Goal: Task Accomplishment & Management: Use online tool/utility

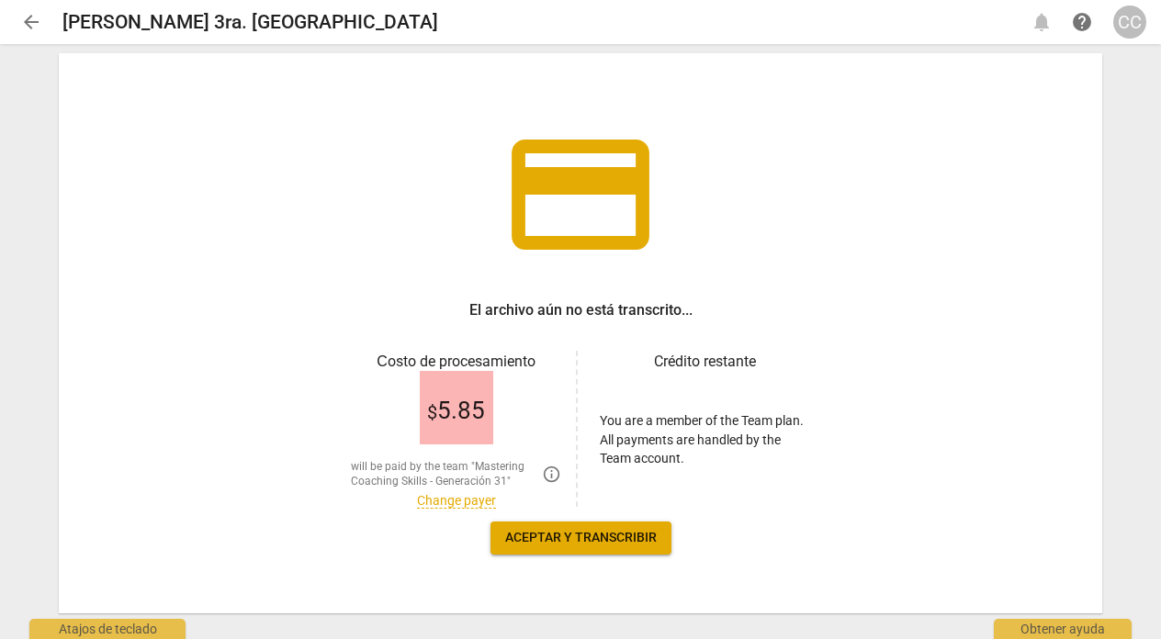
scroll to position [85, 0]
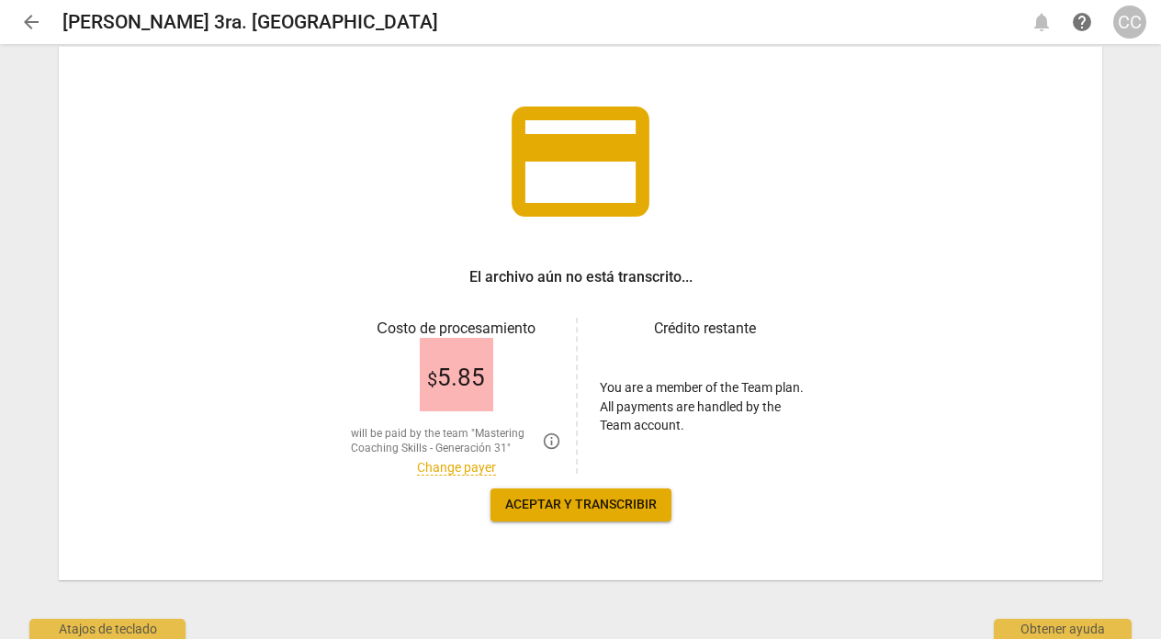
click at [473, 463] on link "Change payer" at bounding box center [456, 468] width 79 height 16
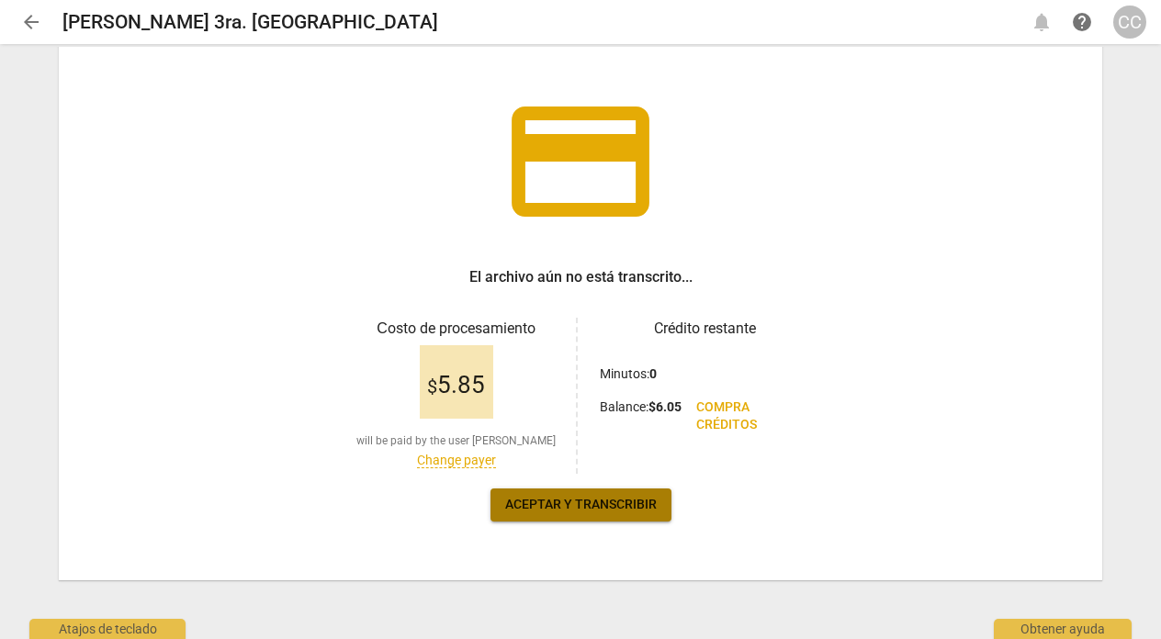
click at [595, 513] on span "Aceptar y transcribir" at bounding box center [580, 505] width 151 height 18
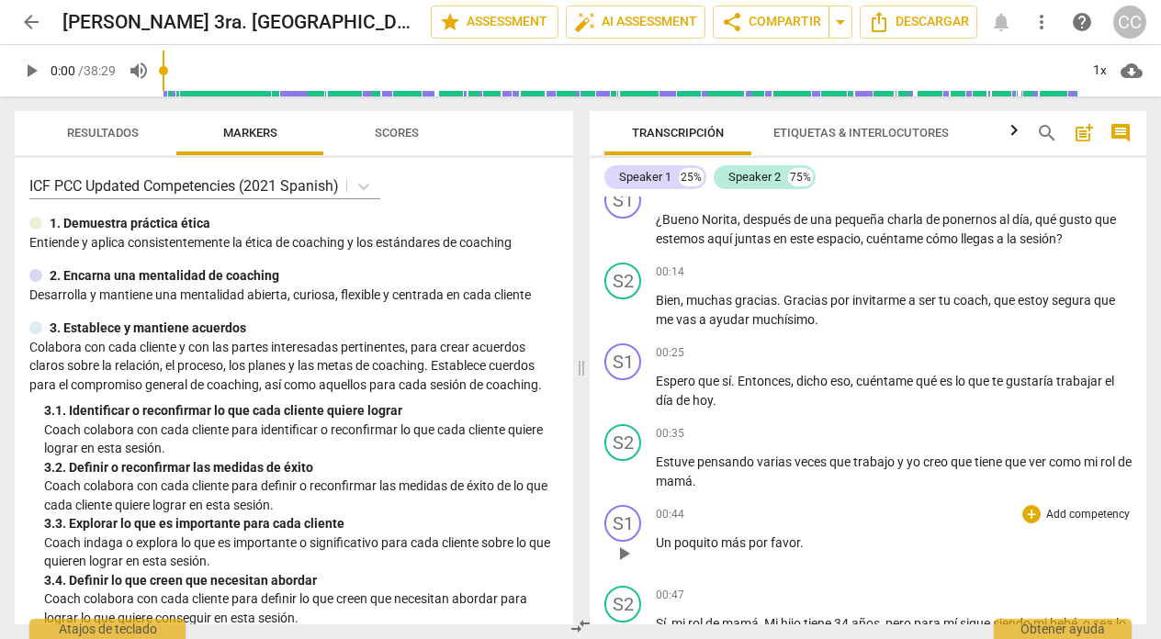
scroll to position [0, 0]
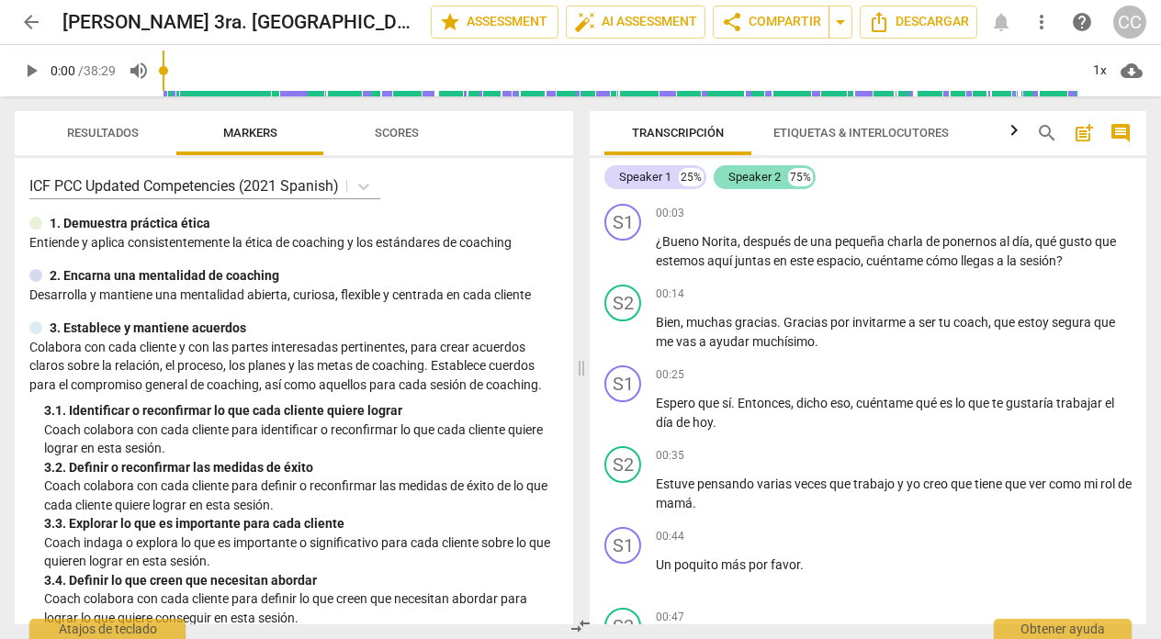
click at [760, 180] on div "Speaker 2" at bounding box center [754, 177] width 52 height 18
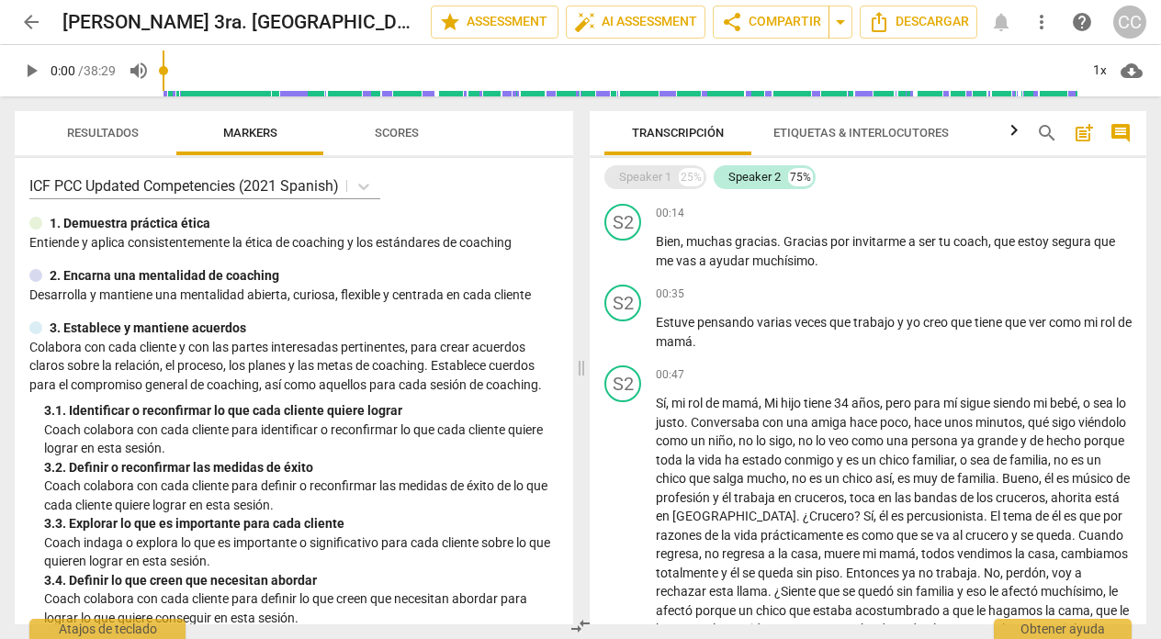
click at [652, 174] on div "Speaker 1" at bounding box center [645, 177] width 52 height 18
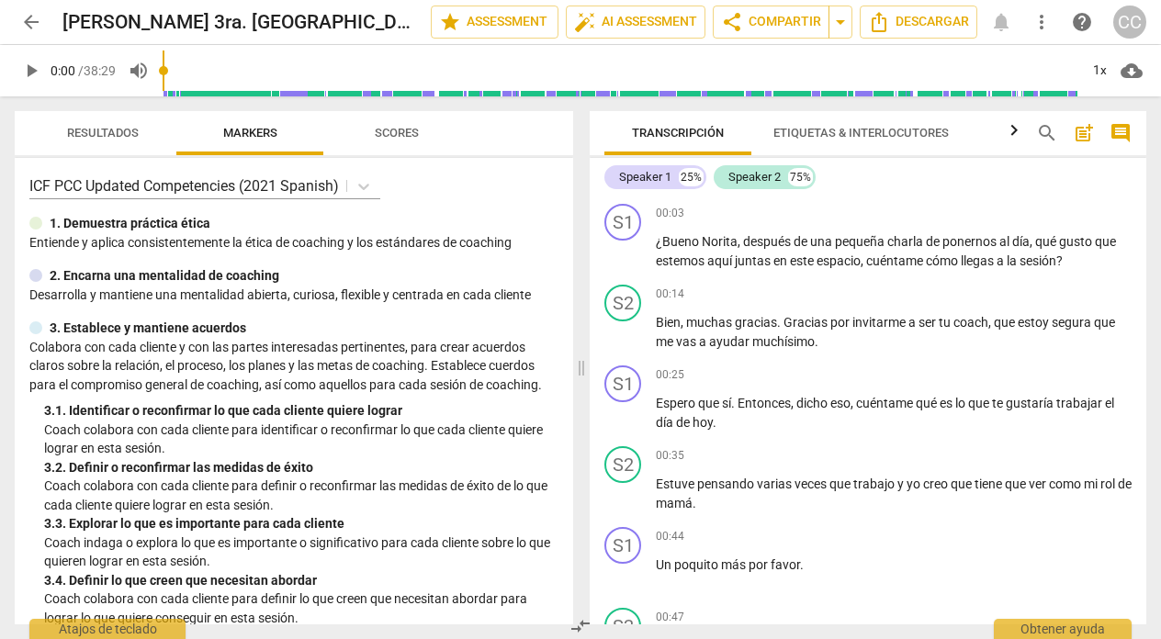
click at [856, 130] on span "Etiquetas & Interlocutores" at bounding box center [860, 133] width 175 height 14
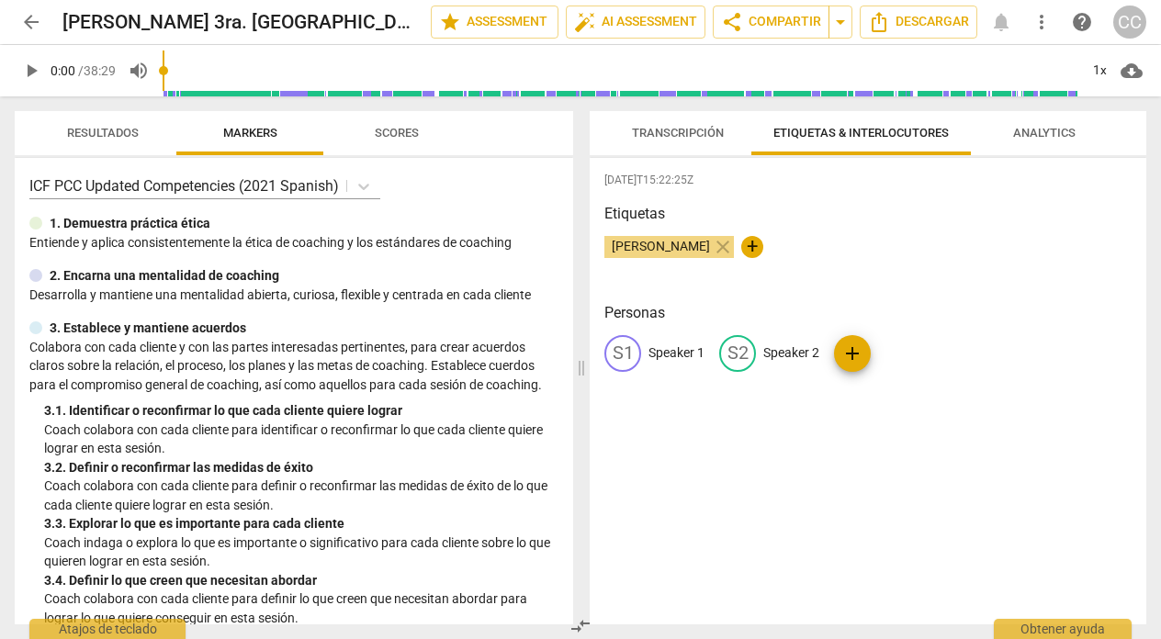
click at [673, 353] on p "Speaker 1" at bounding box center [676, 352] width 56 height 19
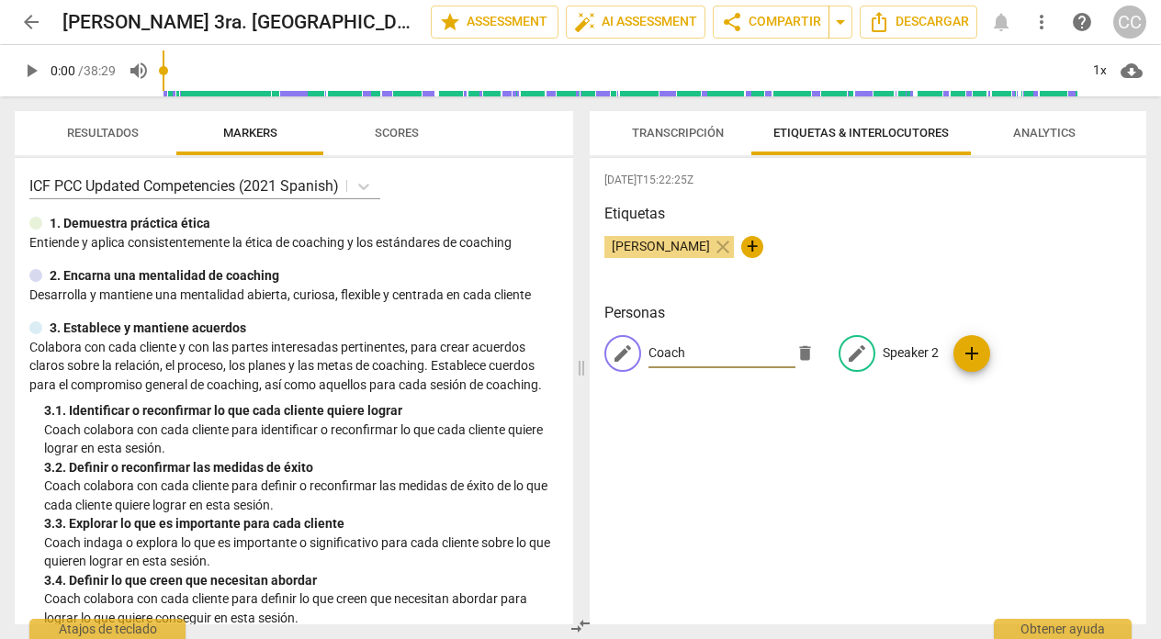
type input "Coach"
click at [883, 346] on p "Speaker 2" at bounding box center [910, 352] width 56 height 19
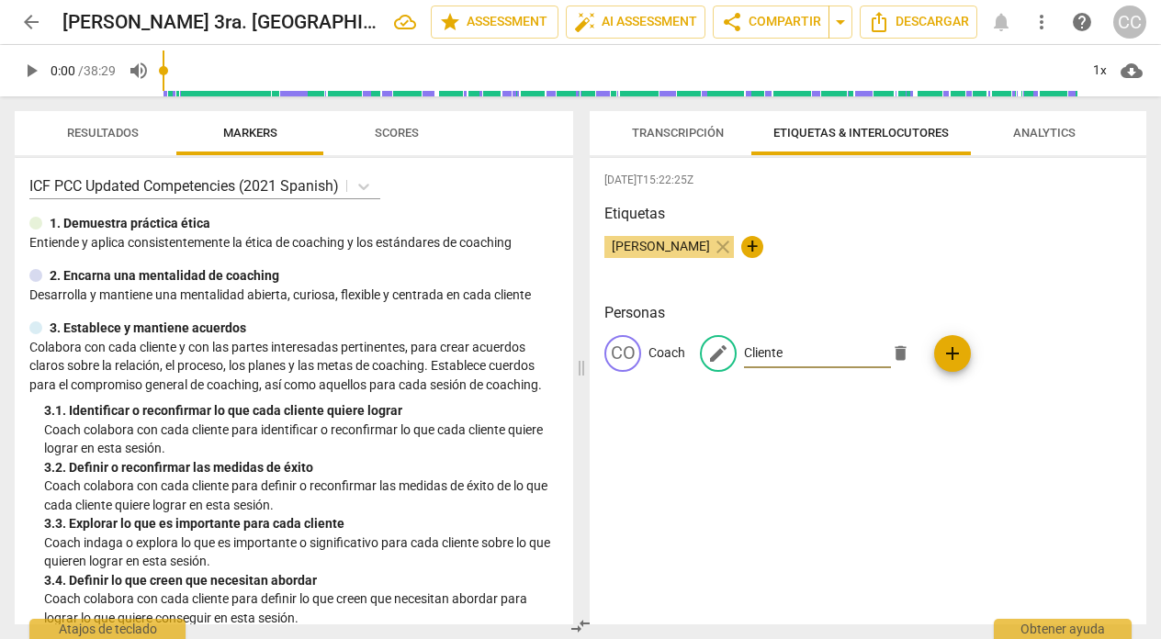
type input "Cliente"
click at [668, 130] on span "Transcripción" at bounding box center [678, 133] width 92 height 14
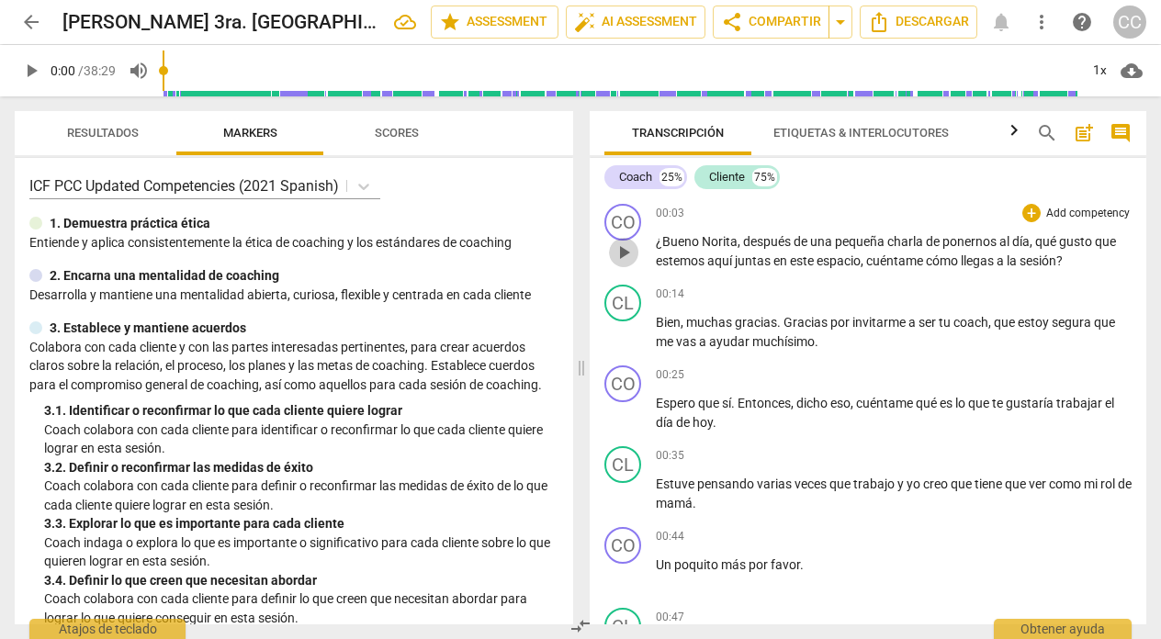
click at [621, 253] on span "play_arrow" at bounding box center [623, 252] width 22 height 22
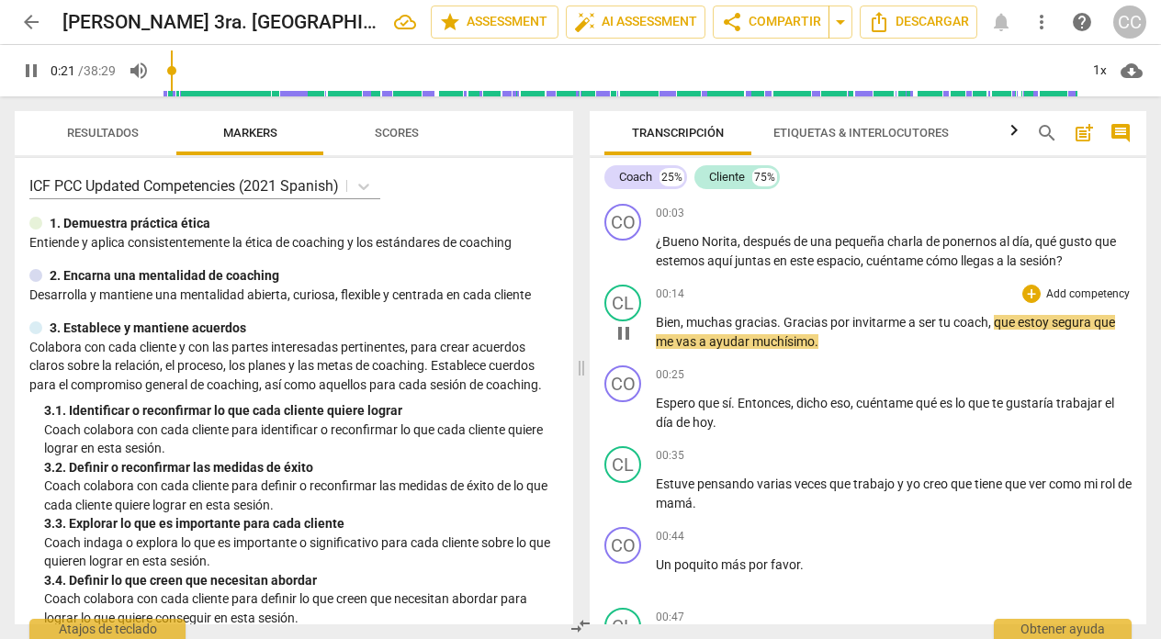
click at [988, 322] on span "coach" at bounding box center [970, 322] width 35 height 15
type input "23"
click at [621, 332] on span "pause" at bounding box center [623, 333] width 22 height 22
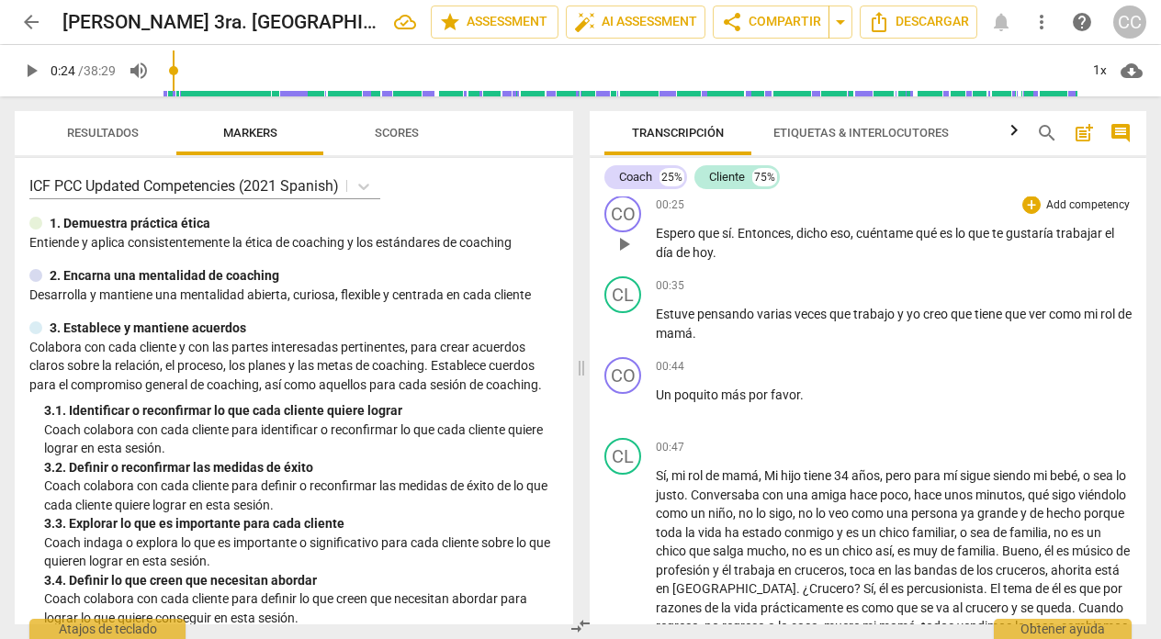
scroll to position [175, 0]
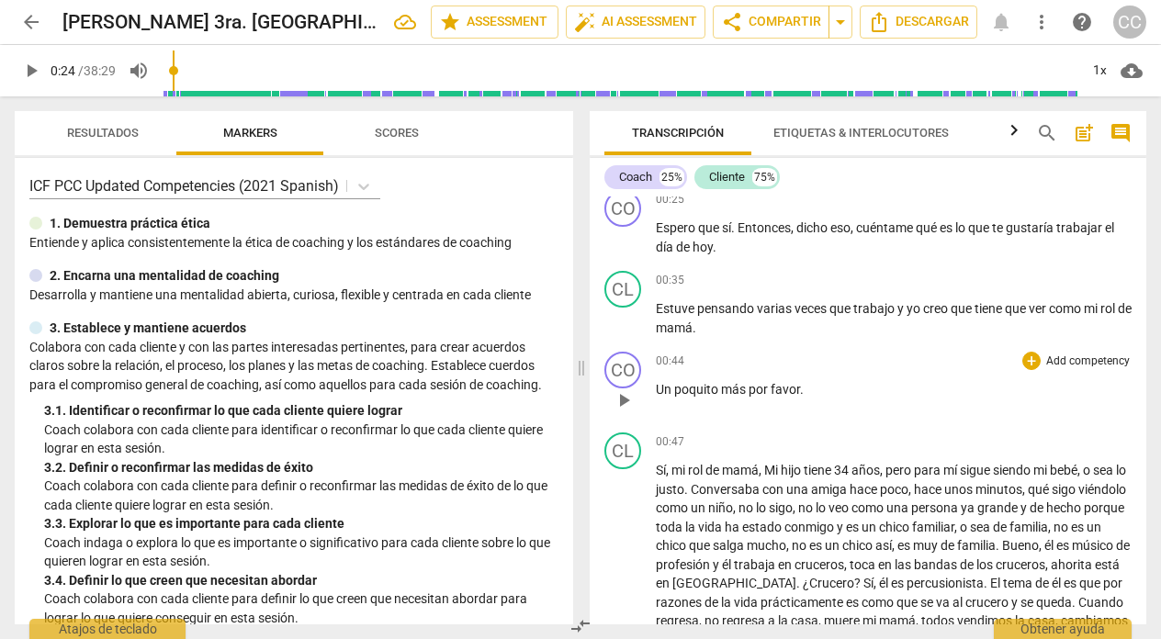
click at [624, 398] on span "play_arrow" at bounding box center [623, 400] width 22 height 22
click at [624, 398] on span "pause" at bounding box center [623, 400] width 22 height 22
type input "46"
click at [658, 391] on span "Un" at bounding box center [665, 389] width 18 height 15
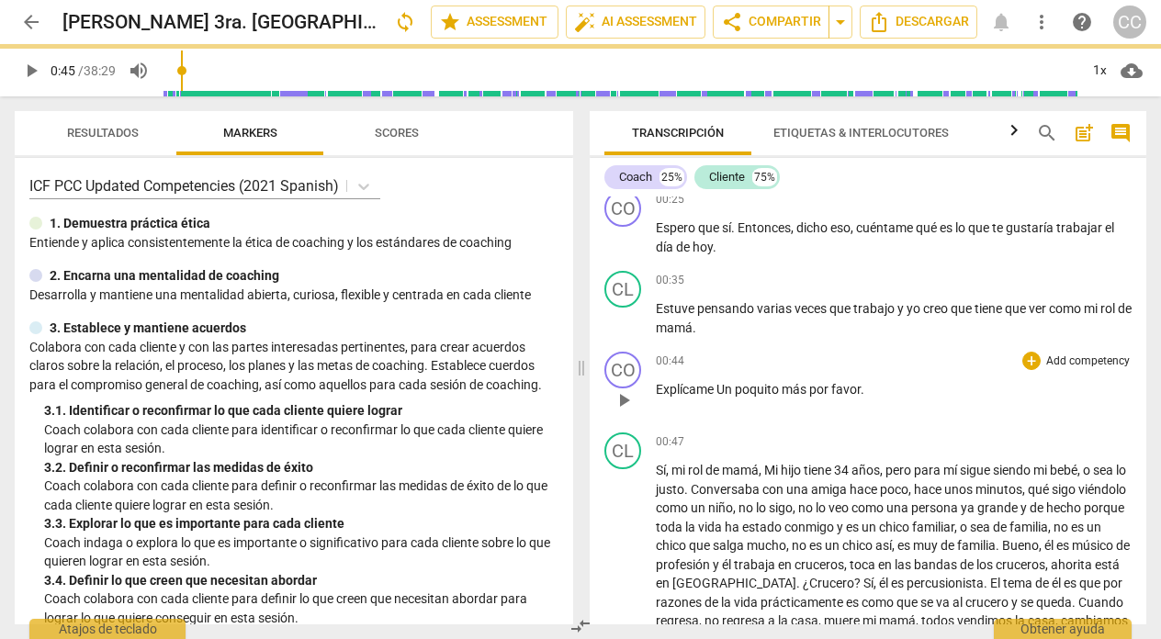
click at [728, 390] on span "Explícame Un" at bounding box center [695, 389] width 79 height 15
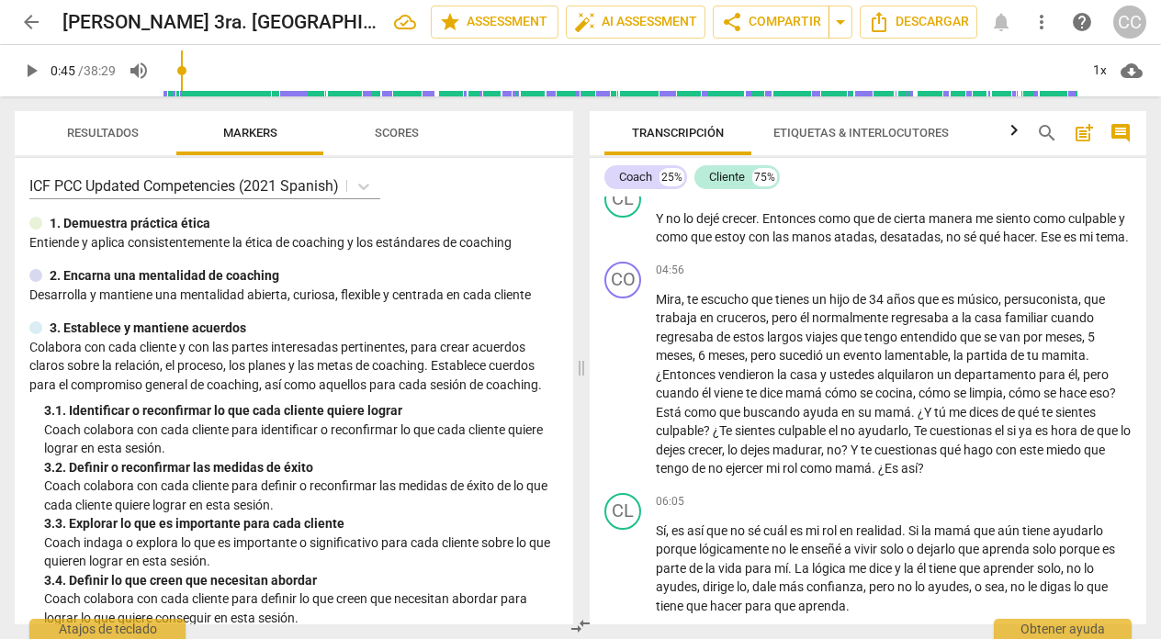
scroll to position [1140, 0]
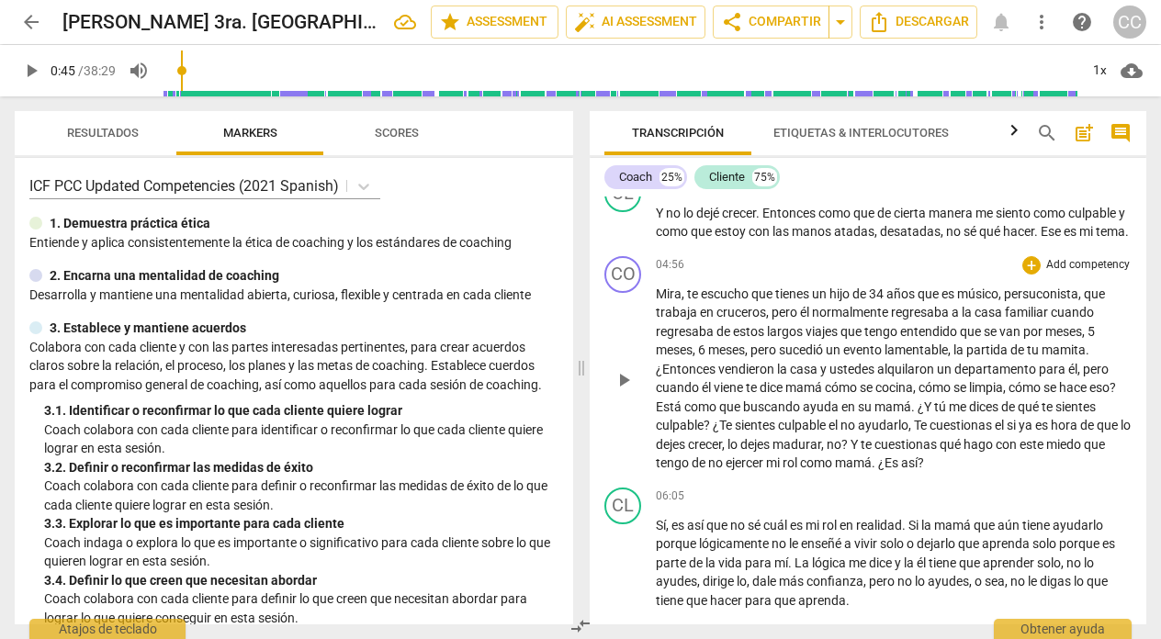
click at [1053, 301] on span "persuconista" at bounding box center [1041, 293] width 74 height 15
click at [1055, 301] on span "percucista" at bounding box center [1034, 293] width 60 height 15
click at [1026, 395] on span "cómo" at bounding box center [1025, 387] width 35 height 15
click at [1050, 320] on span "familiar" at bounding box center [1027, 312] width 46 height 15
click at [1041, 414] on span "qué" at bounding box center [1029, 406] width 24 height 15
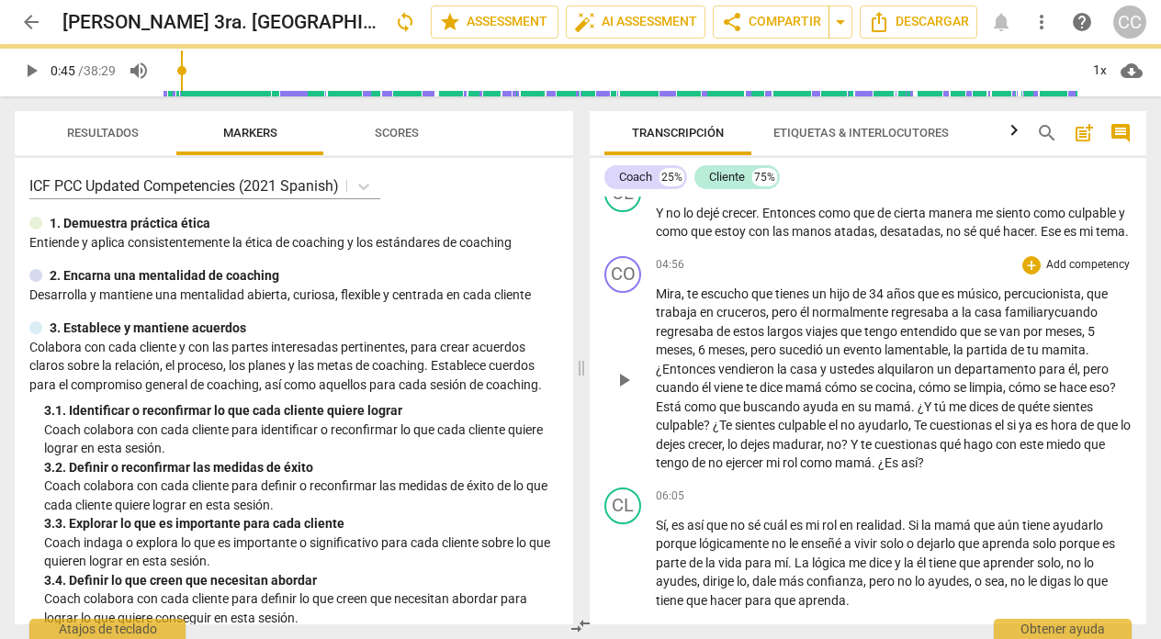
click at [934, 414] on span "¿Y" at bounding box center [925, 406] width 17 height 15
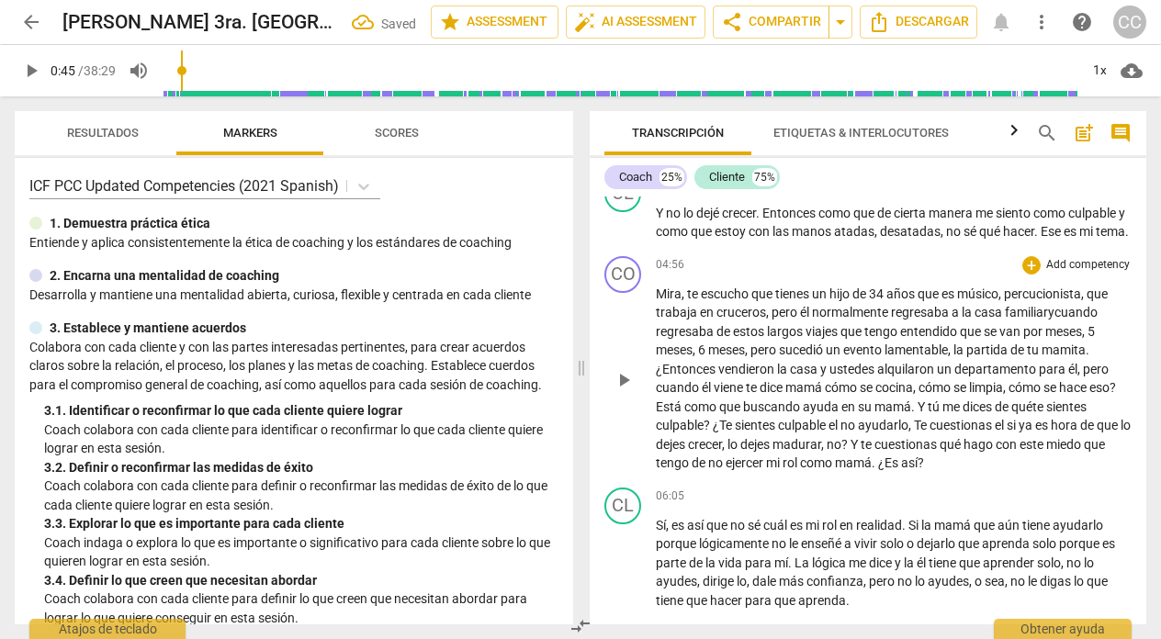
click at [1046, 414] on span "te" at bounding box center [1039, 406] width 14 height 15
click at [1117, 414] on span "?" at bounding box center [1120, 406] width 6 height 15
click at [835, 432] on span "el" at bounding box center [829, 425] width 12 height 15
click at [717, 432] on span "¿Te" at bounding box center [719, 425] width 19 height 15
click at [925, 432] on span "Te" at bounding box center [917, 425] width 16 height 15
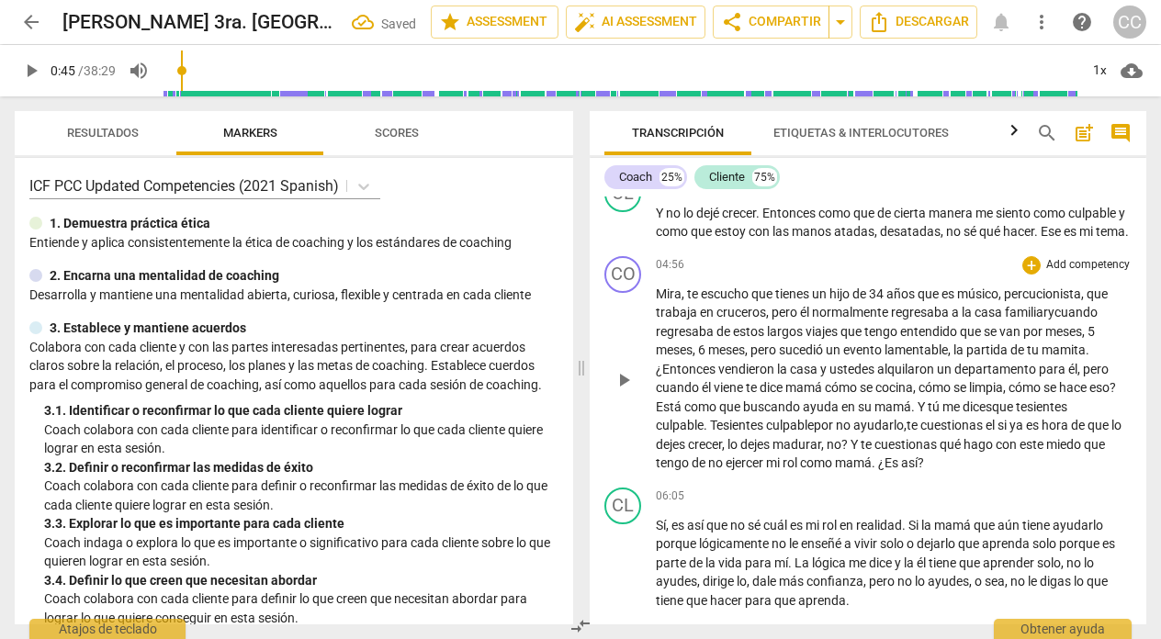
click at [997, 432] on span "el" at bounding box center [991, 425] width 12 height 15
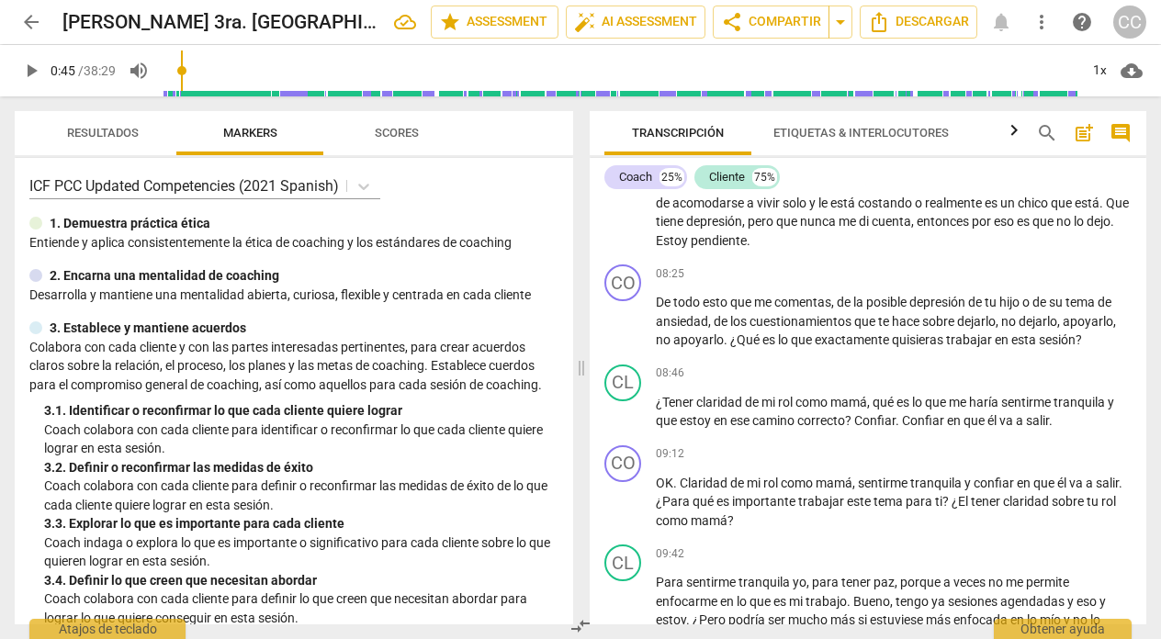
scroll to position [1942, 0]
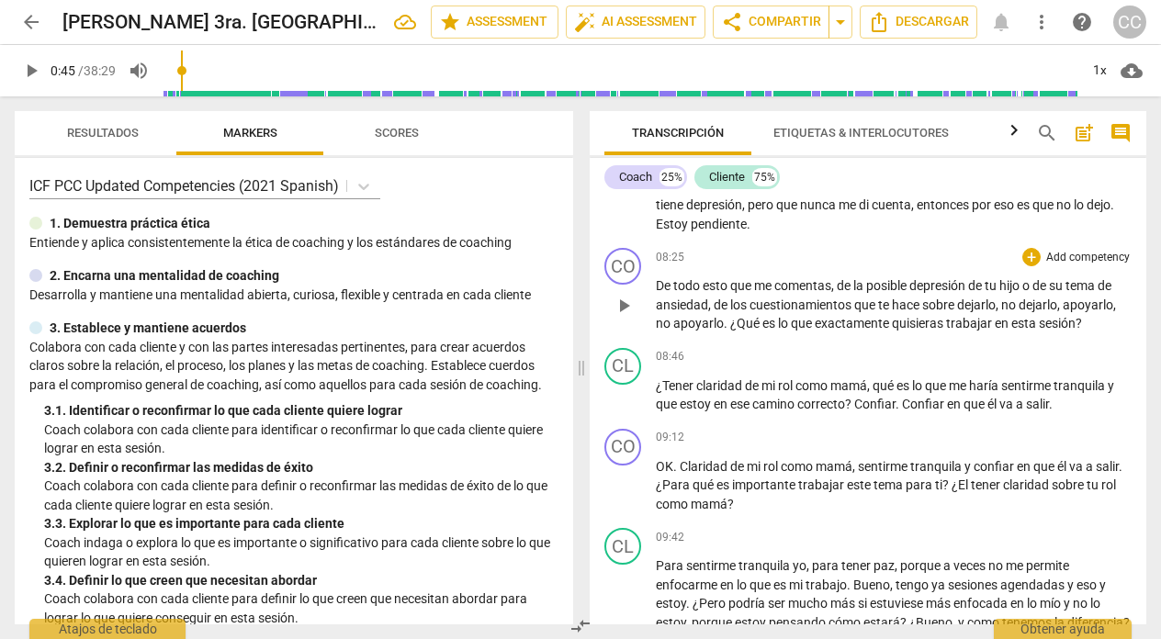
click at [921, 312] on span "hace" at bounding box center [906, 304] width 30 height 15
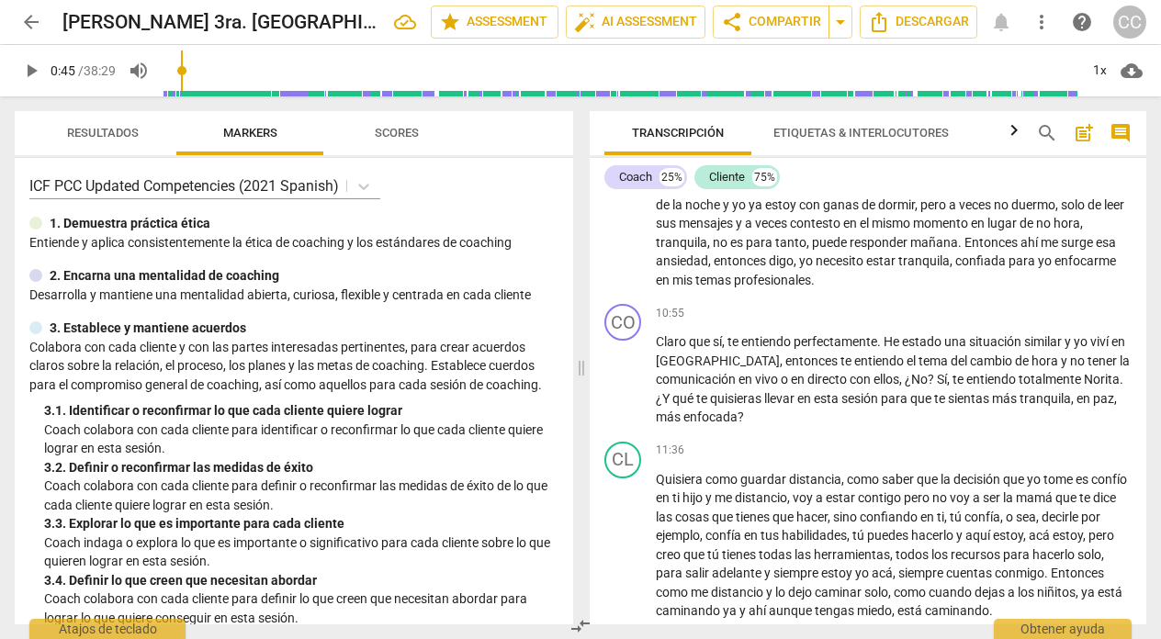
scroll to position [2405, 0]
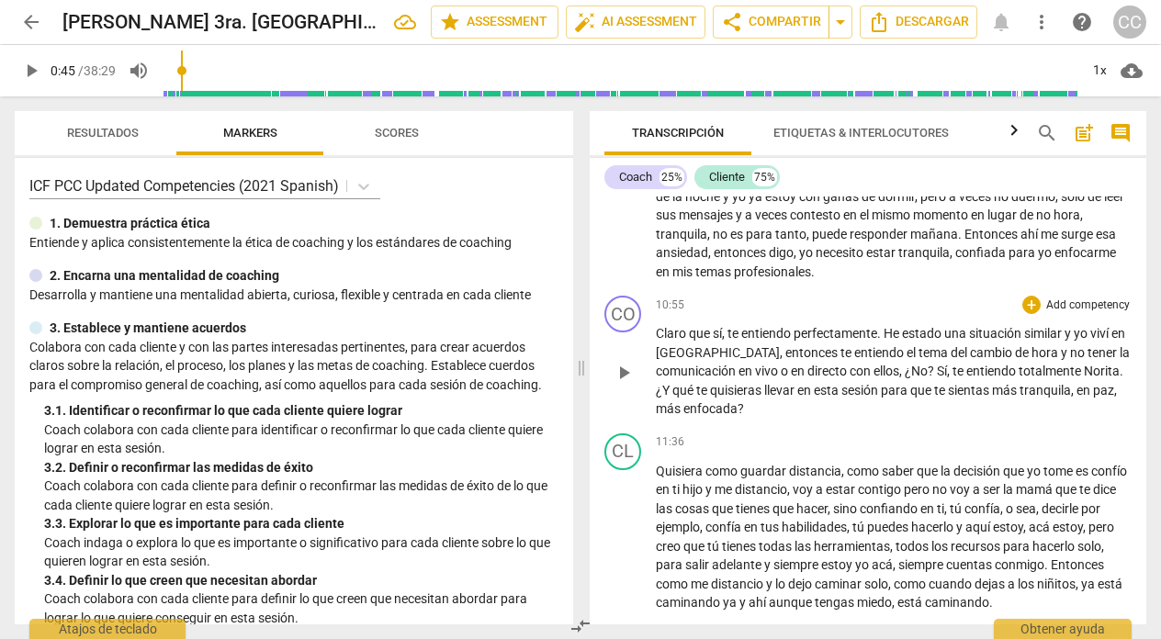
click at [1080, 341] on span "yo" at bounding box center [1081, 333] width 17 height 15
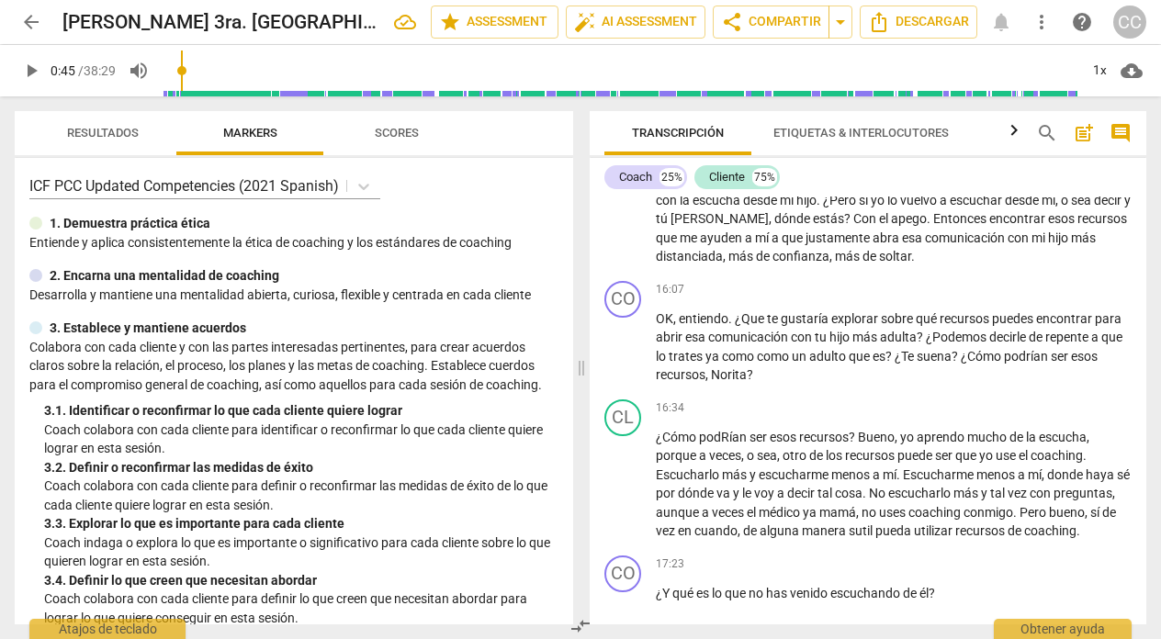
scroll to position [3862, 0]
click at [729, 443] on span "podRían" at bounding box center [724, 436] width 50 height 15
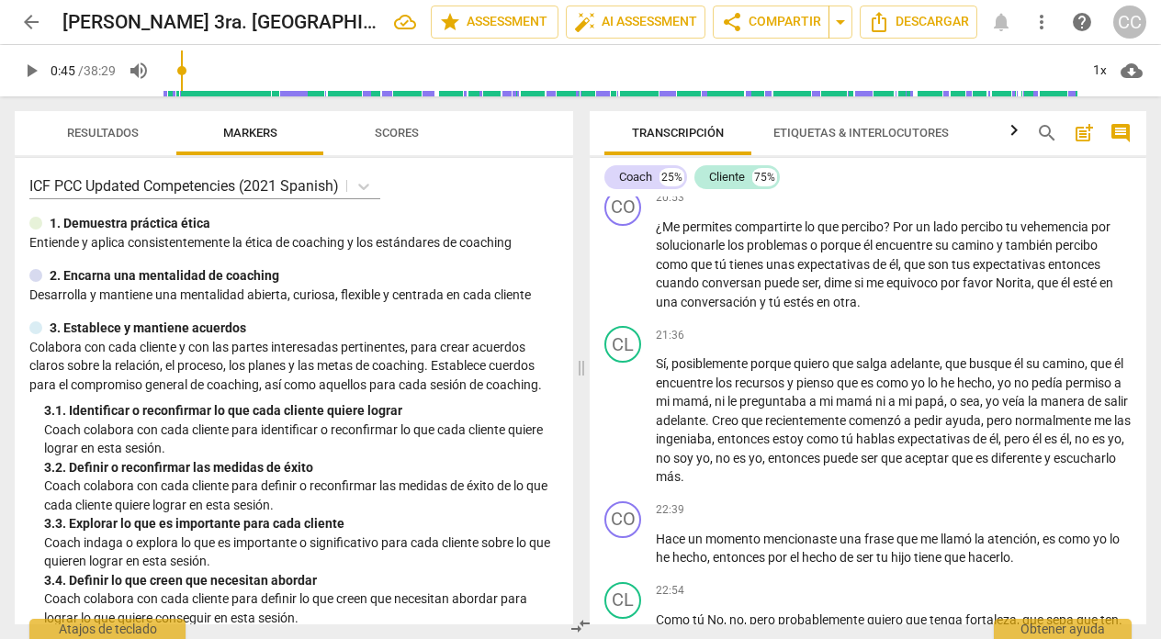
scroll to position [5180, 0]
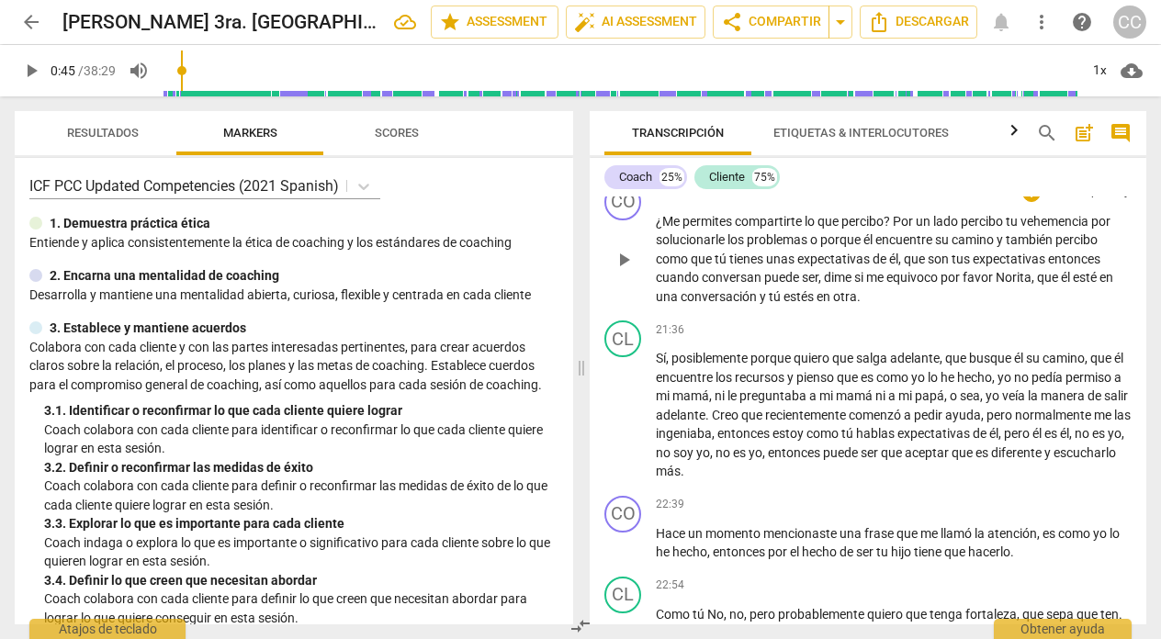
click at [861, 307] on p "¿Me permites compartirte lo que percibo ? Por un lado percibo tu vehemencia por…" at bounding box center [894, 259] width 476 height 95
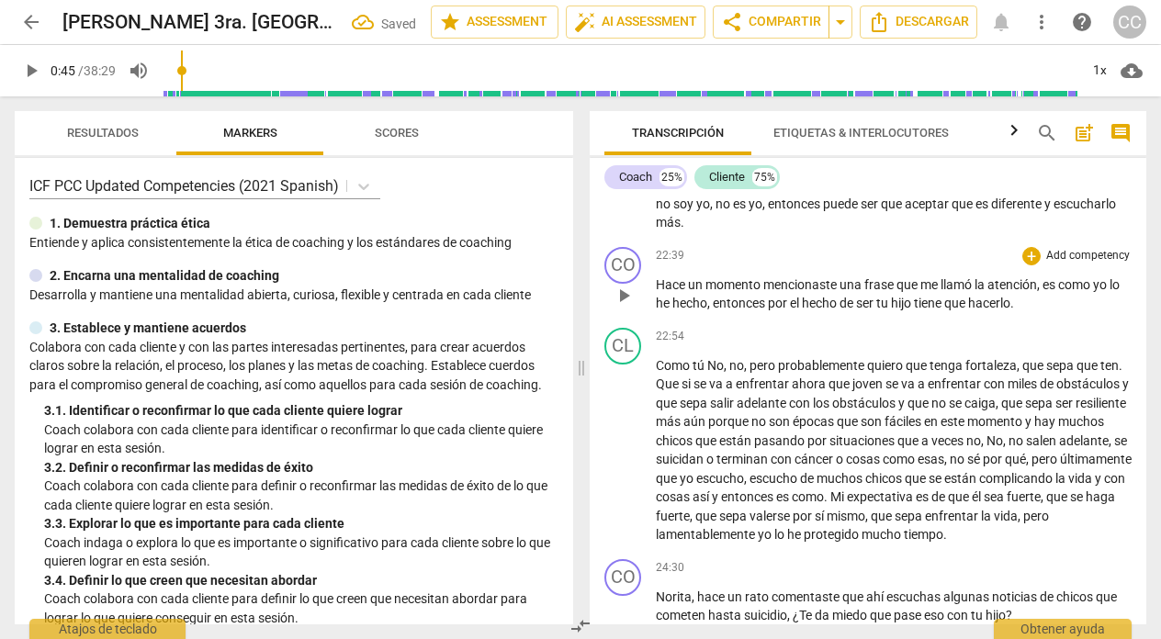
scroll to position [5430, 0]
click at [1014, 309] on span "." at bounding box center [1012, 302] width 4 height 15
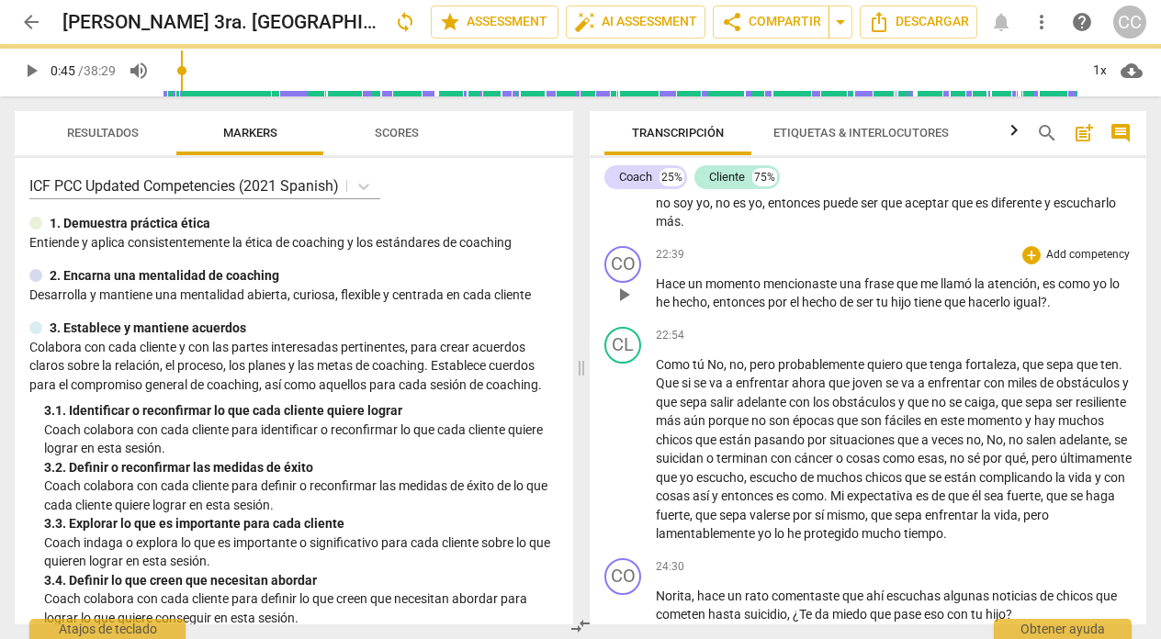
click at [726, 309] on span "entonces" at bounding box center [739, 302] width 55 height 15
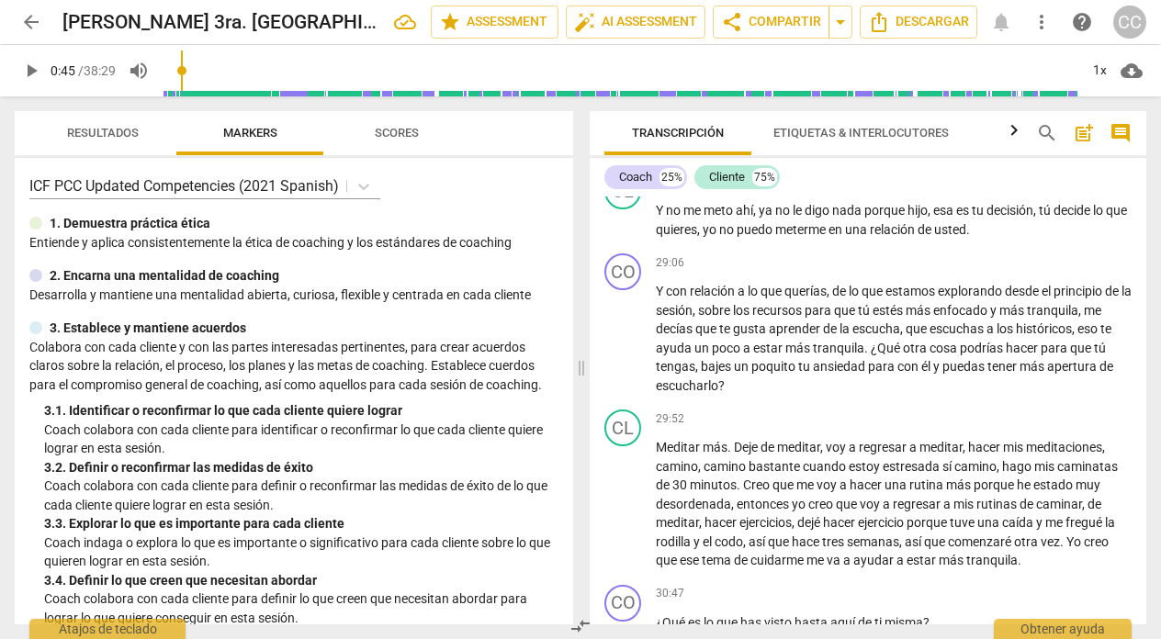
scroll to position [6940, 0]
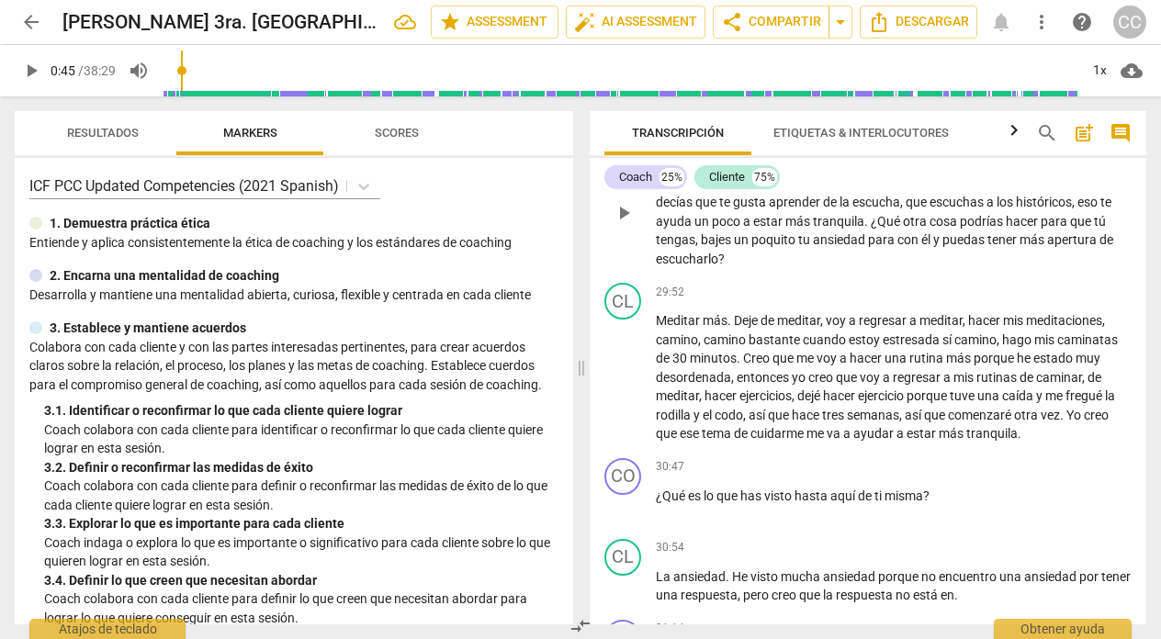
click at [990, 191] on span "enfocado" at bounding box center [961, 183] width 57 height 15
click at [1060, 209] on span "históricos" at bounding box center [1043, 202] width 56 height 15
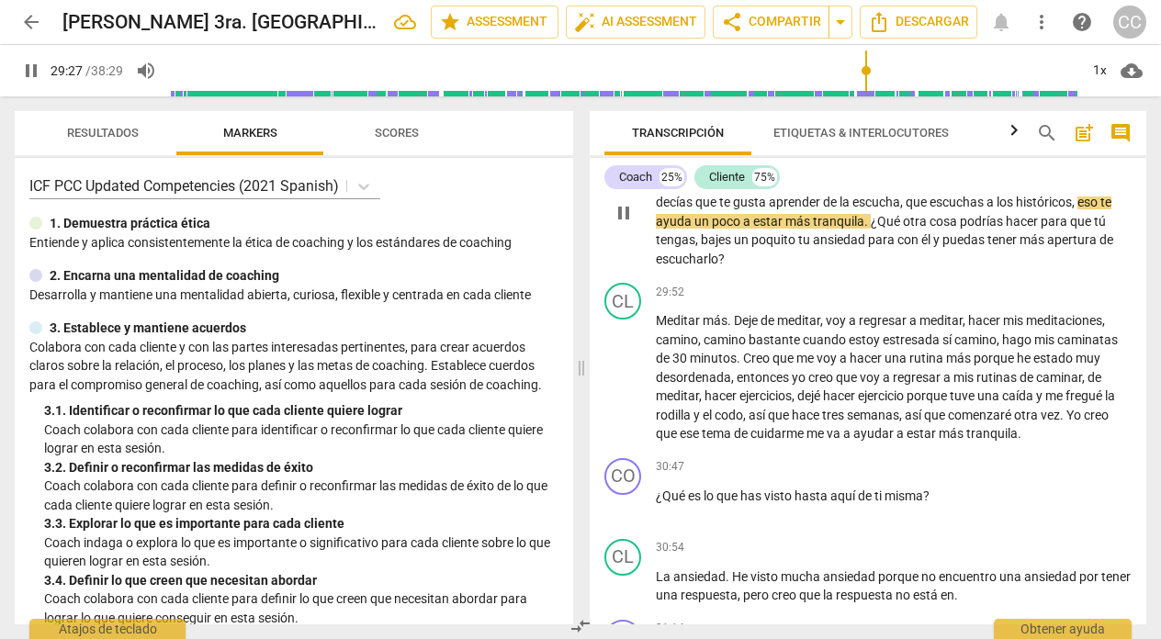
click at [620, 224] on span "pause" at bounding box center [623, 213] width 22 height 22
type input "1768"
click at [1071, 209] on span "históricos" at bounding box center [1043, 202] width 56 height 15
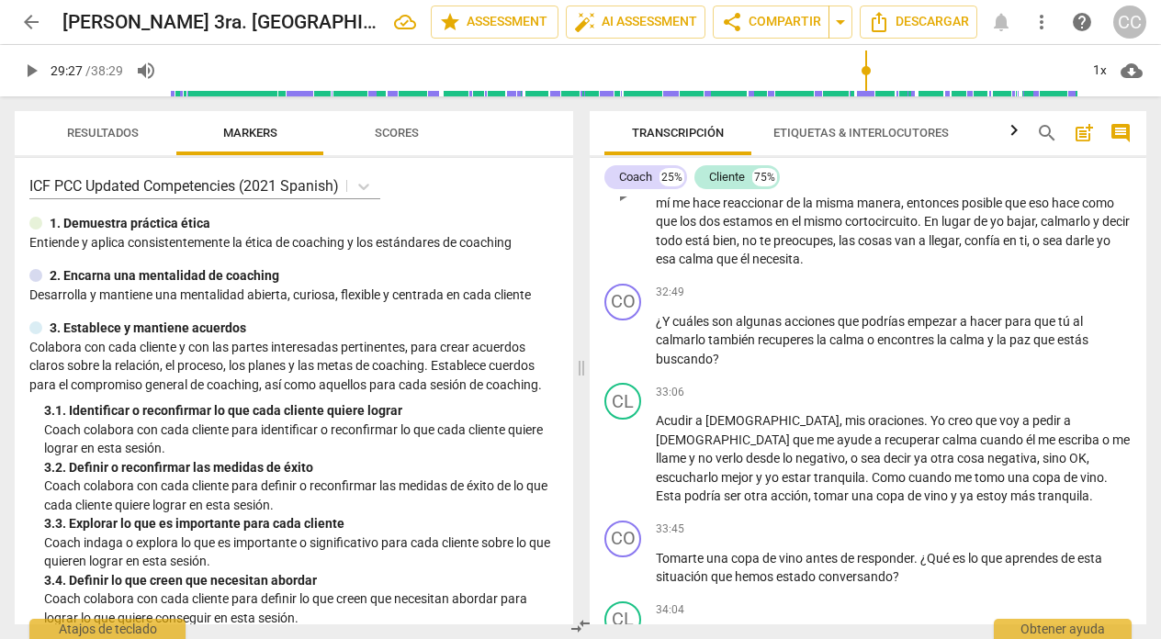
scroll to position [7729, 0]
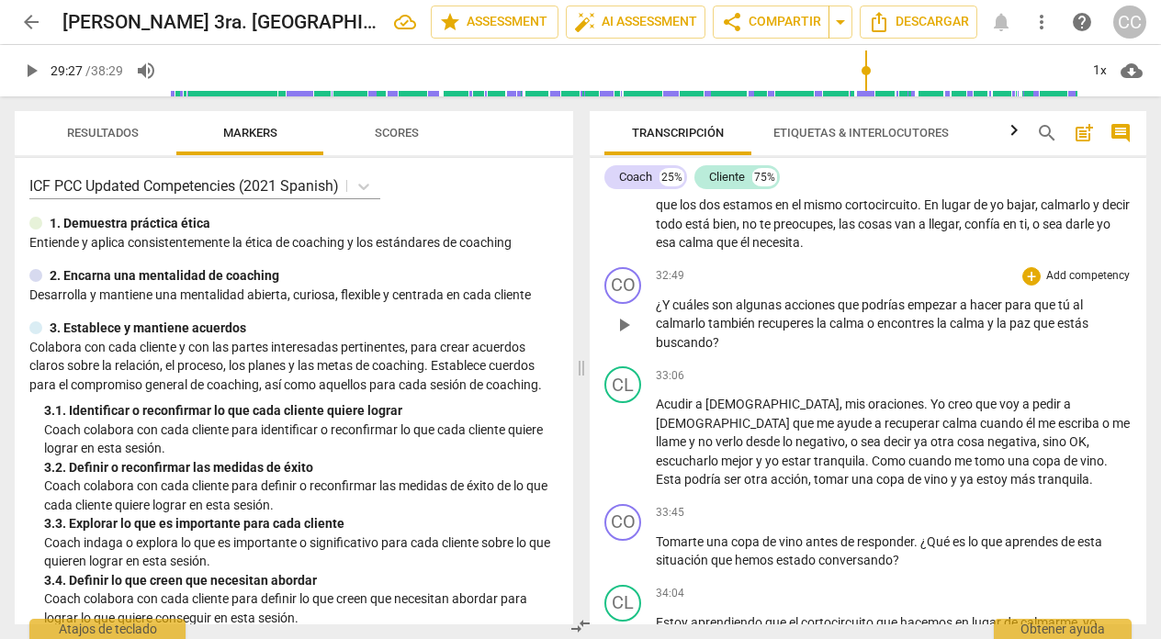
click at [910, 331] on span "encontres" at bounding box center [907, 323] width 60 height 15
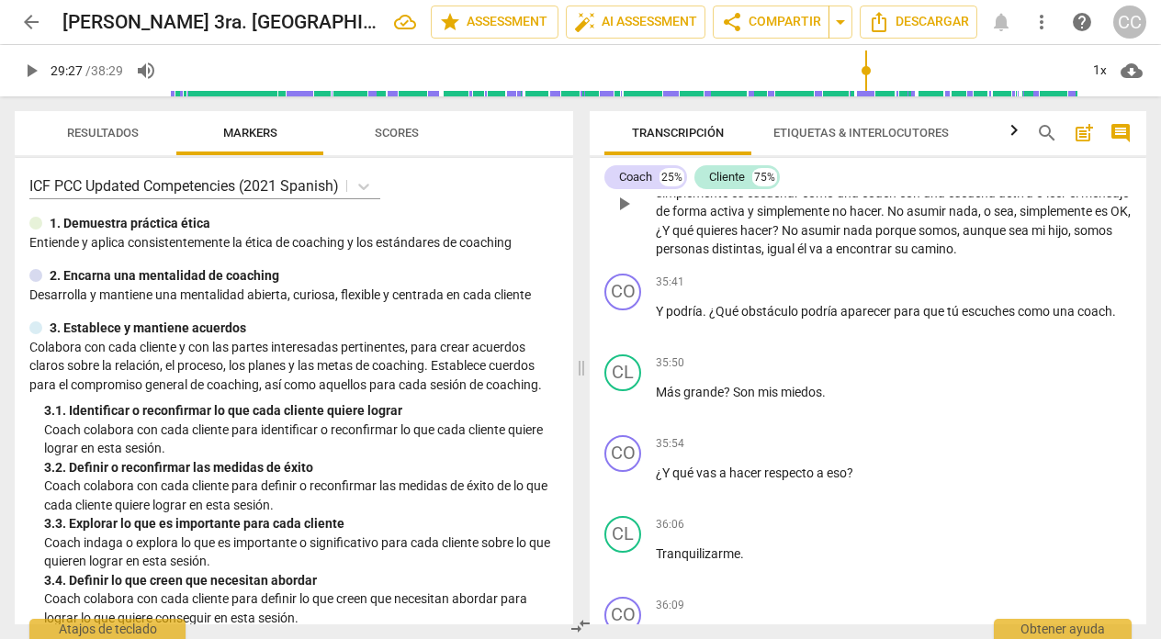
scroll to position [8436, 0]
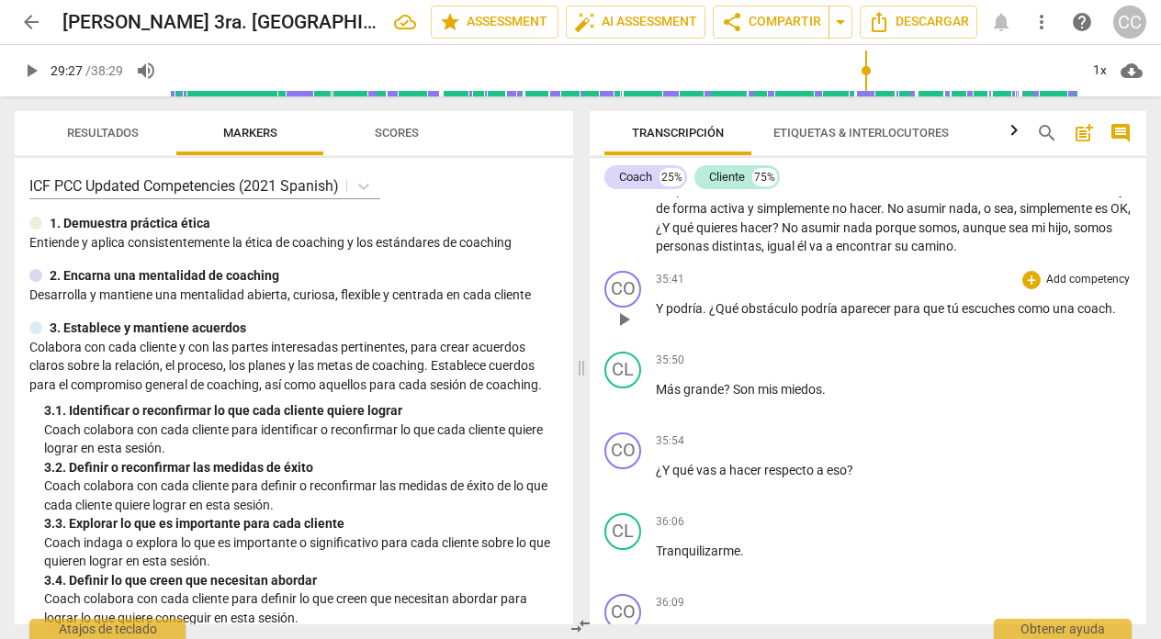
click at [1115, 316] on span "." at bounding box center [1114, 308] width 4 height 15
click at [964, 316] on span "escuches" at bounding box center [989, 308] width 56 height 15
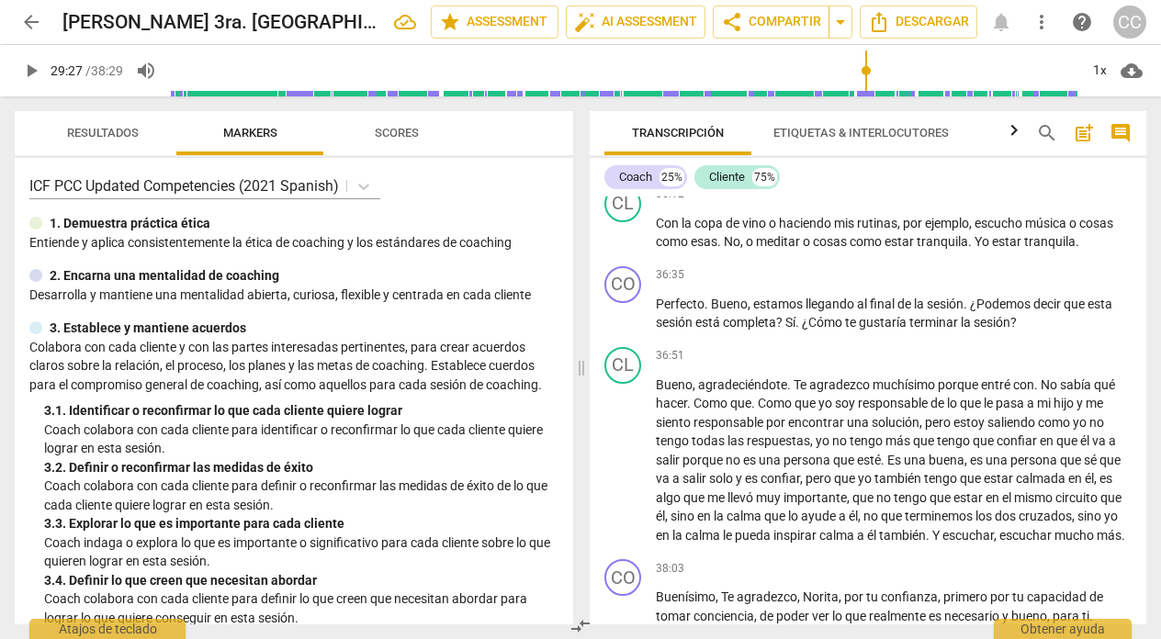
scroll to position [8932, 0]
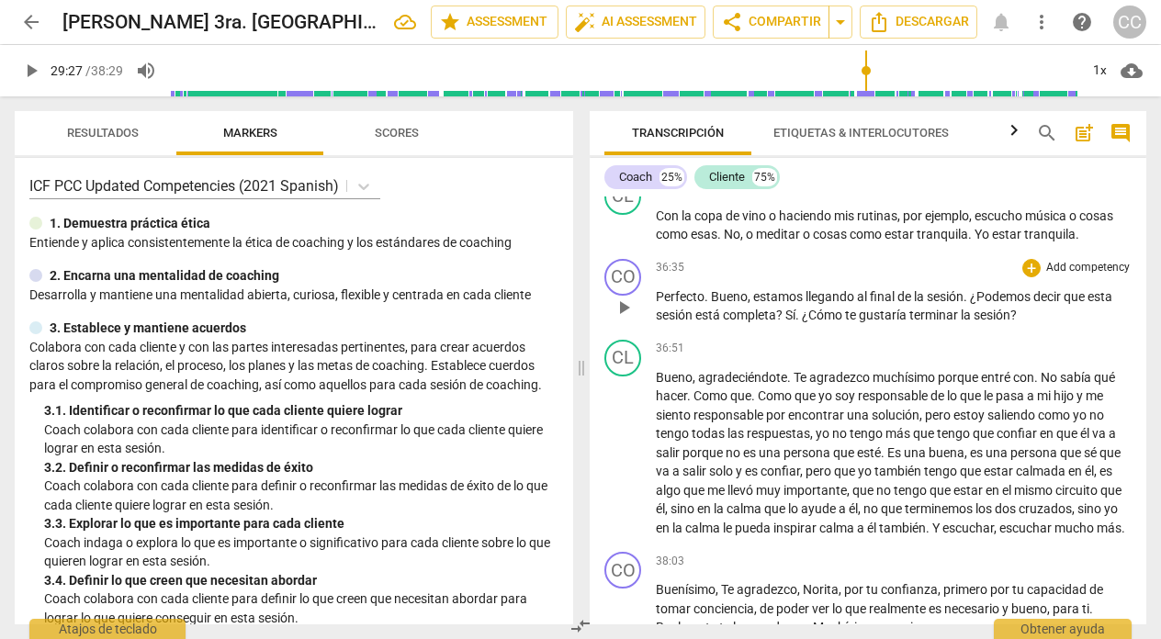
click at [802, 322] on span "." at bounding box center [798, 315] width 6 height 15
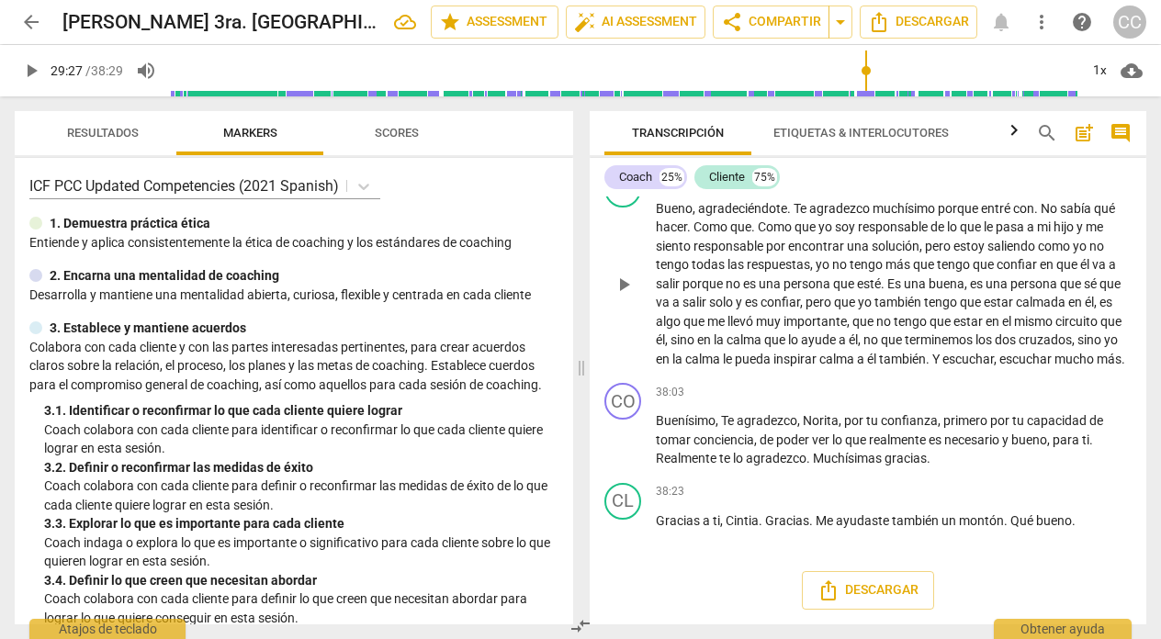
scroll to position [9155, 0]
click at [1058, 468] on p "[PERSON_NAME] , Te agradezco , [PERSON_NAME] , por tu confianza , primero por t…" at bounding box center [894, 439] width 476 height 57
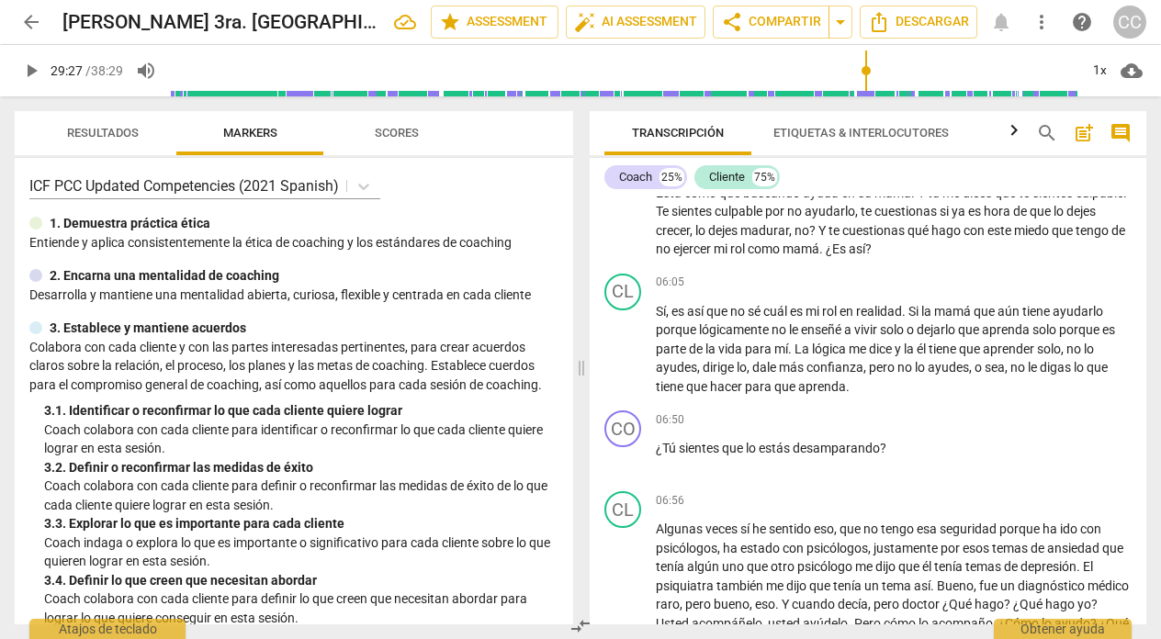
scroll to position [0, 0]
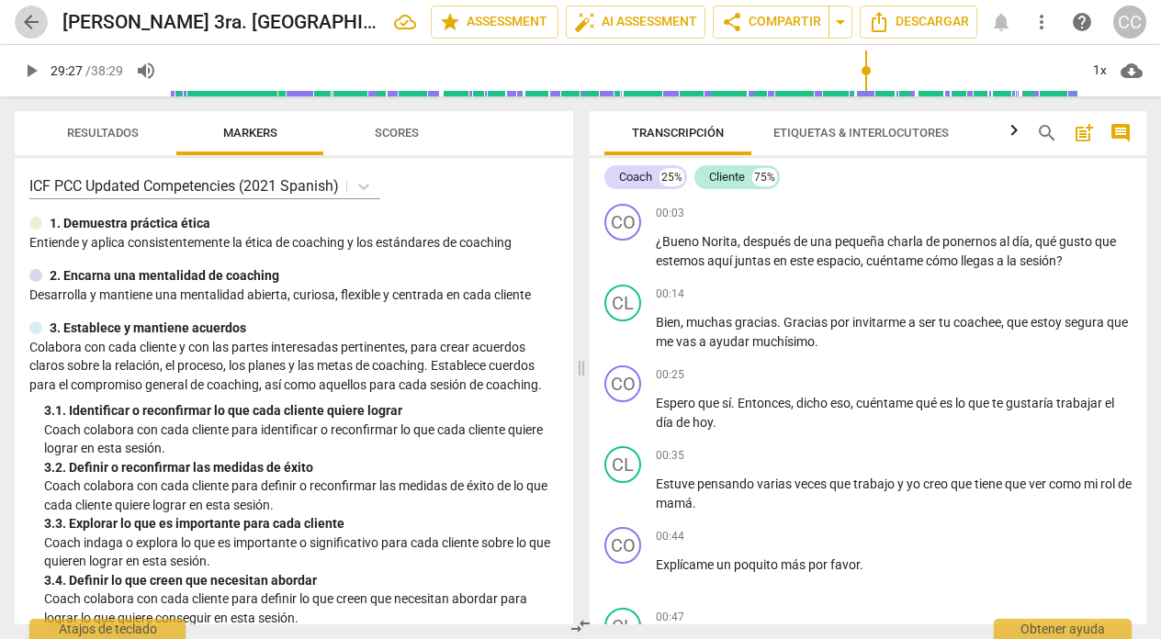
click at [26, 24] on span "arrow_back" at bounding box center [31, 22] width 22 height 22
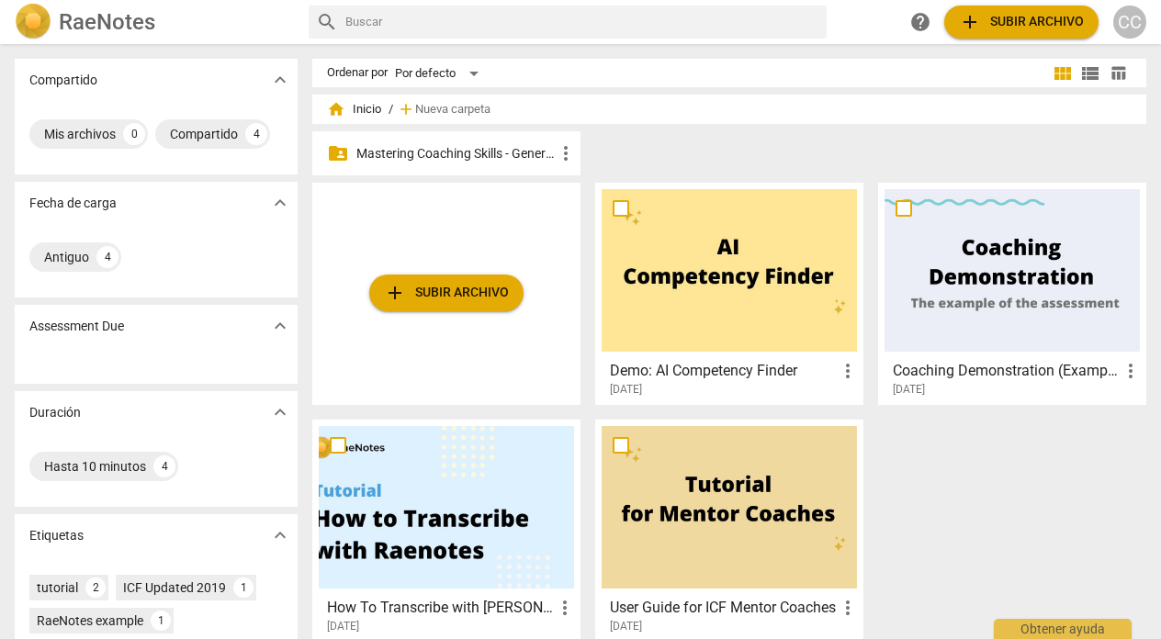
click at [437, 151] on p "Mastering Coaching Skills - Generación 31" at bounding box center [455, 153] width 198 height 19
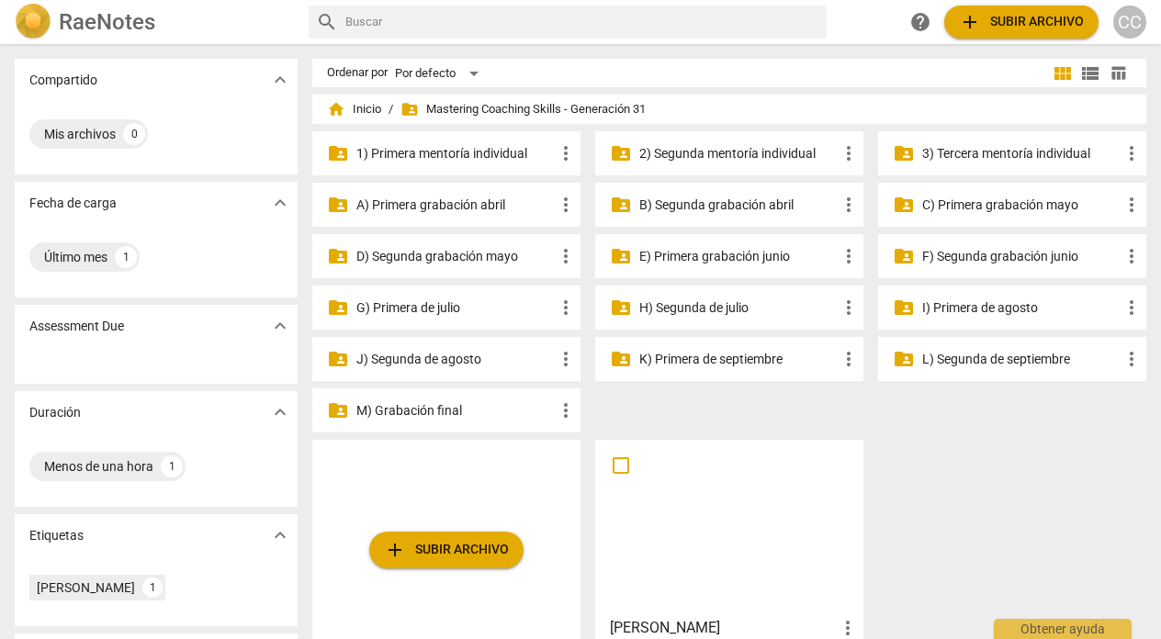
click at [733, 305] on p "H) Segunda de julio" at bounding box center [738, 307] width 198 height 19
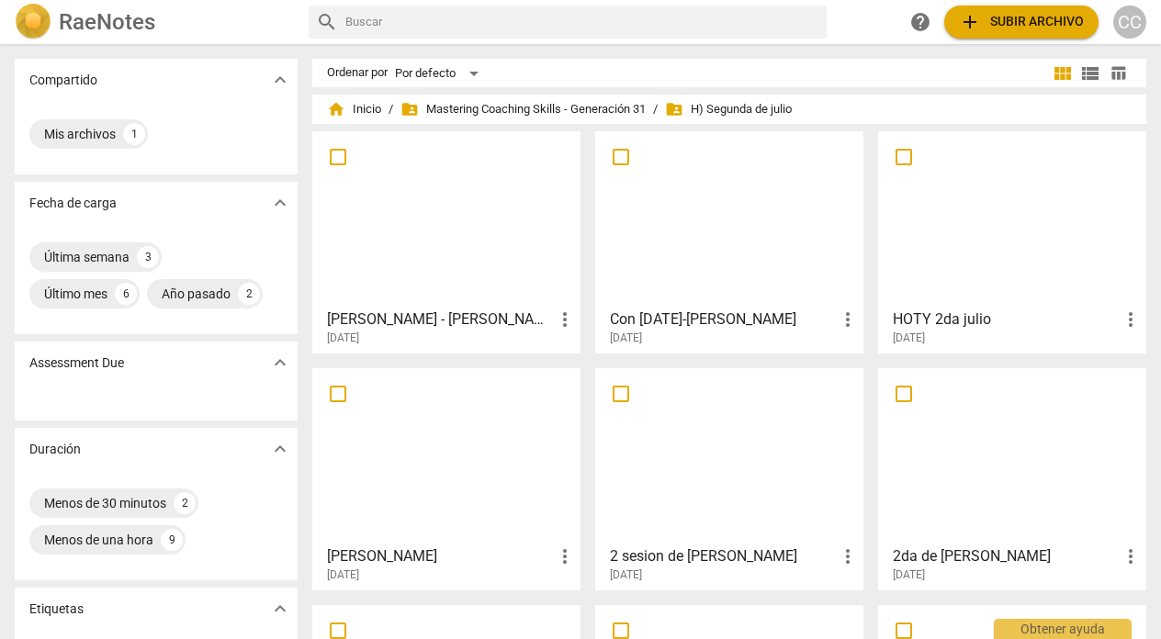
click at [986, 276] on div at bounding box center [1011, 219] width 255 height 163
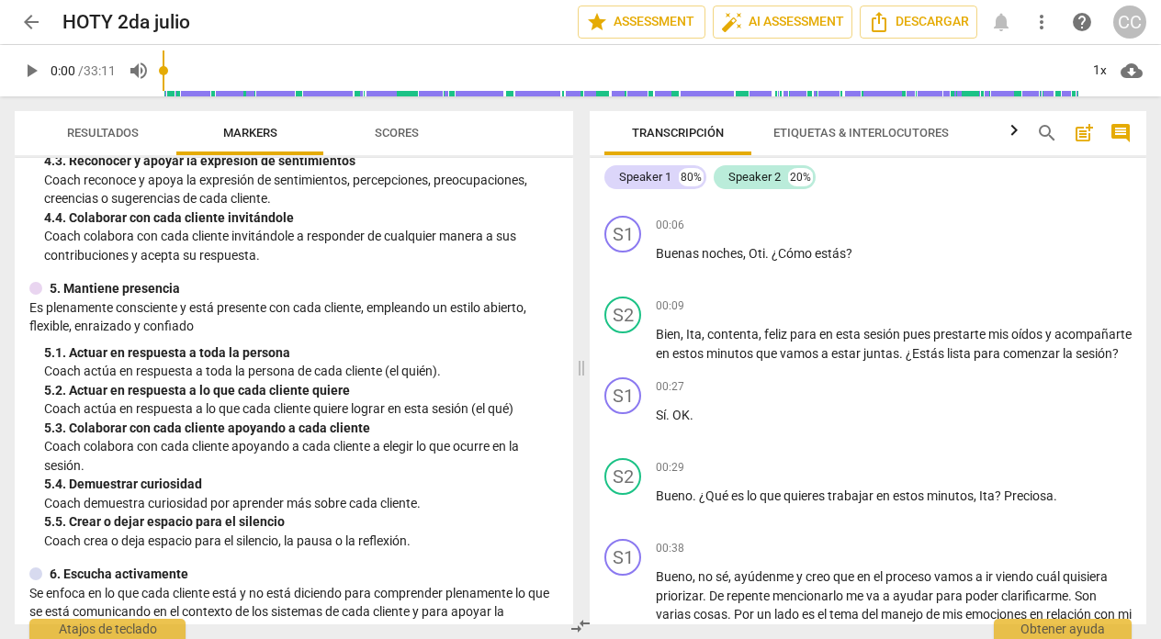
scroll to position [663, 0]
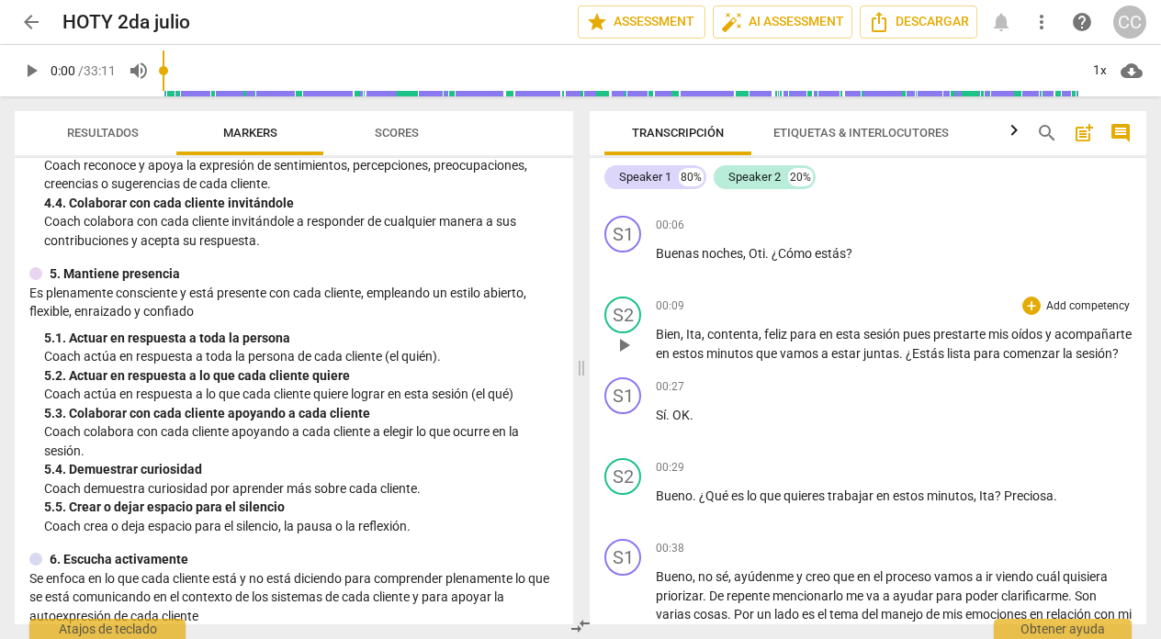
click at [1085, 300] on p "Add competency" at bounding box center [1087, 306] width 87 height 17
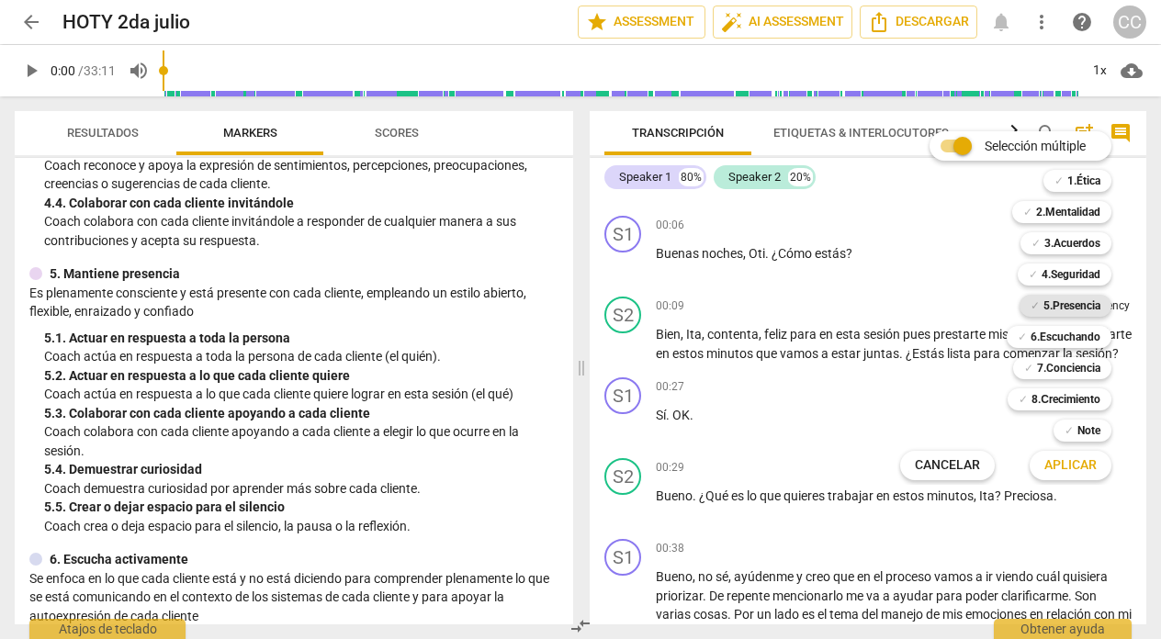
click at [1072, 304] on b "5.Presencia" at bounding box center [1071, 306] width 57 height 22
click at [1063, 465] on span "Aplicar" at bounding box center [1070, 465] width 52 height 18
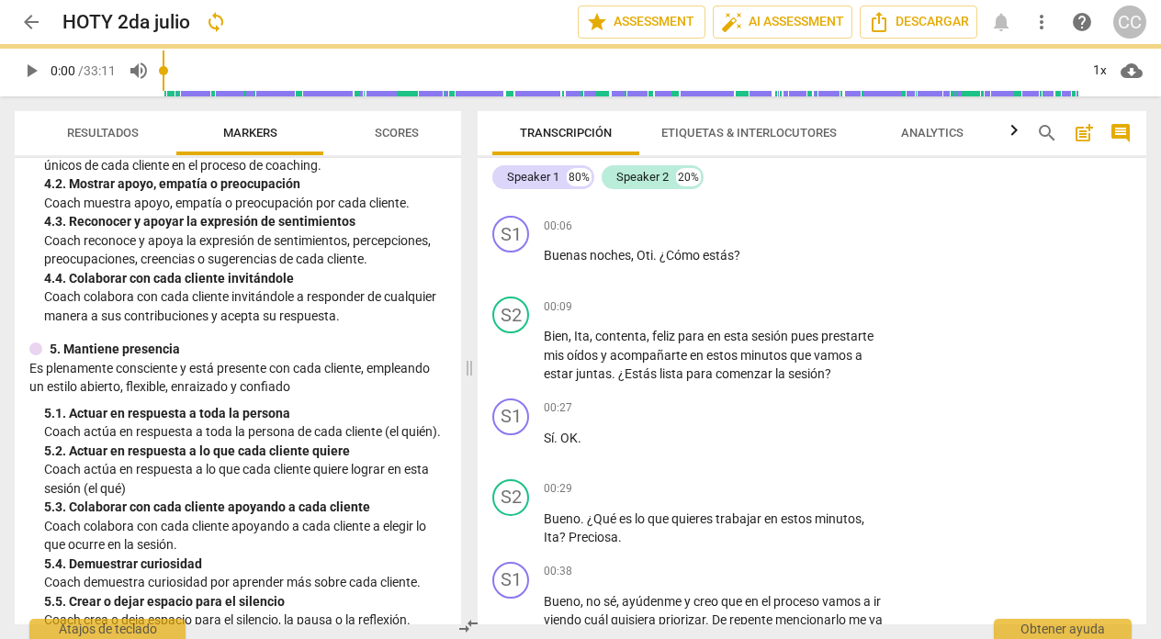
scroll to position [738, 0]
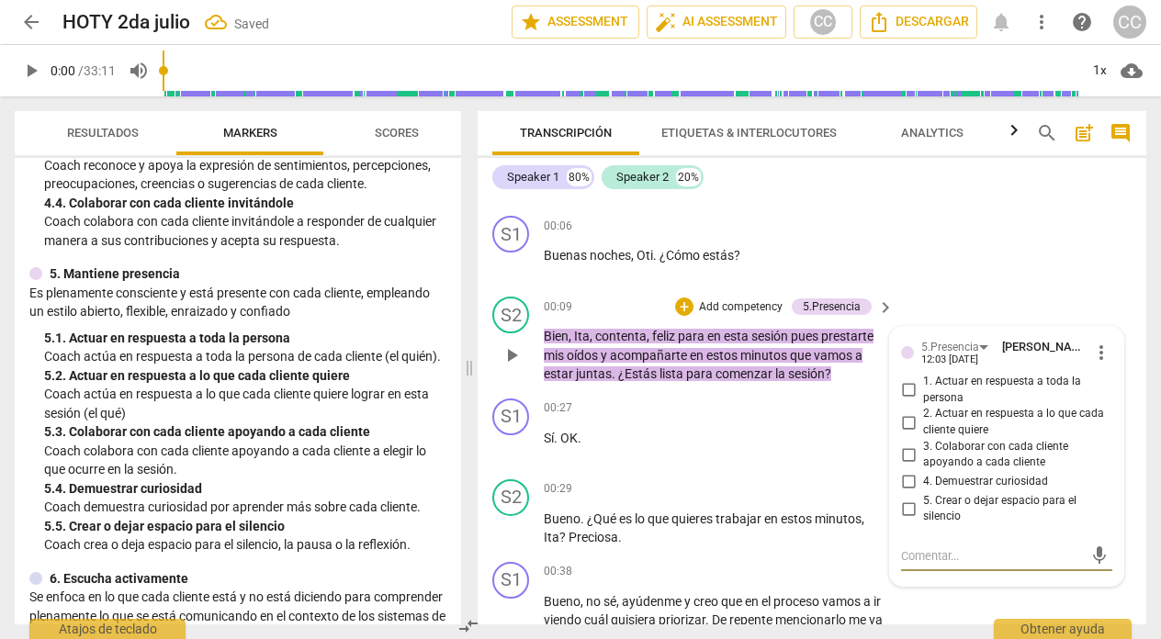
click at [908, 386] on input "1. Actuar en respuesta a toda la persona" at bounding box center [907, 390] width 29 height 22
checkbox input "true"
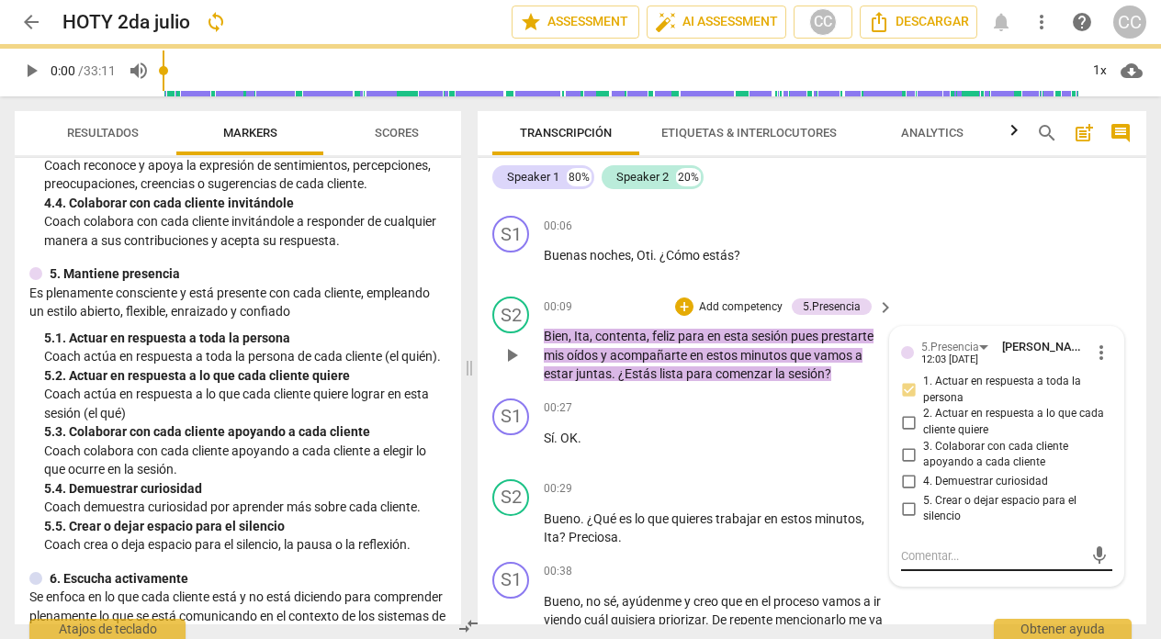
click at [958, 545] on div "mic" at bounding box center [1006, 556] width 211 height 29
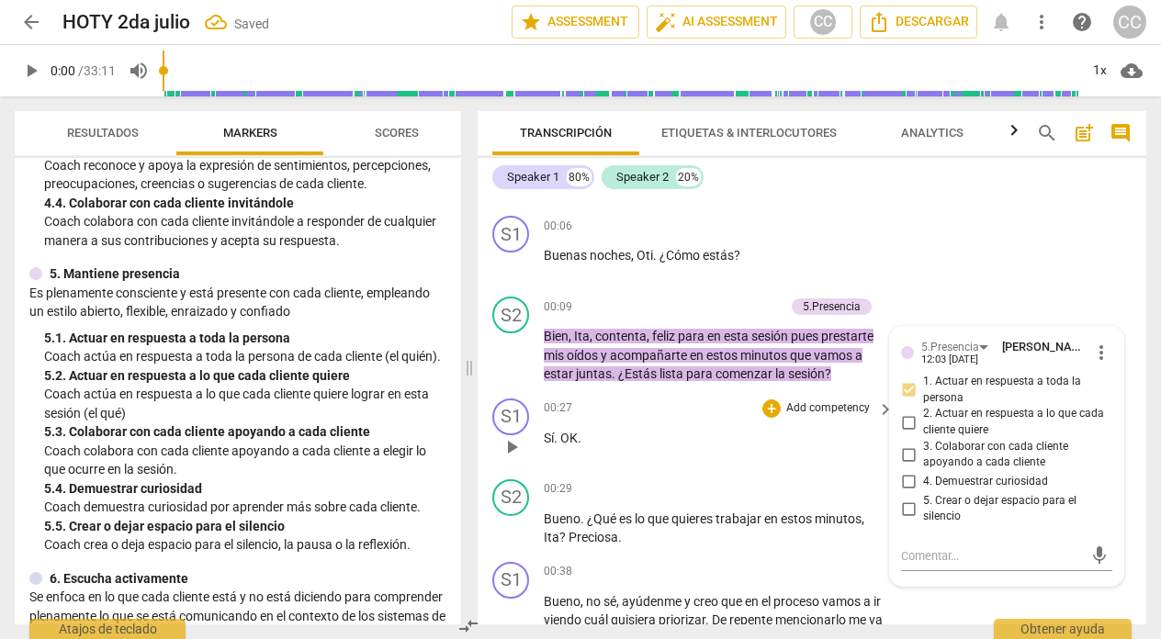
click at [654, 454] on div "00:27 + Add competency keyboard_arrow_right Sí . OK ." at bounding box center [720, 431] width 352 height 66
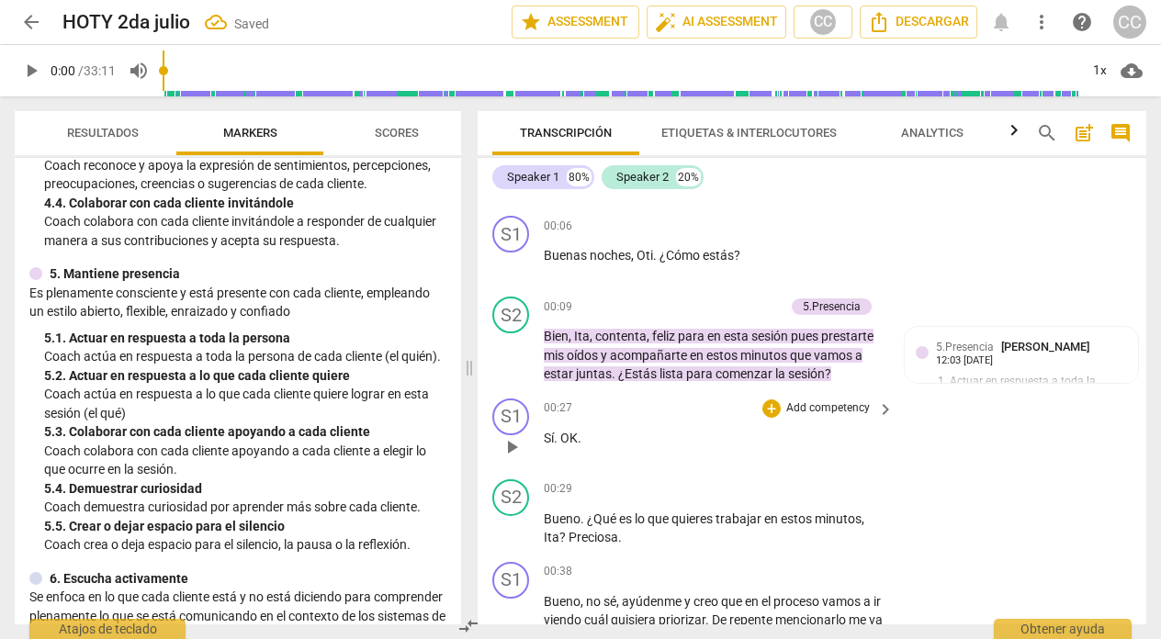
scroll to position [230, 0]
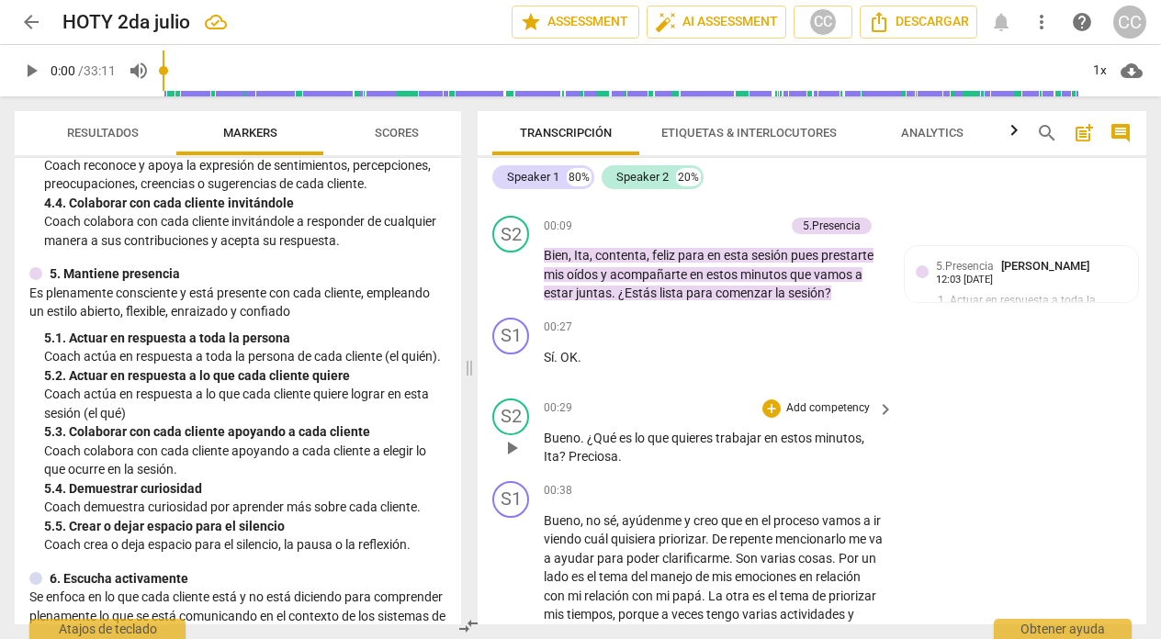
click at [824, 401] on p "Add competency" at bounding box center [827, 408] width 87 height 17
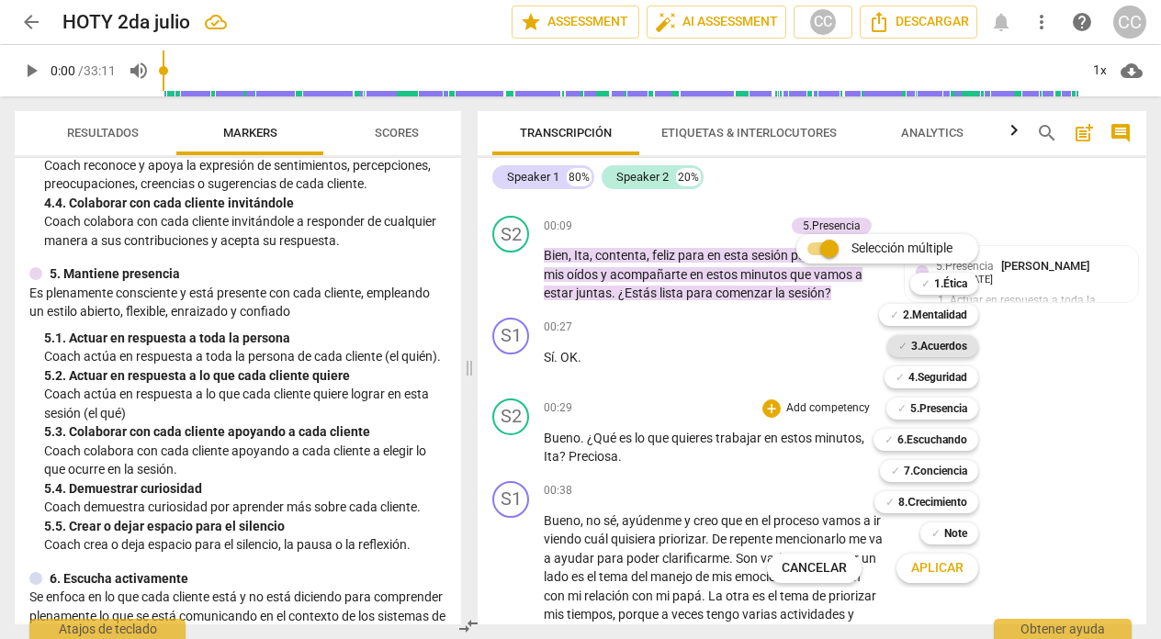
click at [949, 345] on b "3.Acuerdos" at bounding box center [939, 346] width 56 height 22
click at [922, 566] on span "Aplicar" at bounding box center [937, 568] width 52 height 18
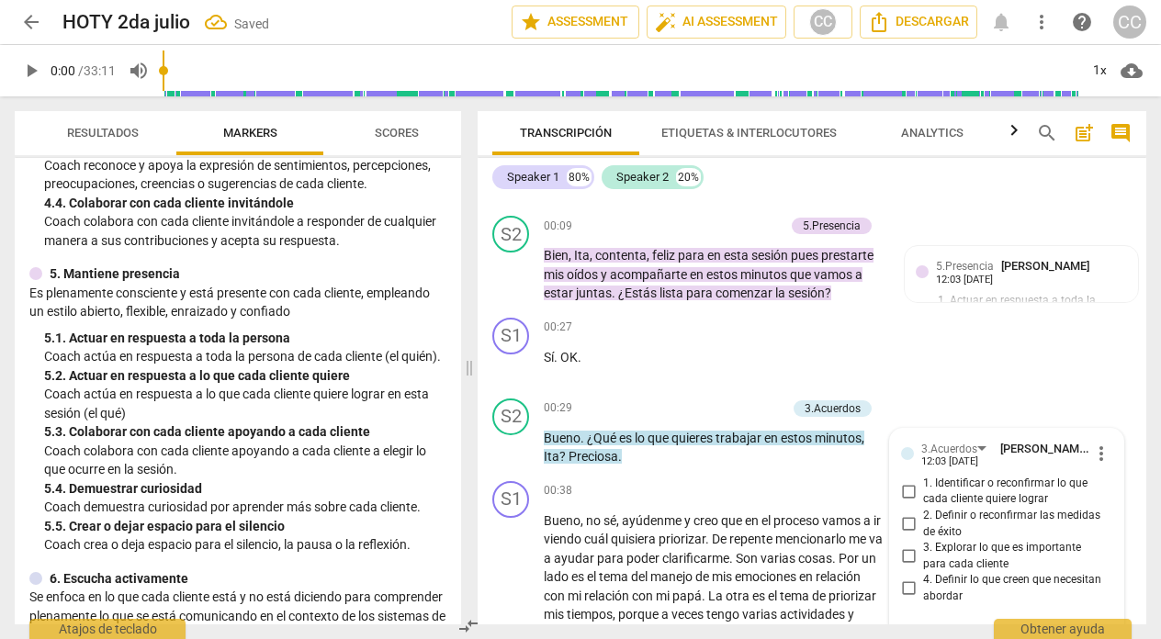
scroll to position [455, 0]
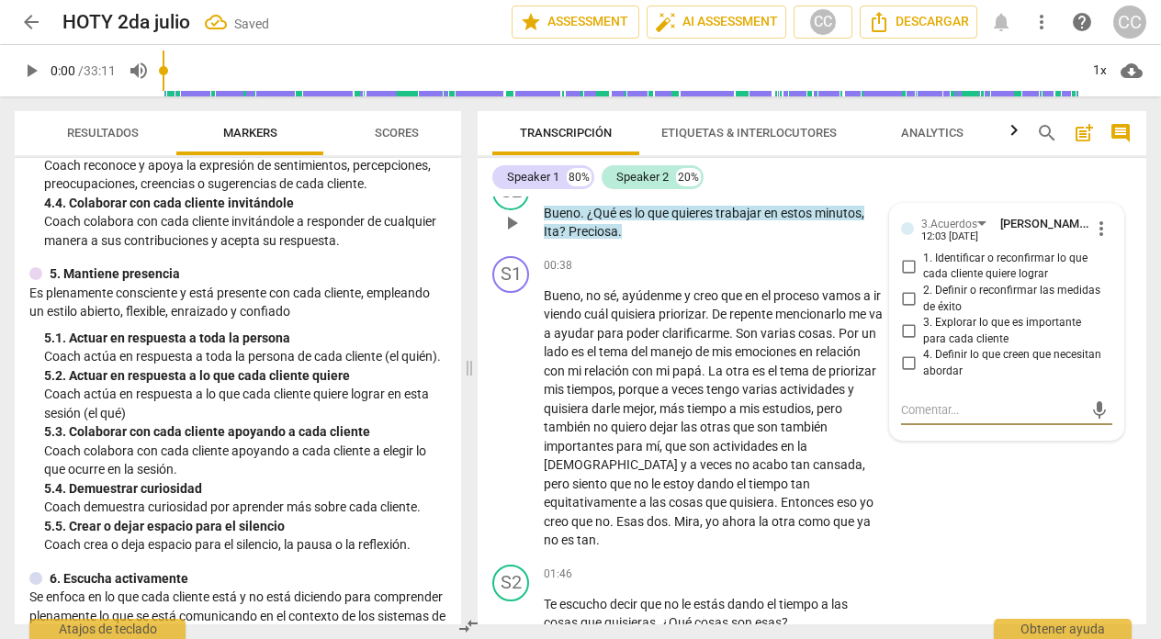
click at [903, 261] on input "1. Identificar o reconfirmar lo que cada cliente quiere lograr" at bounding box center [907, 266] width 29 height 22
checkbox input "true"
click at [972, 499] on div "S1 play_arrow pause 00:38 + Add competency keyboard_arrow_right Bueno , no sé ,…" at bounding box center [811, 403] width 668 height 308
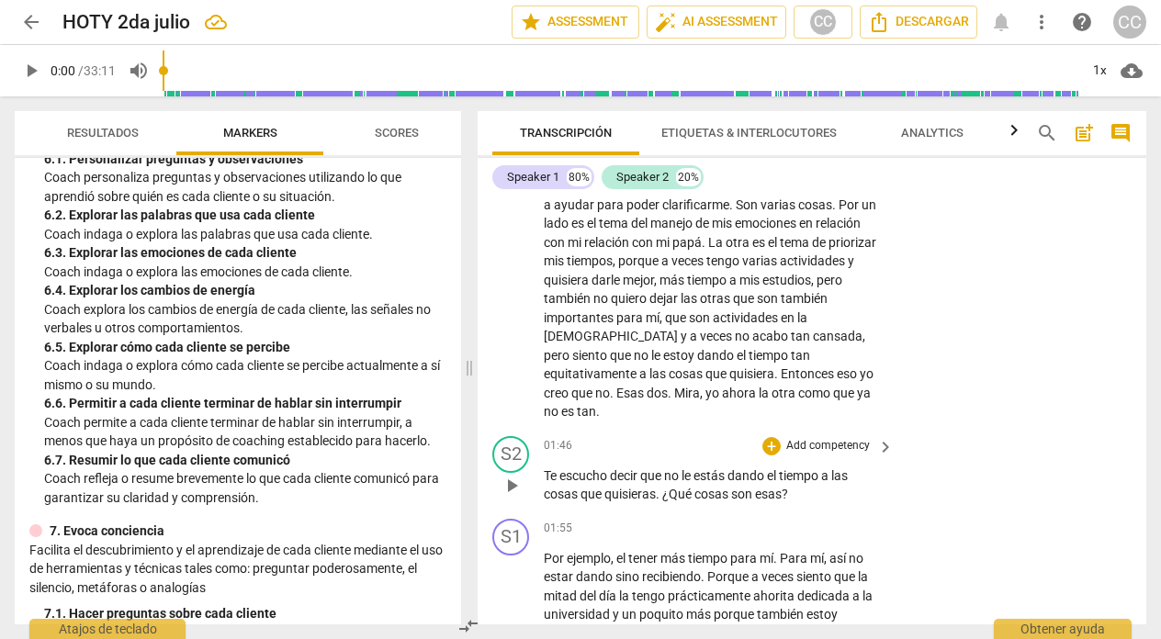
scroll to position [585, 0]
click at [824, 437] on p "Add competency" at bounding box center [827, 445] width 87 height 17
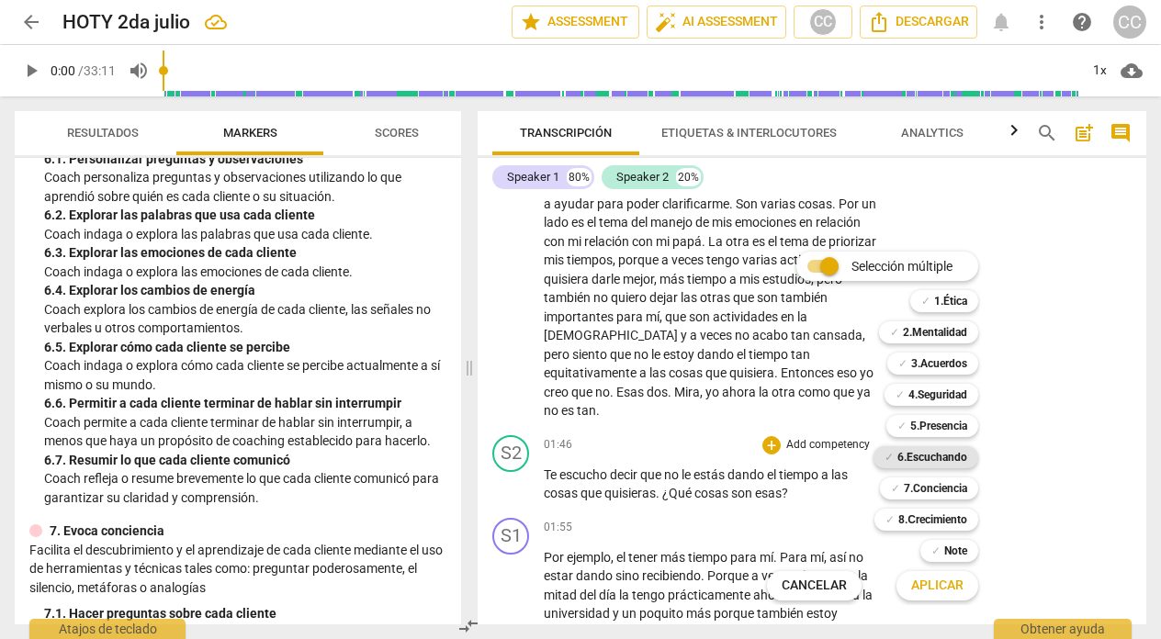
click at [915, 454] on b "6.Escuchando" at bounding box center [932, 457] width 70 height 22
click at [923, 581] on span "Aplicar" at bounding box center [937, 586] width 52 height 18
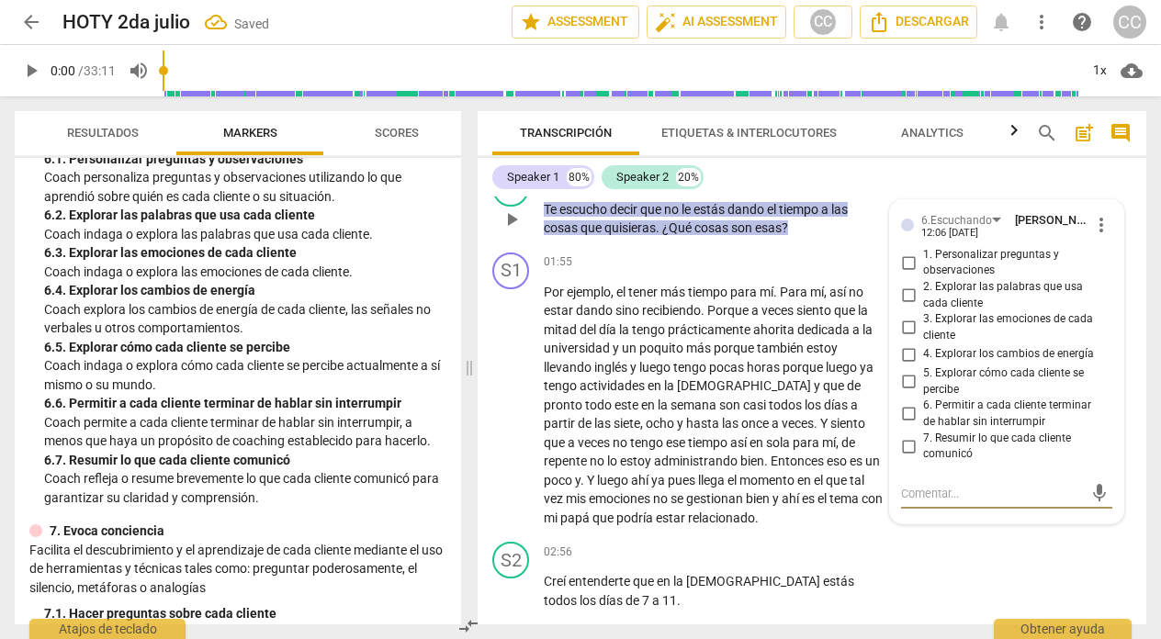
scroll to position [847, 0]
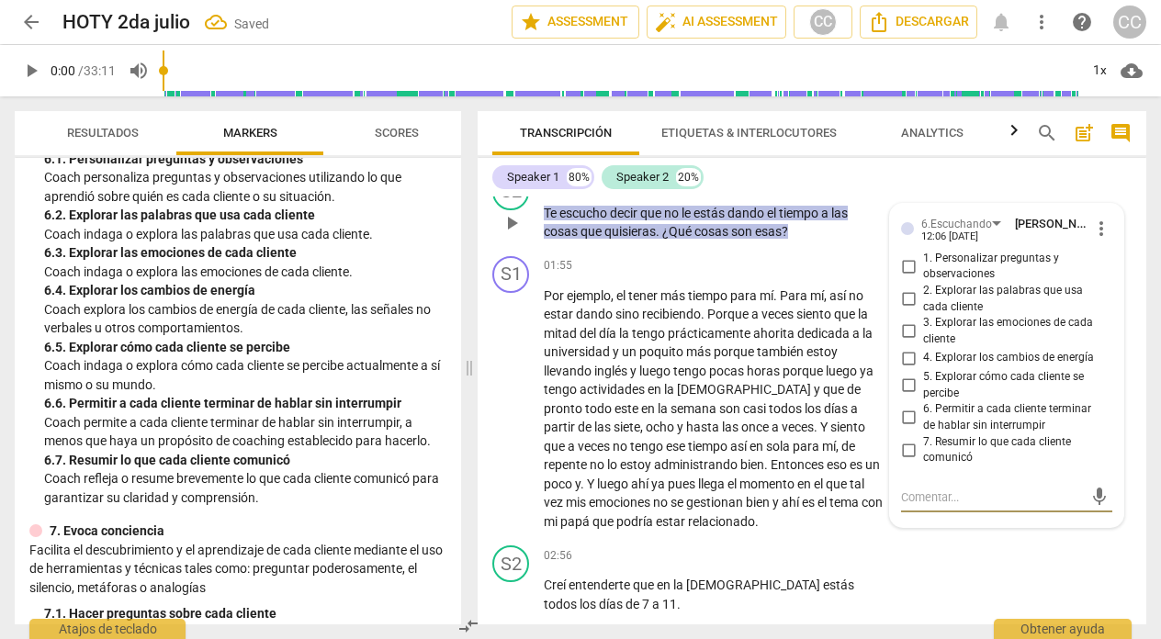
click at [903, 288] on input "2. Explorar las palabras que usa cada cliente" at bounding box center [907, 299] width 29 height 22
checkbox input "true"
click at [904, 407] on input "6. Permitir a cada cliente terminar de hablar sin interrumpir" at bounding box center [907, 418] width 29 height 22
checkbox input "true"
click at [690, 545] on div "02:56 + Add competency keyboard_arrow_right" at bounding box center [720, 555] width 352 height 20
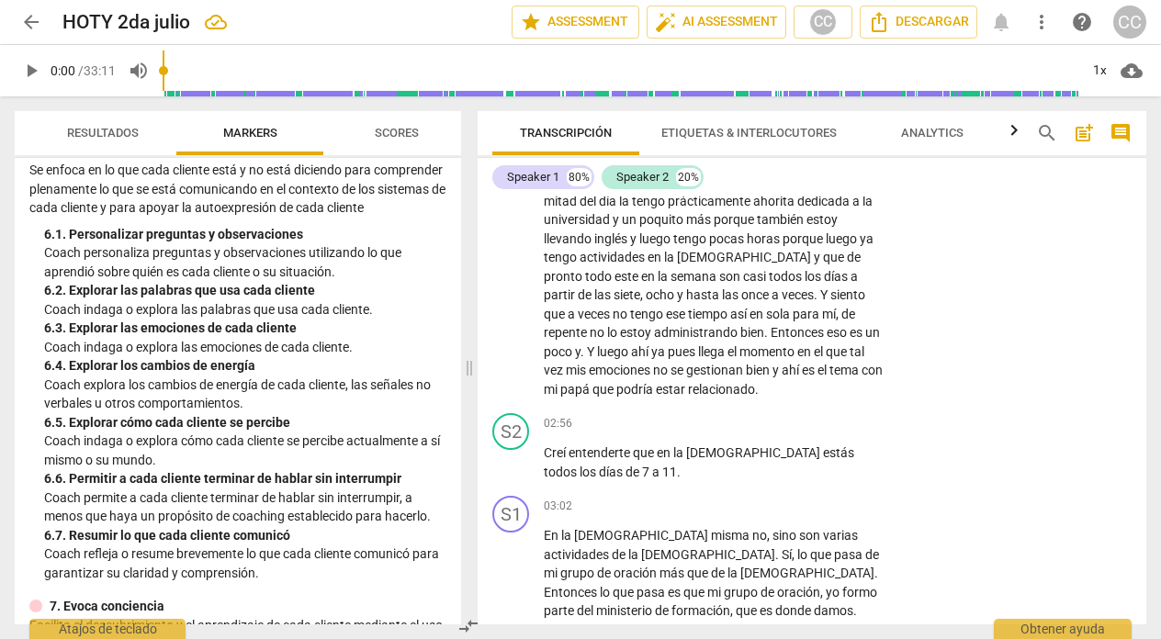
scroll to position [1159, 0]
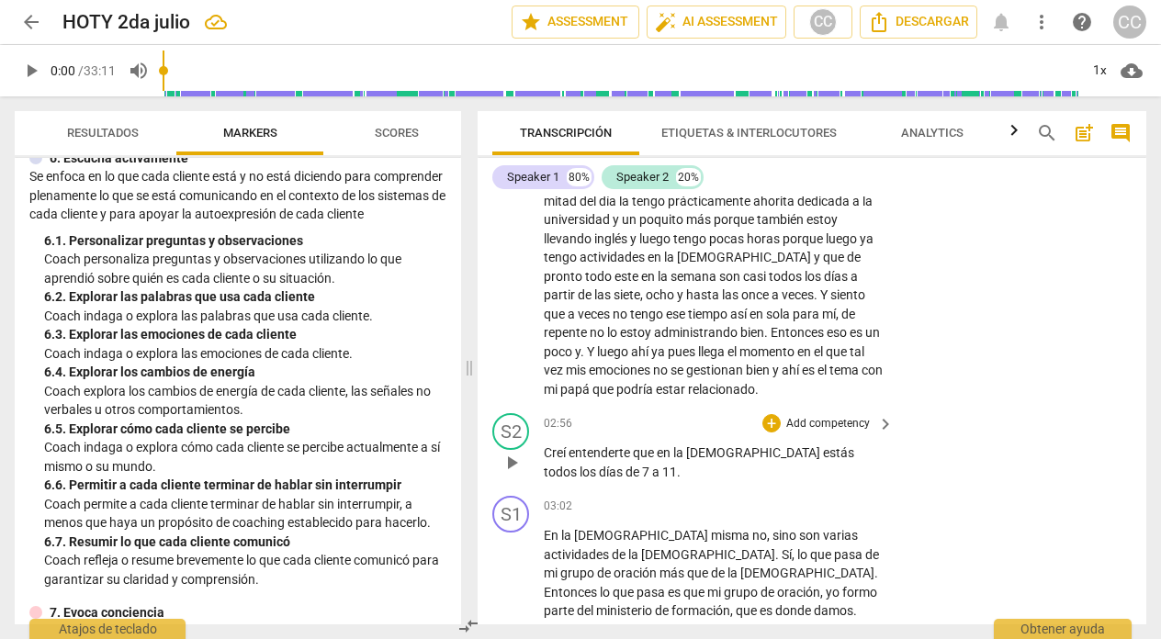
click at [814, 416] on p "Add competency" at bounding box center [827, 424] width 87 height 17
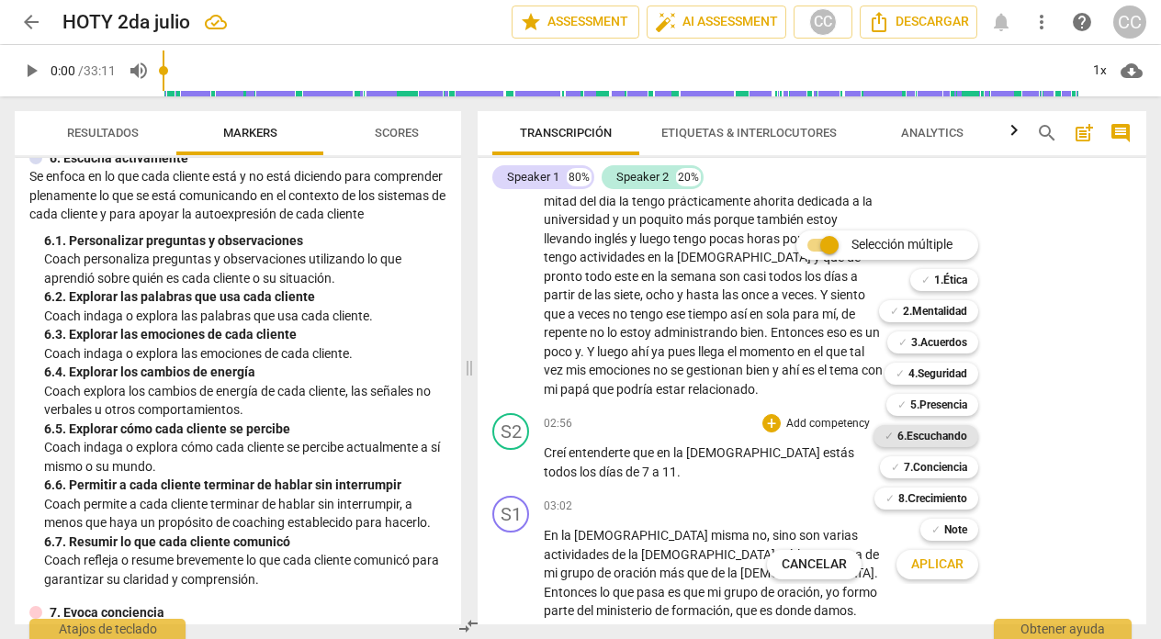
click at [935, 432] on b "6.Escuchando" at bounding box center [932, 436] width 70 height 22
click at [922, 563] on span "Aplicar" at bounding box center [937, 564] width 52 height 18
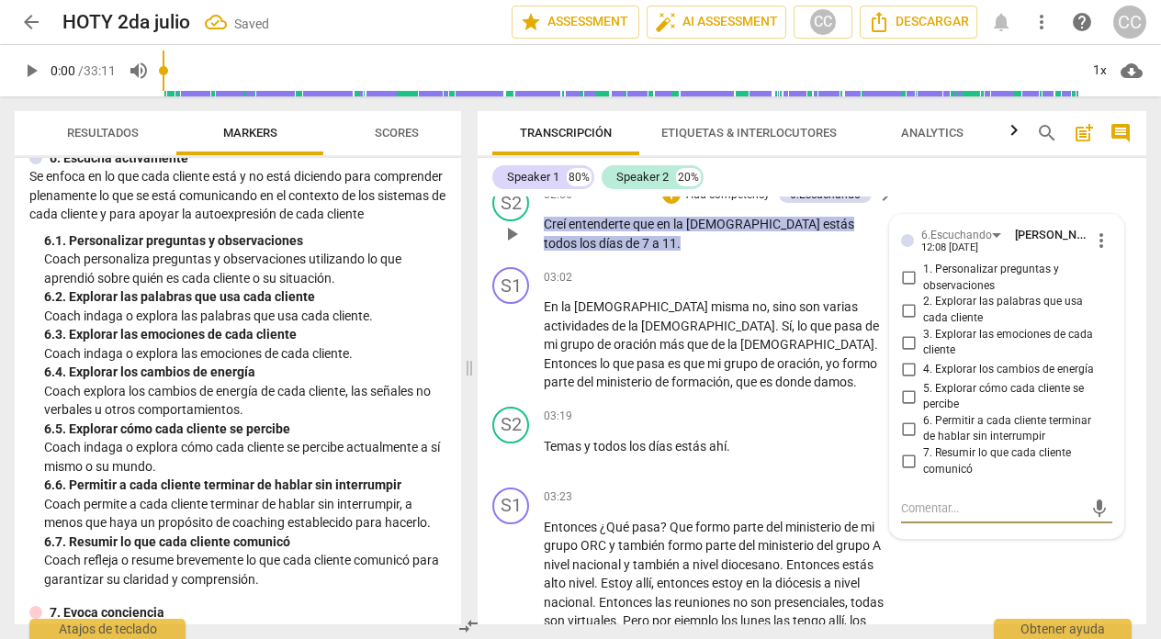
scroll to position [1198, 0]
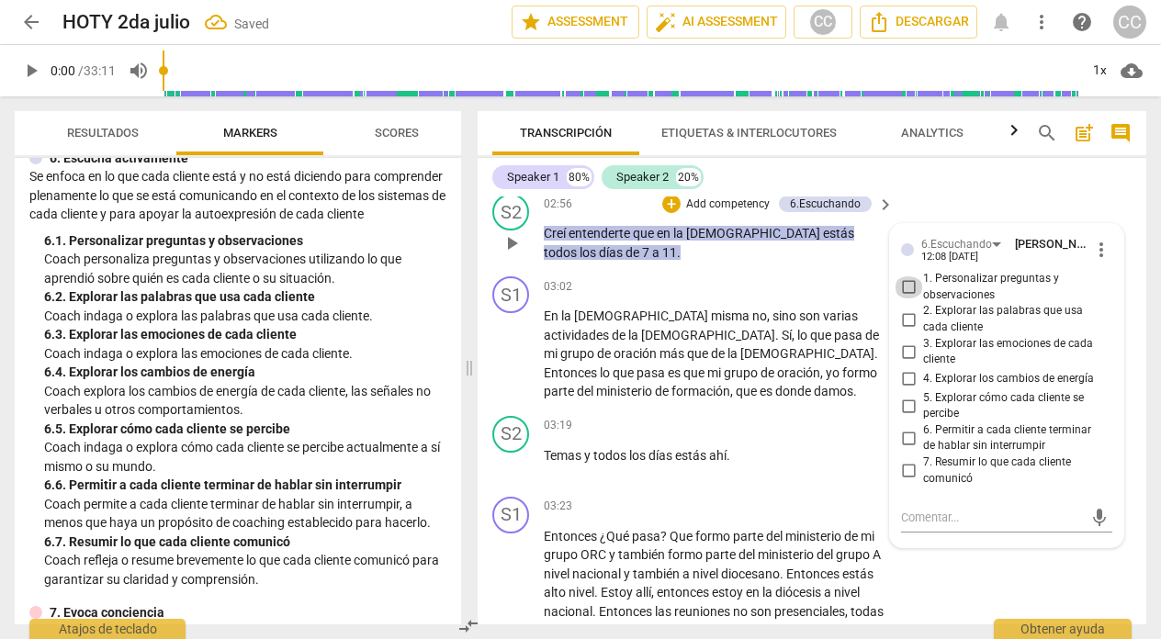
click at [902, 276] on input "1. Personalizar preguntas y observaciones" at bounding box center [907, 287] width 29 height 22
checkbox input "true"
click at [636, 465] on div "S2 play_arrow pause 03:19 + Add competency keyboard_arrow_right Temas y todos l…" at bounding box center [811, 449] width 668 height 81
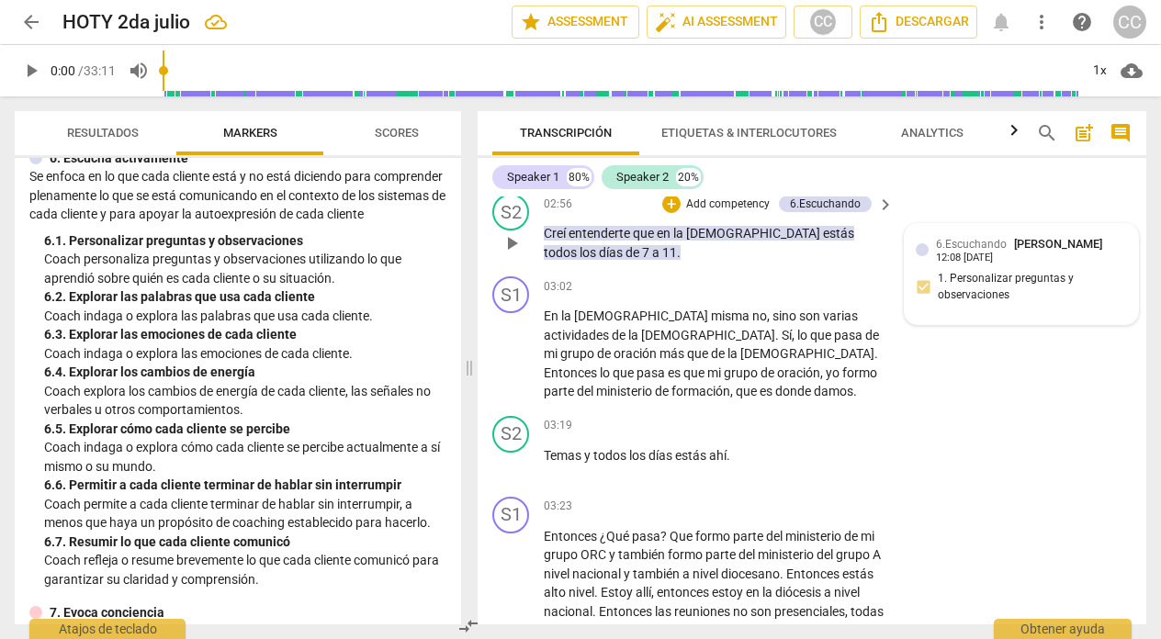
click at [1116, 235] on div "6.Escuchando [PERSON_NAME] 12:08 [DATE]" at bounding box center [1031, 249] width 191 height 28
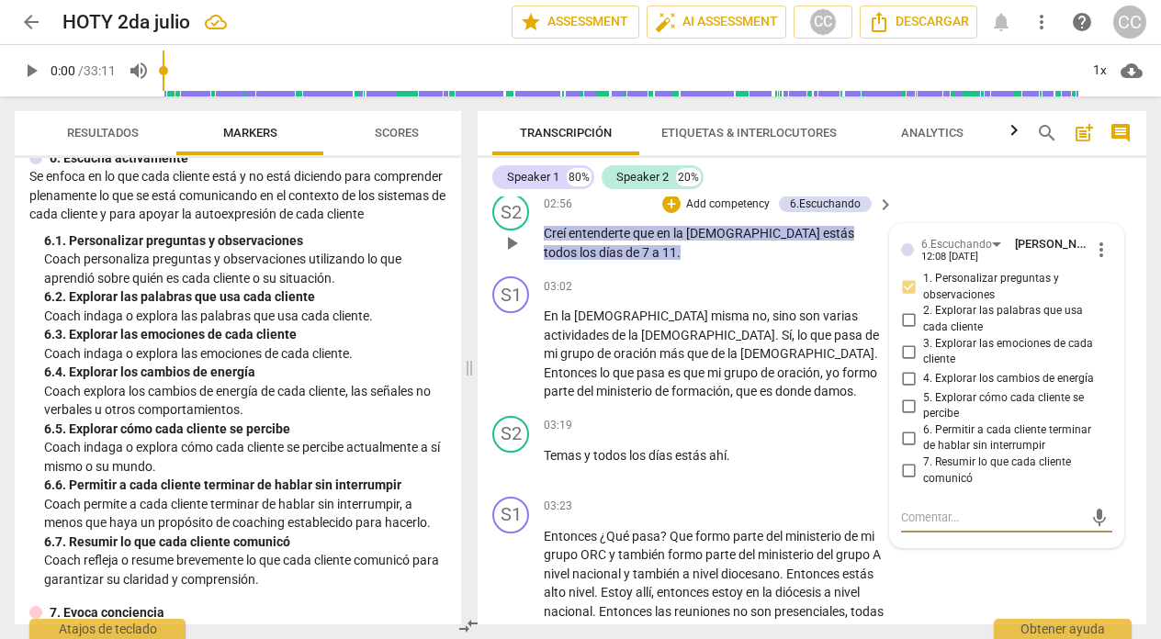
click at [1095, 239] on span "more_vert" at bounding box center [1101, 250] width 22 height 22
click at [1104, 263] on li "Borrar" at bounding box center [1114, 264] width 64 height 35
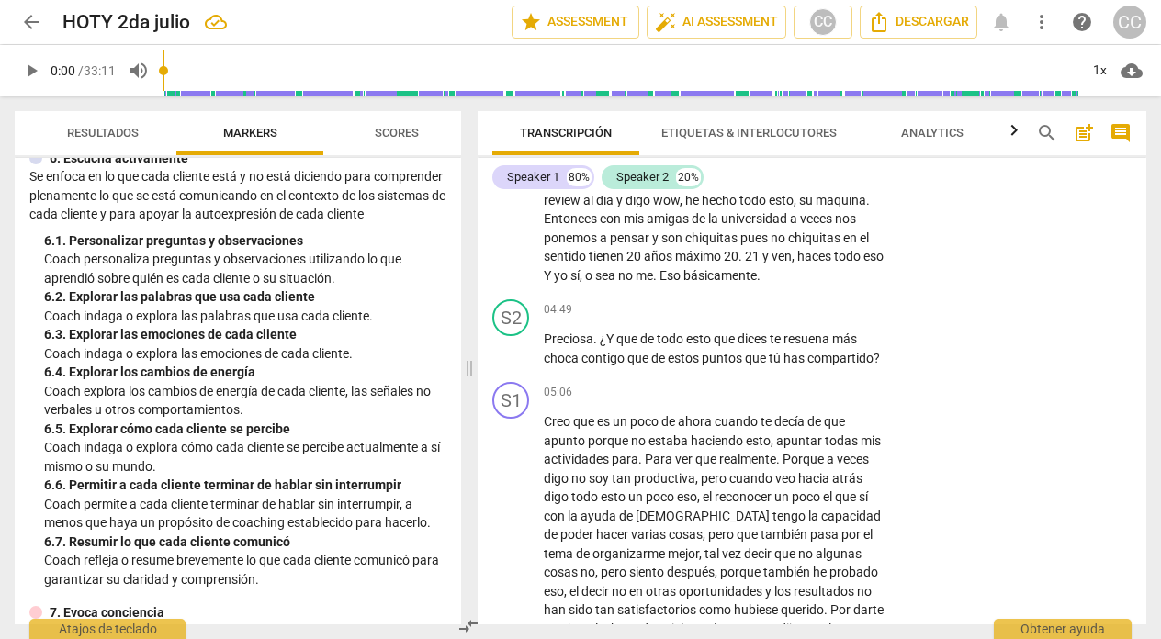
scroll to position [1834, 0]
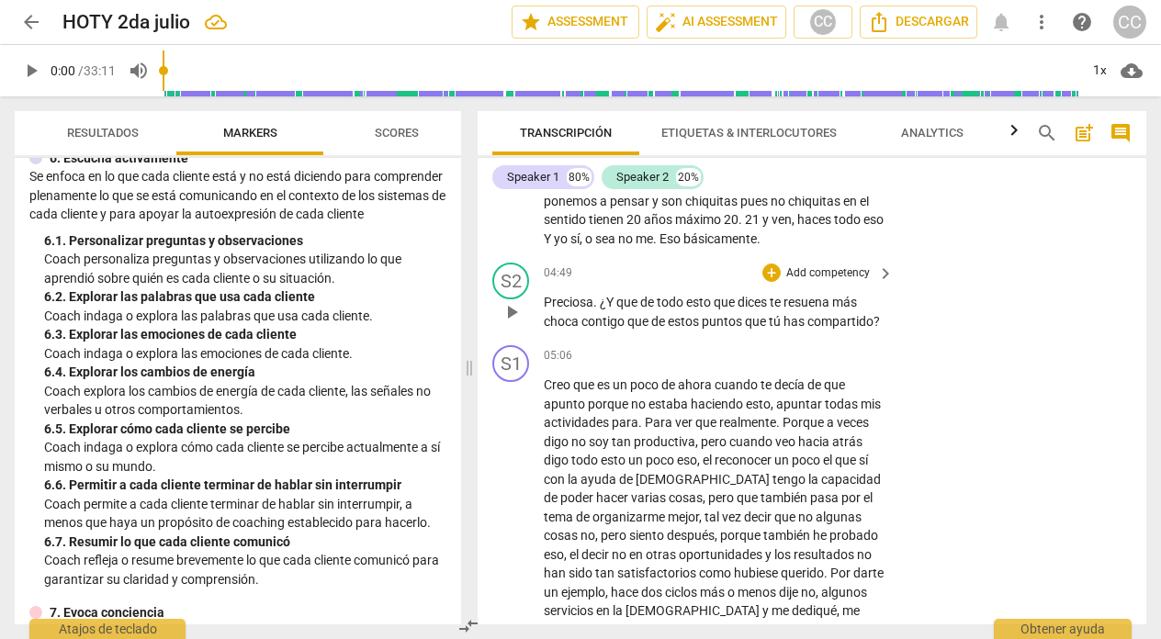
click at [813, 265] on p "Add competency" at bounding box center [827, 273] width 87 height 17
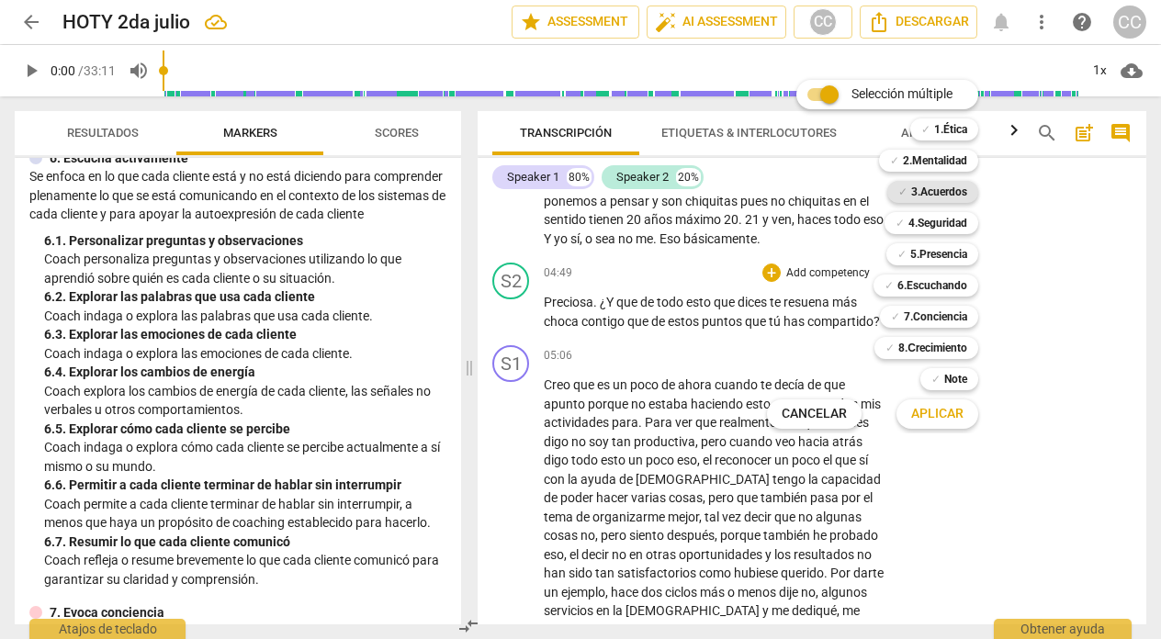
click at [930, 189] on b "3.Acuerdos" at bounding box center [939, 192] width 56 height 22
click at [937, 403] on button "Aplicar" at bounding box center [937, 414] width 82 height 33
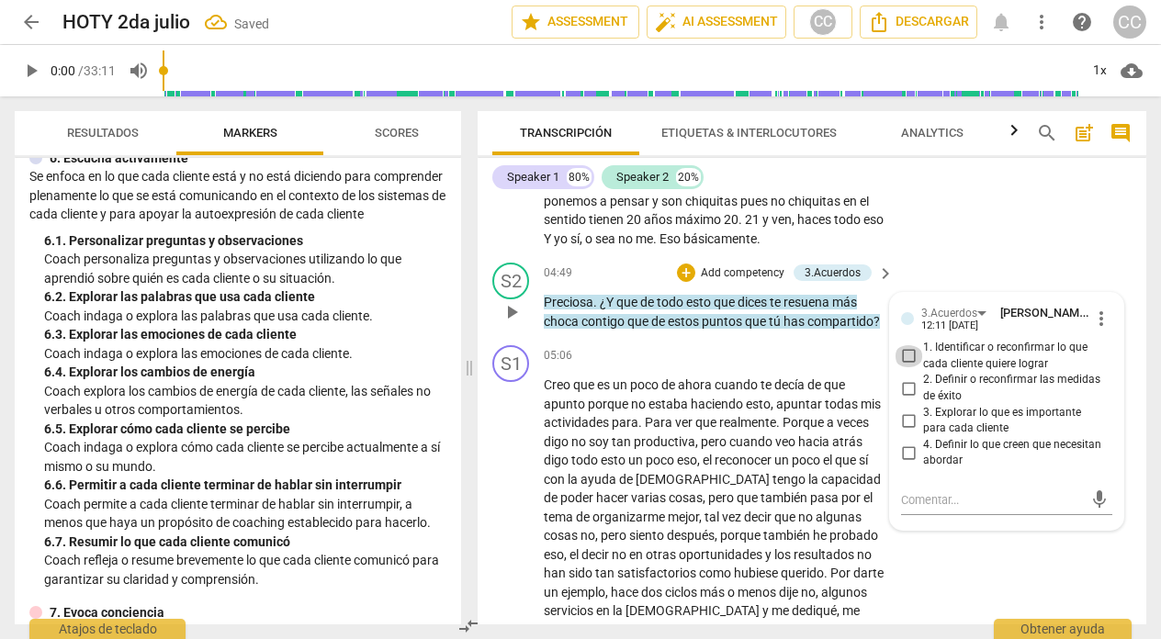
click at [909, 345] on input "1. Identificar o reconfirmar lo que cada cliente quiere lograr" at bounding box center [907, 356] width 29 height 22
checkbox input "true"
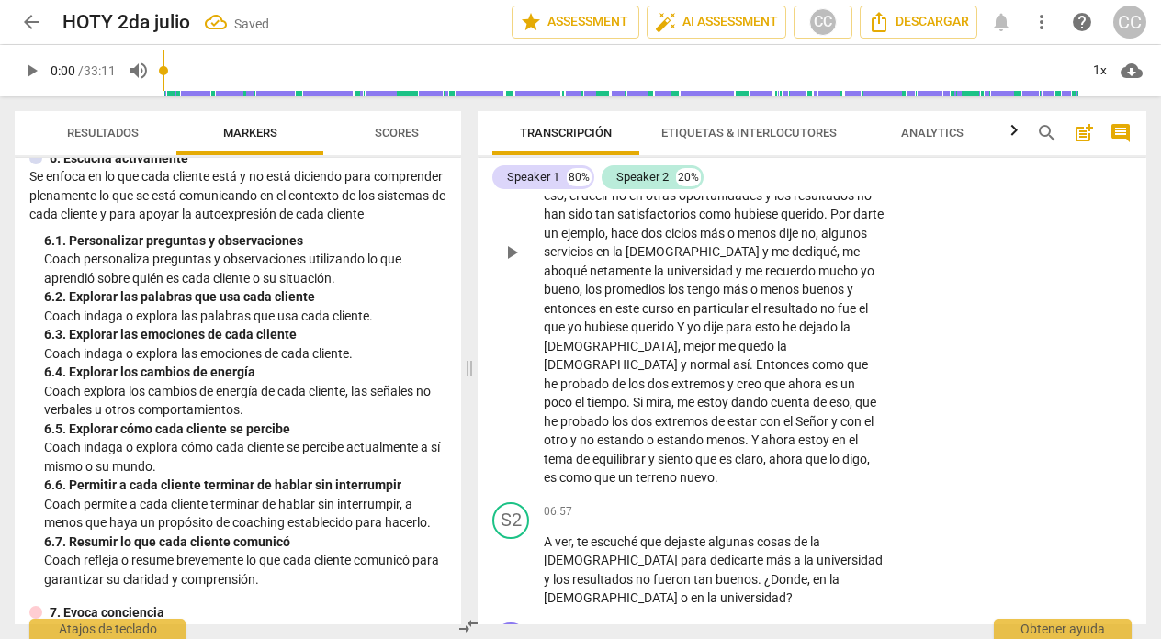
scroll to position [2396, 0]
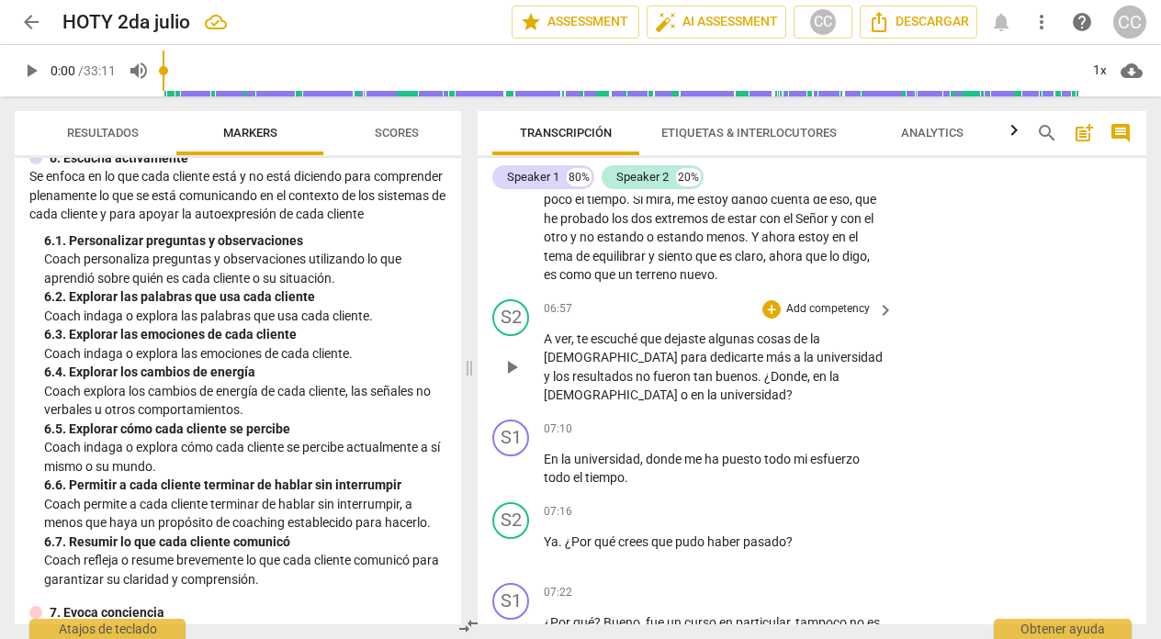
click at [824, 301] on p "Add competency" at bounding box center [827, 309] width 87 height 17
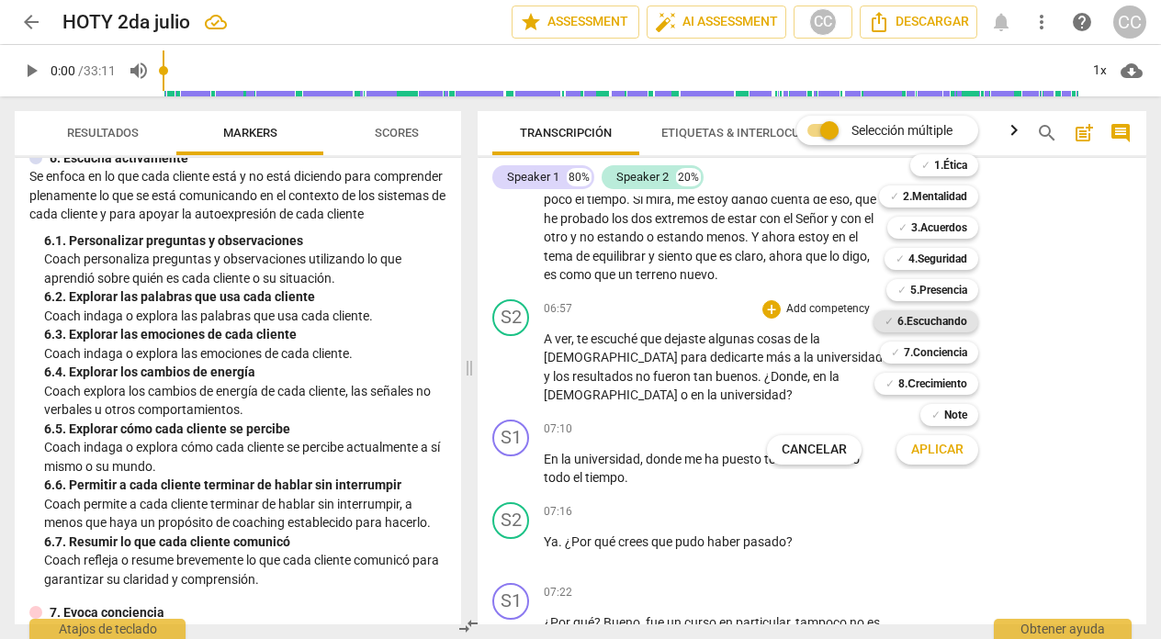
click at [933, 314] on b "6.Escuchando" at bounding box center [932, 321] width 70 height 22
click at [926, 444] on span "Aplicar" at bounding box center [937, 450] width 52 height 18
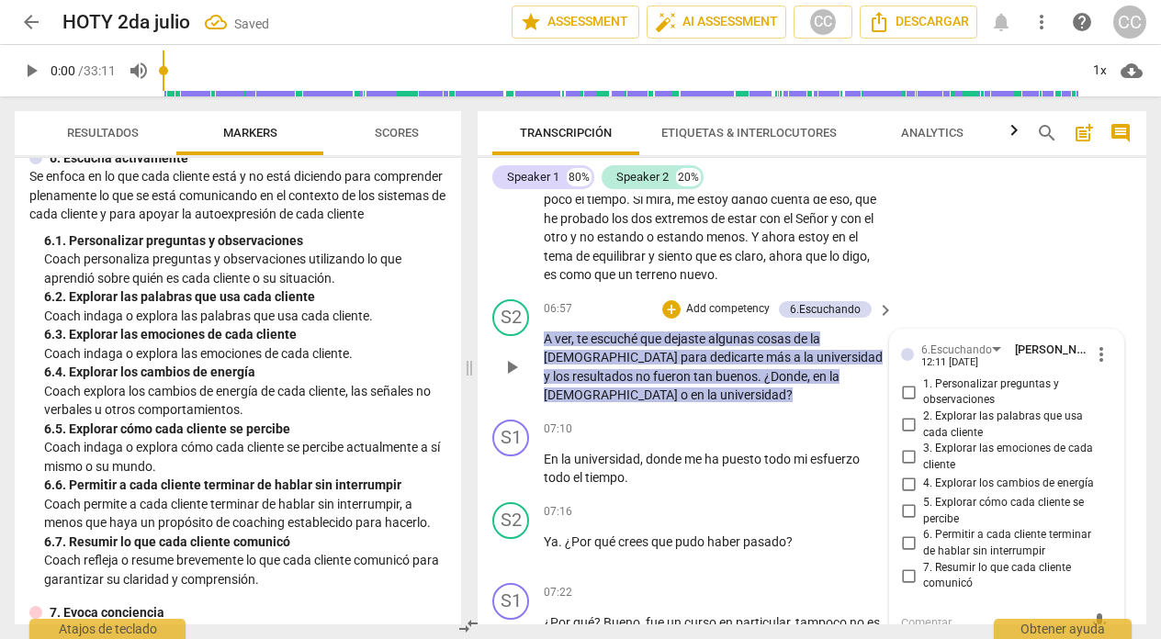
click at [905, 381] on input "1. Personalizar preguntas y observaciones" at bounding box center [907, 392] width 29 height 22
checkbox input "true"
click at [906, 533] on input "6. Permitir a cada cliente terminar de hablar sin interrumpir" at bounding box center [907, 544] width 29 height 22
checkbox input "true"
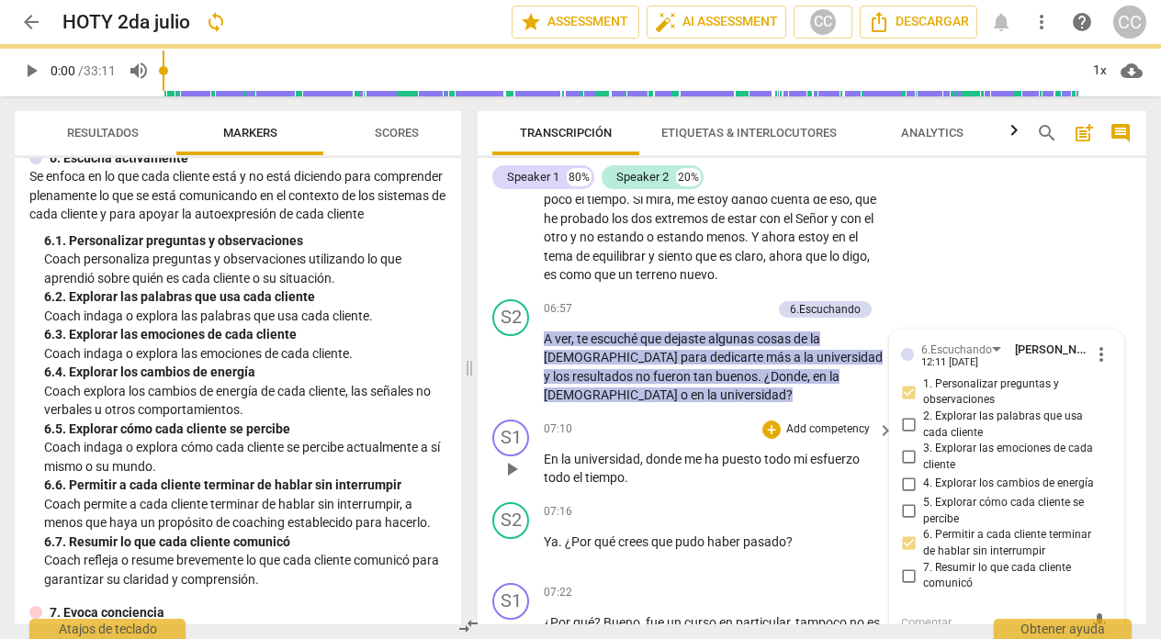
click at [667, 472] on div "S1 play_arrow pause 07:10 + Add competency keyboard_arrow_right En la universid…" at bounding box center [811, 453] width 668 height 83
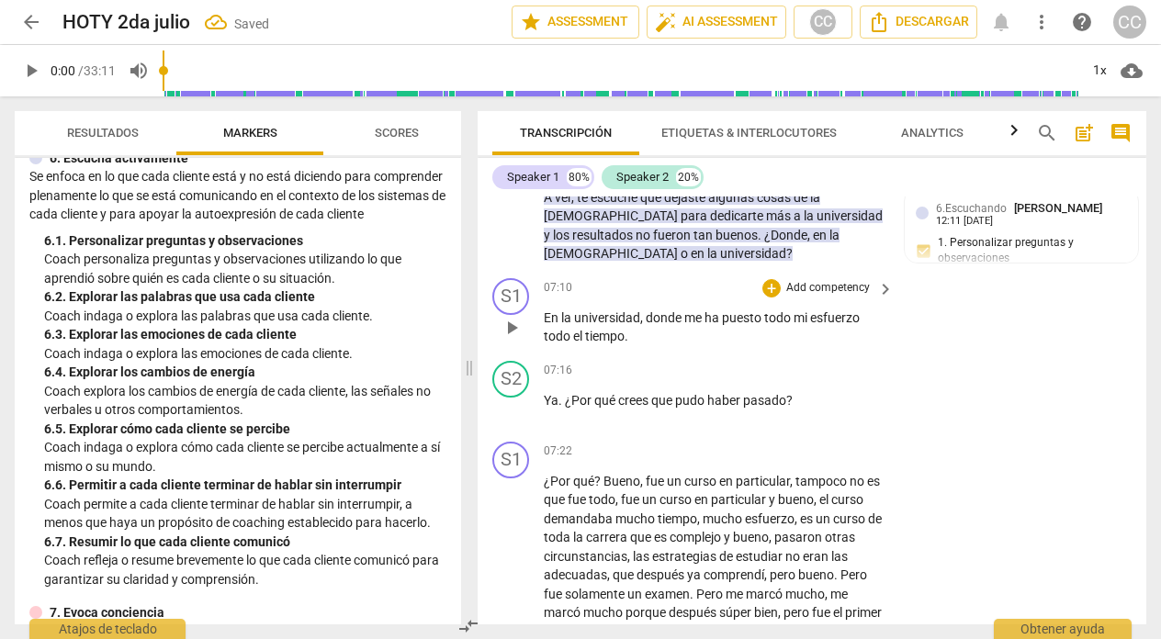
scroll to position [2540, 0]
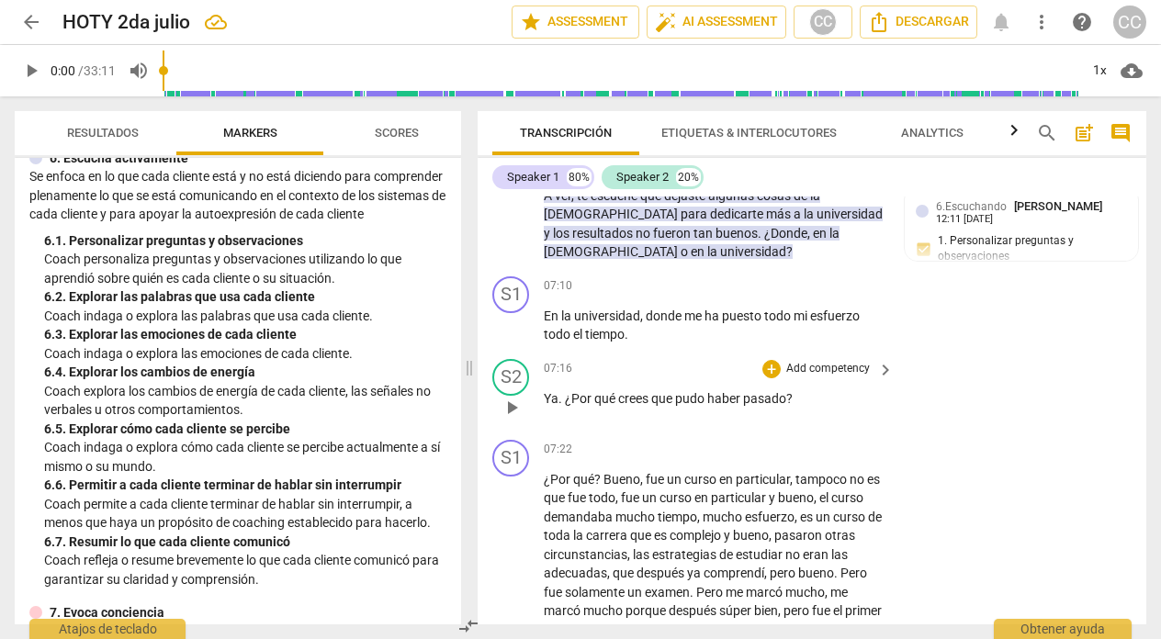
click at [825, 361] on p "Add competency" at bounding box center [827, 369] width 87 height 17
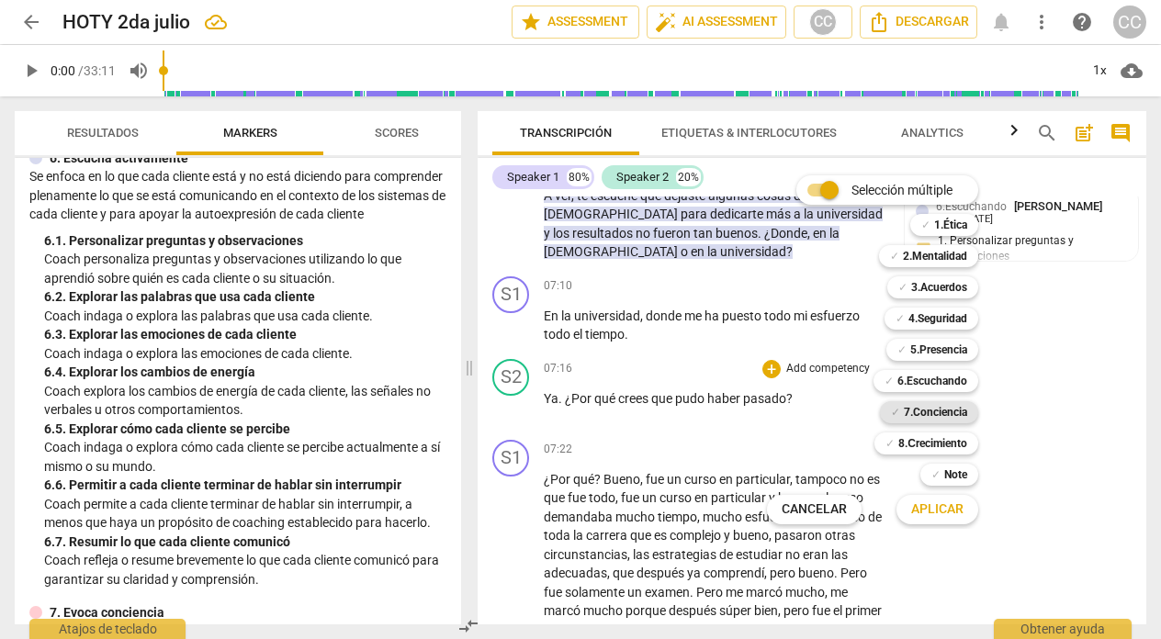
click at [922, 409] on b "7.Conciencia" at bounding box center [934, 412] width 63 height 22
click at [924, 506] on span "Aplicar" at bounding box center [937, 509] width 52 height 18
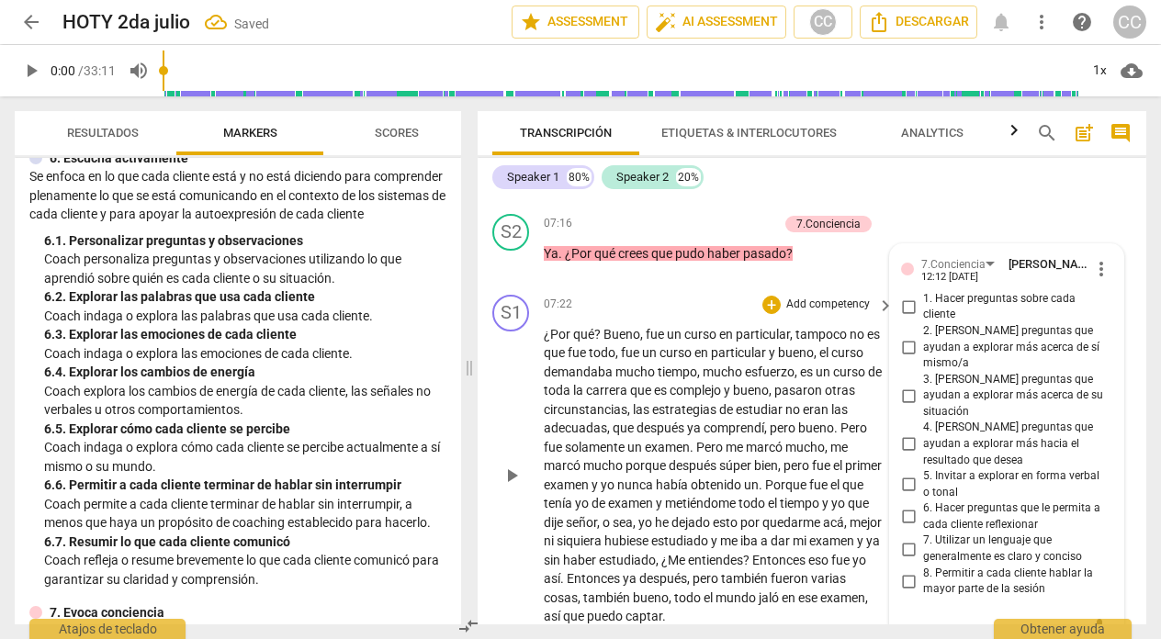
scroll to position [2705, 0]
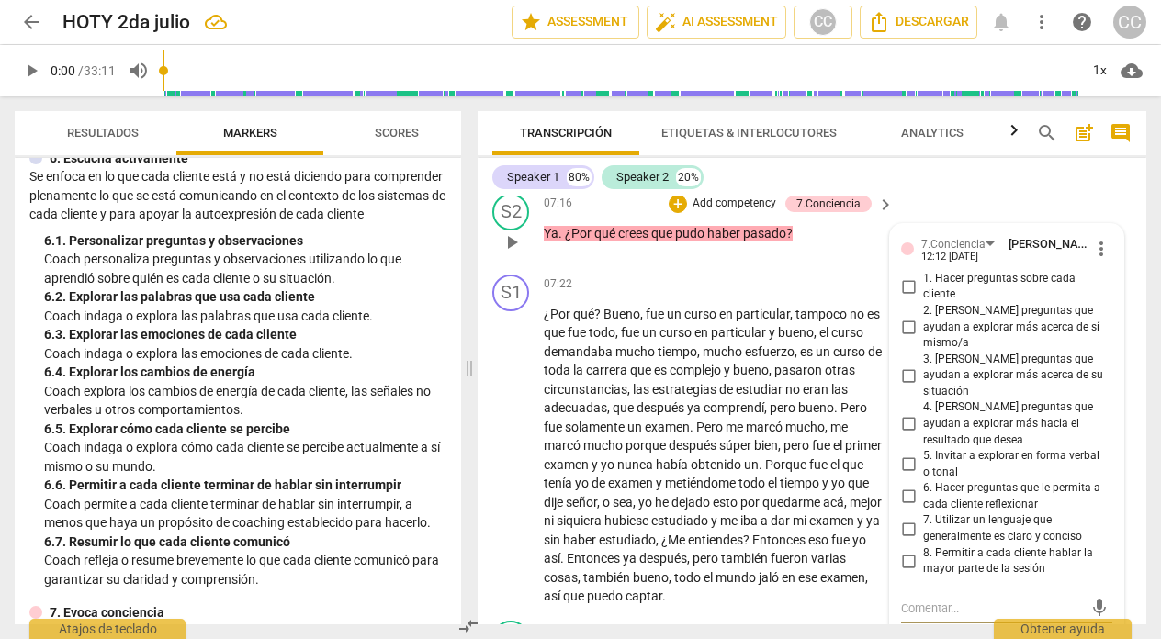
click at [905, 316] on input "2. [PERSON_NAME] preguntas que ayudan a explorar más acerca de sí mismo/a" at bounding box center [907, 327] width 29 height 22
checkbox input "true"
click at [908, 486] on input "6. Hacer preguntas que le permita a cada cliente reflexionar" at bounding box center [907, 497] width 29 height 22
checkbox input "true"
click at [908, 550] on input "8. Permitir a cada cliente hablar la mayor parte de la sesión" at bounding box center [907, 561] width 29 height 22
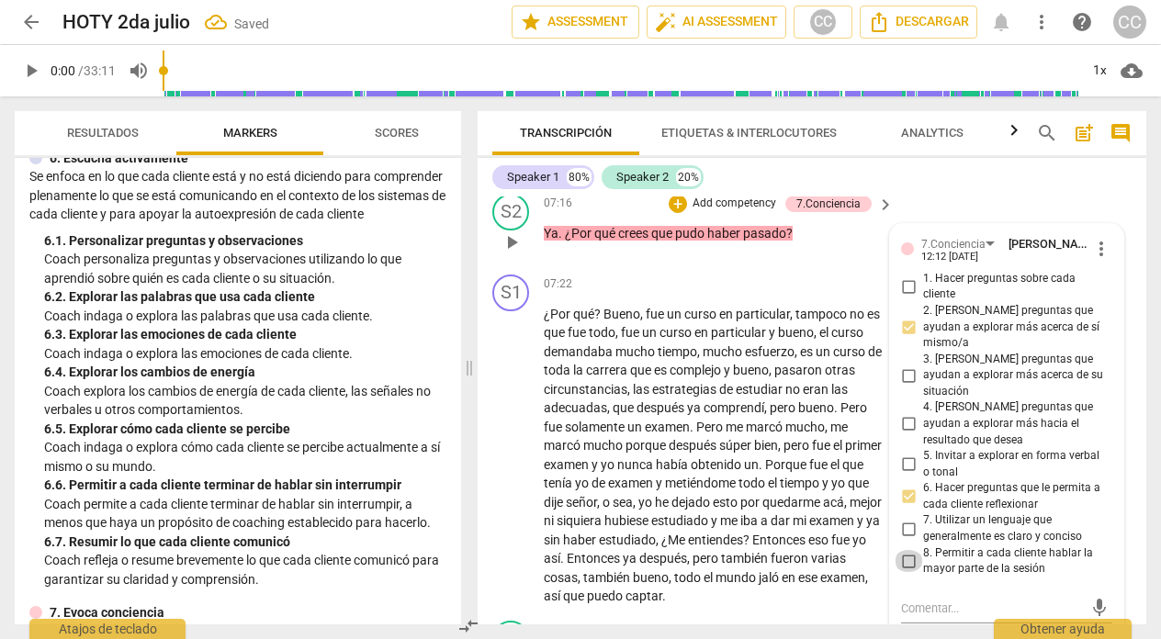
checkbox input "true"
click at [604, 267] on div "S1 play_arrow pause 07:22 + Add competency keyboard_arrow_right ¿Por qué ? Buen…" at bounding box center [811, 440] width 668 height 346
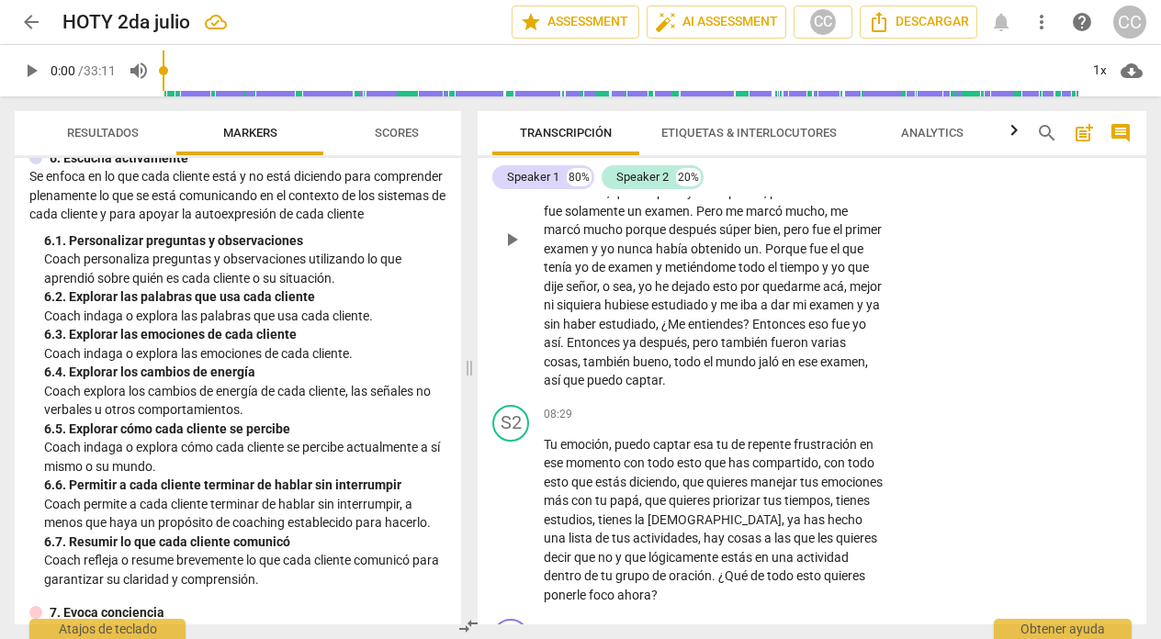
scroll to position [2927, 0]
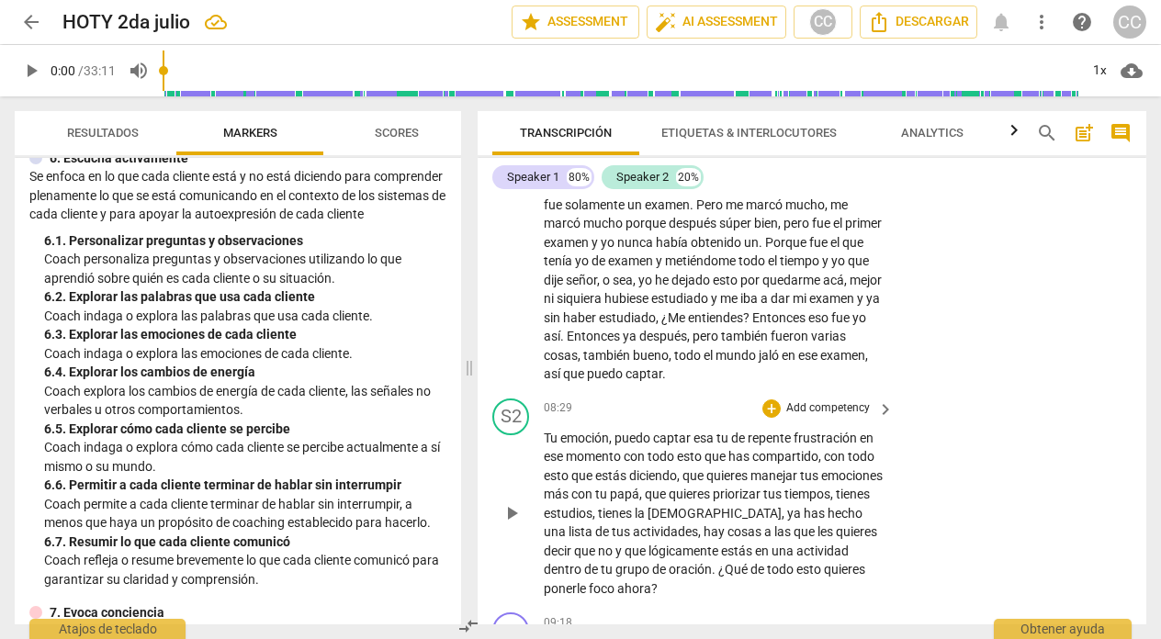
click at [826, 400] on p "Add competency" at bounding box center [827, 408] width 87 height 17
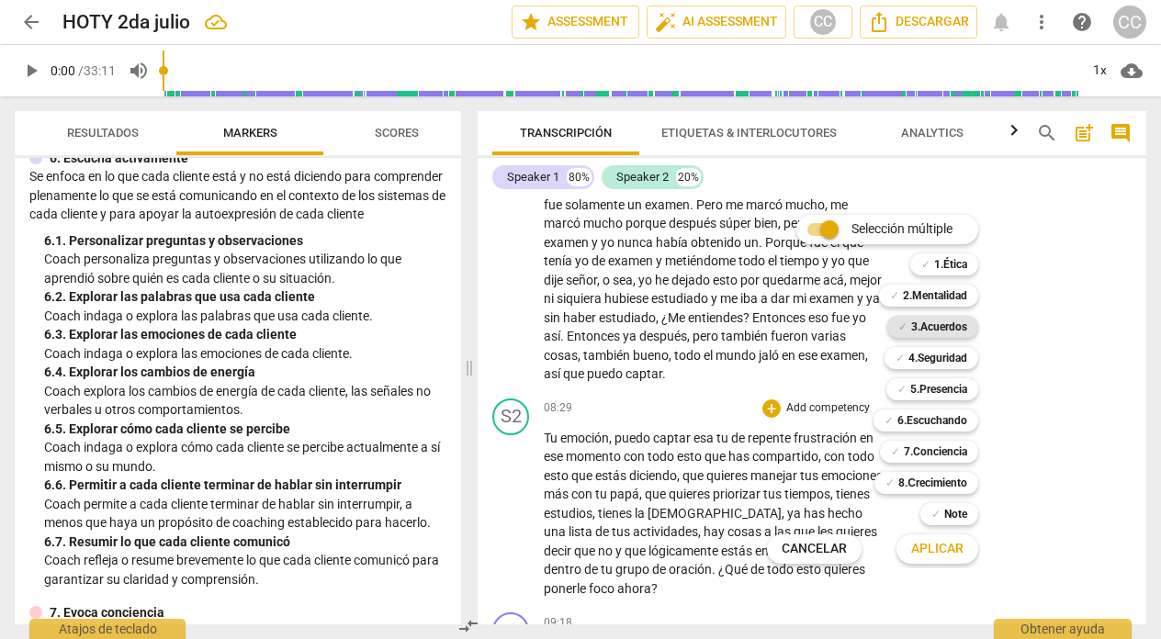
click at [936, 325] on b "3.Acuerdos" at bounding box center [939, 327] width 56 height 22
click at [934, 543] on span "Aplicar" at bounding box center [937, 549] width 52 height 18
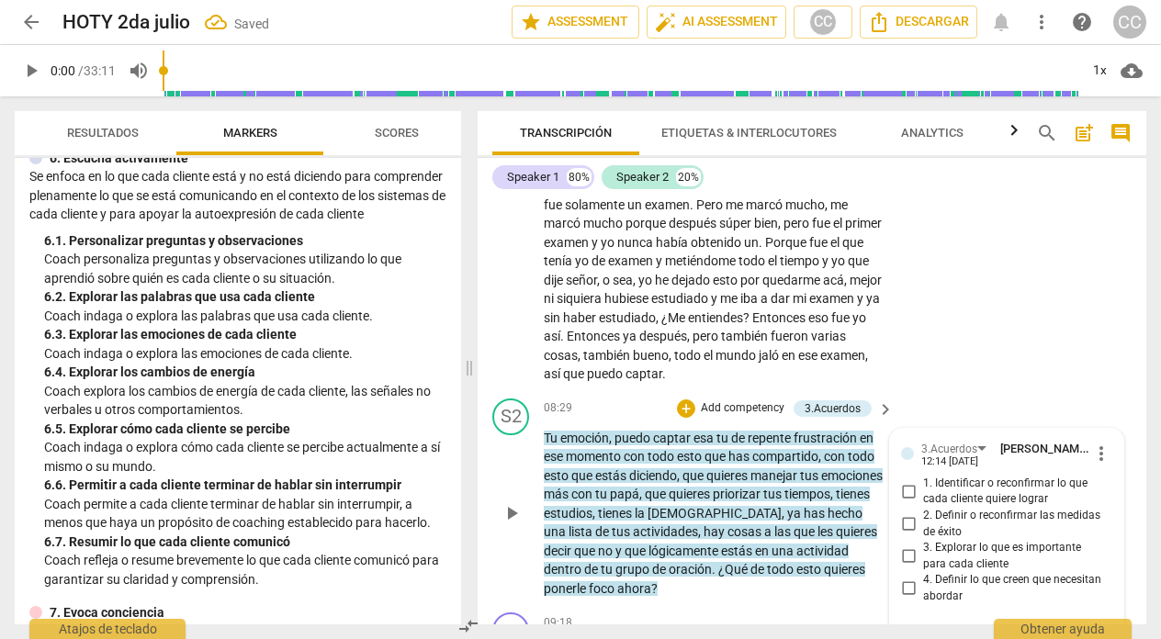
click at [907, 480] on input "1. Identificar o reconfirmar lo que cada cliente quiere lograr" at bounding box center [907, 491] width 29 height 22
checkbox input "true"
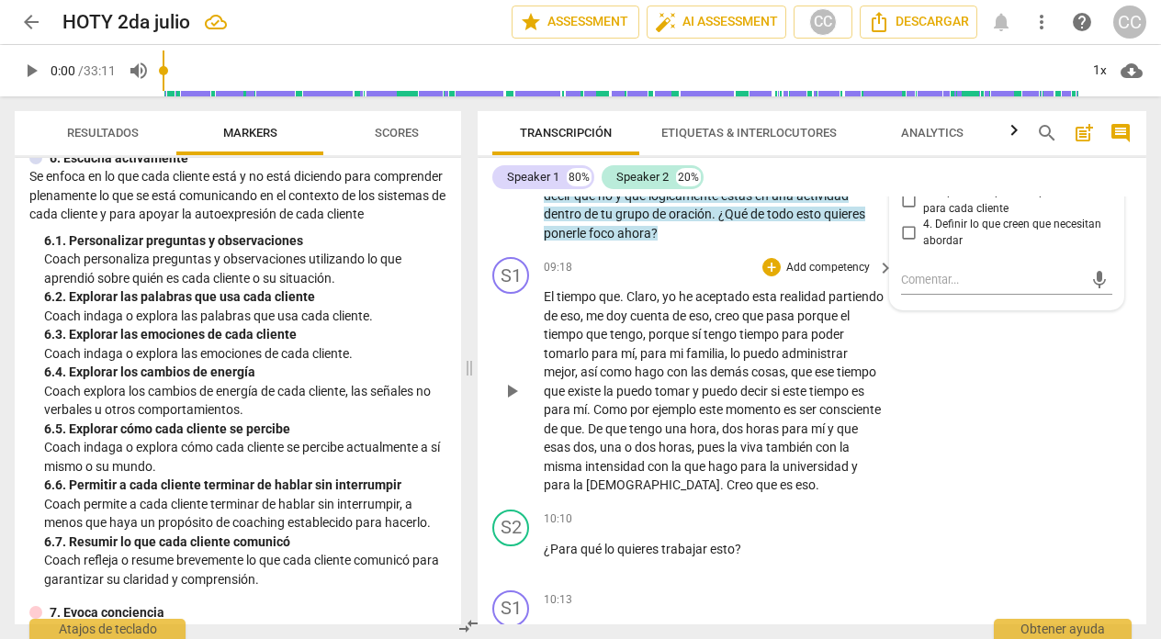
scroll to position [3290, 0]
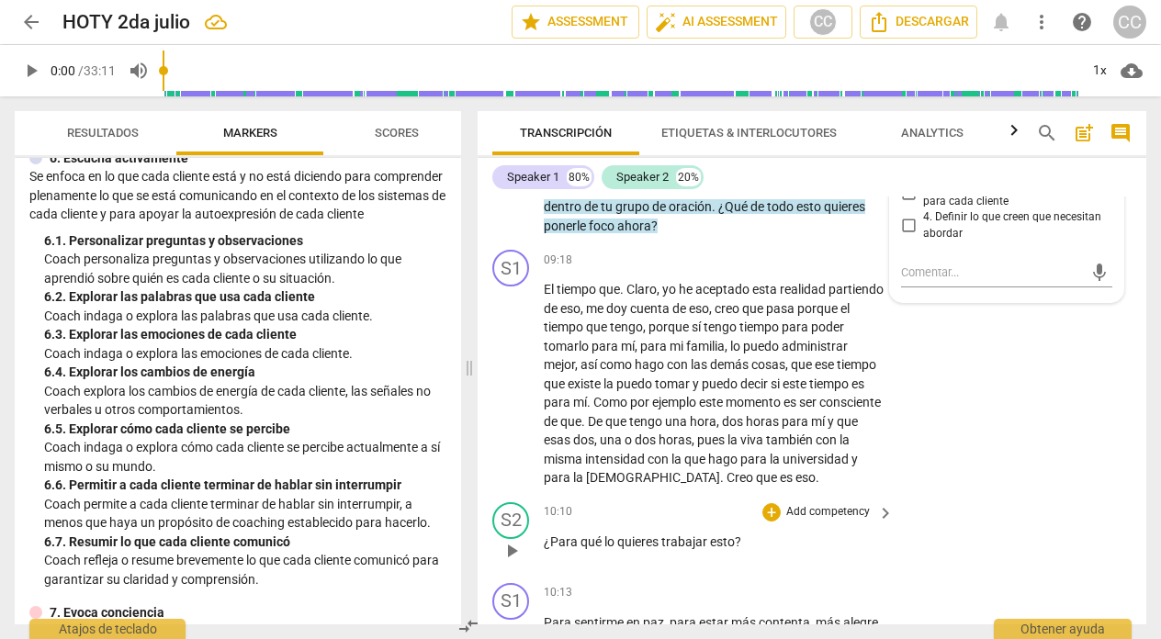
click at [809, 504] on p "Add competency" at bounding box center [827, 512] width 87 height 17
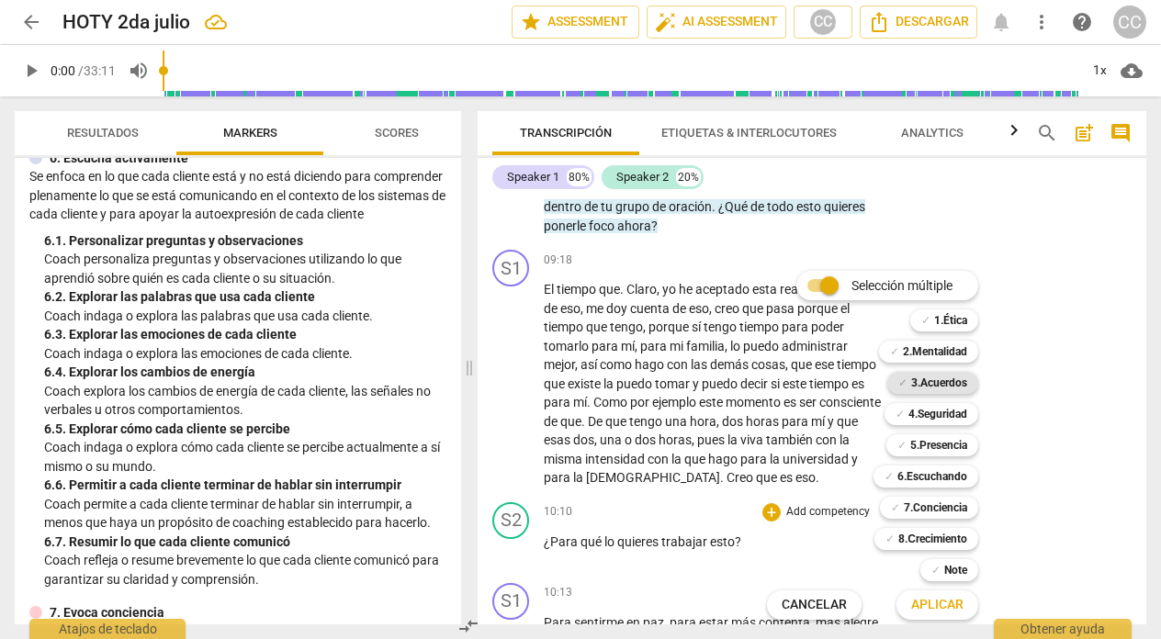
click at [936, 378] on b "3.Acuerdos" at bounding box center [939, 383] width 56 height 22
click at [934, 599] on span "Aplicar" at bounding box center [937, 605] width 52 height 18
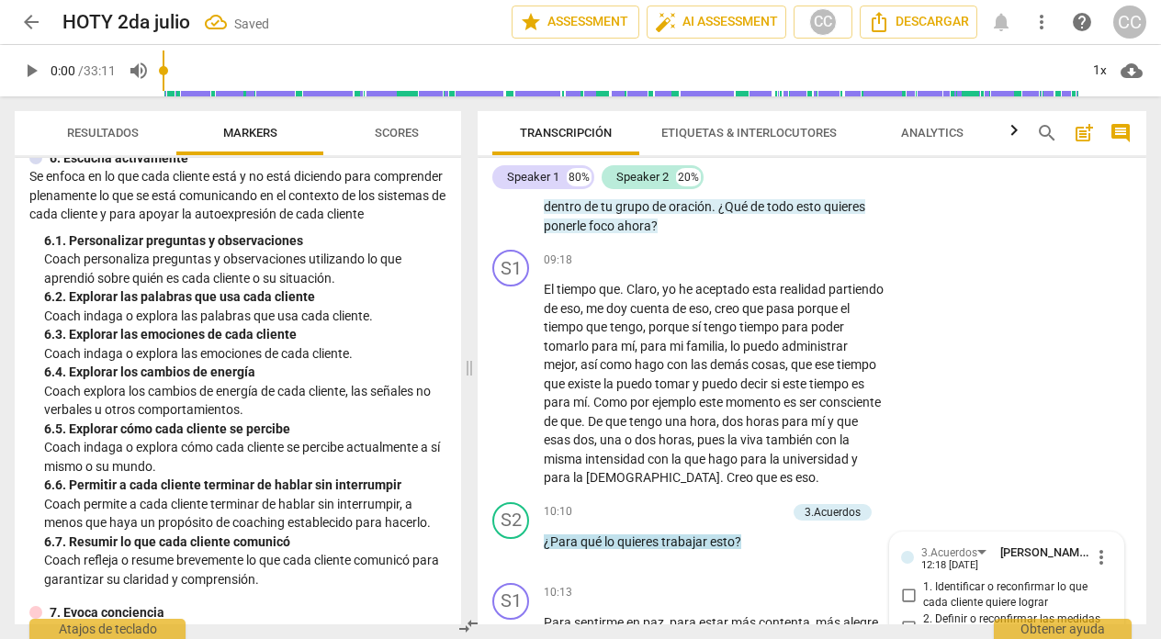
scroll to position [3599, 0]
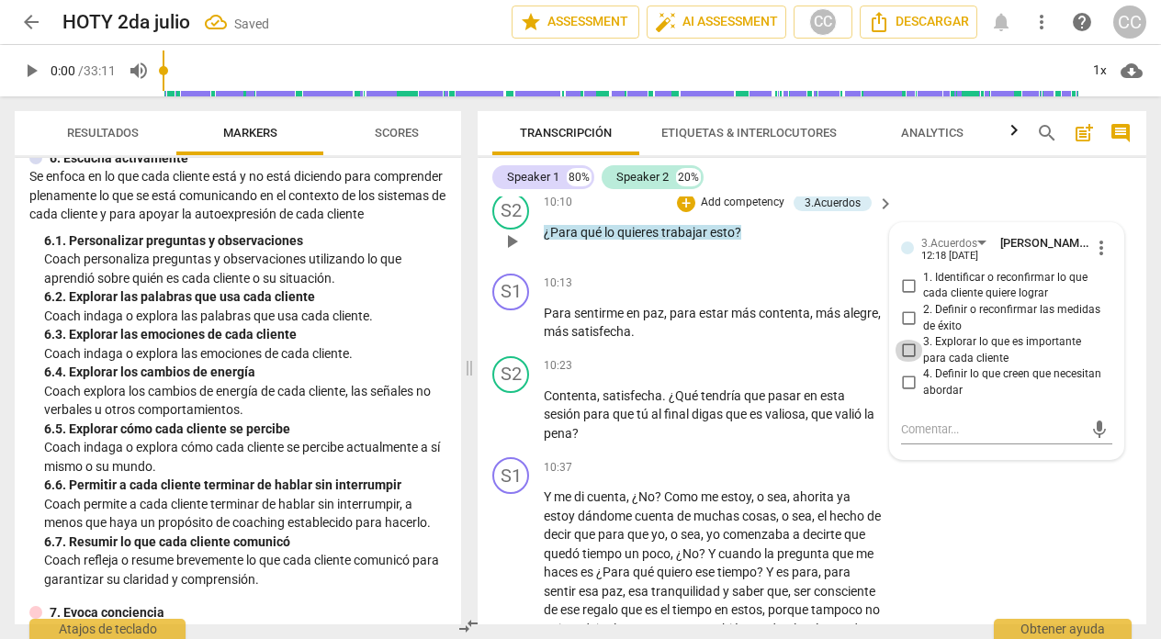
click at [905, 340] on input "3. Explorar lo que es importante para cada cliente" at bounding box center [907, 351] width 29 height 22
checkbox input "true"
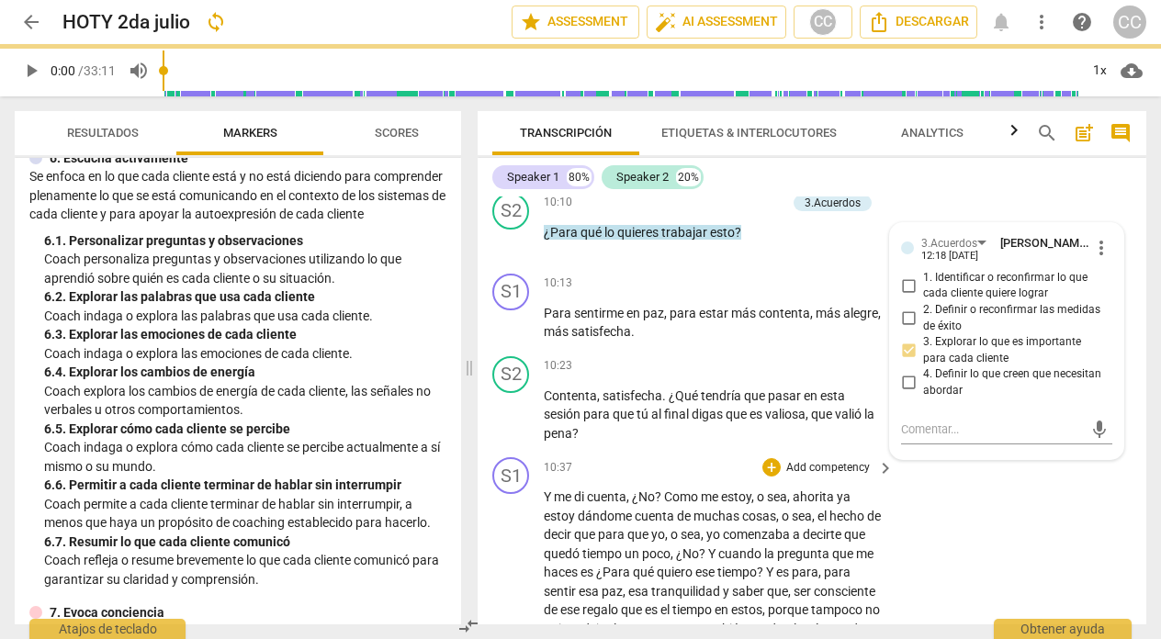
click at [632, 457] on div "10:37 + Add competency keyboard_arrow_right" at bounding box center [720, 467] width 352 height 20
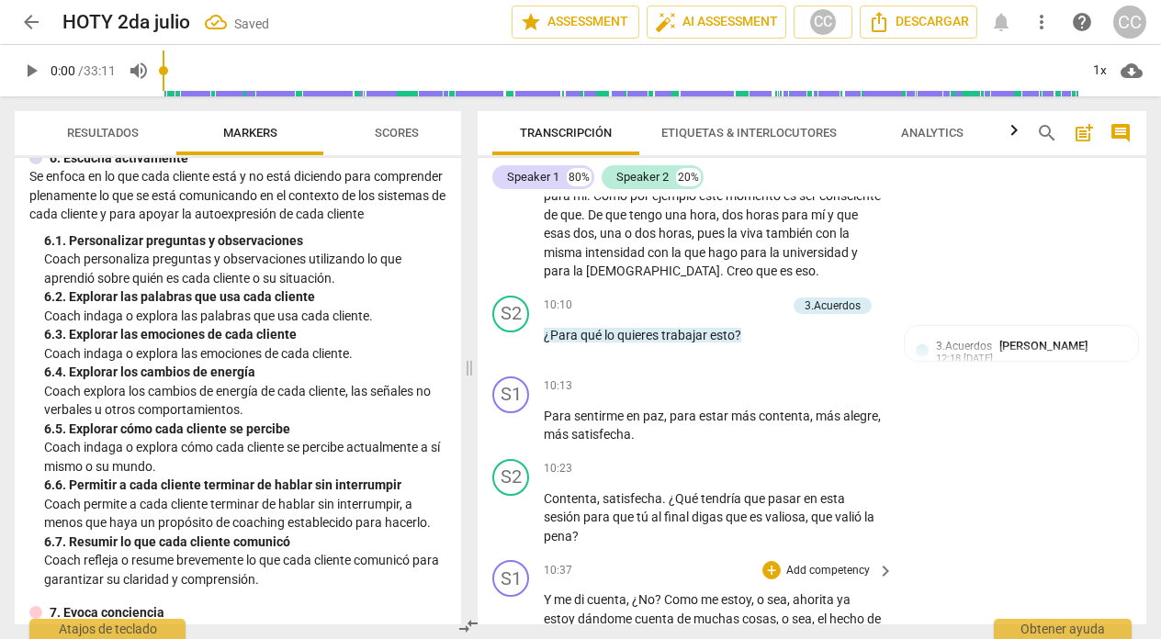
scroll to position [3487, 0]
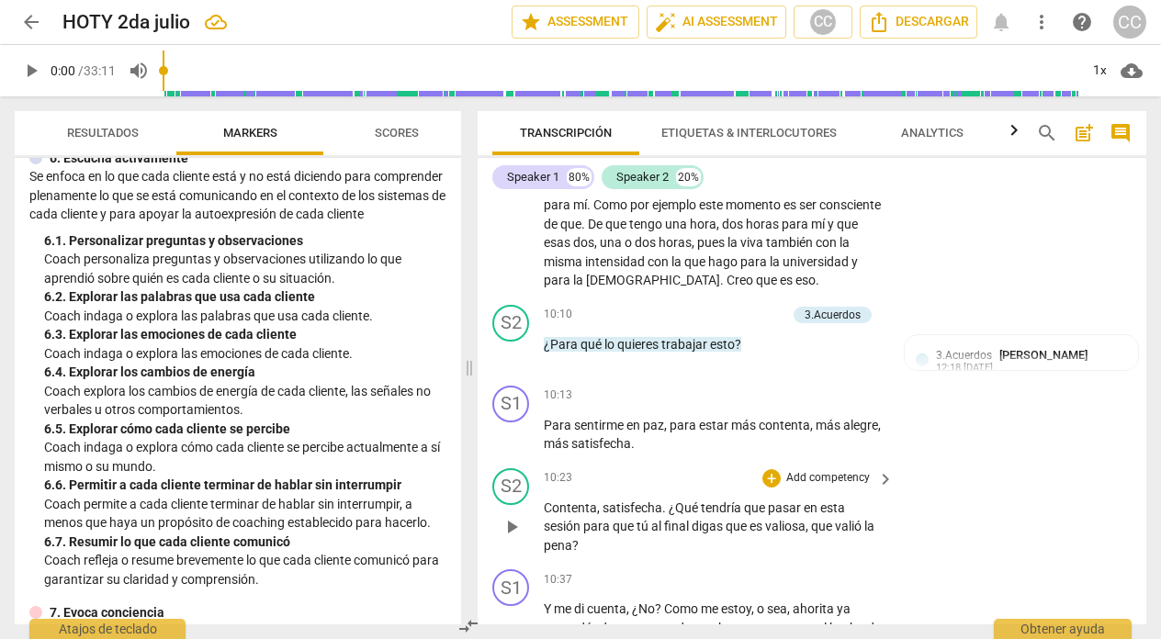
click at [839, 470] on p "Add competency" at bounding box center [827, 478] width 87 height 17
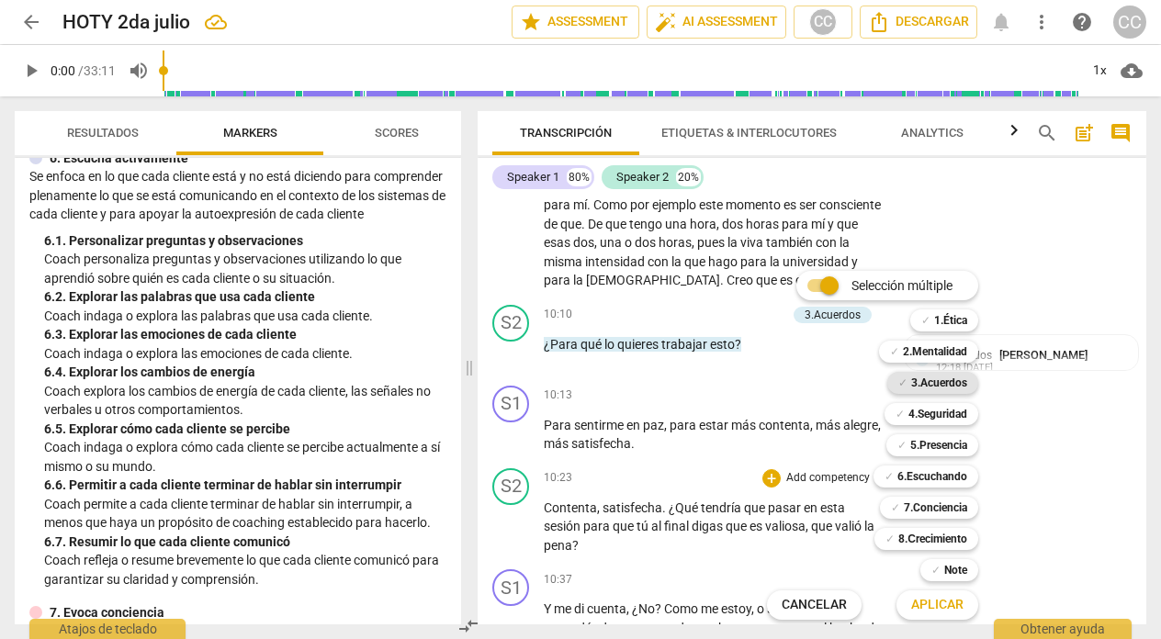
click at [937, 376] on b "3.Acuerdos" at bounding box center [939, 383] width 56 height 22
click at [938, 600] on span "Aplicar" at bounding box center [937, 605] width 52 height 18
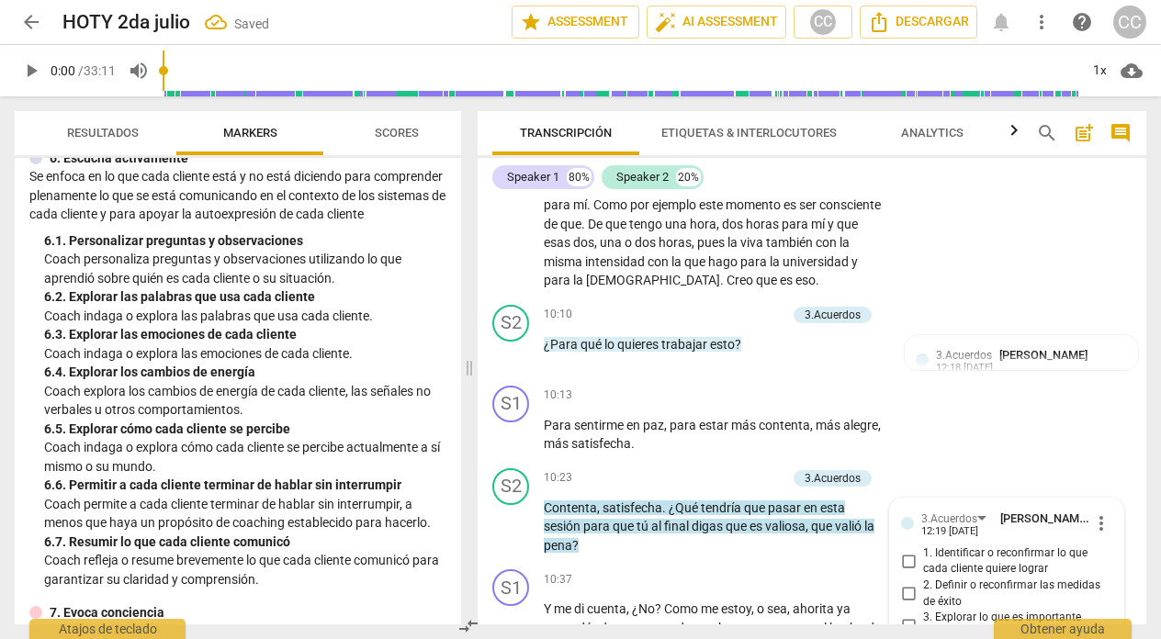
scroll to position [3762, 0]
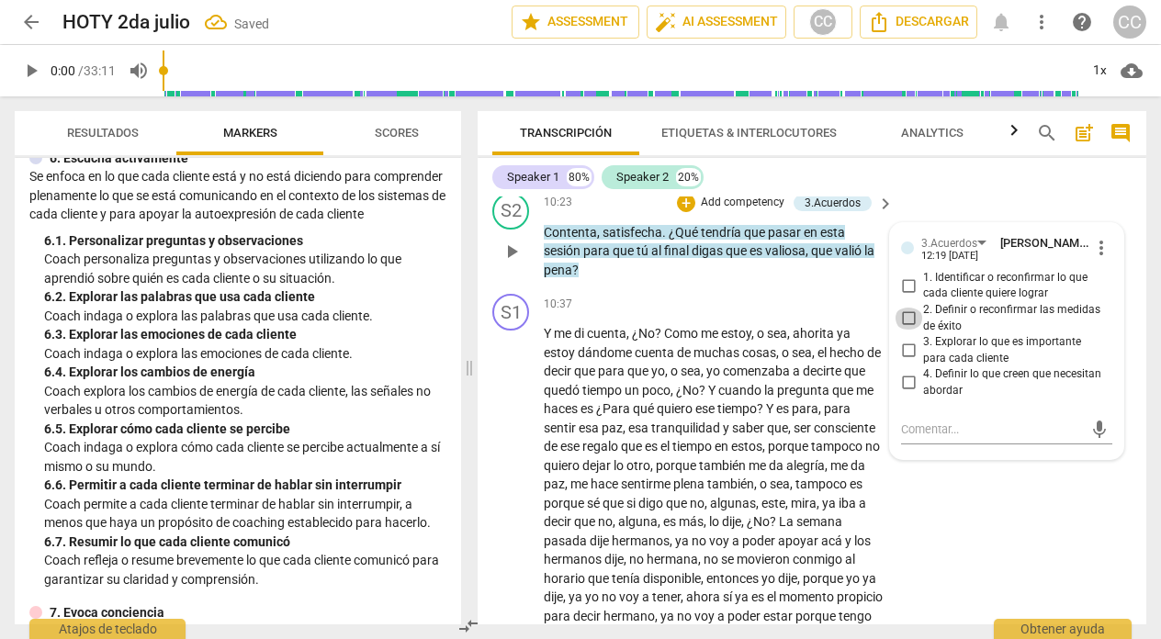
click at [904, 308] on input "2. Definir o reconfirmar las medidas de éxito" at bounding box center [907, 319] width 29 height 22
checkbox input "true"
click at [694, 264] on div "S2 play_arrow pause 10:23 + Add competency 3.Acuerdos keyboard_arrow_right Cont…" at bounding box center [811, 236] width 668 height 102
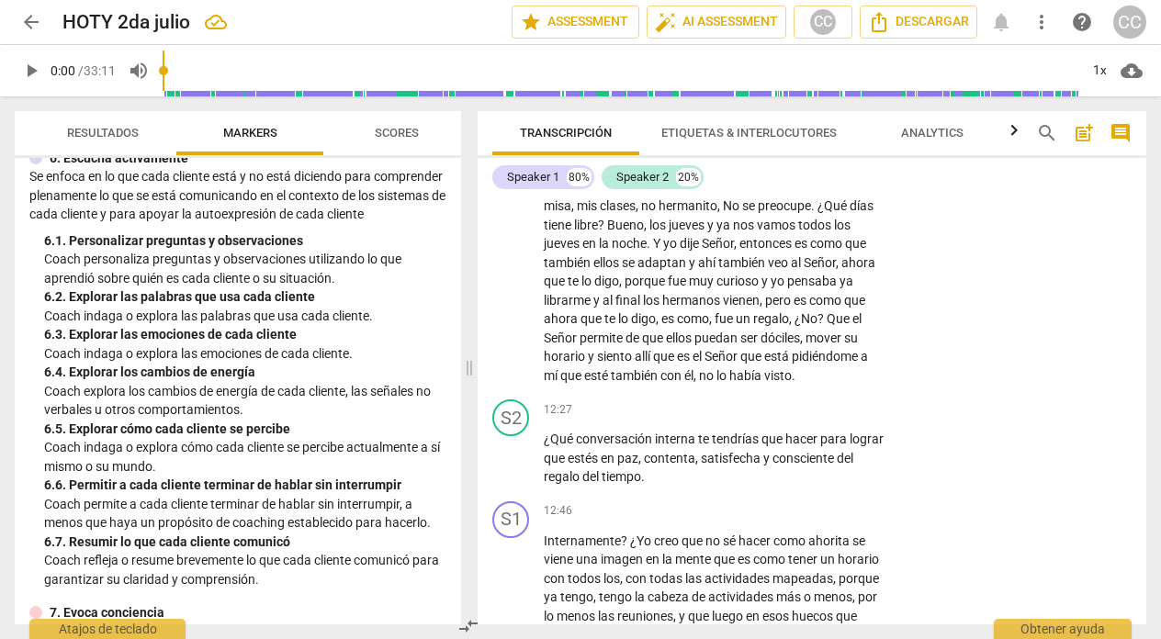
scroll to position [4193, 0]
click at [818, 405] on p "Add competency" at bounding box center [827, 408] width 87 height 17
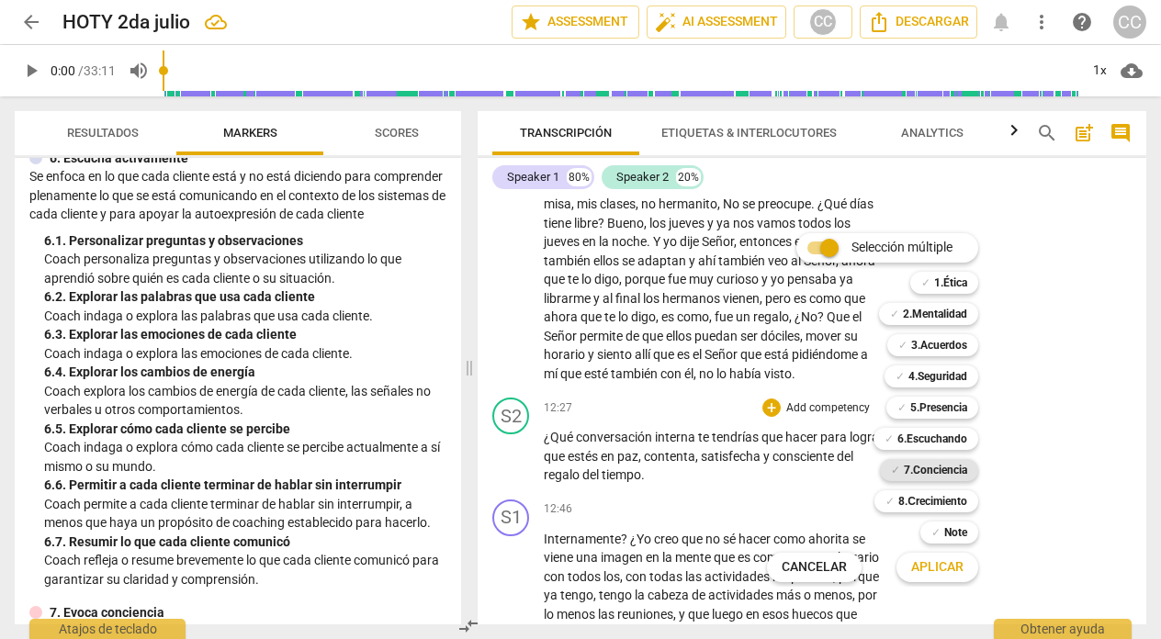
click at [934, 469] on b "7.Conciencia" at bounding box center [934, 470] width 63 height 22
click at [934, 564] on span "Aplicar" at bounding box center [937, 567] width 52 height 18
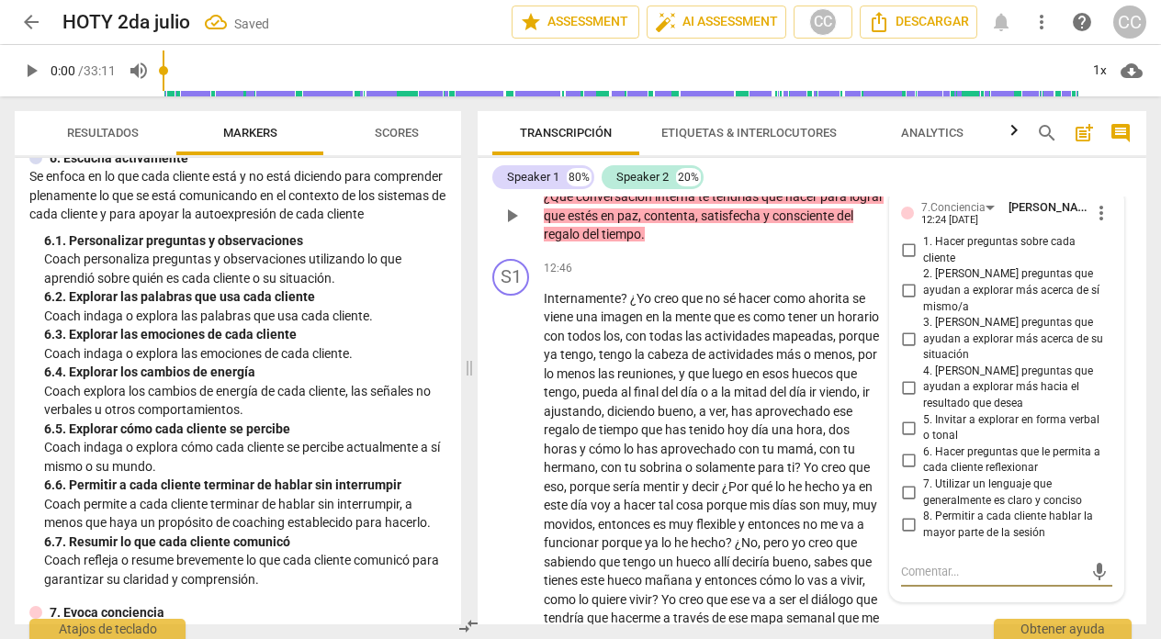
scroll to position [4433, 0]
click at [905, 281] on input "2. [PERSON_NAME] preguntas que ayudan a explorar más acerca de sí mismo/a" at bounding box center [907, 292] width 29 height 22
checkbox input "true"
click at [903, 377] on input "4. [PERSON_NAME] preguntas que ayudan a explorar más hacia el resultado que des…" at bounding box center [907, 388] width 29 height 22
checkbox input "true"
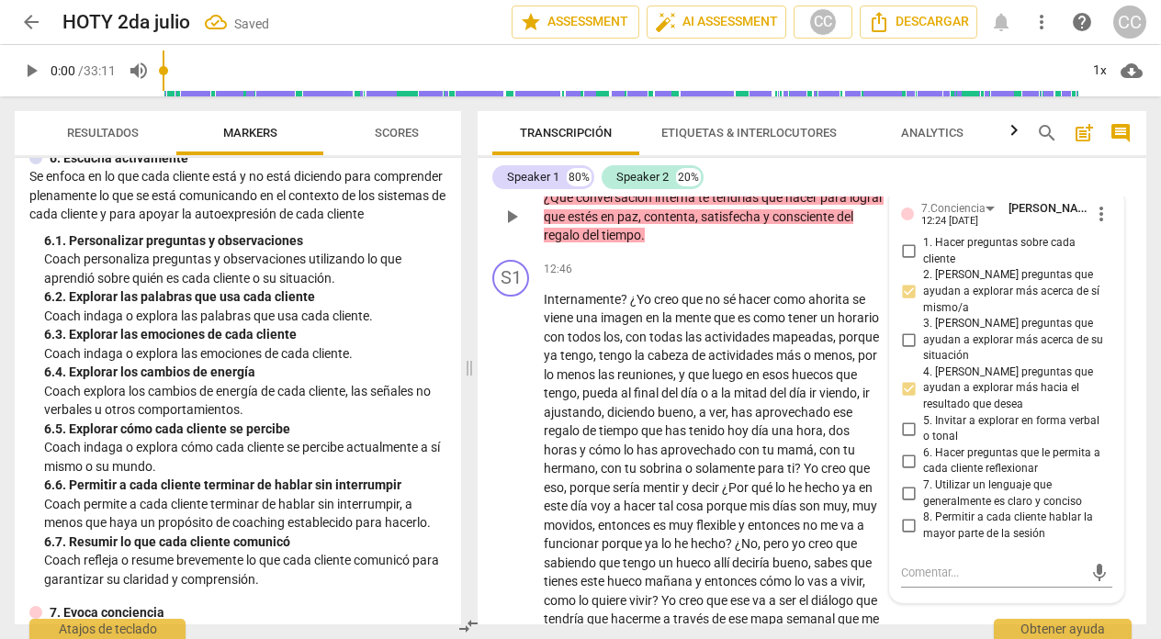
click at [902, 450] on input "6. Hacer preguntas que le permita a cada cliente reflexionar" at bounding box center [907, 461] width 29 height 22
checkbox input "true"
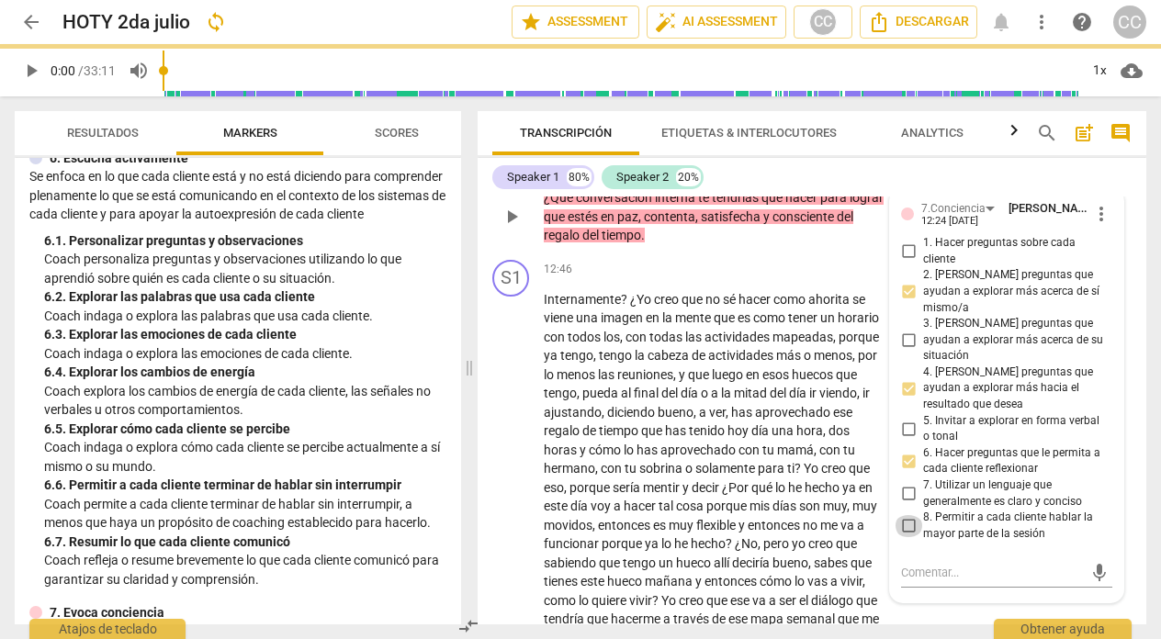
click at [907, 515] on input "8. Permitir a cada cliente hablar la mayor parte de la sesión" at bounding box center [907, 526] width 29 height 22
checkbox input "true"
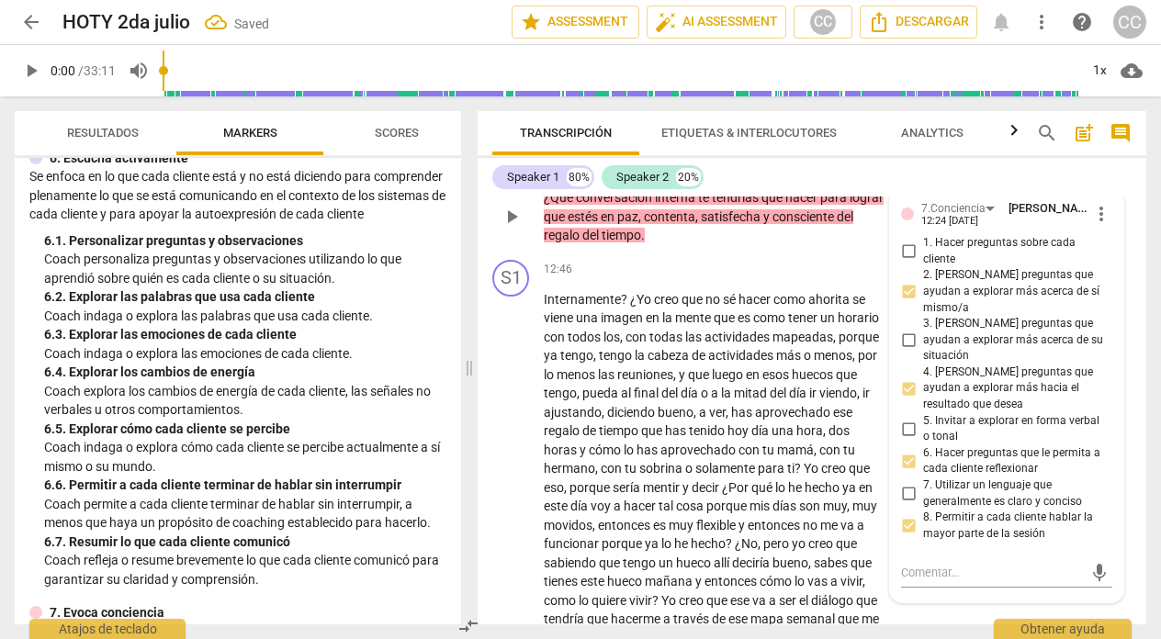
click at [905, 483] on input "7. Utilizar un lenguaje que generalmente es claro y conciso" at bounding box center [907, 494] width 29 height 22
checkbox input "true"
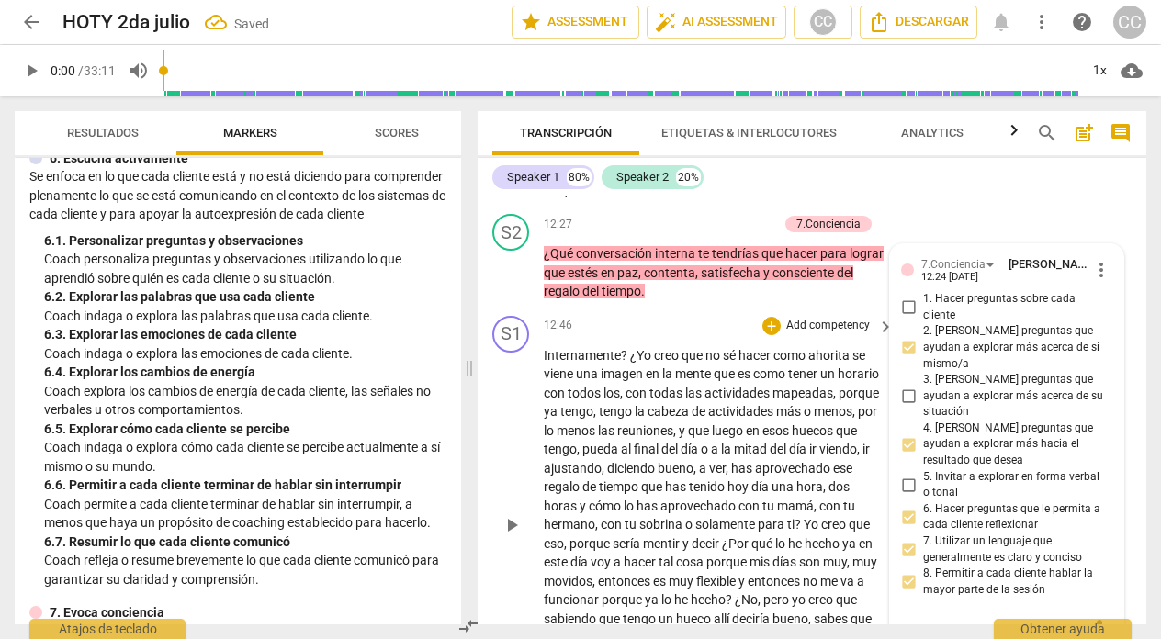
scroll to position [4375, 0]
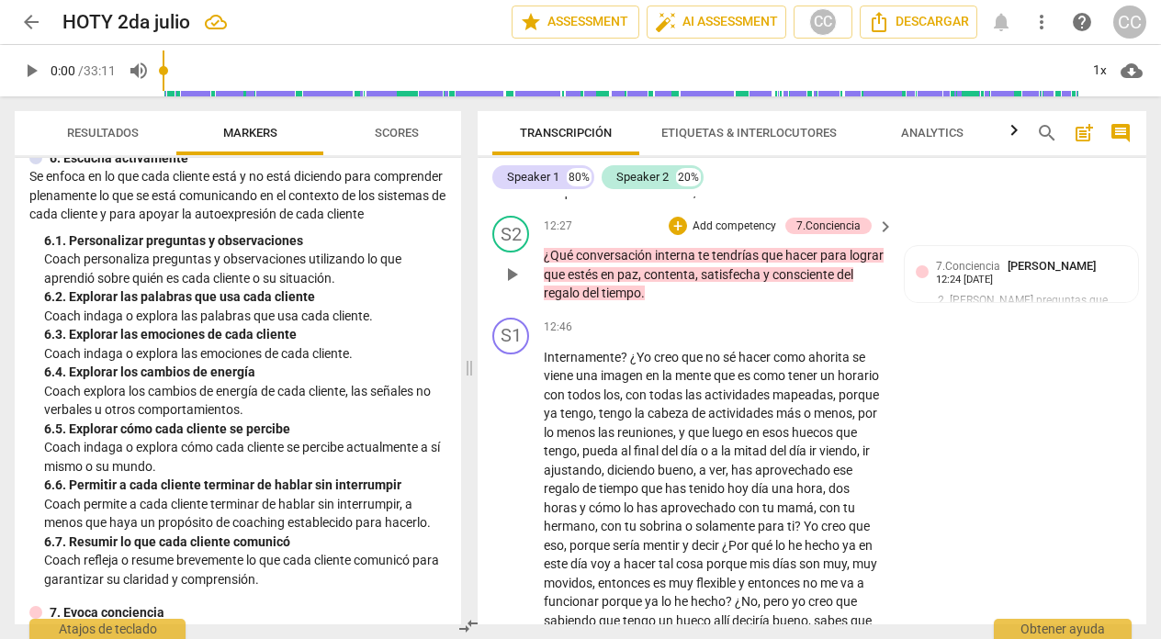
click at [728, 225] on p "Add competency" at bounding box center [733, 227] width 87 height 17
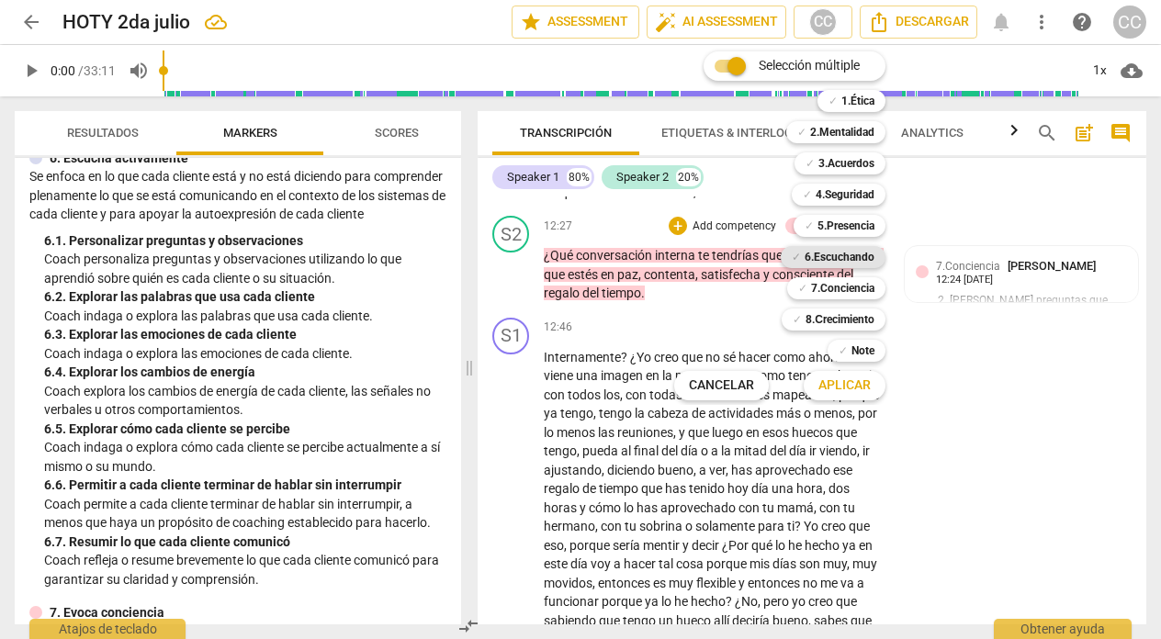
click at [849, 253] on b "6.Escuchando" at bounding box center [839, 257] width 70 height 22
click at [841, 385] on span "Aplicar" at bounding box center [844, 385] width 52 height 18
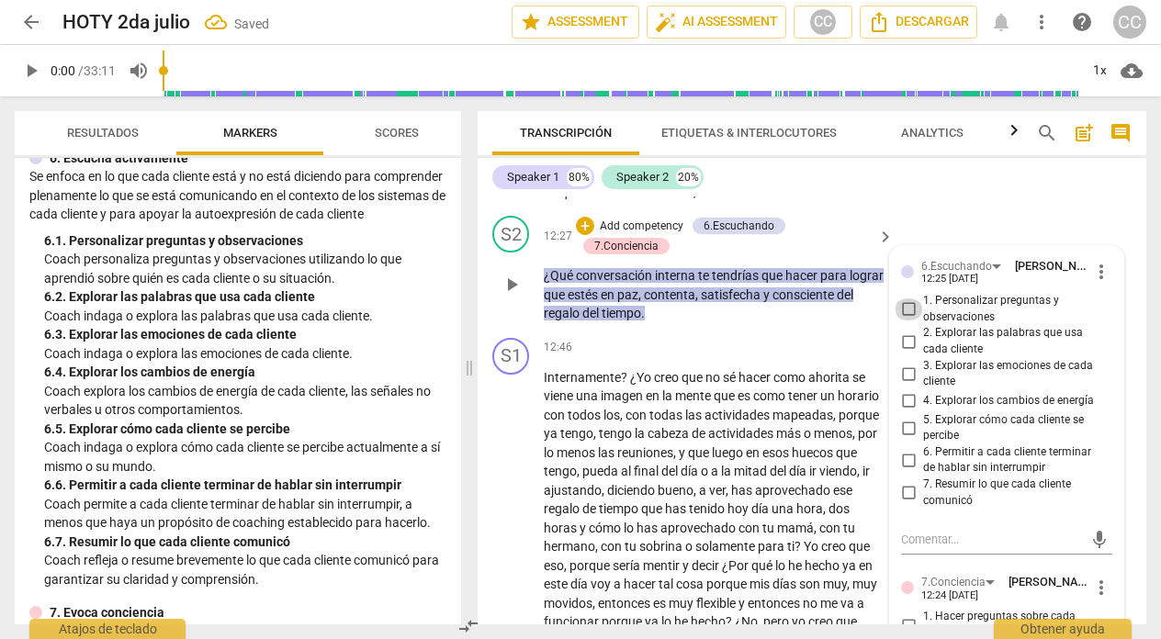
click at [904, 308] on input "1. Personalizar preguntas y observaciones" at bounding box center [907, 309] width 29 height 22
checkbox input "true"
click at [902, 459] on input "6. Permitir a cada cliente terminar de hablar sin interrumpir" at bounding box center [907, 460] width 29 height 22
checkbox input "true"
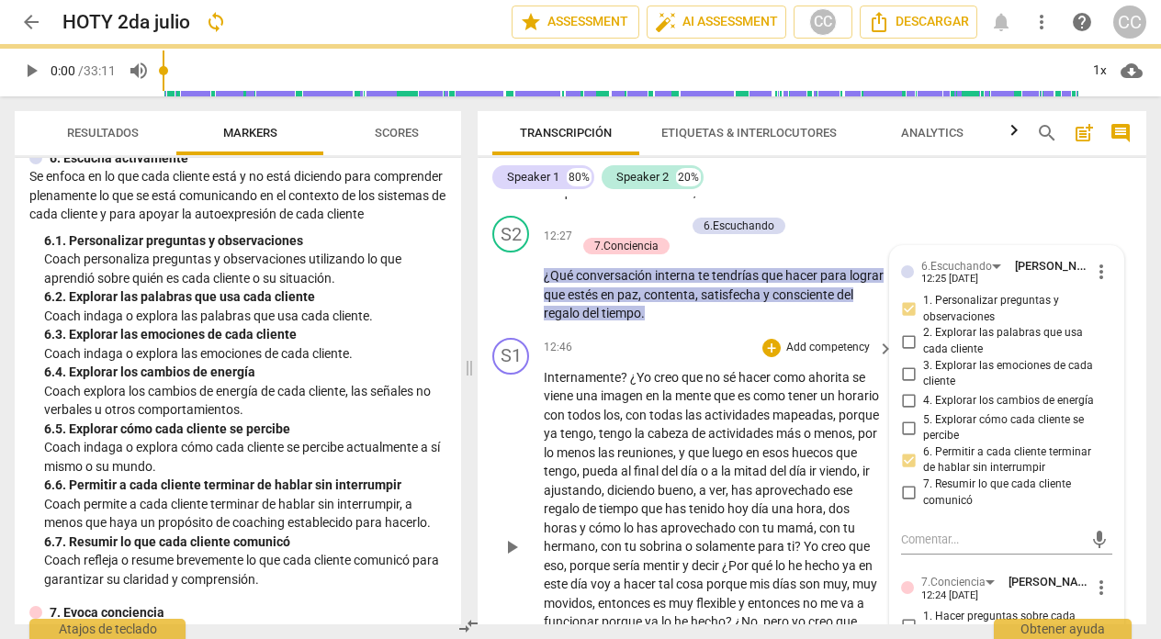
click at [716, 333] on div "S1 play_arrow pause 12:46 + Add competency keyboard_arrow_right Internamente ? …" at bounding box center [811, 532] width 668 height 403
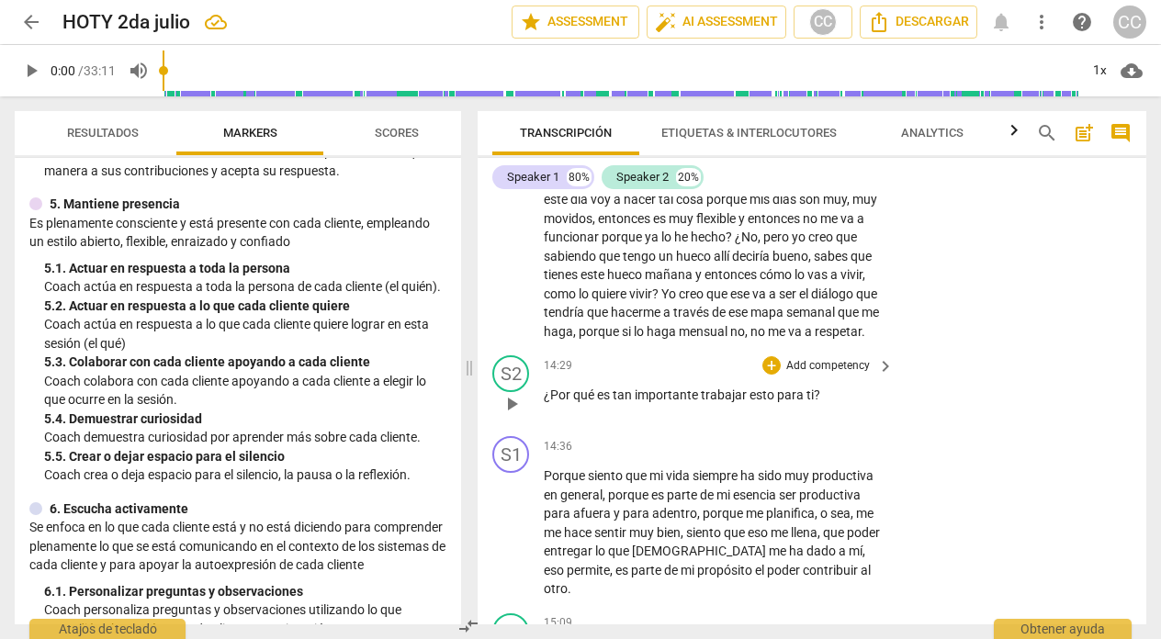
scroll to position [4760, 0]
click at [827, 374] on p "Add competency" at bounding box center [827, 365] width 87 height 17
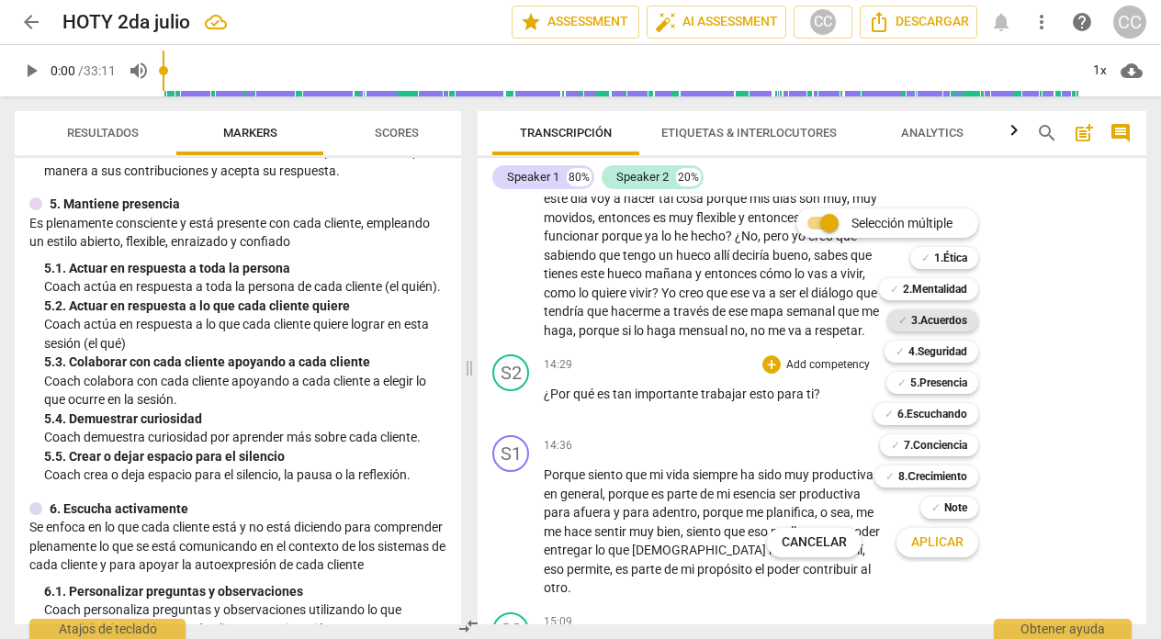
click at [947, 317] on b "3.Acuerdos" at bounding box center [939, 320] width 56 height 22
click at [940, 537] on span "Aplicar" at bounding box center [937, 542] width 52 height 18
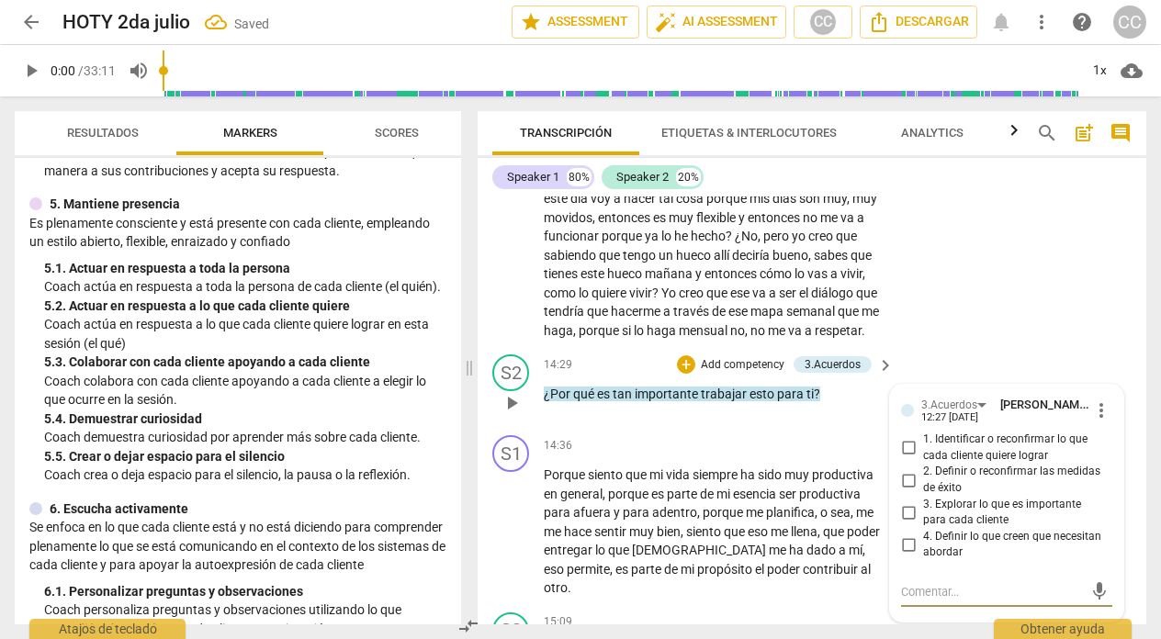
click at [902, 523] on input "3. Explorar lo que es importante para cada cliente" at bounding box center [907, 512] width 29 height 22
checkbox input "true"
click at [591, 453] on div "S1 play_arrow pause 14:36 + Add competency keyboard_arrow_right Porque siento q…" at bounding box center [811, 516] width 668 height 177
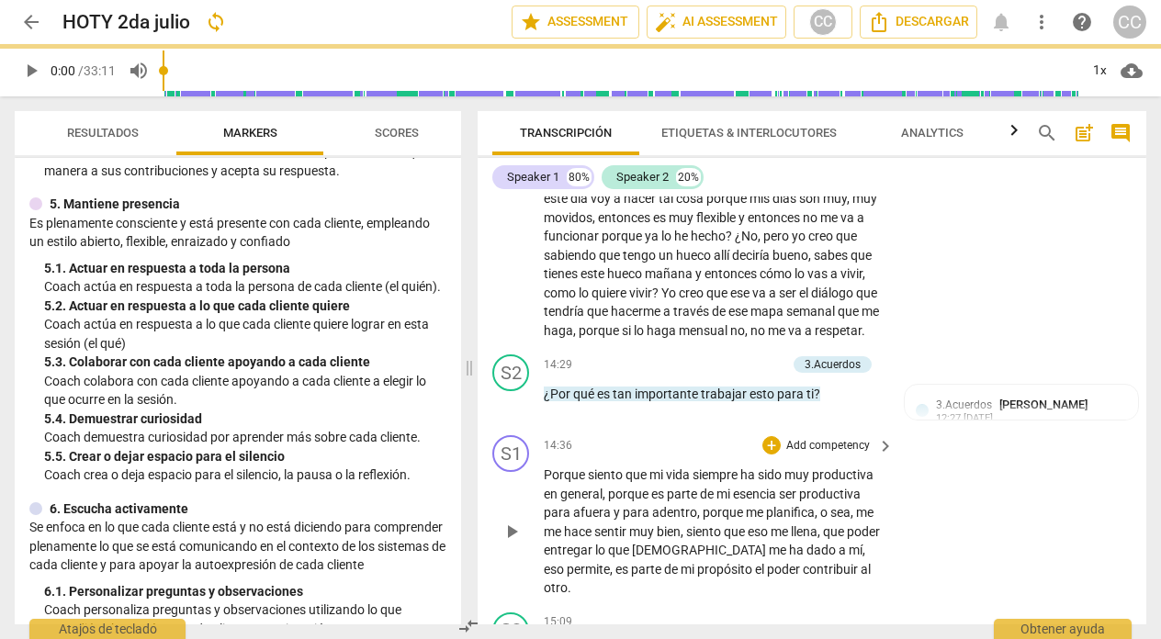
scroll to position [4996, 0]
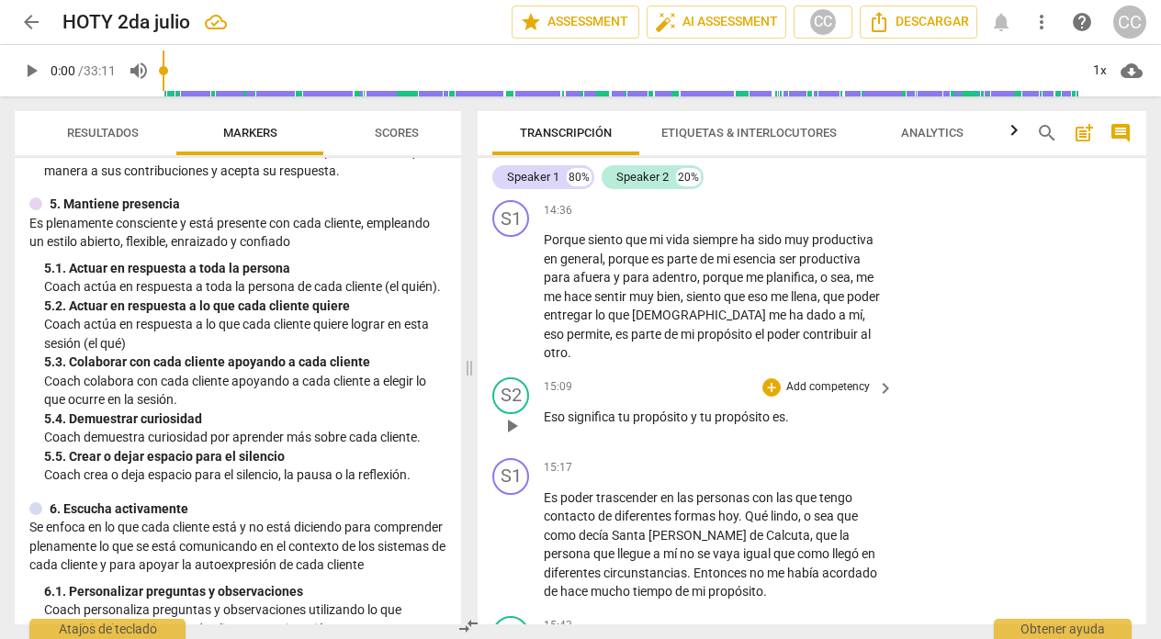
click at [808, 384] on p "Add competency" at bounding box center [827, 387] width 87 height 17
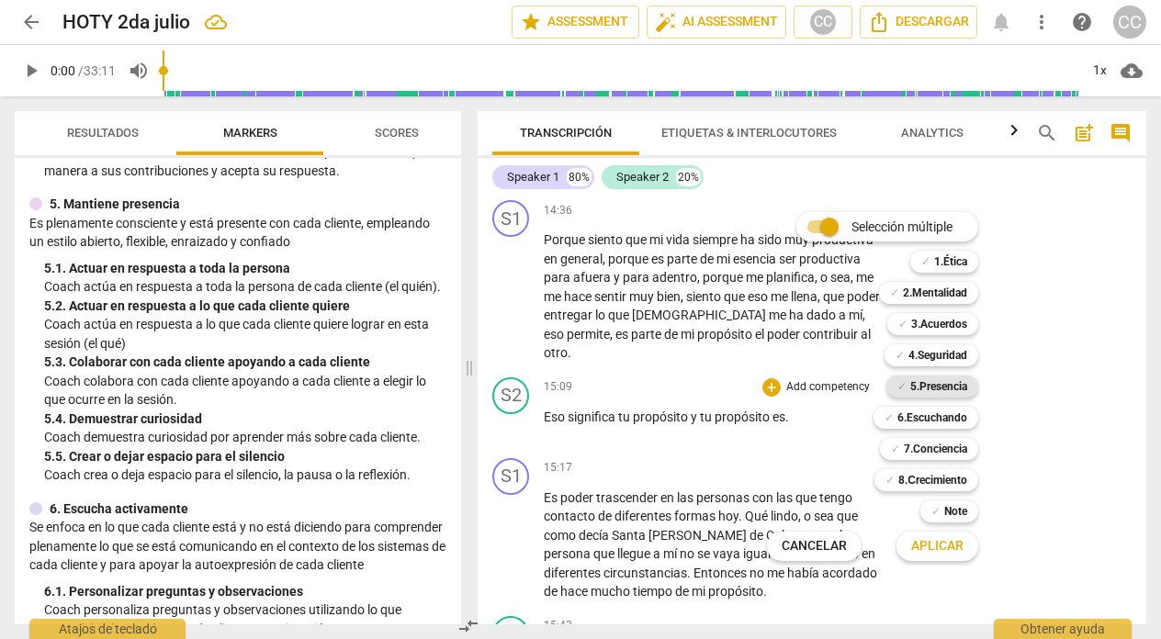
click at [948, 387] on b "5.Presencia" at bounding box center [938, 387] width 57 height 22
click at [935, 541] on span "Aplicar" at bounding box center [937, 546] width 52 height 18
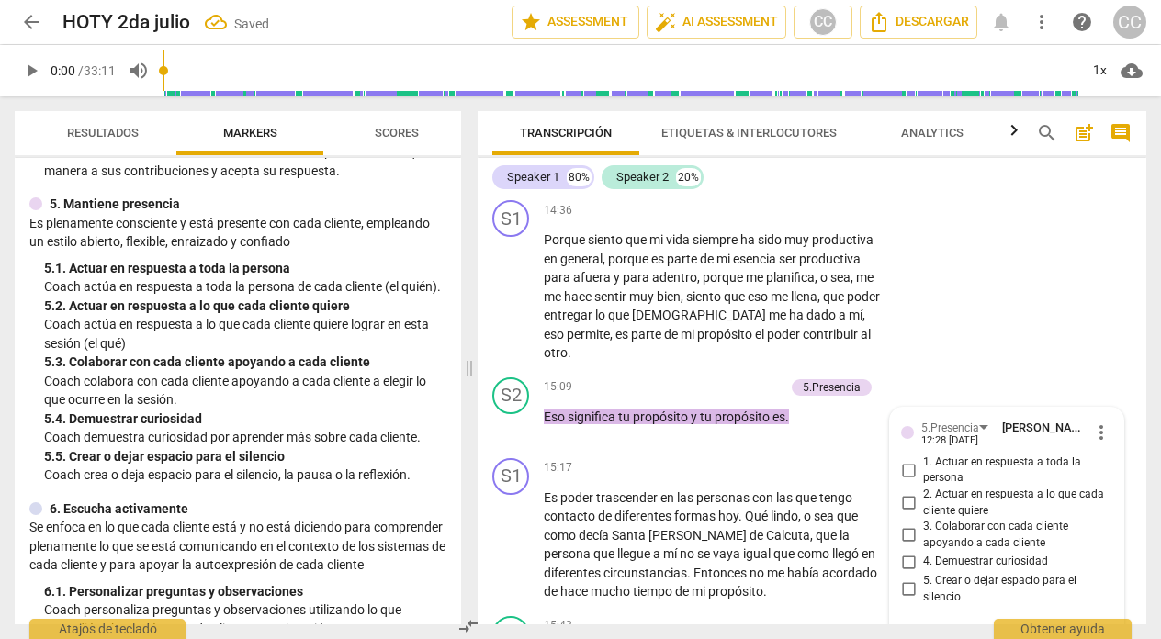
scroll to position [5221, 0]
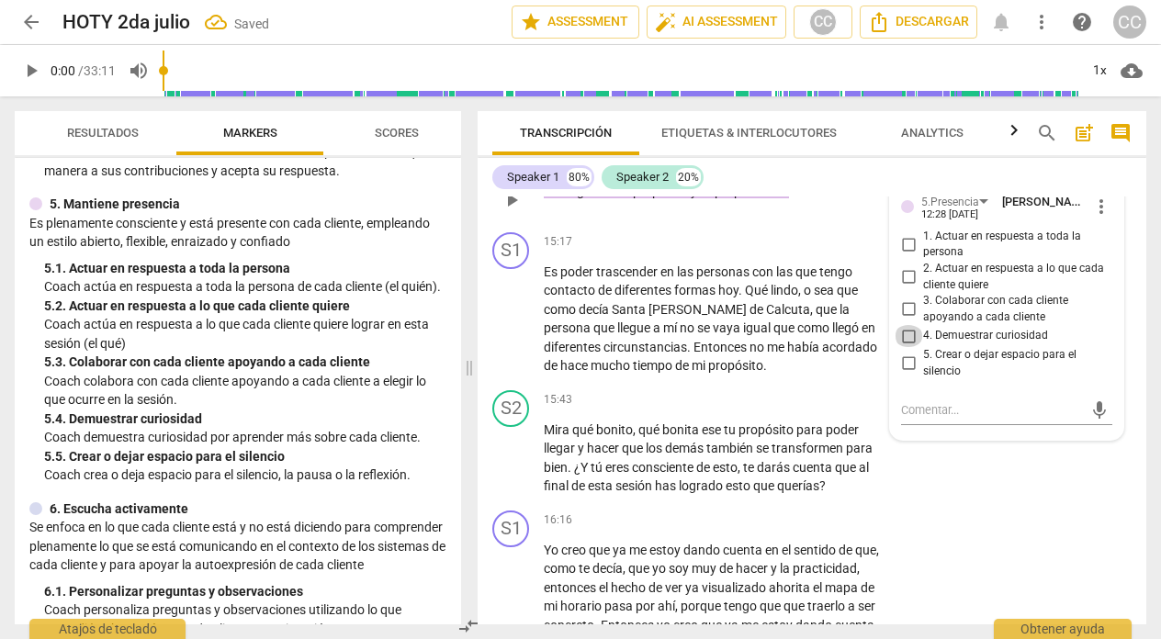
click at [908, 336] on input "4. Demuestrar curiosidad" at bounding box center [907, 336] width 29 height 22
checkbox input "true"
click at [938, 471] on div "S2 play_arrow pause 15:43 + Add competency keyboard_arrow_right Mira qué bonito…" at bounding box center [811, 443] width 668 height 120
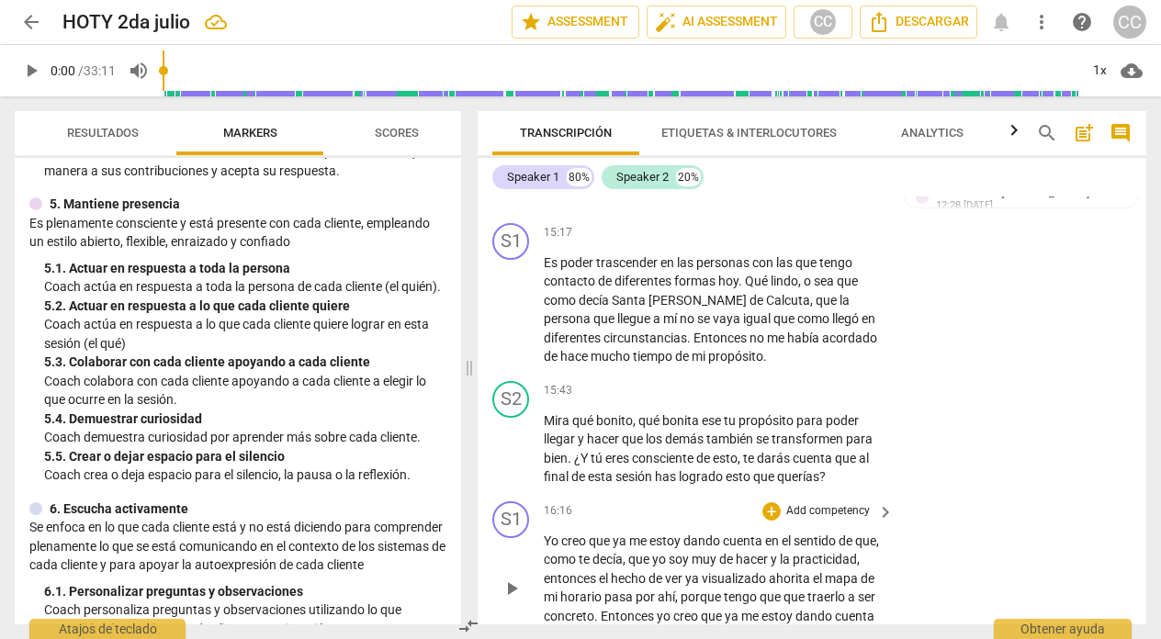
scroll to position [5238, 0]
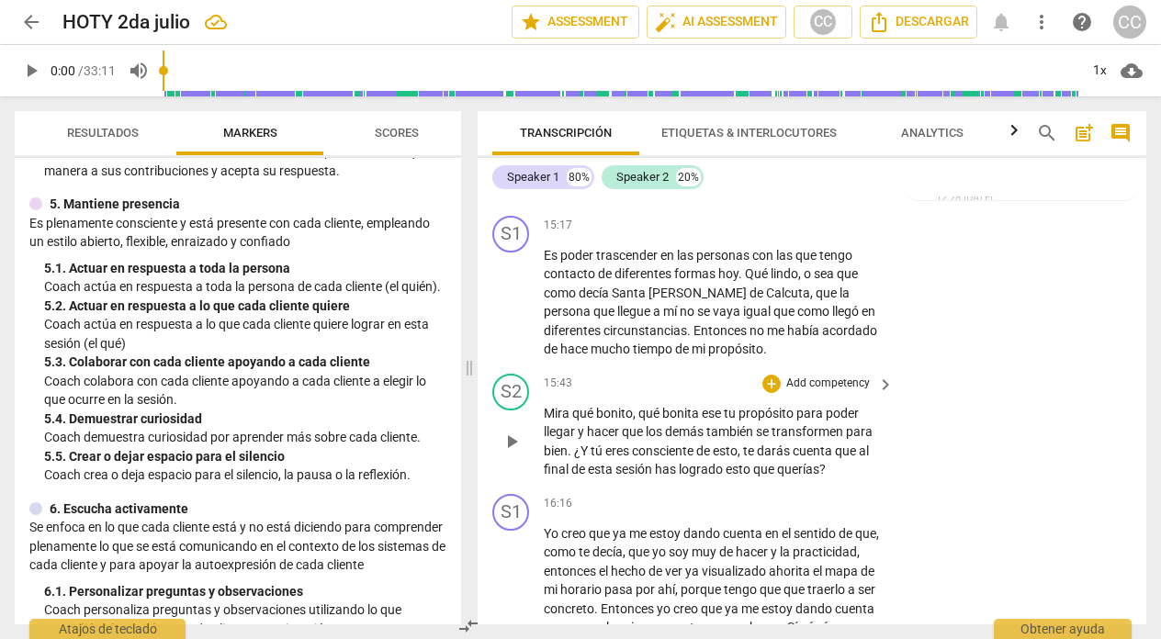
click at [828, 378] on p "Add competency" at bounding box center [827, 384] width 87 height 17
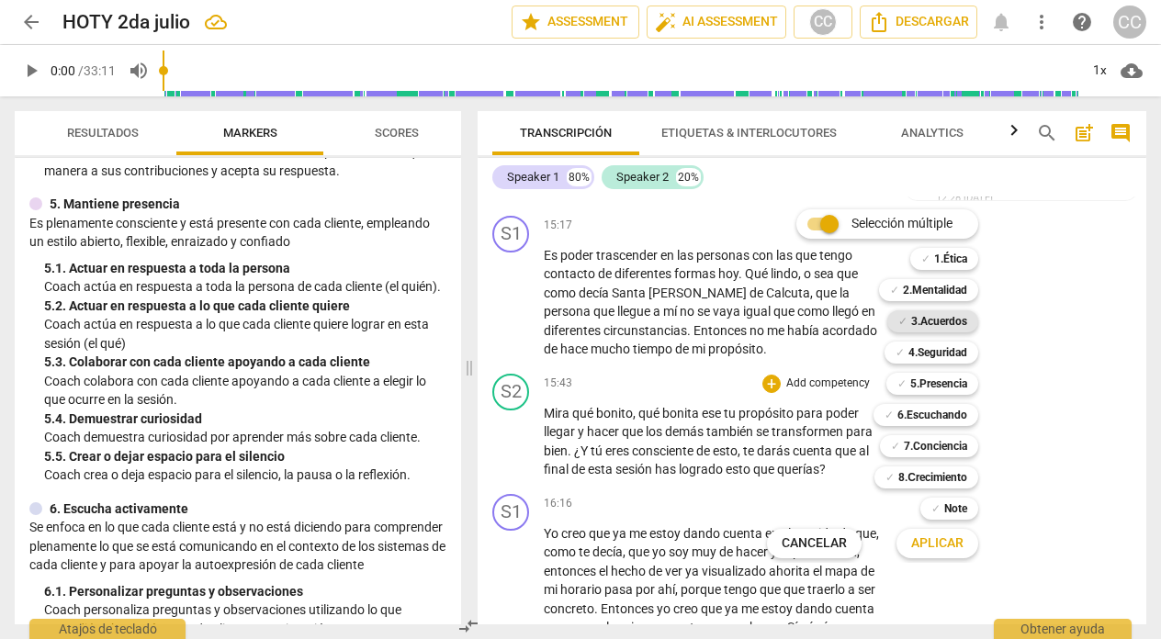
click at [947, 320] on b "3.Acuerdos" at bounding box center [939, 321] width 56 height 22
click at [927, 537] on span "Aplicar" at bounding box center [937, 543] width 52 height 18
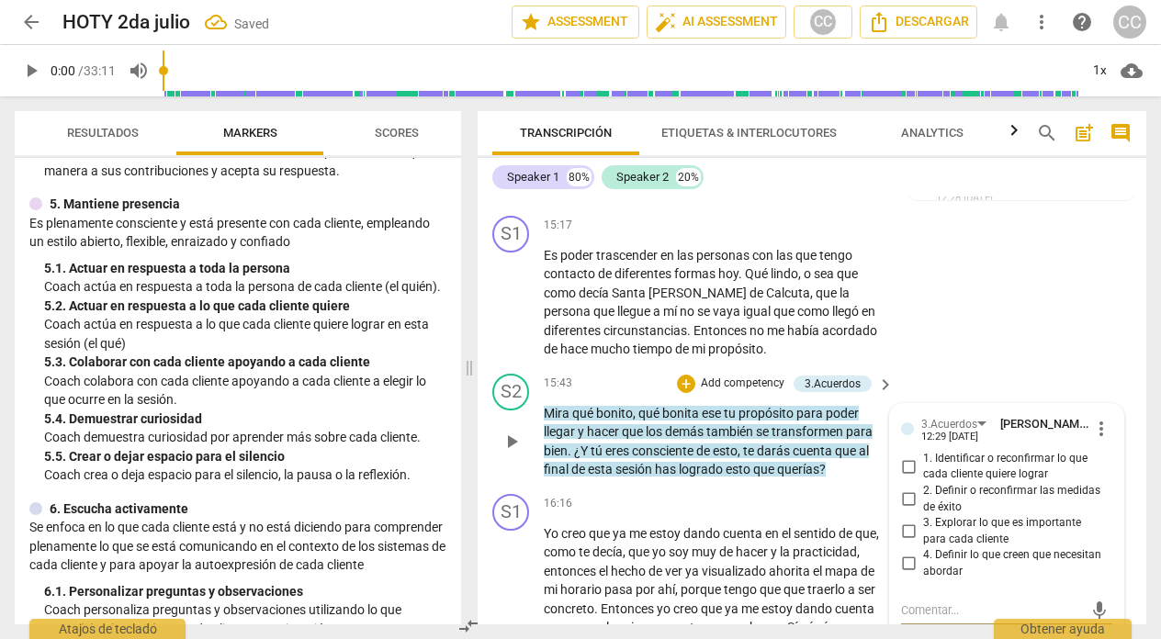
click at [903, 495] on input "2. Definir o reconfirmar las medidas de éxito" at bounding box center [907, 499] width 29 height 22
checkbox input "true"
click at [606, 496] on div "16:16 + Add competency keyboard_arrow_right" at bounding box center [720, 504] width 352 height 20
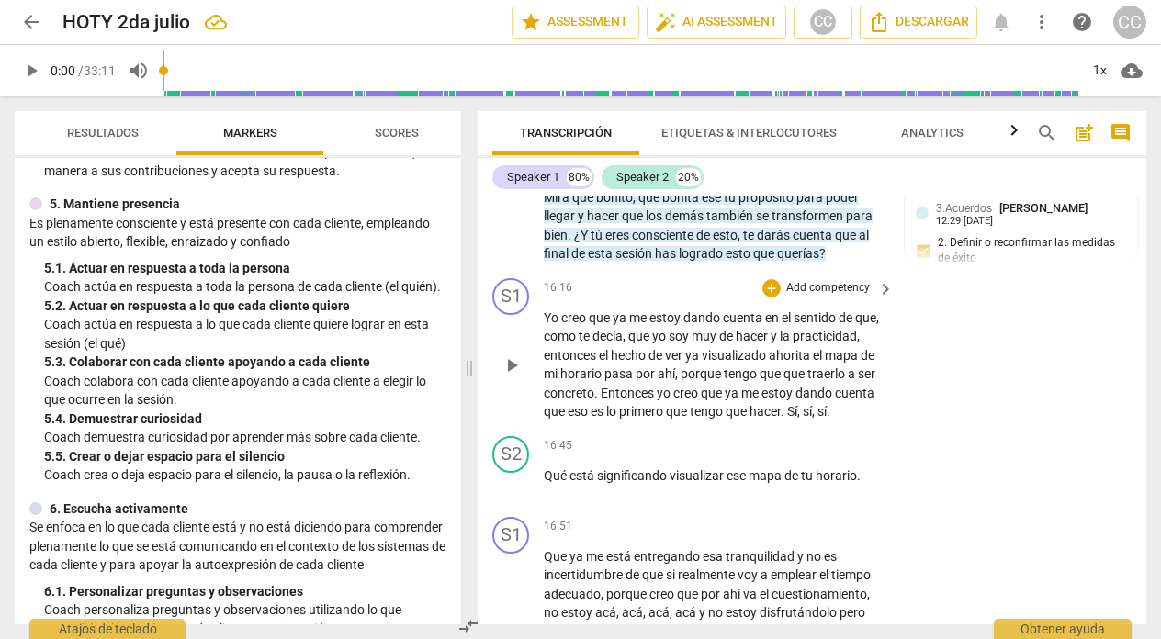
scroll to position [5468, 0]
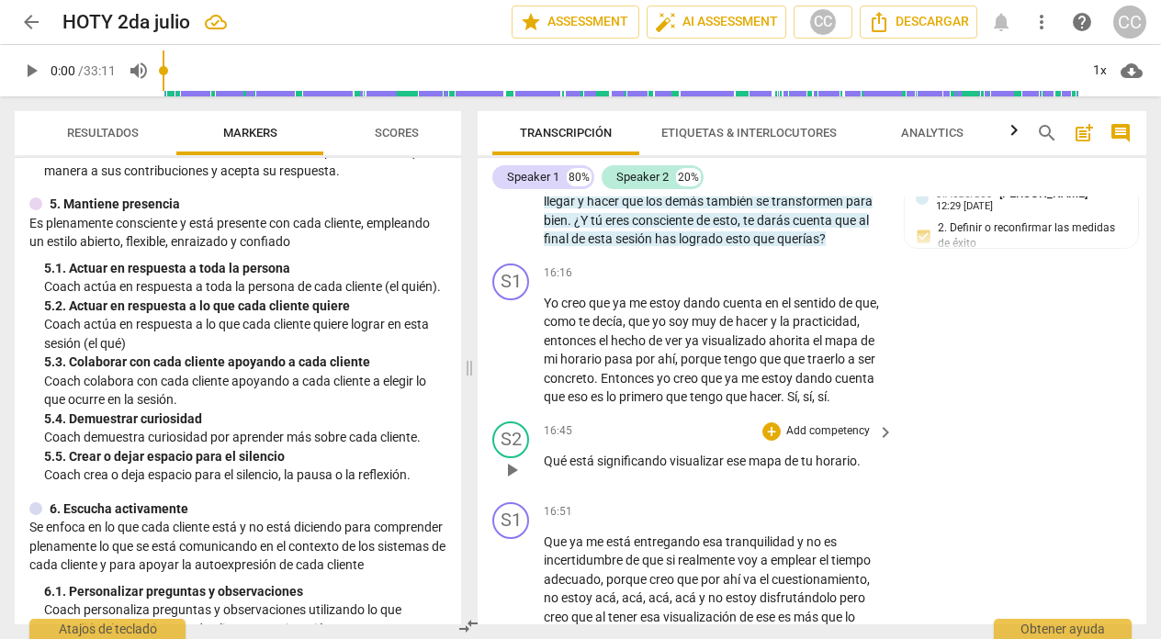
click at [824, 440] on p "Add competency" at bounding box center [827, 431] width 87 height 17
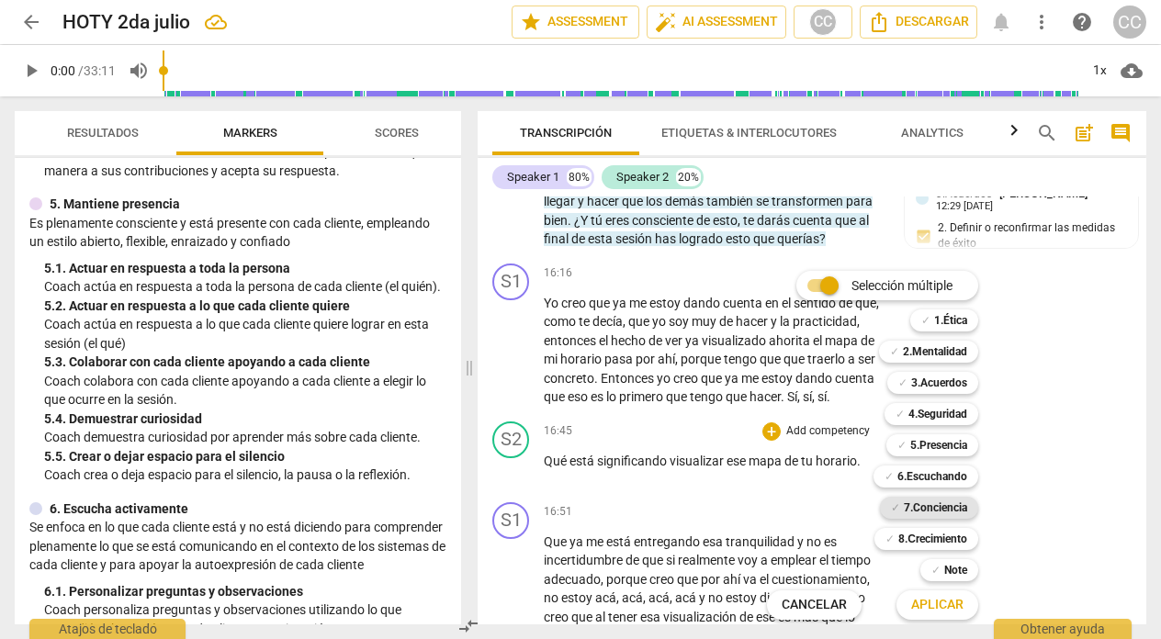
click at [927, 510] on b "7.Conciencia" at bounding box center [934, 508] width 63 height 22
click at [931, 602] on span "Aplicar" at bounding box center [937, 605] width 52 height 18
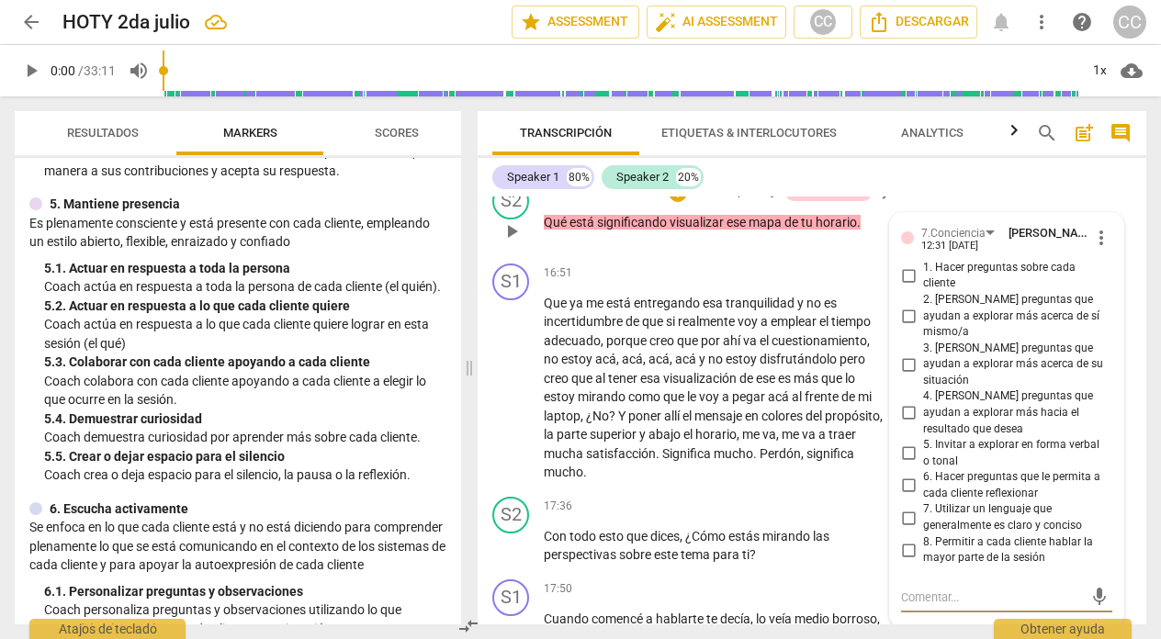
scroll to position [5704, 0]
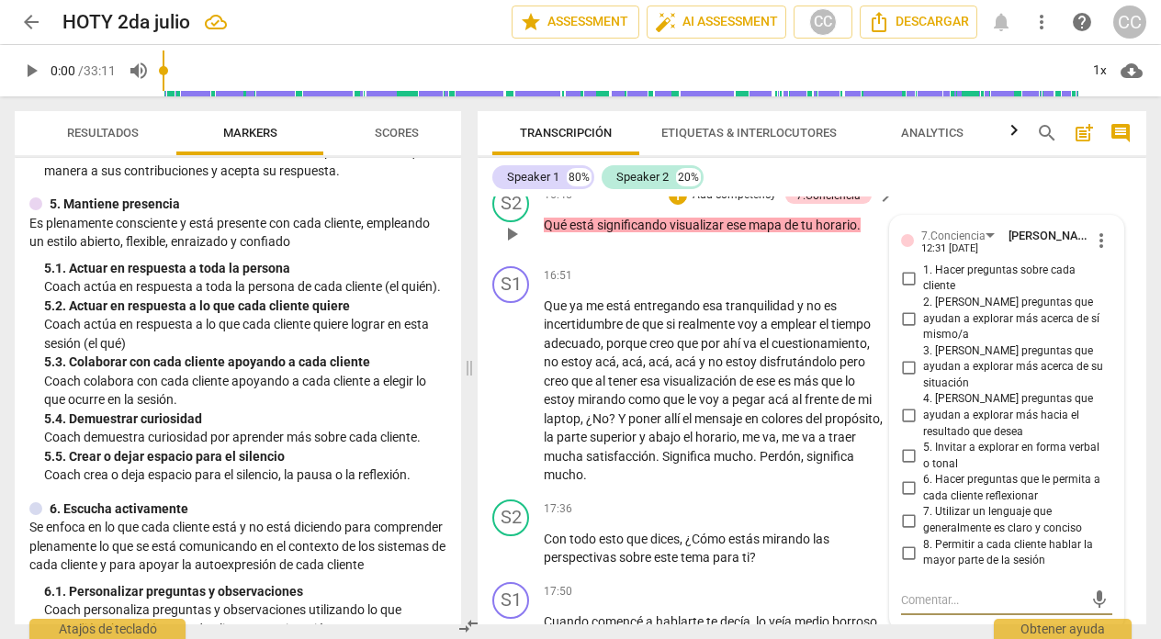
click at [904, 324] on input "2. [PERSON_NAME] preguntas que ayudan a explorar más acerca de sí mismo/a" at bounding box center [907, 319] width 29 height 22
checkbox input "true"
click at [902, 359] on input "3. [PERSON_NAME] preguntas que ayudan a explorar más acerca de su situación" at bounding box center [907, 367] width 29 height 22
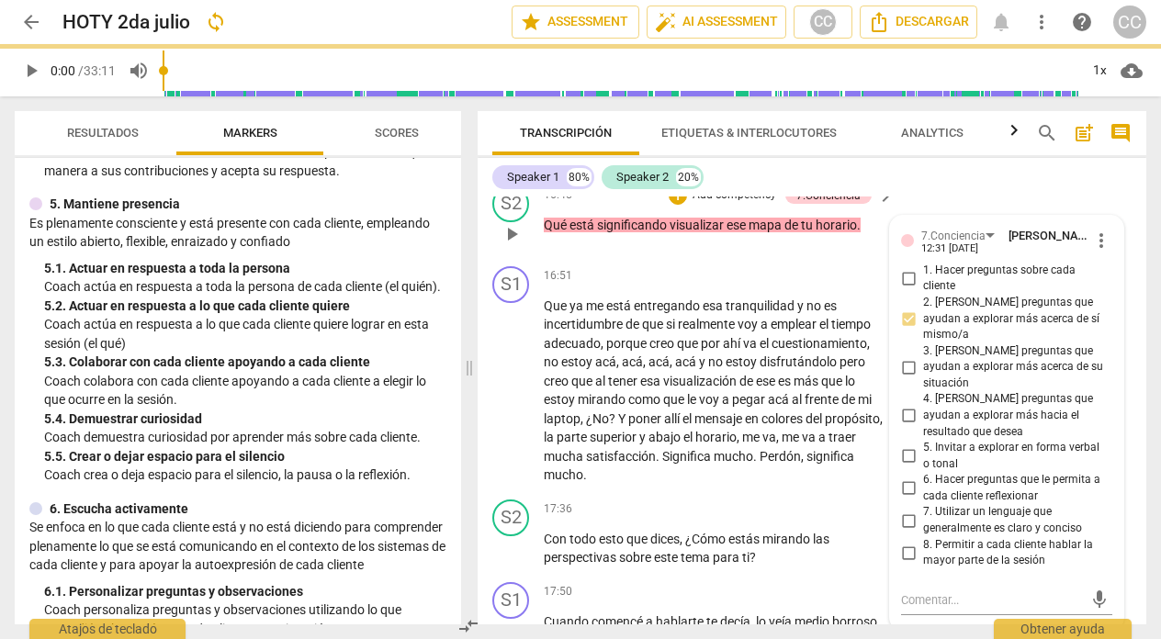
checkbox input "true"
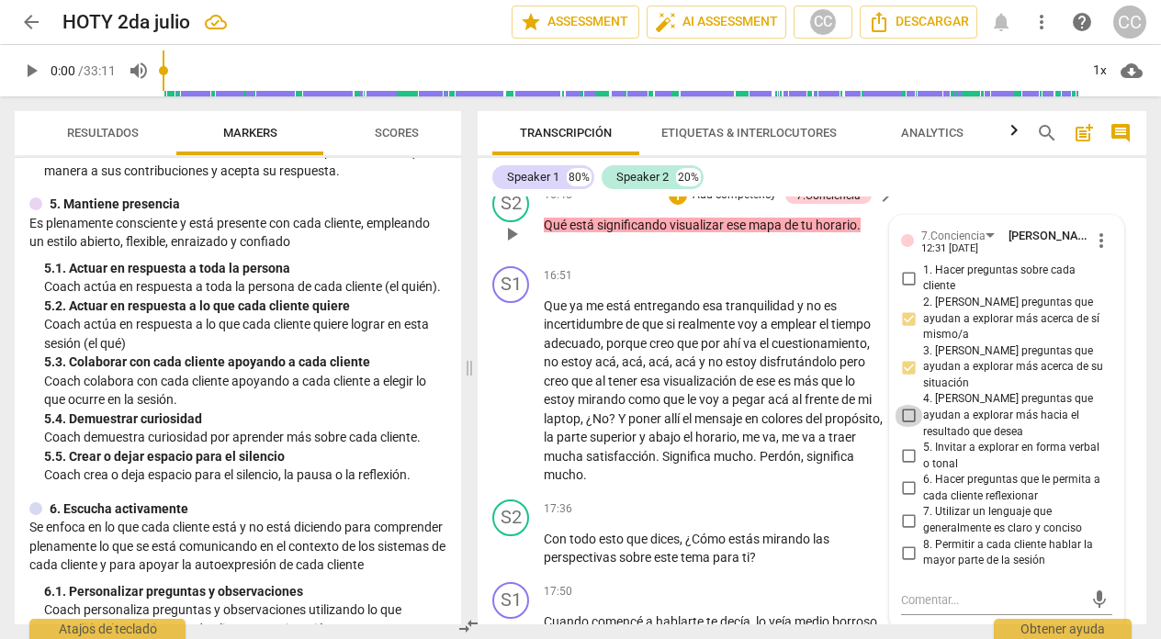
click at [904, 405] on input "4. [PERSON_NAME] preguntas que ayudan a explorar más hacia el resultado que des…" at bounding box center [907, 416] width 29 height 22
checkbox input "true"
click at [618, 286] on div "16:51 + Add competency keyboard_arrow_right" at bounding box center [720, 276] width 352 height 20
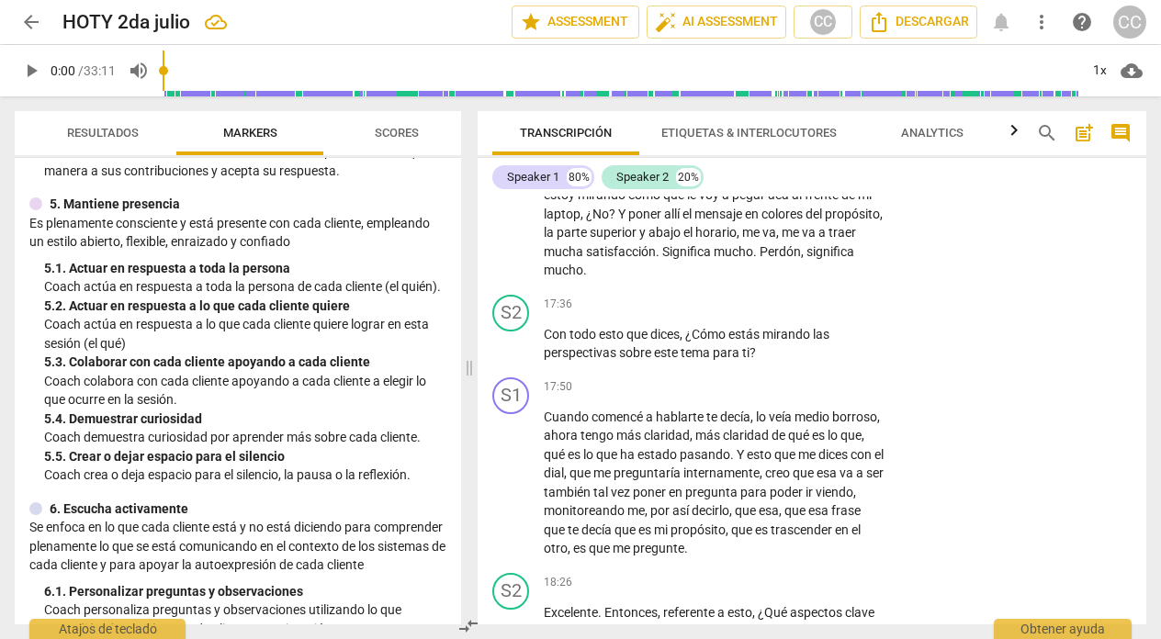
scroll to position [5925, 0]
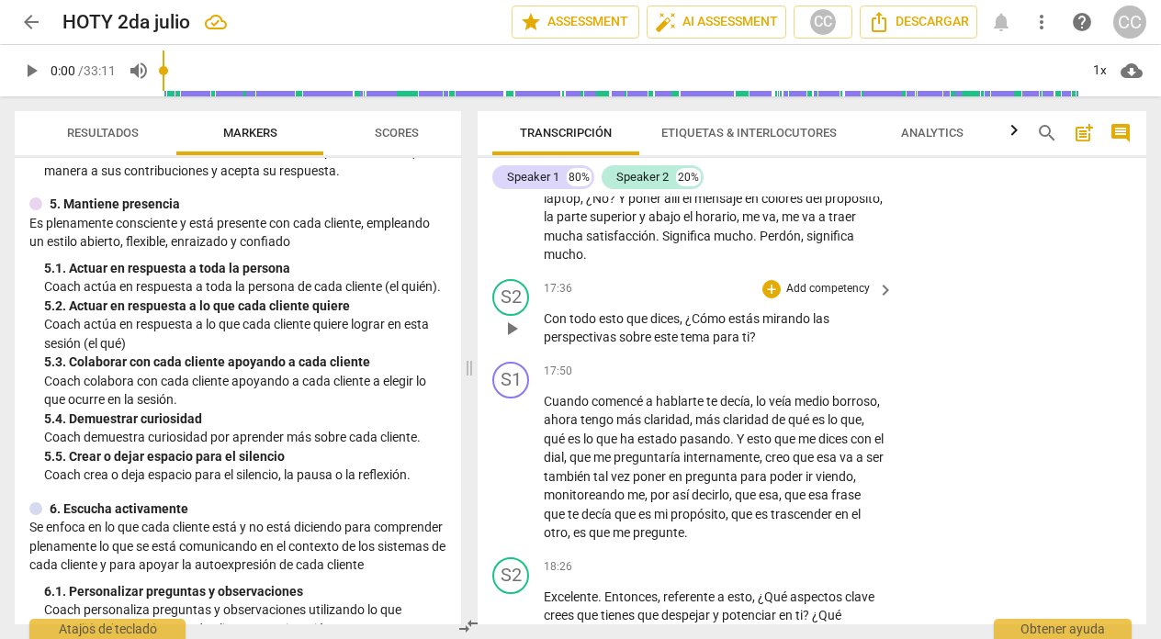
click at [827, 297] on p "Add competency" at bounding box center [827, 289] width 87 height 17
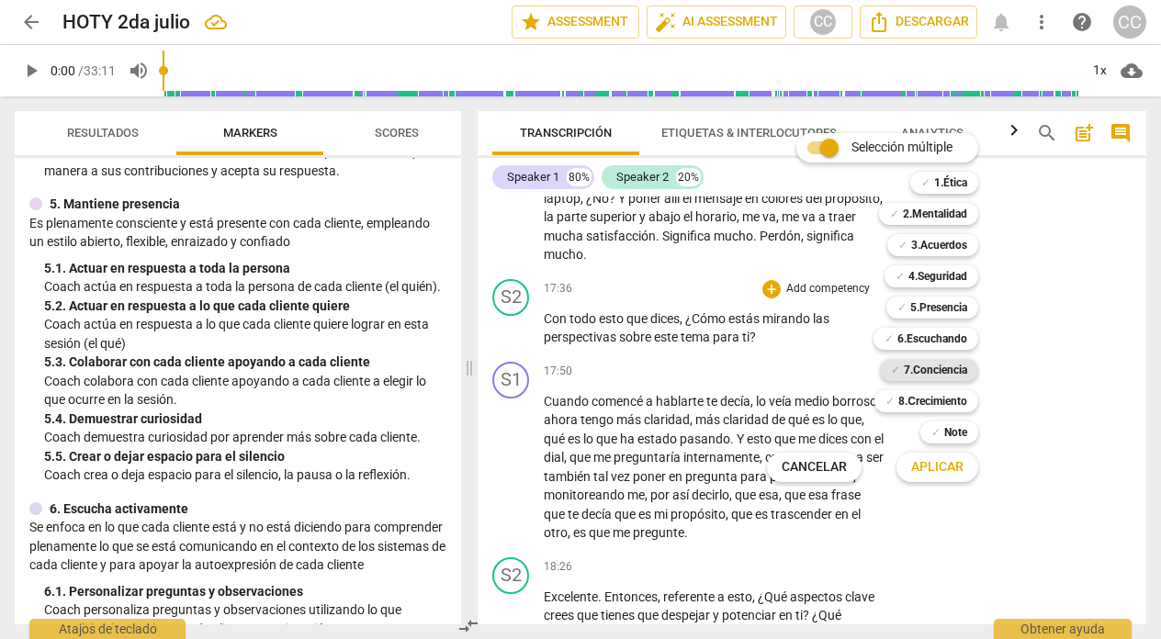
click at [912, 372] on b "7.Conciencia" at bounding box center [934, 370] width 63 height 22
click at [920, 466] on span "Aplicar" at bounding box center [937, 467] width 52 height 18
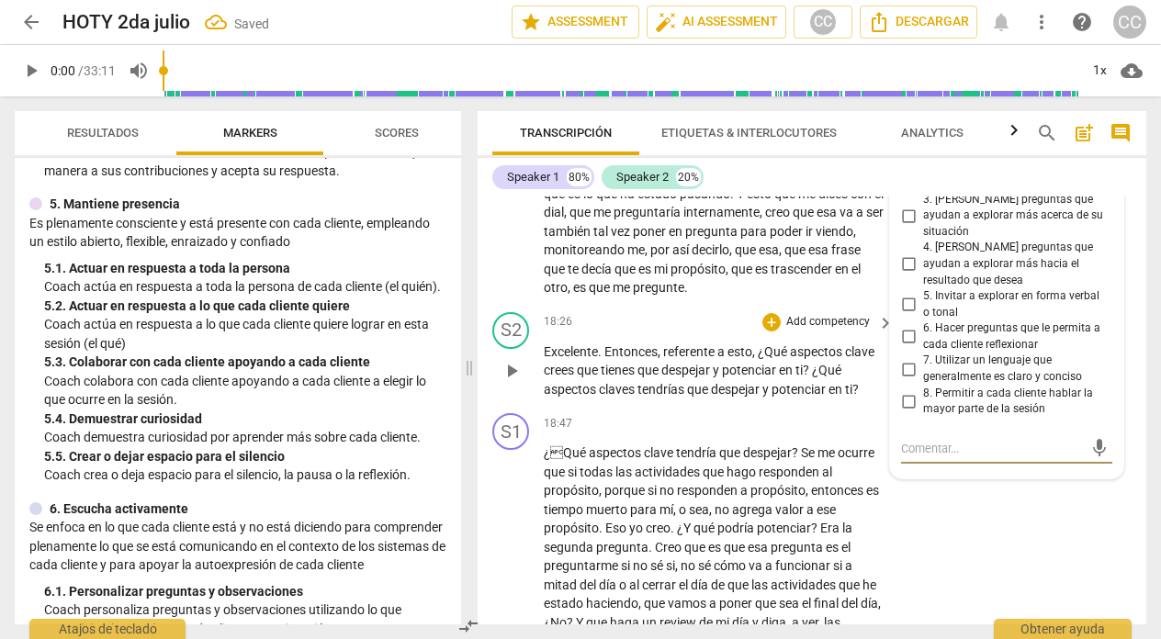
scroll to position [6169, 0]
click at [905, 295] on input "5. Invitar a explorar en forma verbal o tonal" at bounding box center [907, 306] width 29 height 22
checkbox input "true"
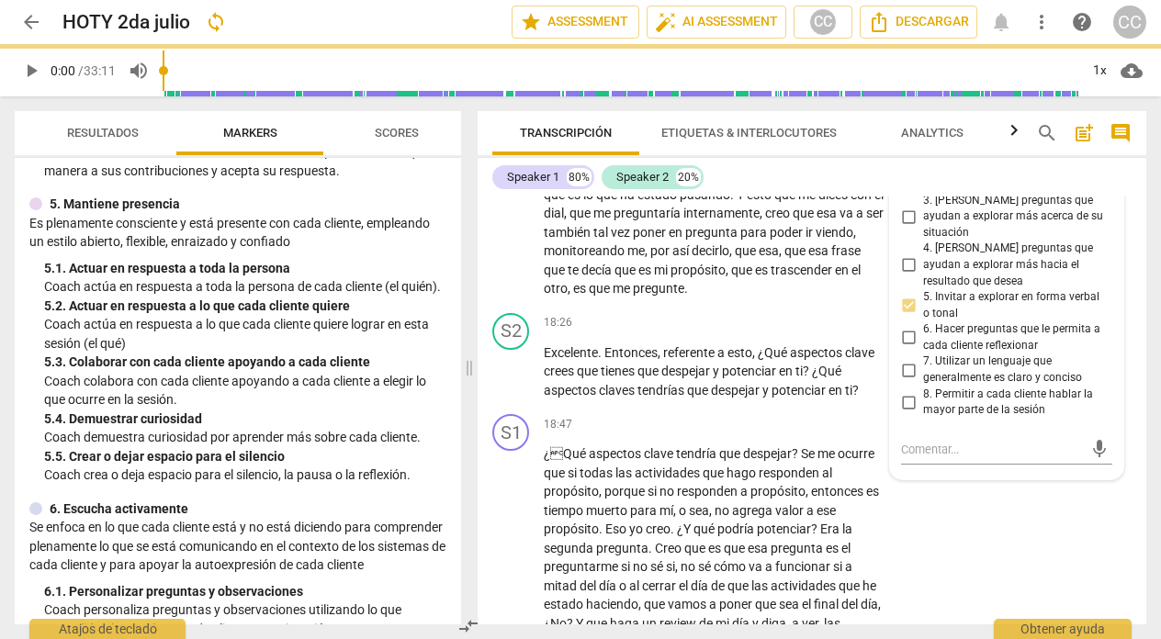
click at [903, 254] on input "4. [PERSON_NAME] preguntas que ayudan a explorar más hacia el resultado que des…" at bounding box center [907, 265] width 29 height 22
checkbox input "true"
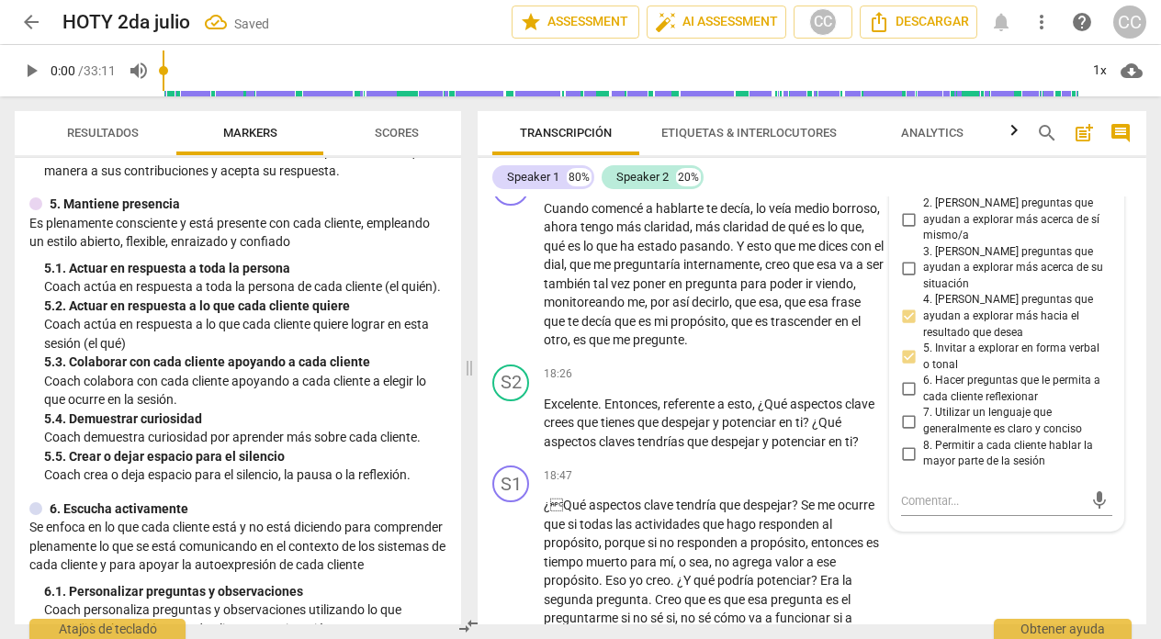
scroll to position [6115, 0]
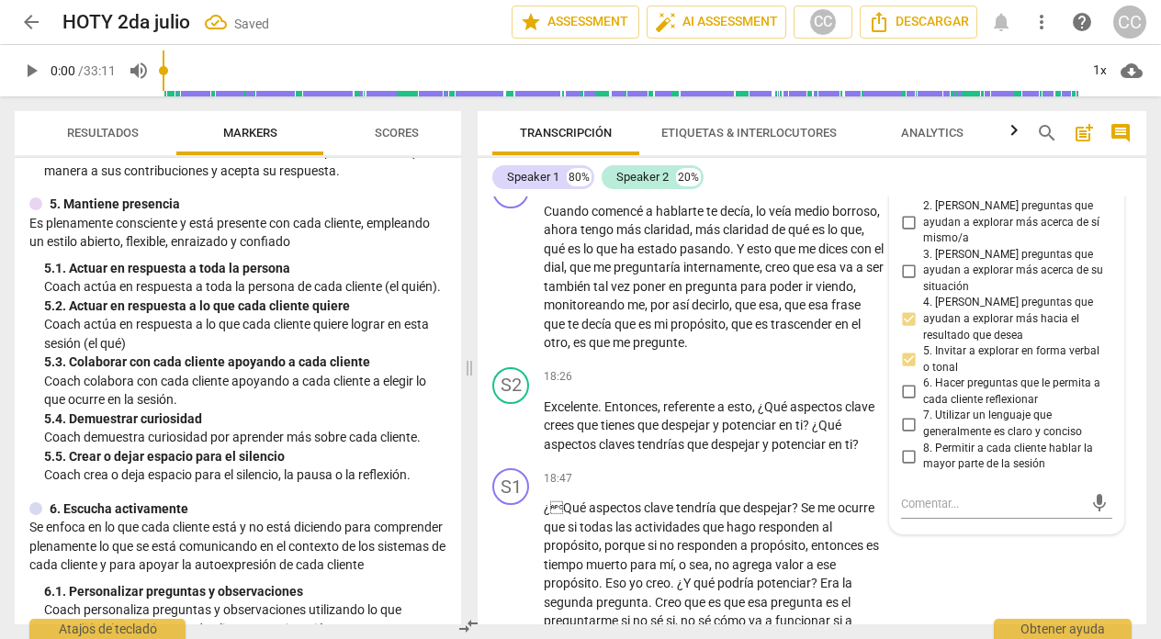
click at [906, 264] on input "3. [PERSON_NAME] preguntas que ayudan a explorar más acerca de su situación" at bounding box center [907, 271] width 29 height 22
checkbox input "true"
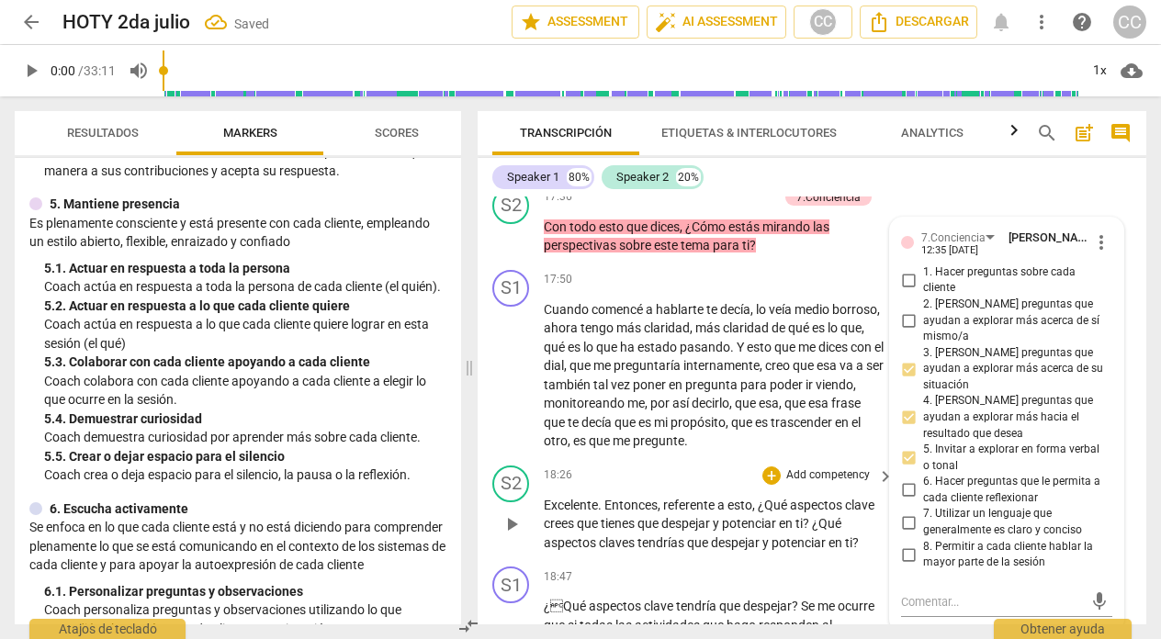
scroll to position [5960, 0]
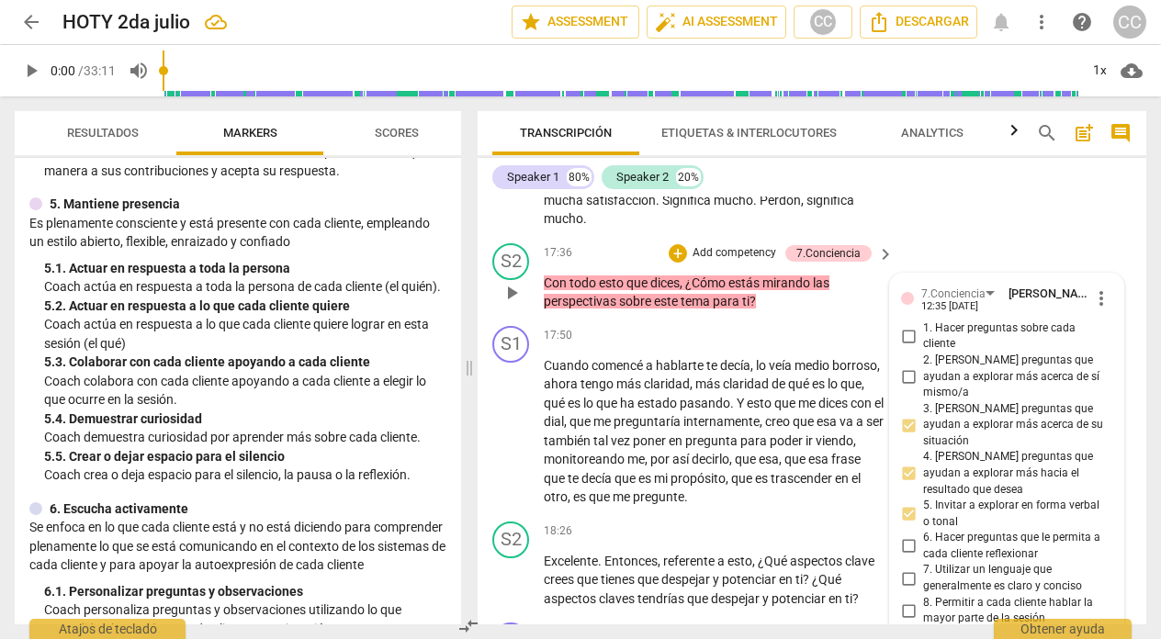
click at [910, 385] on input "2. [PERSON_NAME] preguntas que ayudan a explorar más acerca de sí mismo/a" at bounding box center [907, 376] width 29 height 22
checkbox input "true"
click at [579, 344] on div "17:50 + Add competency keyboard_arrow_right" at bounding box center [720, 336] width 352 height 20
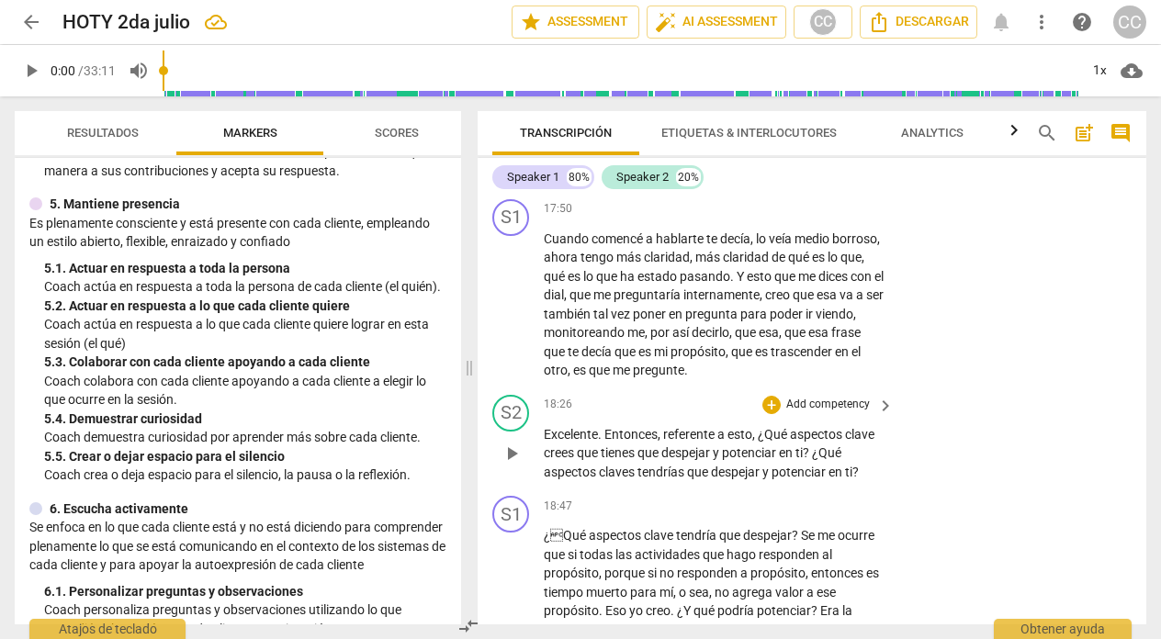
scroll to position [6116, 0]
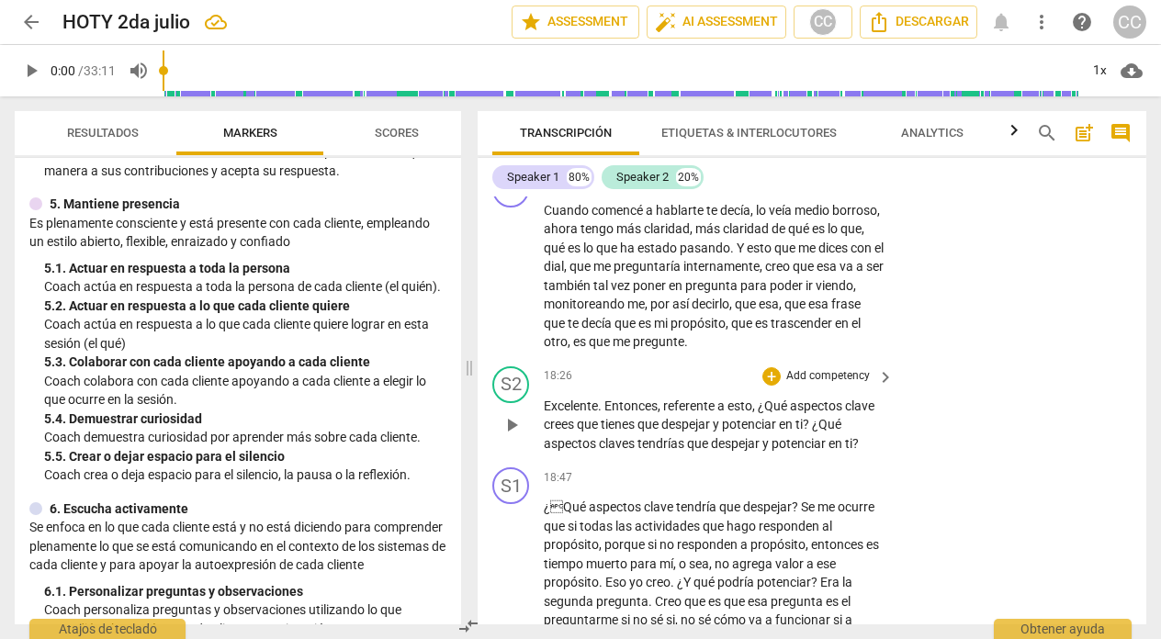
click at [835, 385] on p "Add competency" at bounding box center [827, 376] width 87 height 17
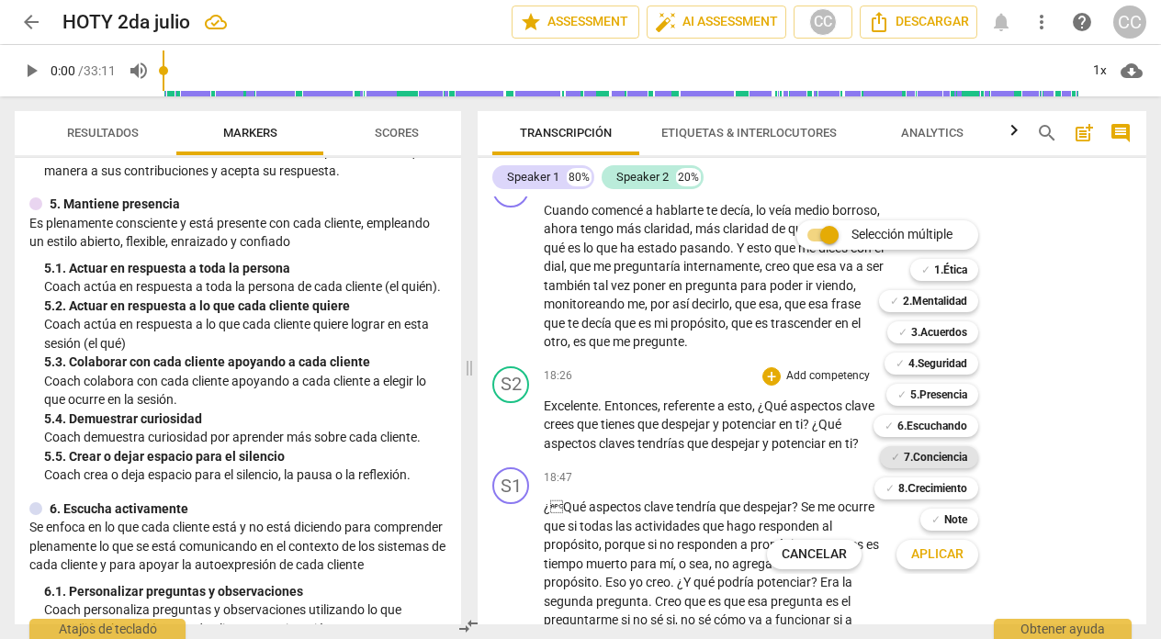
click at [928, 453] on b "7.Conciencia" at bounding box center [934, 457] width 63 height 22
click at [928, 552] on span "Aplicar" at bounding box center [937, 554] width 52 height 18
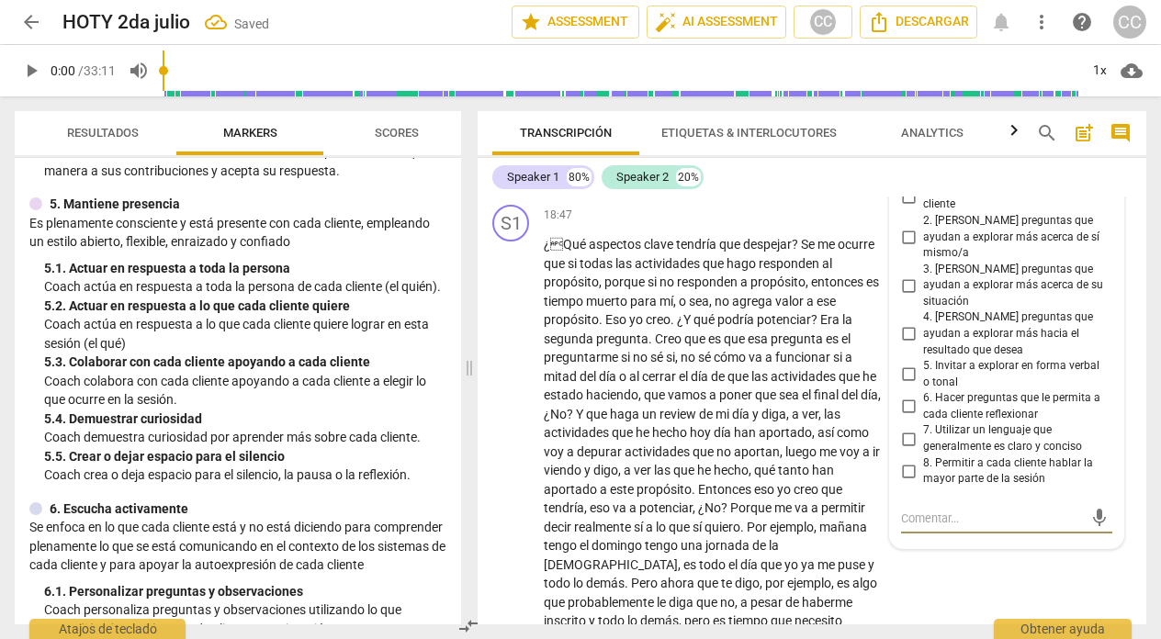
scroll to position [6377, 0]
click at [905, 208] on input "1. Hacer preguntas sobre cada cliente" at bounding box center [907, 197] width 29 height 22
checkbox input "true"
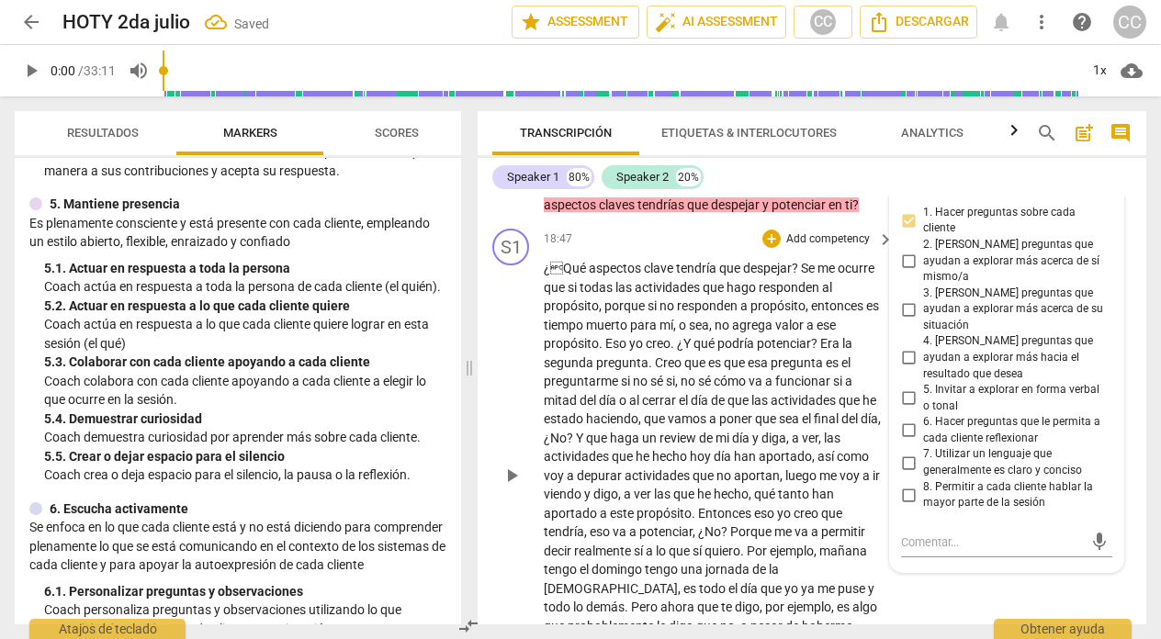
scroll to position [6349, 0]
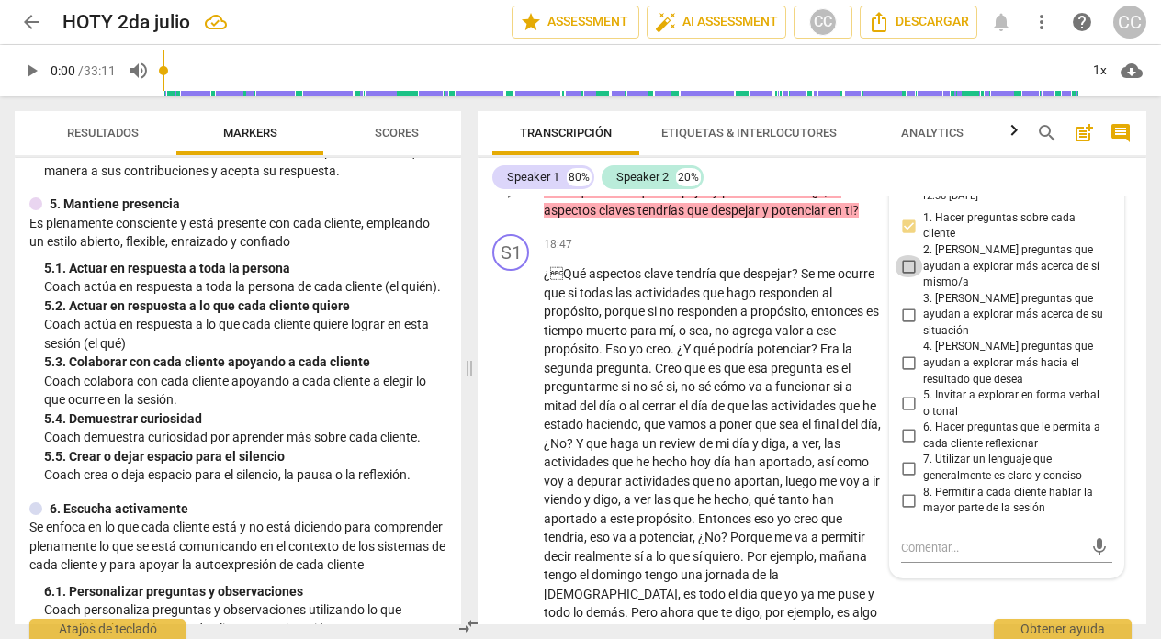
click at [904, 275] on input "2. [PERSON_NAME] preguntas que ayudan a explorar más acerca de sí mismo/a" at bounding box center [907, 266] width 29 height 22
checkbox input "true"
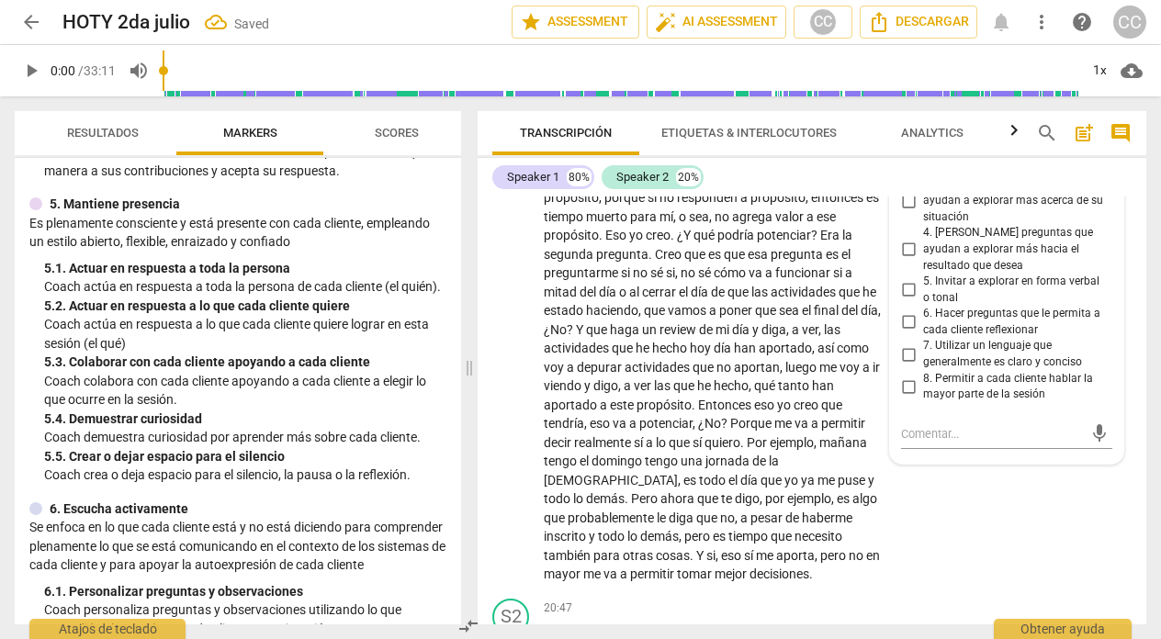
scroll to position [6464, 0]
click at [941, 528] on div "S1 play_arrow pause 18:47 + Add competency keyboard_arrow_right ¿Qué aspectos …" at bounding box center [811, 351] width 668 height 478
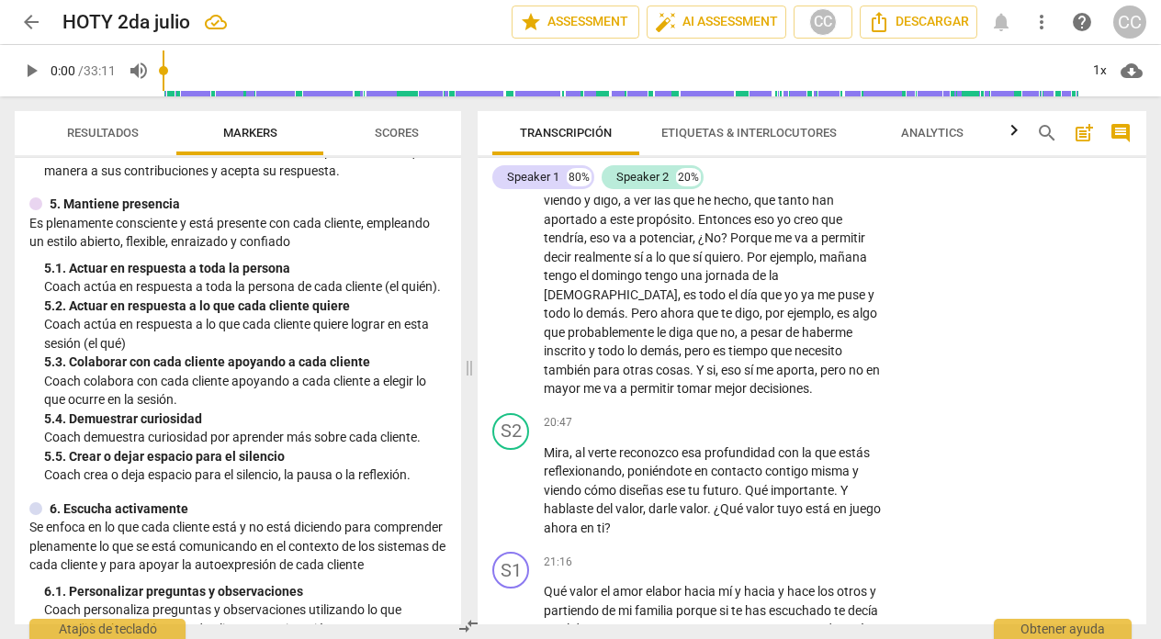
scroll to position [6661, 0]
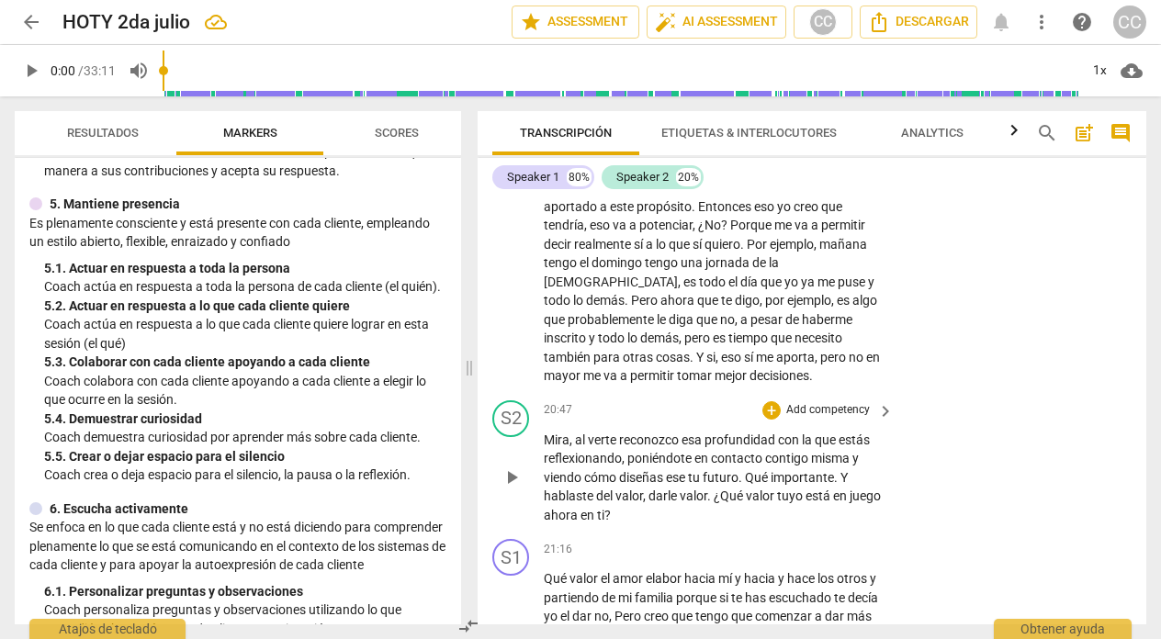
click at [813, 419] on p "Add competency" at bounding box center [827, 410] width 87 height 17
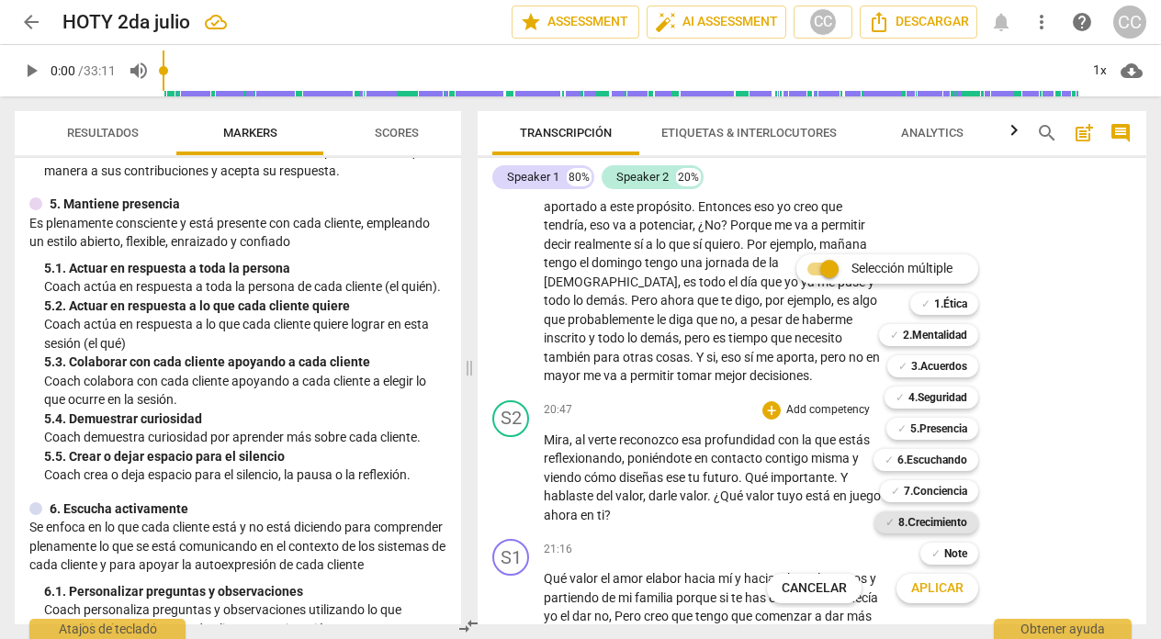
click at [920, 521] on b "8.Сrecimiento" at bounding box center [932, 522] width 69 height 22
click at [924, 589] on span "Aplicar" at bounding box center [937, 588] width 52 height 18
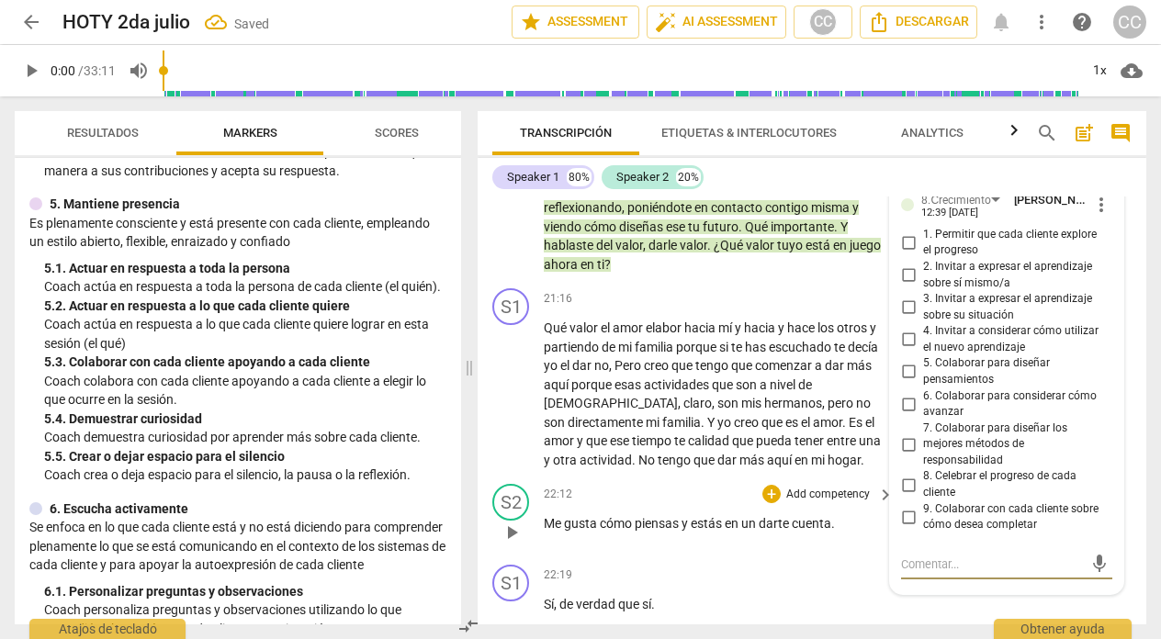
scroll to position [6911, 0]
click at [905, 497] on input "8. Celebrar el progreso de cada cliente" at bounding box center [907, 486] width 29 height 22
checkbox input "true"
click at [685, 309] on div "21:16 + Add competency keyboard_arrow_right" at bounding box center [720, 299] width 352 height 20
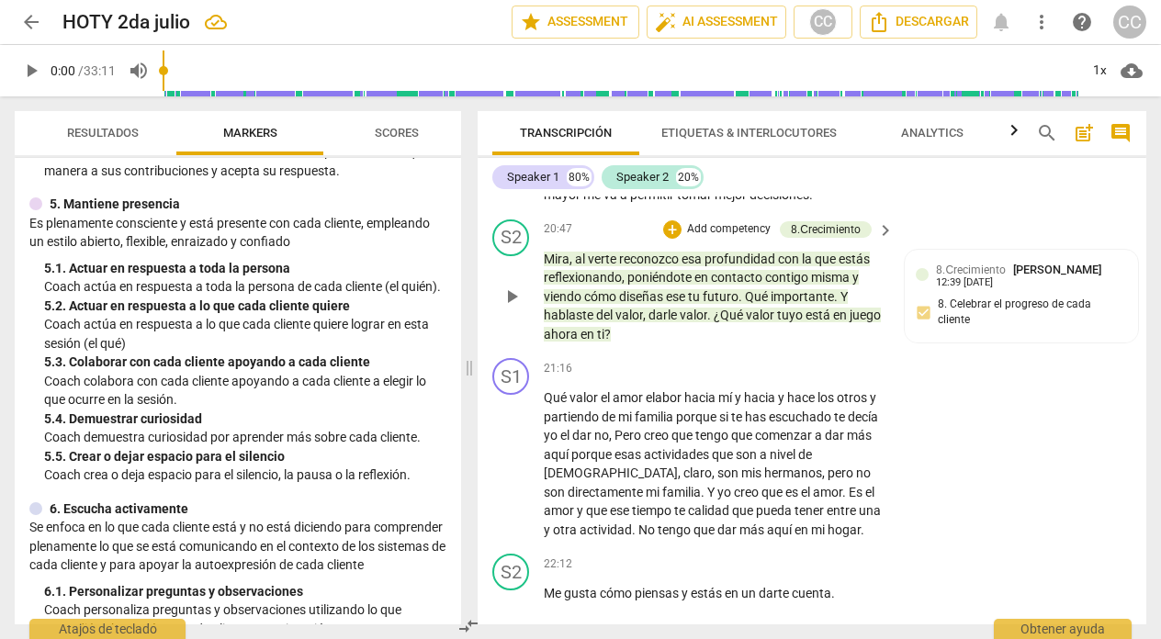
scroll to position [6840, 0]
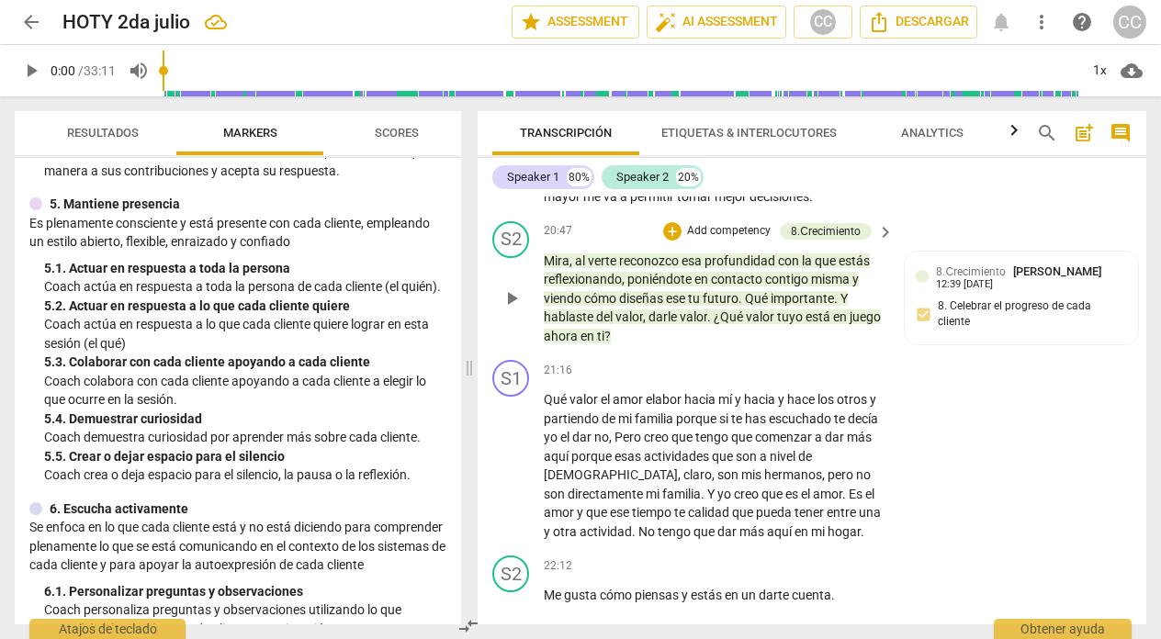
click at [730, 240] on p "Add competency" at bounding box center [728, 231] width 87 height 17
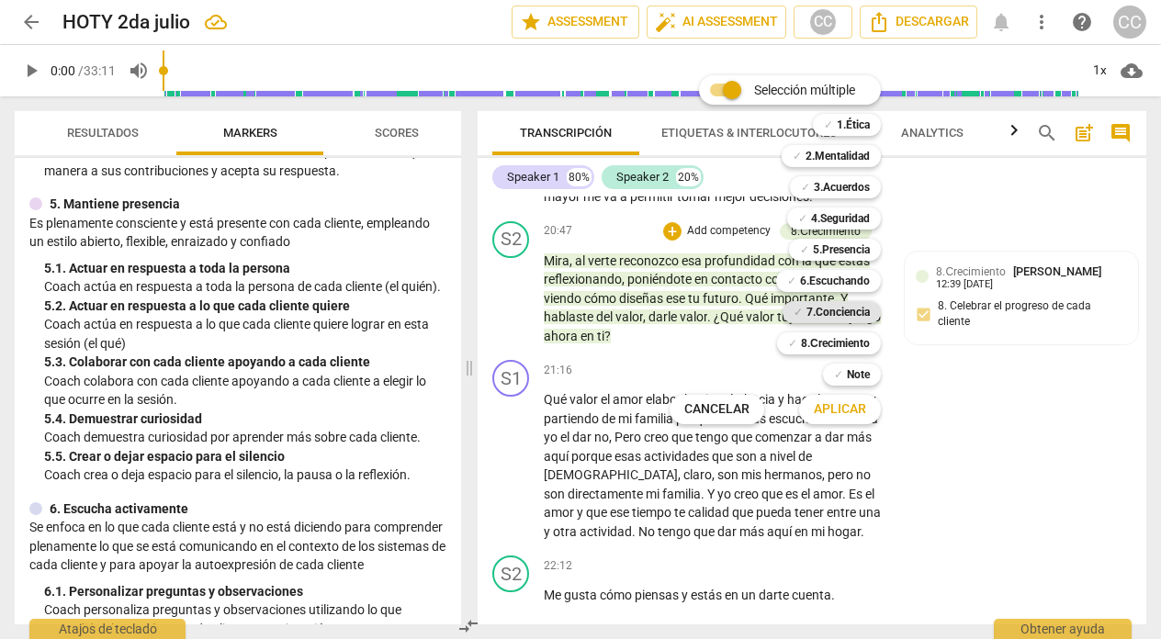
click at [849, 310] on b "7.Conciencia" at bounding box center [837, 312] width 63 height 22
click at [854, 400] on span "Aplicar" at bounding box center [839, 409] width 52 height 18
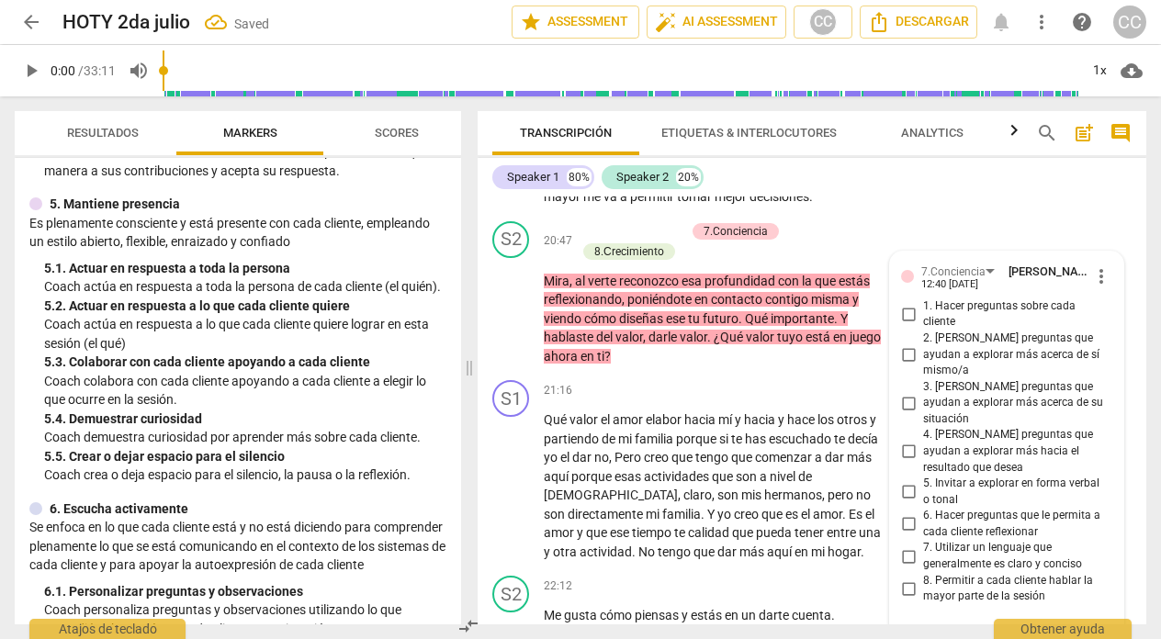
scroll to position [6845, 0]
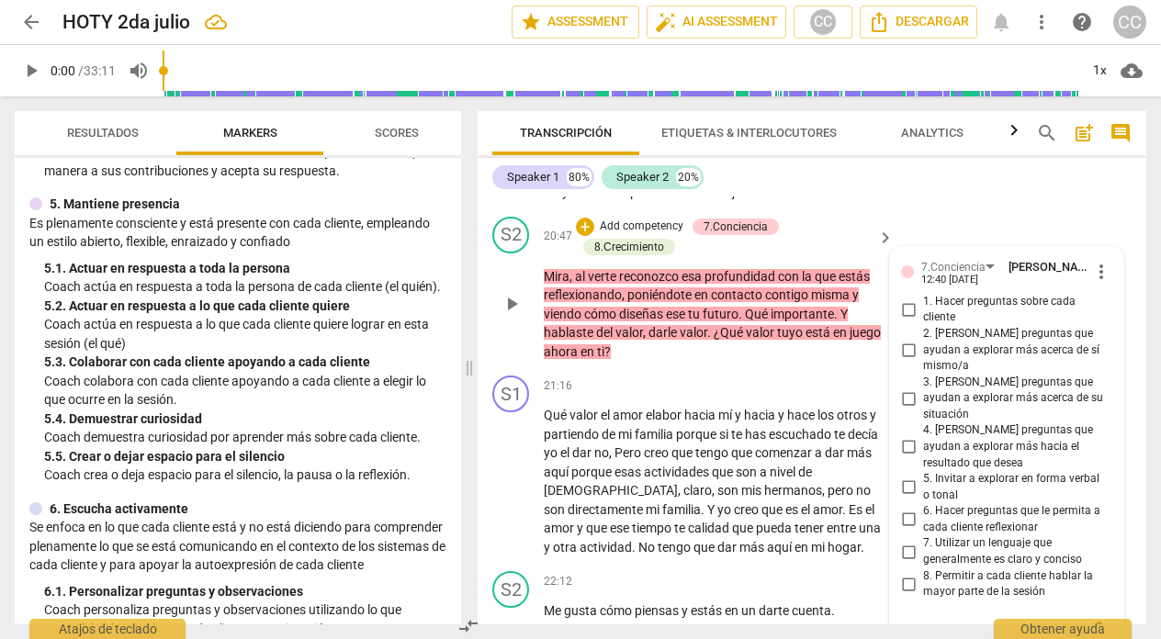
click at [906, 361] on input "2. [PERSON_NAME] preguntas que ayudan a explorar más acerca de sí mismo/a" at bounding box center [907, 350] width 29 height 22
checkbox input "true"
click at [905, 509] on input "6. Hacer preguntas que le permita a cada cliente reflexionar" at bounding box center [907, 520] width 29 height 22
checkbox input "true"
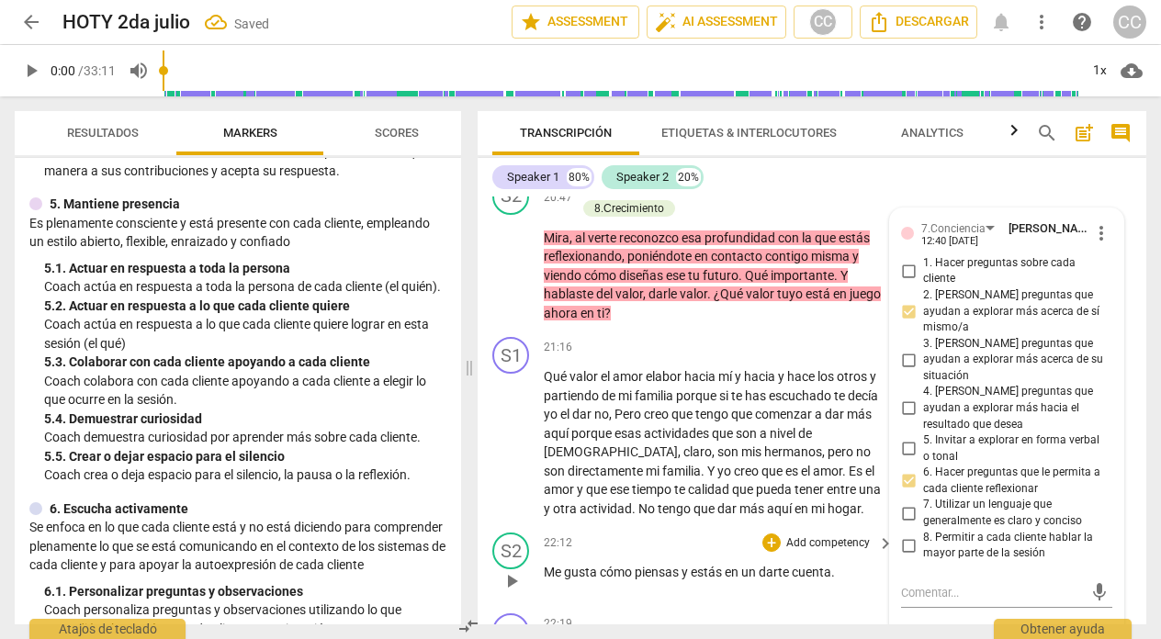
scroll to position [6977, 0]
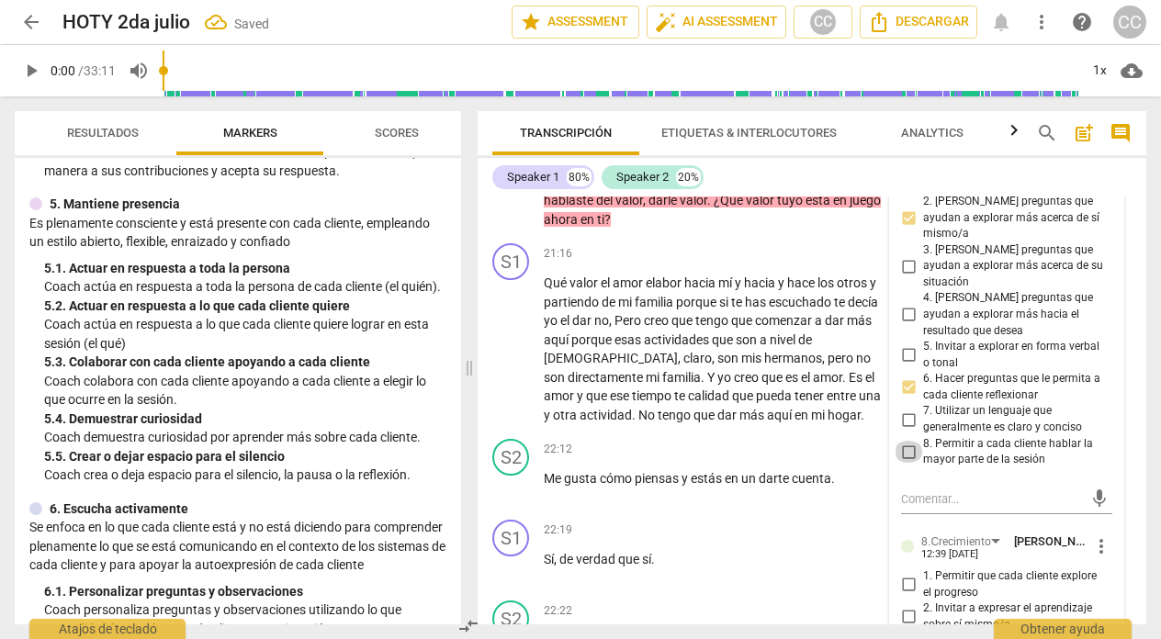
click at [905, 441] on input "8. Permitir a cada cliente hablar la mayor parte de la sesión" at bounding box center [907, 452] width 29 height 22
checkbox input "true"
click at [700, 459] on div "22:12 + Add competency keyboard_arrow_right" at bounding box center [720, 449] width 352 height 20
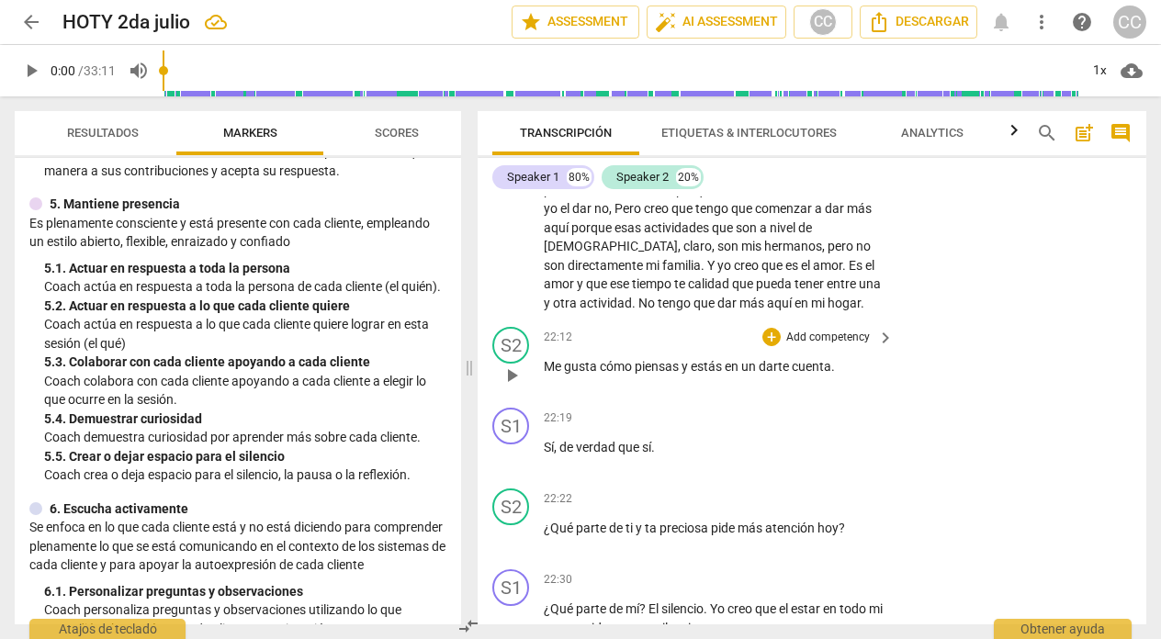
scroll to position [7093, 0]
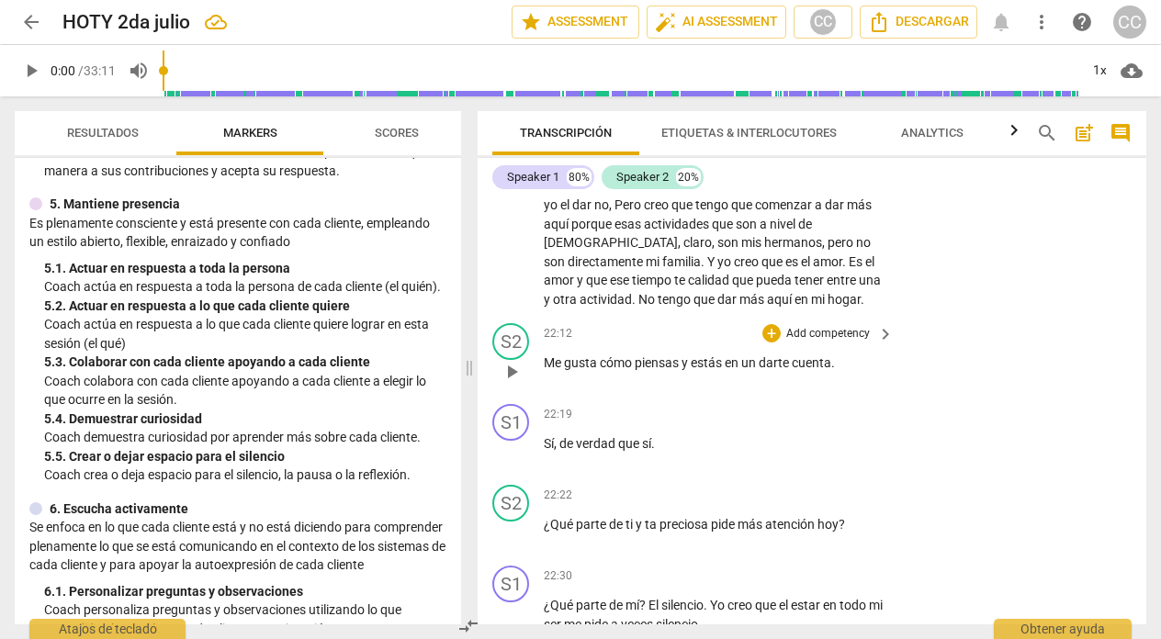
click at [828, 342] on p "Add competency" at bounding box center [827, 334] width 87 height 17
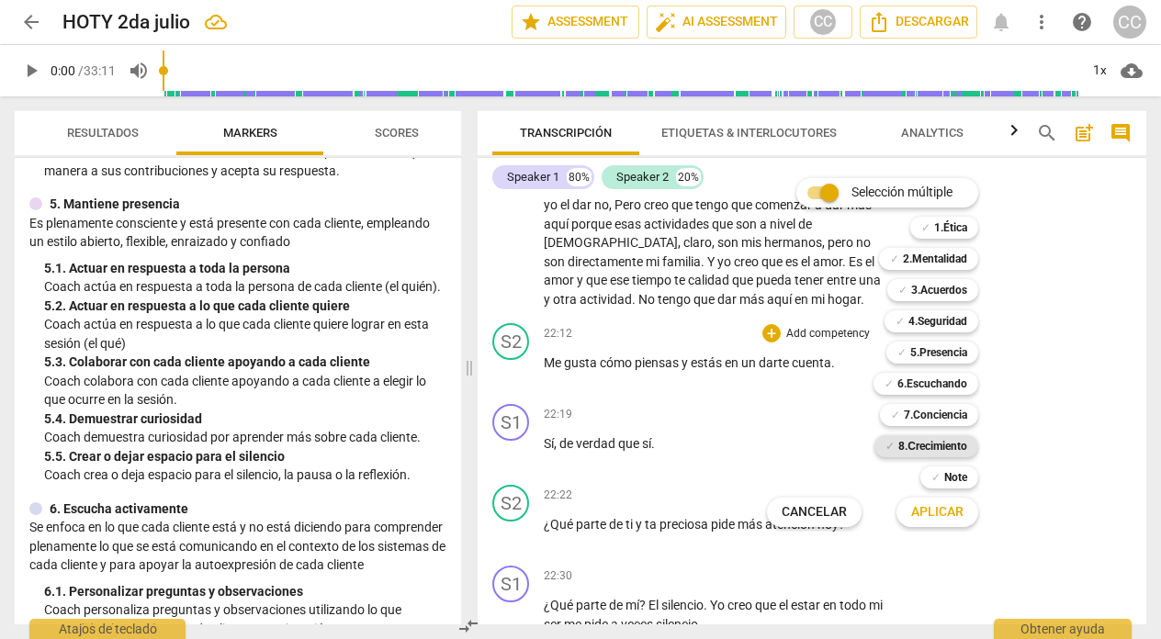
click at [920, 440] on b "8.Сrecimiento" at bounding box center [932, 446] width 69 height 22
click at [923, 510] on span "Aplicar" at bounding box center [937, 512] width 52 height 18
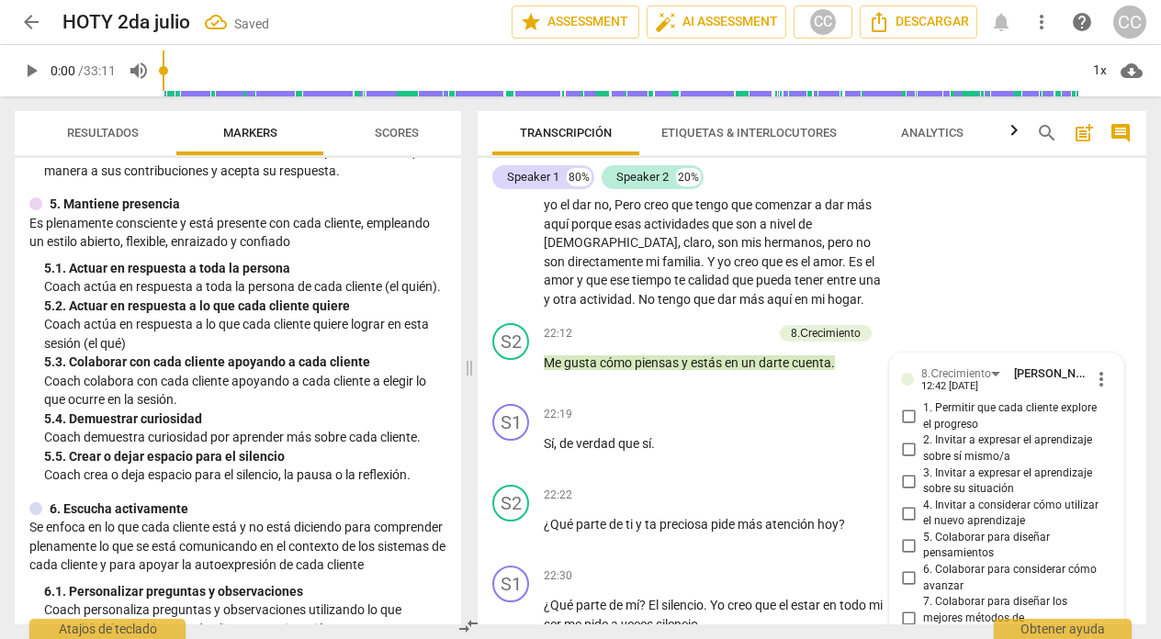
scroll to position [7439, 0]
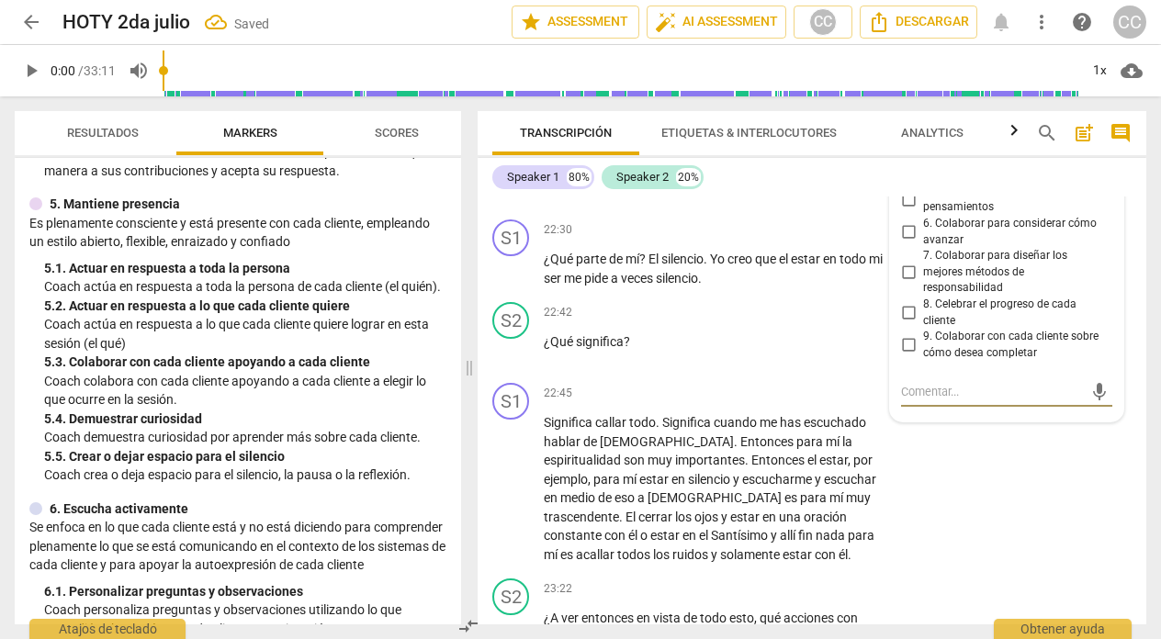
click at [908, 324] on input "8. Celebrar el progreso de cada cliente" at bounding box center [907, 313] width 29 height 22
checkbox input "true"
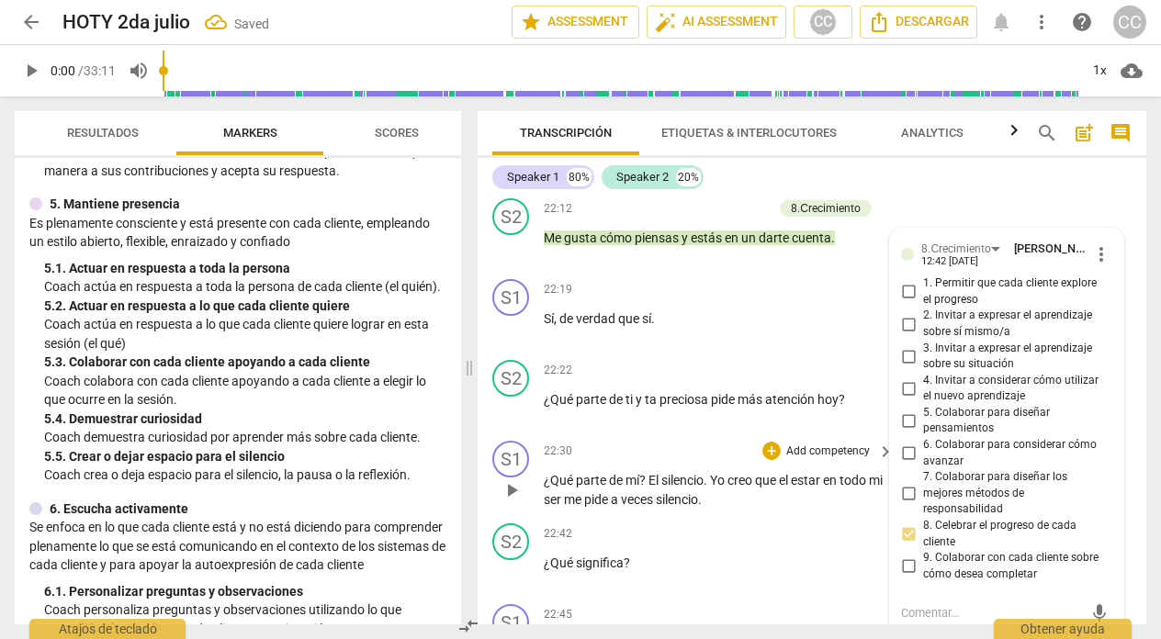
scroll to position [7213, 0]
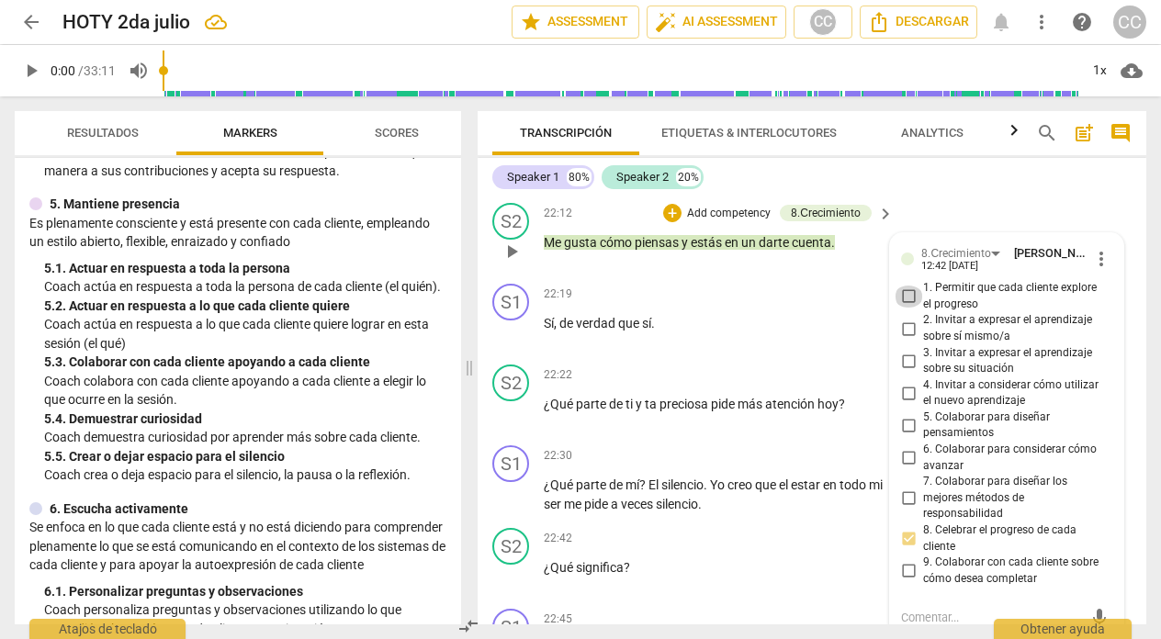
click at [908, 308] on input "1. Permitir que cada cliente explore el progreso" at bounding box center [907, 297] width 29 height 22
checkbox input "true"
click at [687, 333] on p "Sí , de verdad que sí ." at bounding box center [714, 323] width 341 height 19
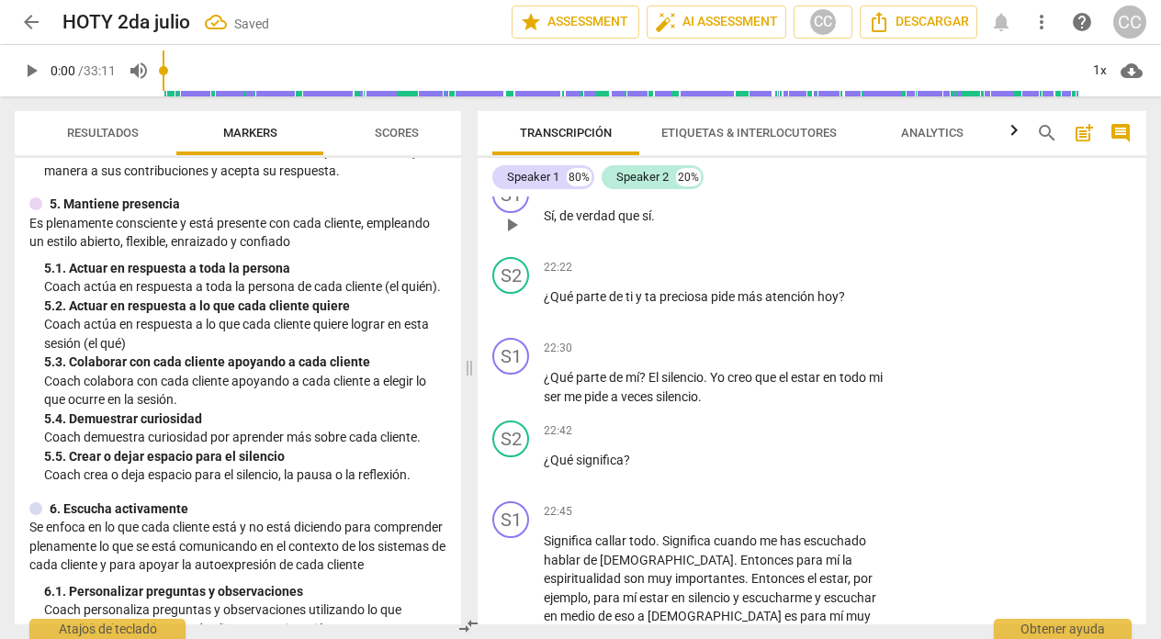
scroll to position [7331, 0]
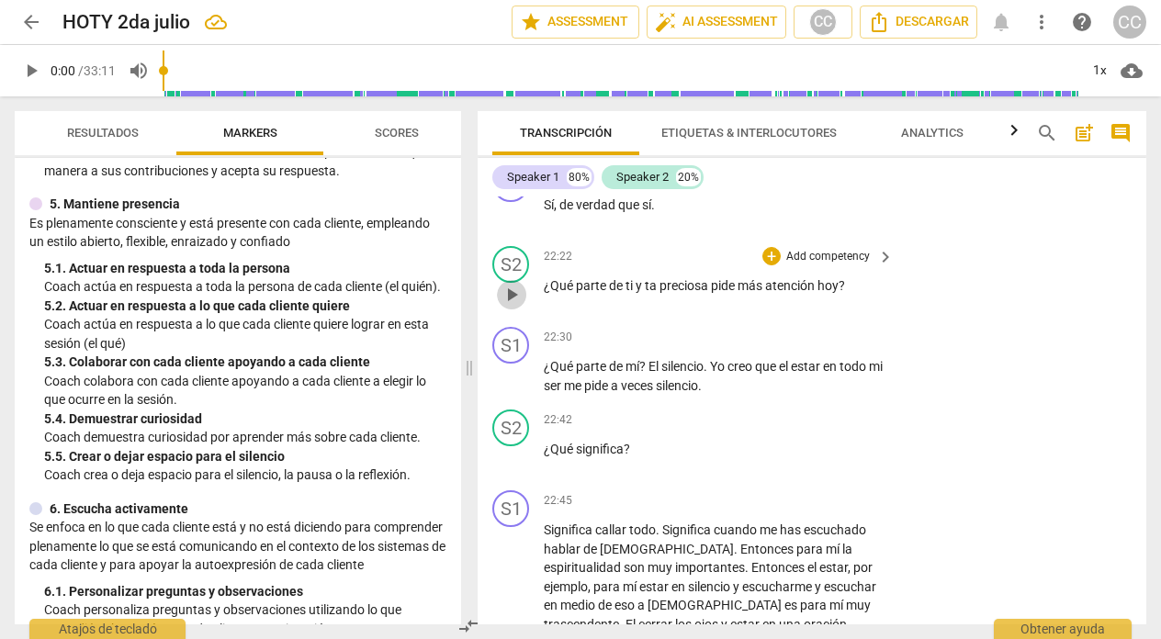
click at [507, 306] on span "play_arrow" at bounding box center [511, 295] width 22 height 22
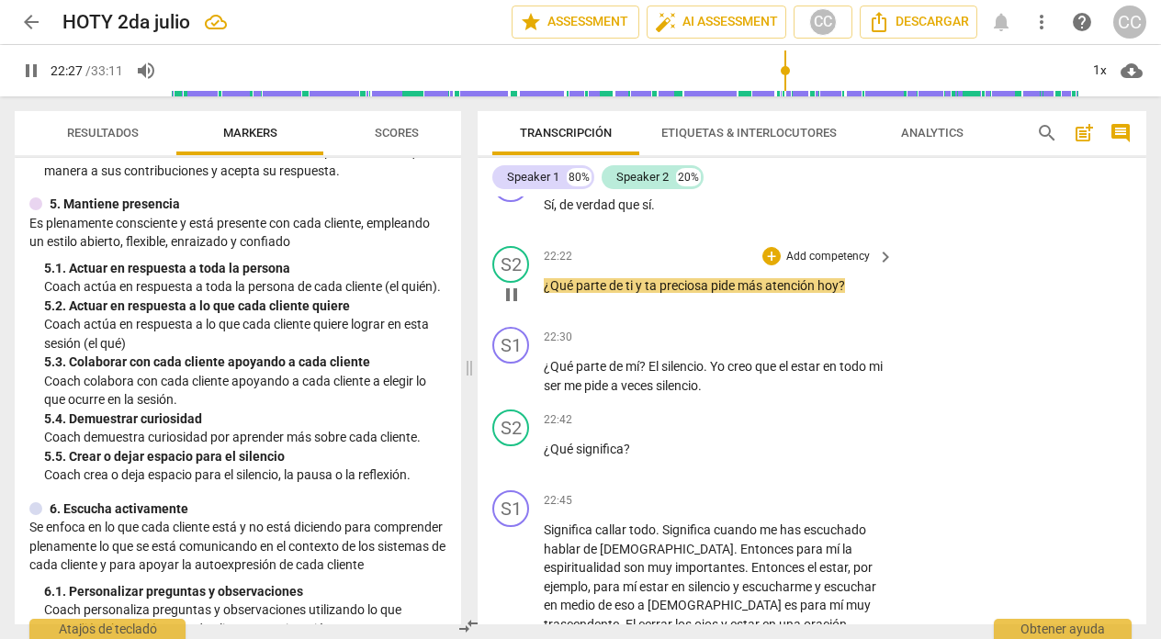
click at [640, 256] on div "S2 play_arrow pause 22:22 + Add competency keyboard_arrow_right ¿Qué parte de t…" at bounding box center [811, 279] width 668 height 81
click at [835, 265] on p "Add competency" at bounding box center [827, 257] width 87 height 17
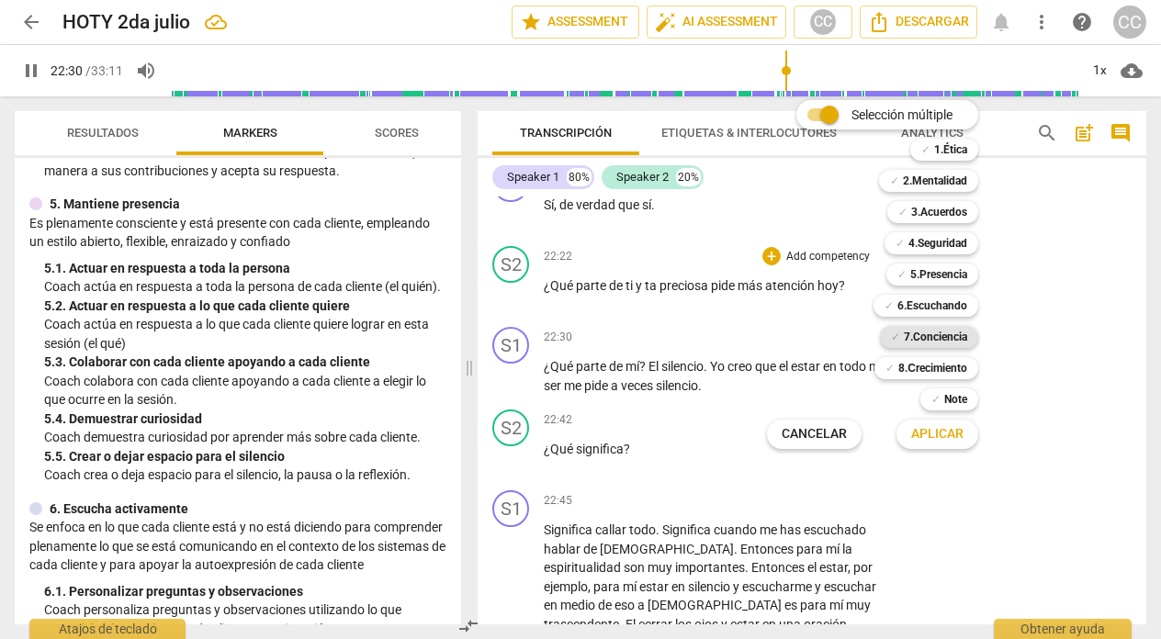
click at [933, 338] on b "7.Conciencia" at bounding box center [934, 337] width 63 height 22
click at [27, 69] on div at bounding box center [580, 319] width 1161 height 639
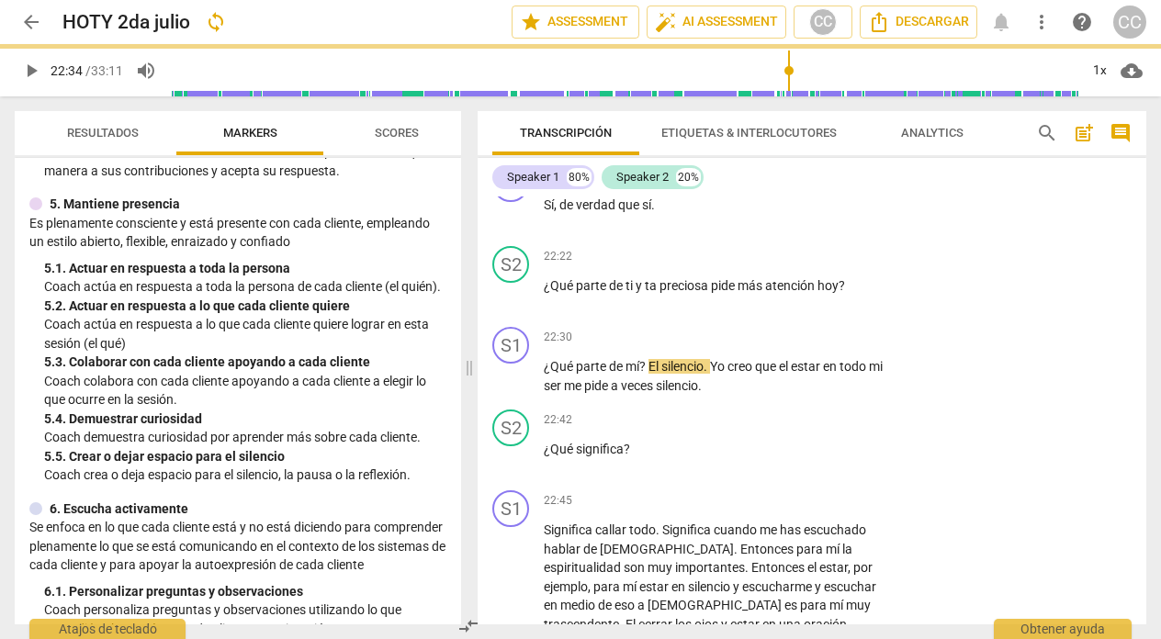
type input "1355"
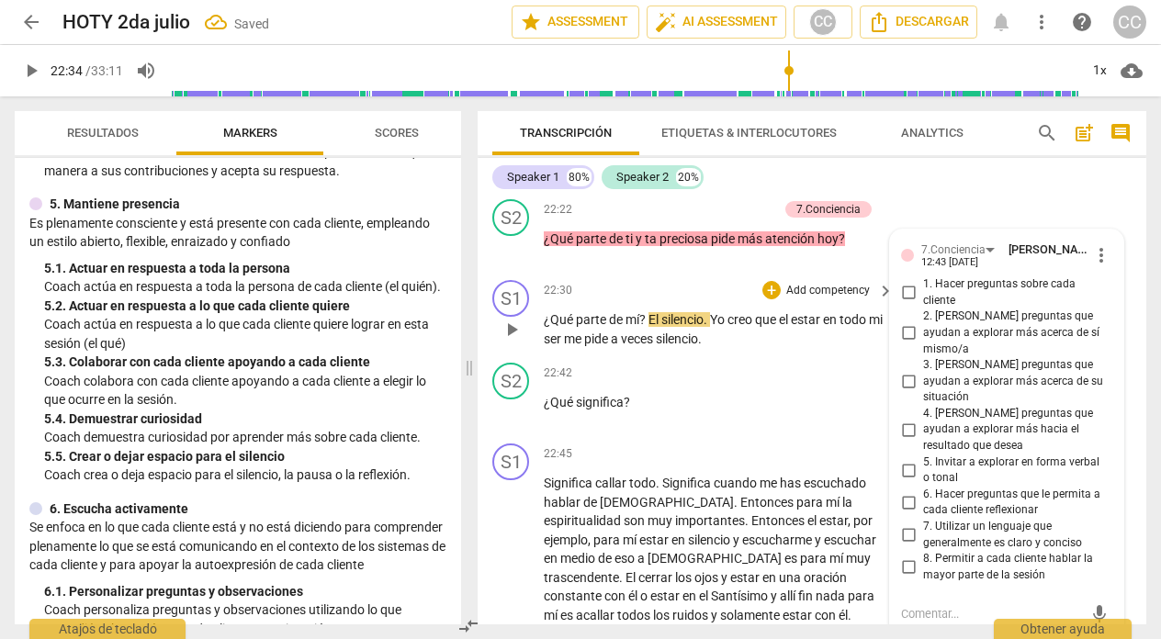
scroll to position [7374, 0]
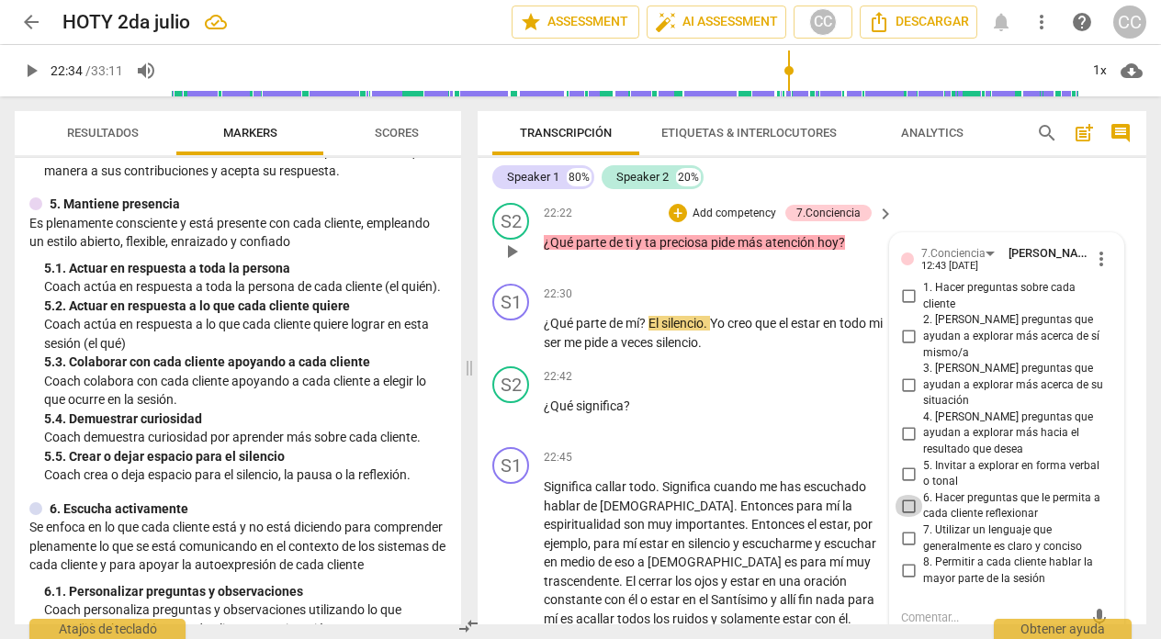
click at [909, 495] on input "6. Hacer preguntas que le permita a cada cliente reflexionar" at bounding box center [907, 506] width 29 height 22
checkbox input "true"
click at [908, 528] on input "7. Utilizar un lenguaje que generalmente es claro y conciso" at bounding box center [907, 539] width 29 height 22
checkbox input "true"
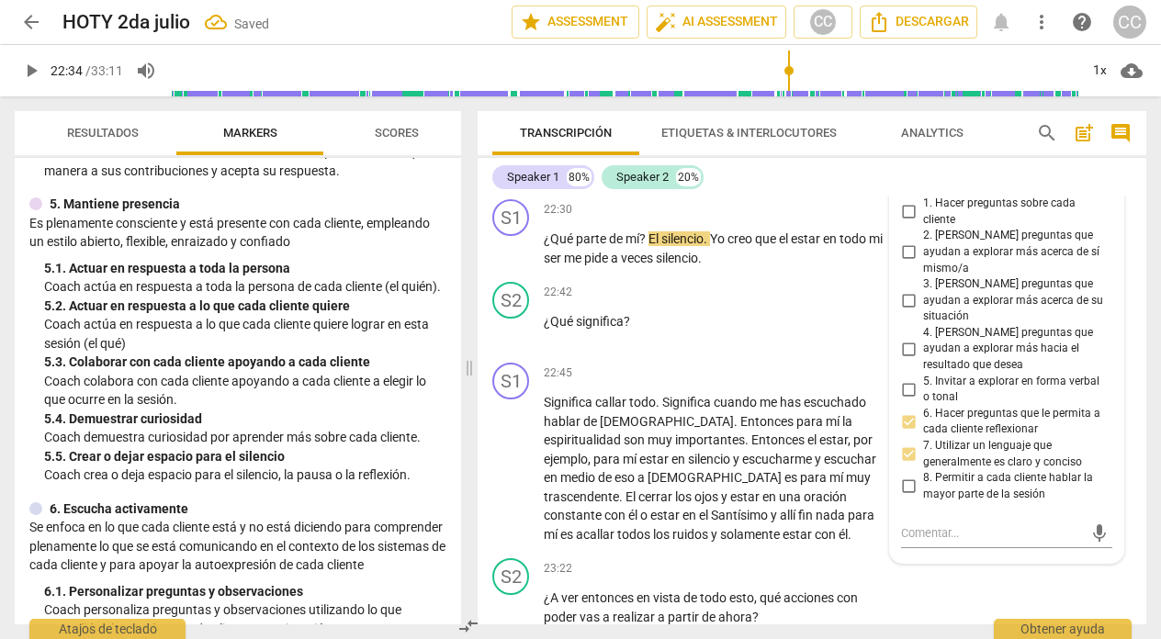
scroll to position [7457, 0]
click at [909, 477] on input "8. Permitir a cada cliente hablar la mayor parte de la sesión" at bounding box center [907, 488] width 29 height 22
checkbox input "true"
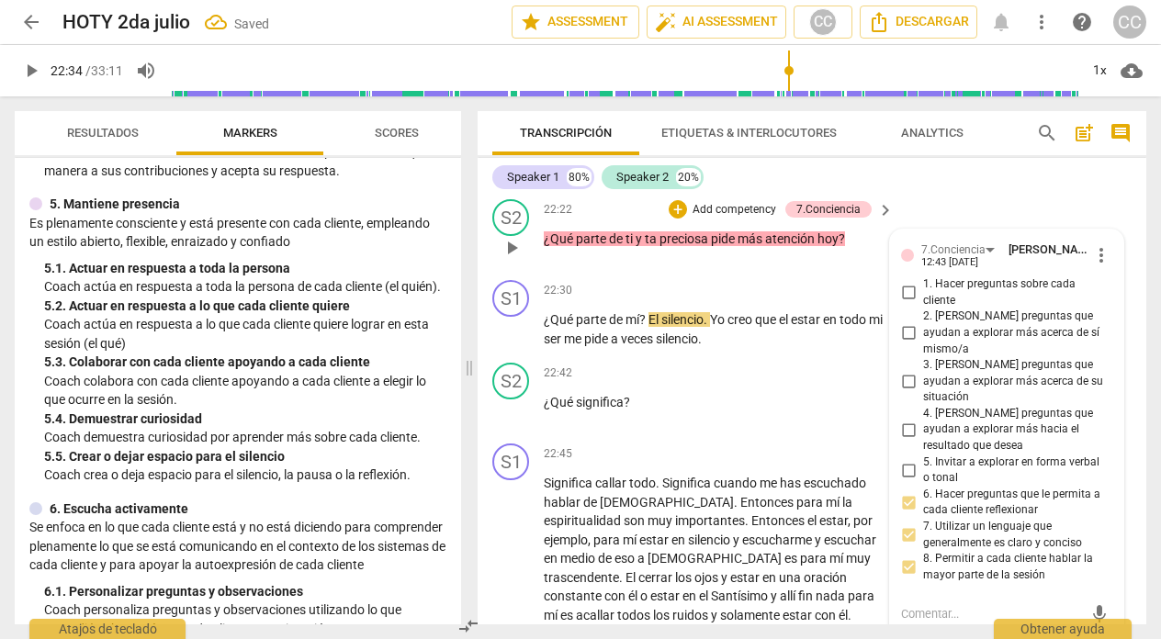
scroll to position [7340, 0]
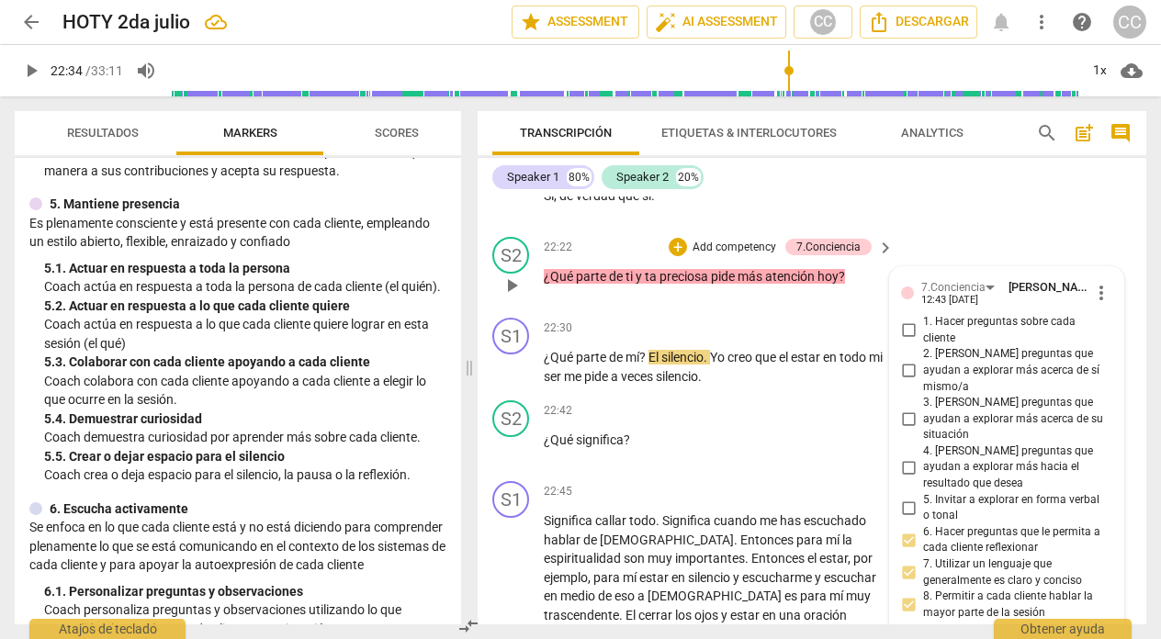
click at [903, 382] on input "2. [PERSON_NAME] preguntas que ayudan a explorar más acerca de sí mismo/a" at bounding box center [907, 371] width 29 height 22
checkbox input "true"
click at [650, 450] on p "¿Qué significa ?" at bounding box center [714, 440] width 341 height 19
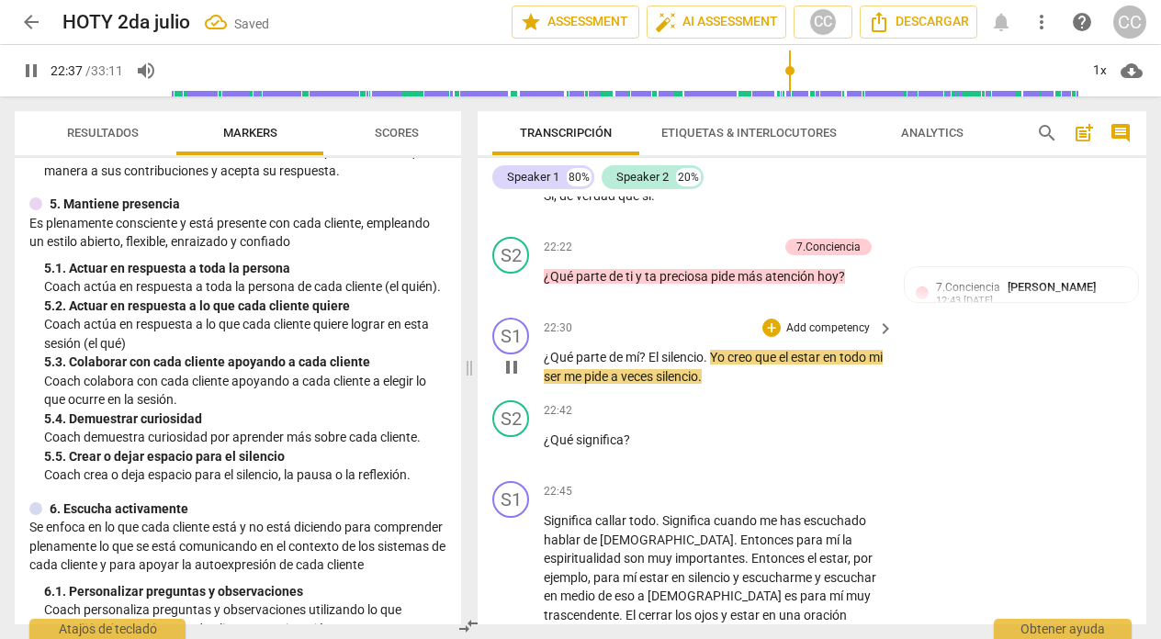
click at [514, 378] on span "pause" at bounding box center [511, 367] width 22 height 22
type input "1358"
click at [836, 420] on p "Add competency" at bounding box center [827, 411] width 87 height 17
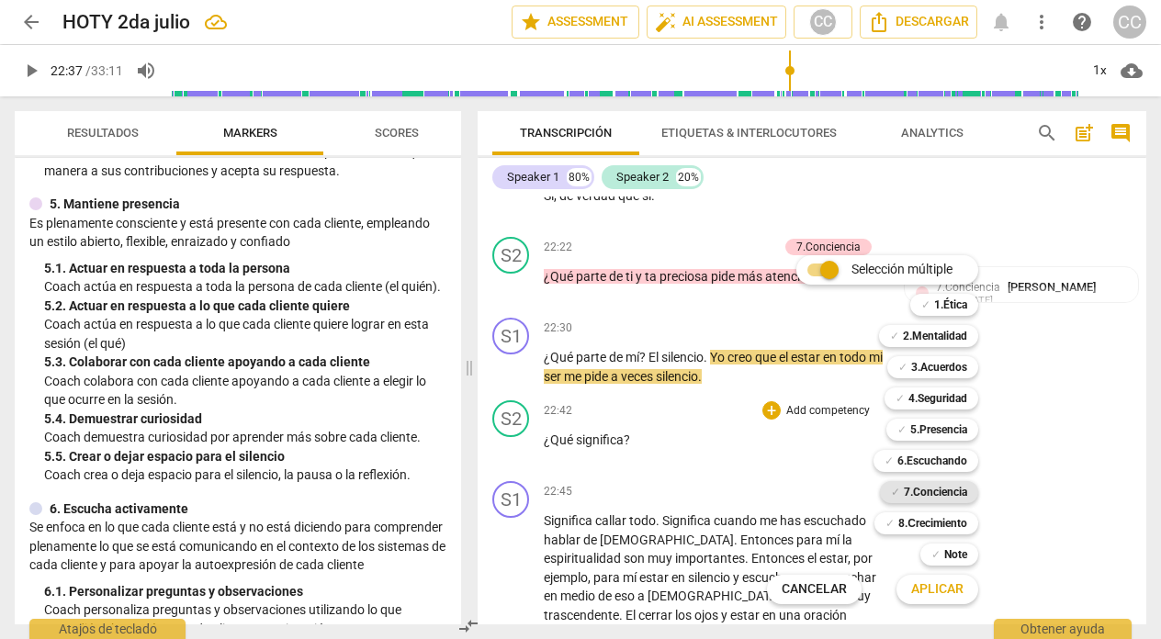
click at [927, 482] on b "7.Conciencia" at bounding box center [934, 492] width 63 height 22
click at [926, 586] on span "Aplicar" at bounding box center [937, 589] width 52 height 18
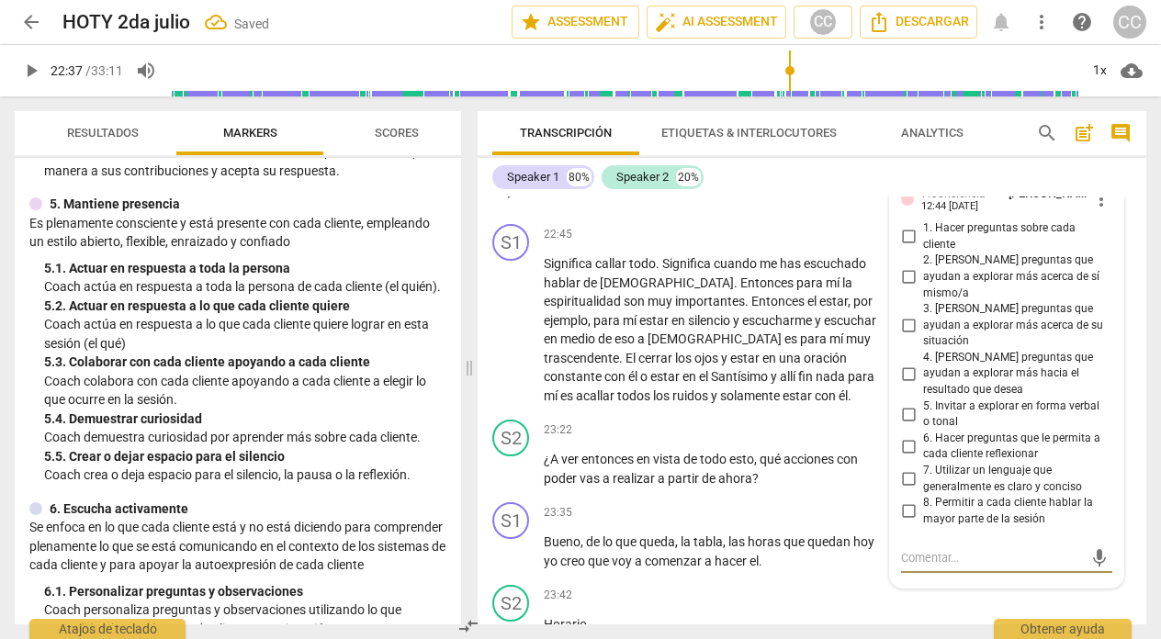
scroll to position [7596, 0]
click at [903, 288] on input "2. [PERSON_NAME] preguntas que ayudan a explorar más acerca de sí mismo/a" at bounding box center [907, 279] width 29 height 22
checkbox input "true"
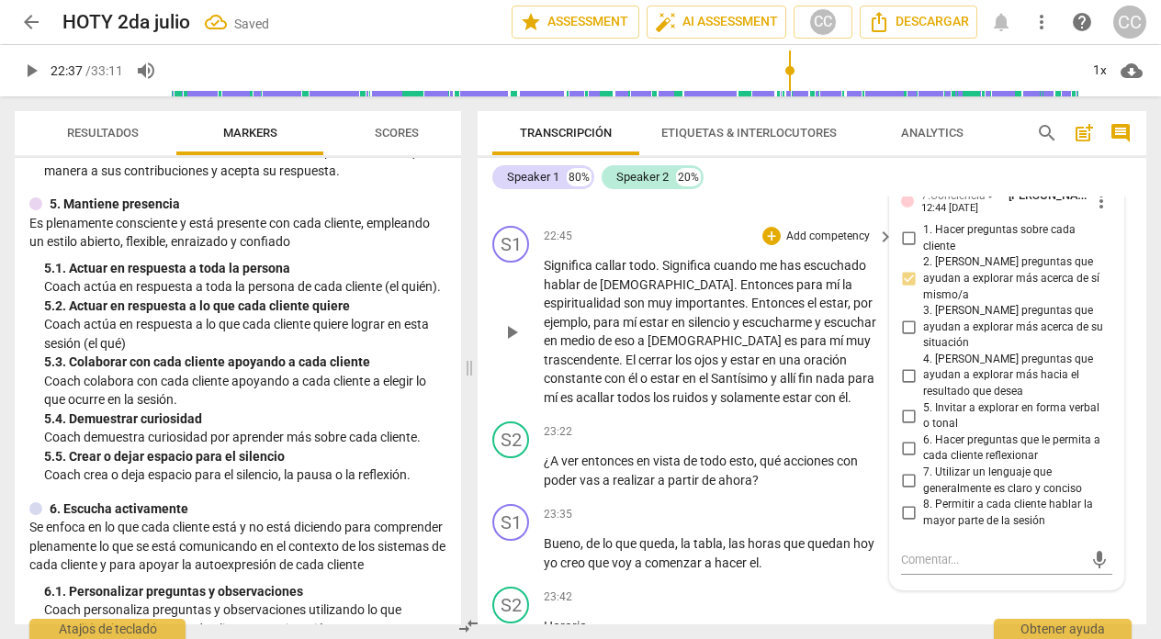
scroll to position [7579, 0]
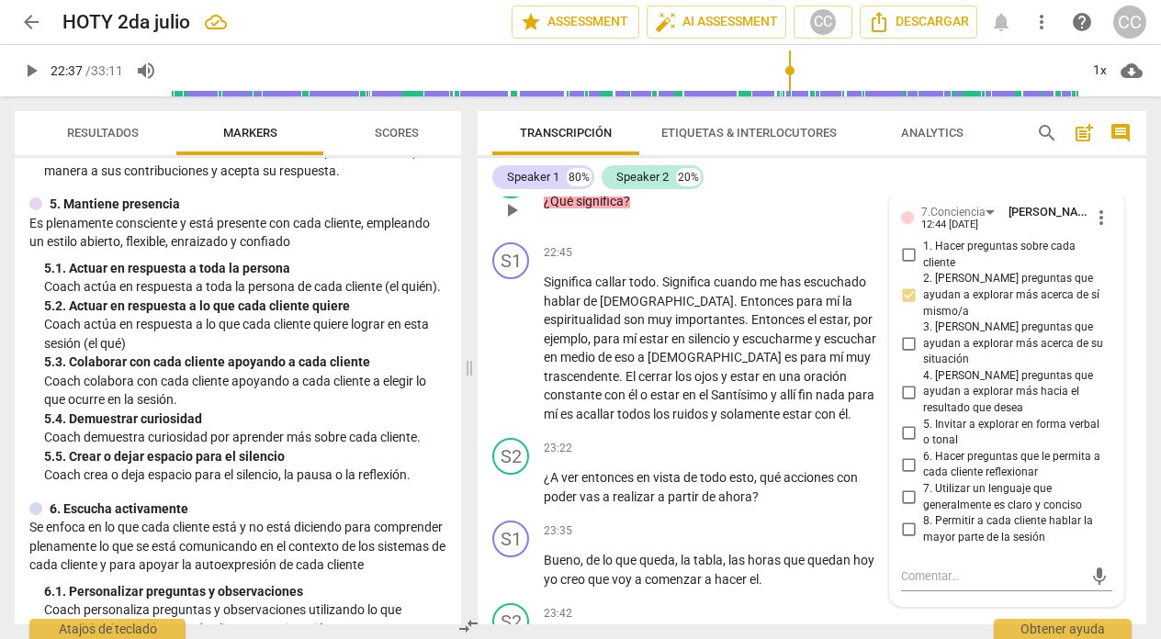
click at [904, 454] on input "6. Hacer preguntas que le permita a cada cliente reflexionar" at bounding box center [907, 465] width 29 height 22
checkbox input "true"
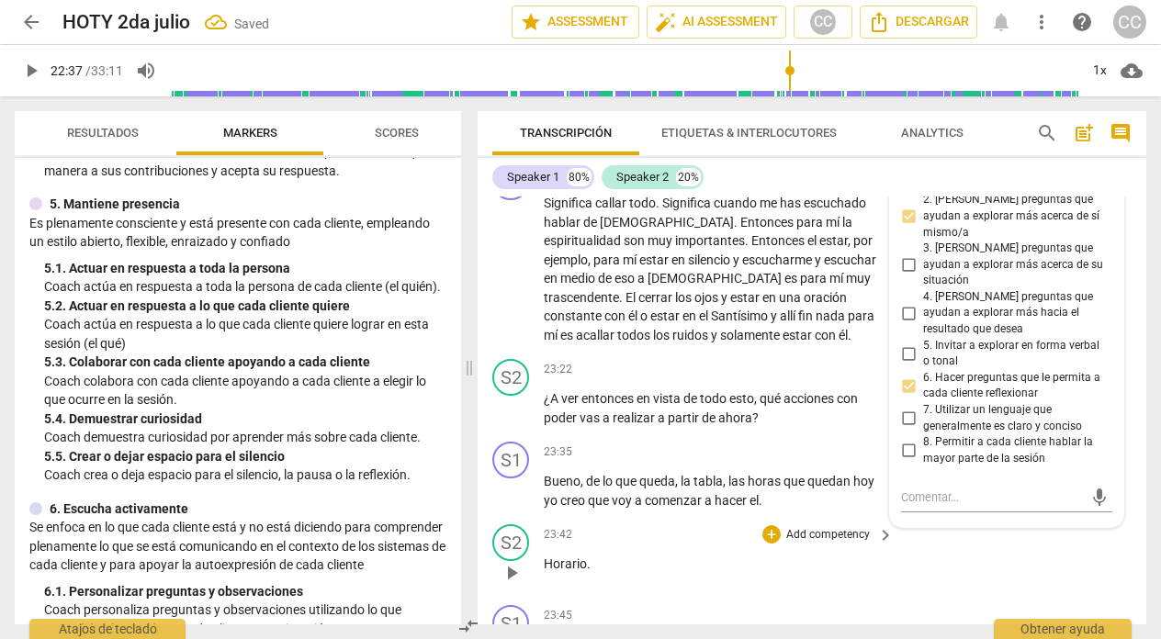
scroll to position [7672, 0]
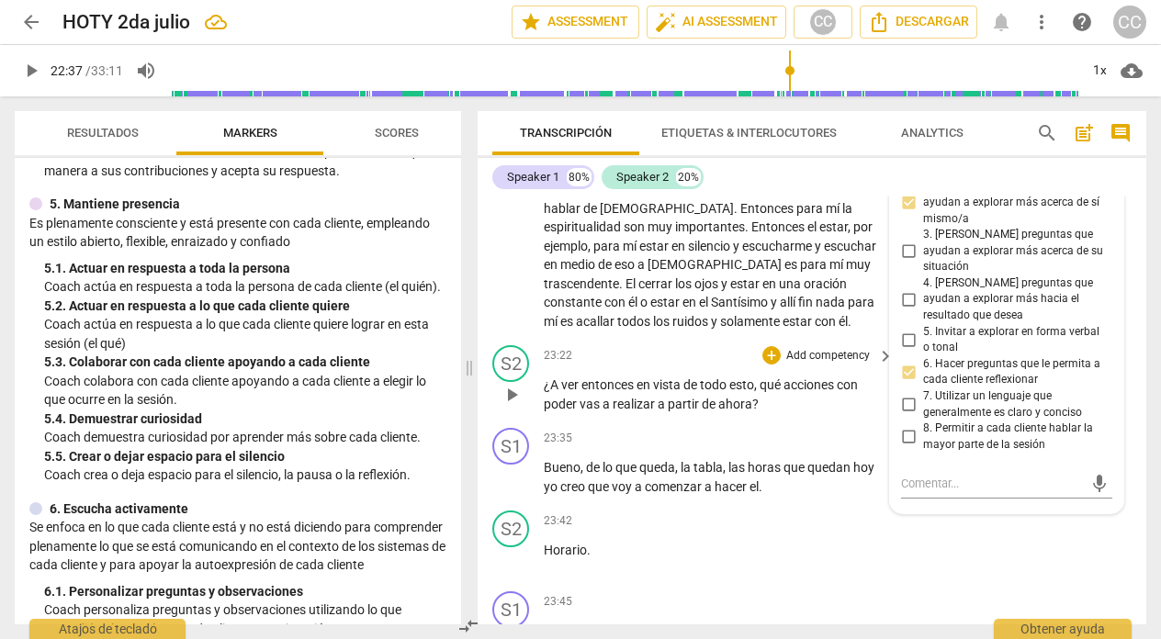
click at [811, 364] on p "Add competency" at bounding box center [827, 356] width 87 height 17
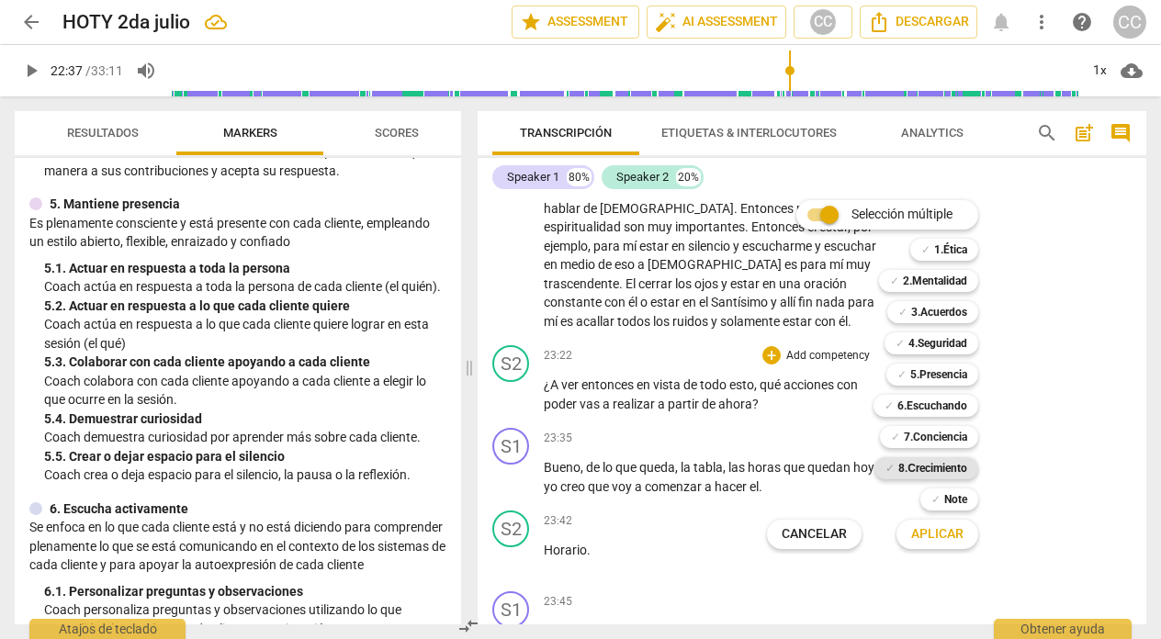
click at [923, 463] on b "8.Сrecimiento" at bounding box center [932, 468] width 69 height 22
click at [919, 534] on span "Aplicar" at bounding box center [937, 534] width 52 height 18
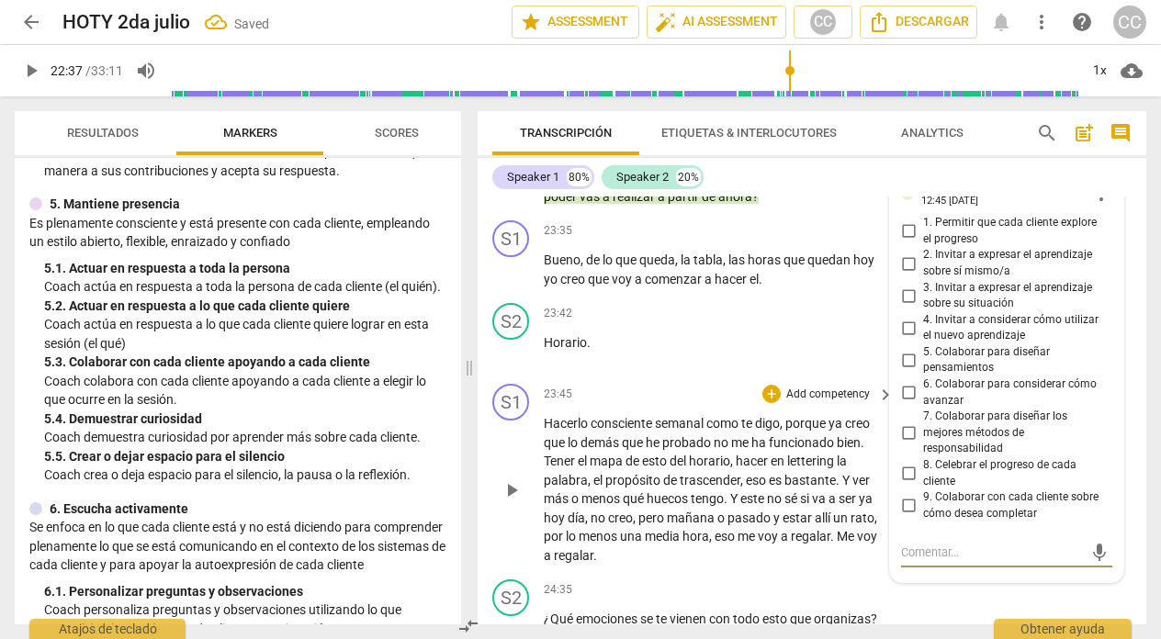
scroll to position [7877, 0]
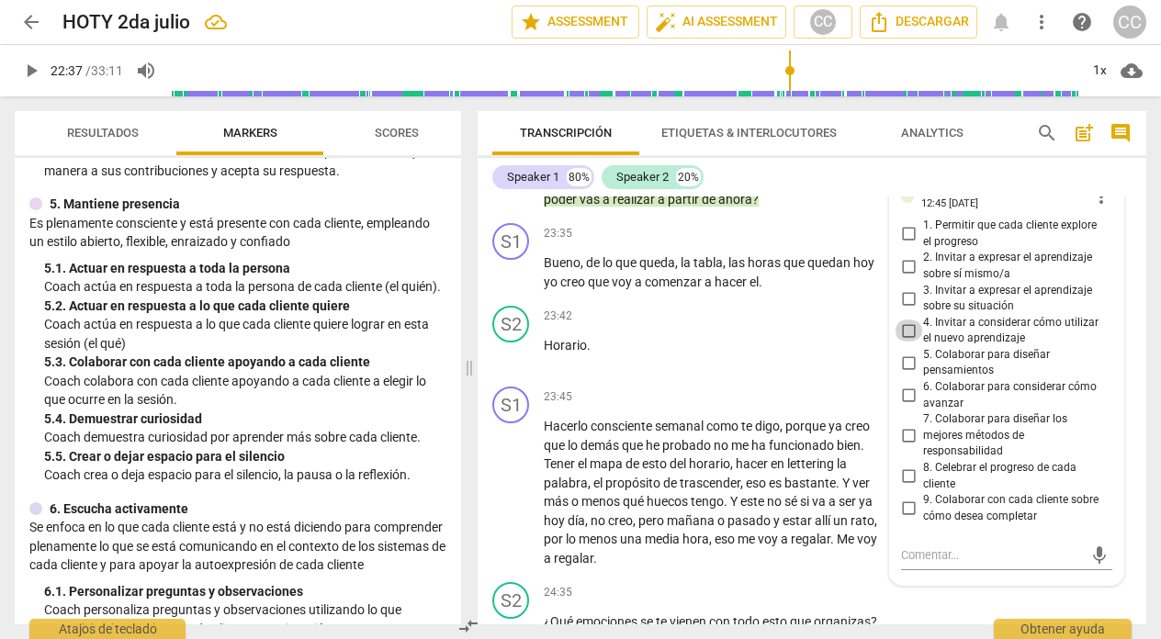
click at [903, 342] on input "4. Invitar a considerar cómo utilizar el nuevo aprendizaje" at bounding box center [907, 331] width 29 height 22
checkbox input "true"
click at [903, 447] on input "7. Colaborar para diseñar los mejores métodos de responsabilidad" at bounding box center [907, 436] width 29 height 22
checkbox input "true"
click at [685, 404] on div "S1 play_arrow pause 23:45 + Add competency keyboard_arrow_right Hacerlo conscie…" at bounding box center [811, 477] width 668 height 196
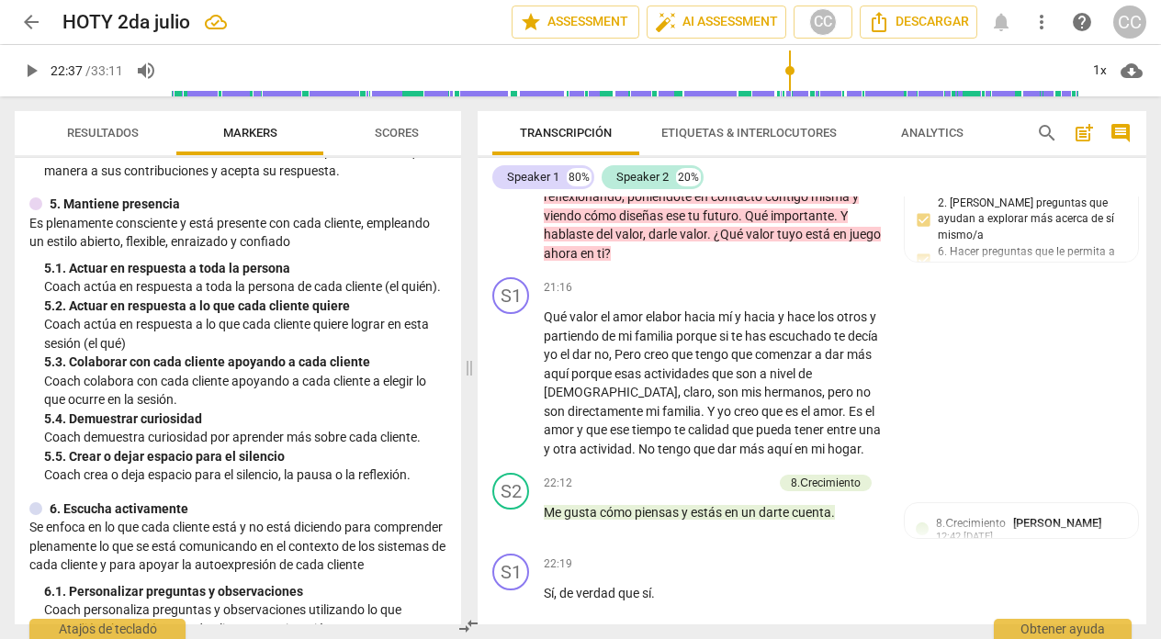
scroll to position [6916, 0]
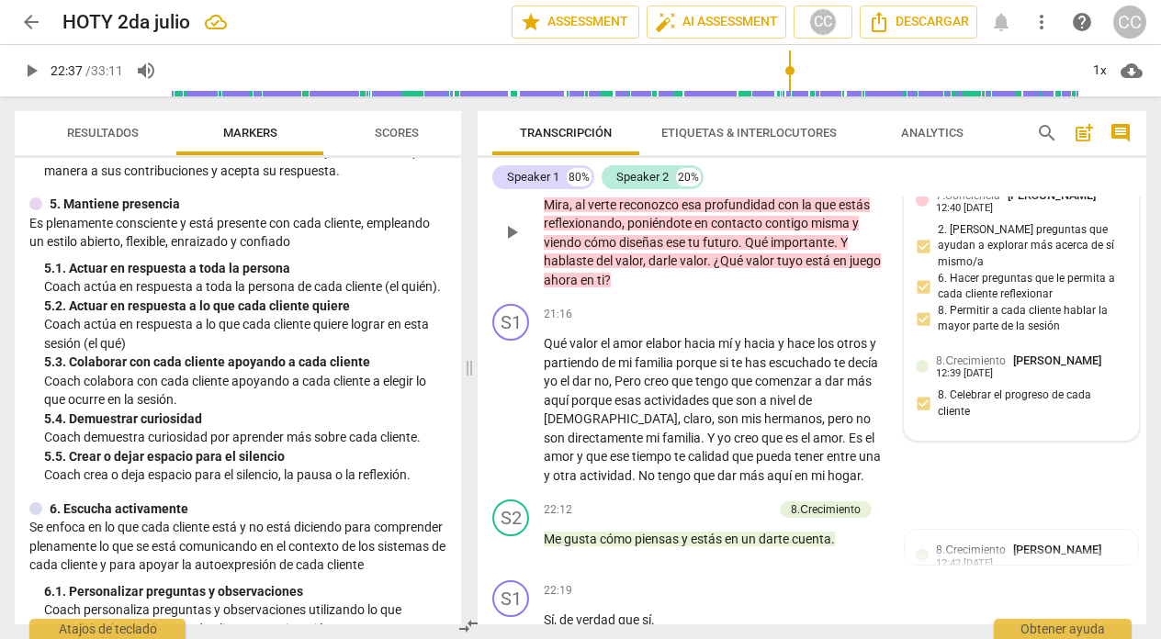
click at [988, 365] on span "8.Сrecimiento" at bounding box center [971, 360] width 70 height 13
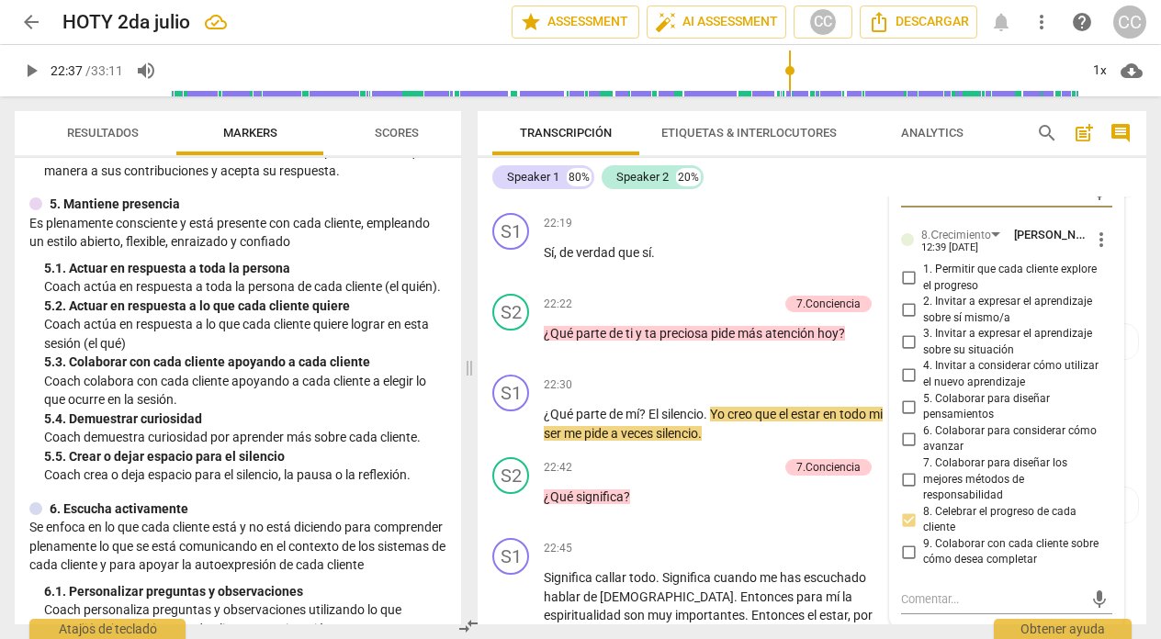
scroll to position [7288, 0]
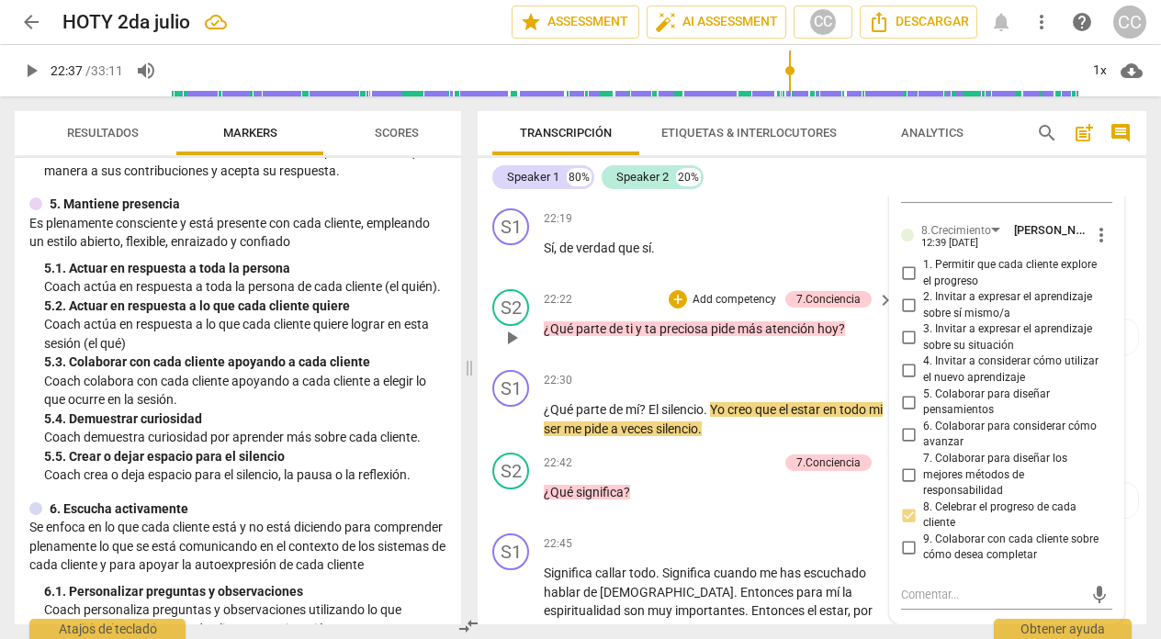
click at [701, 363] on div "S2 play_arrow pause 22:22 + Add competency 7.Conciencia keyboard_arrow_right ¿Q…" at bounding box center [811, 322] width 668 height 81
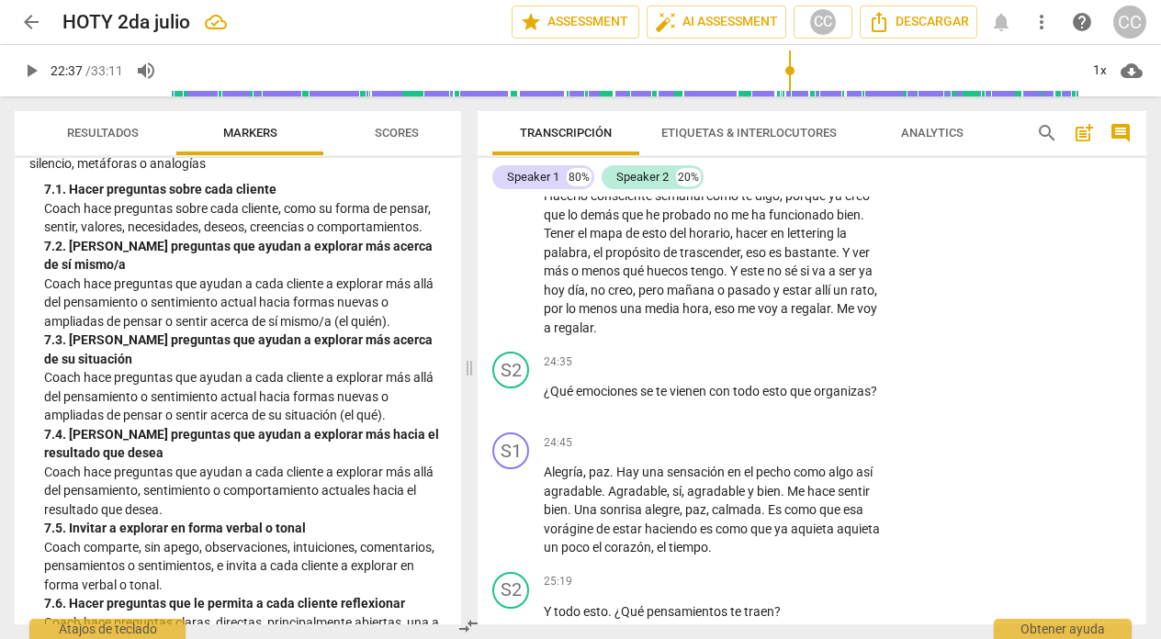
scroll to position [1705, 0]
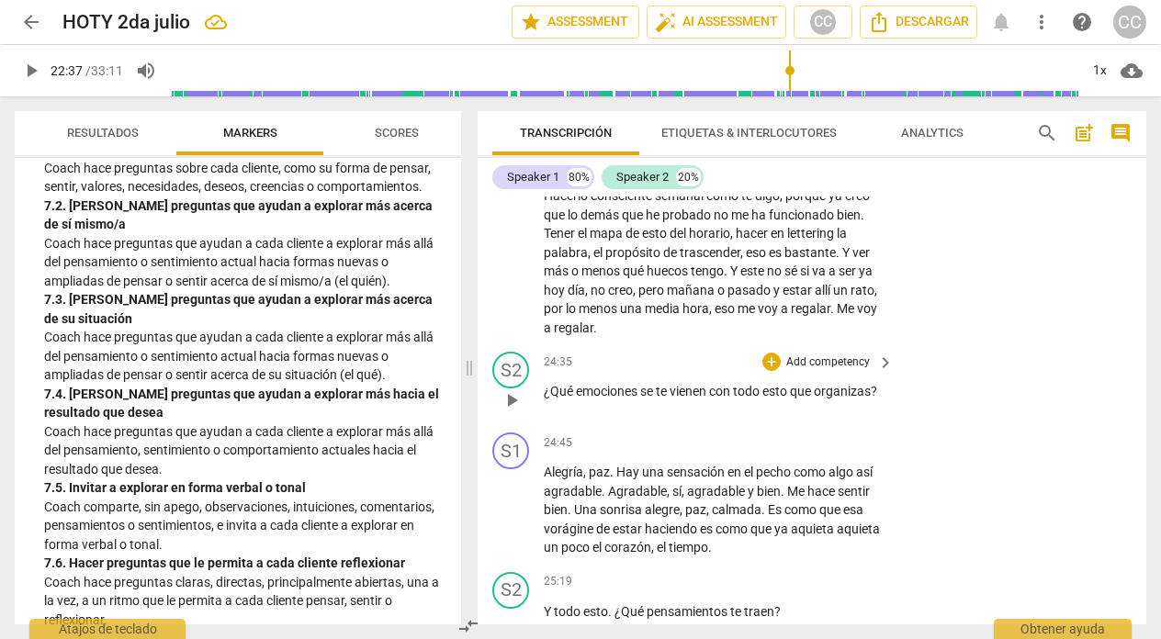
click at [819, 371] on p "Add competency" at bounding box center [827, 362] width 87 height 17
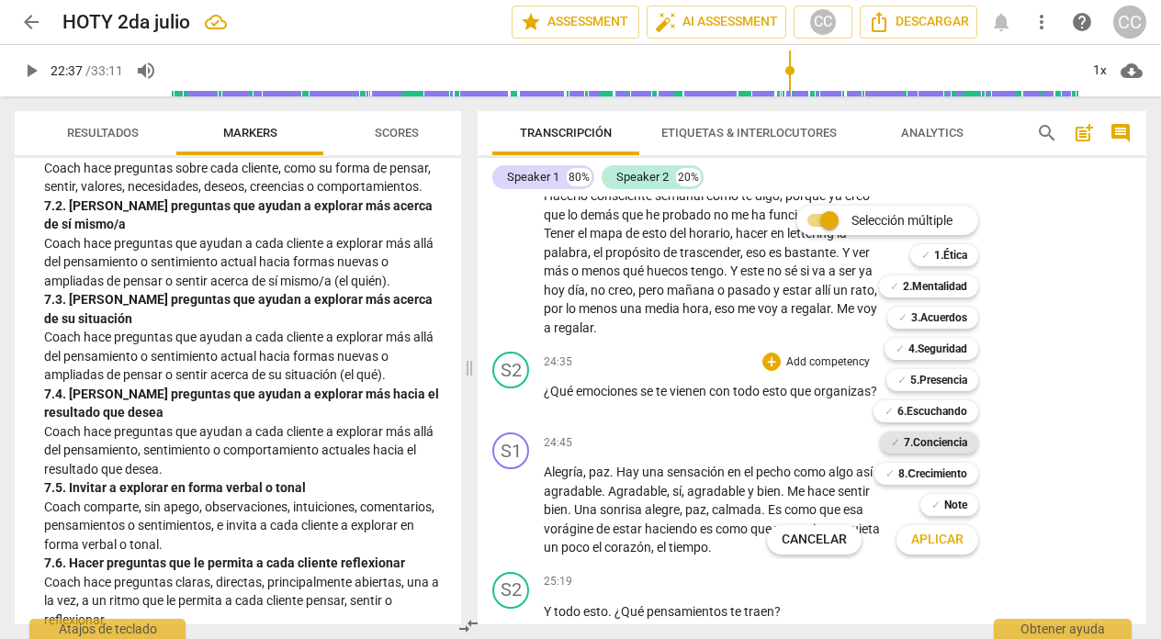
click at [930, 439] on b "7.Conciencia" at bounding box center [934, 443] width 63 height 22
click at [928, 533] on span "Aplicar" at bounding box center [937, 540] width 52 height 18
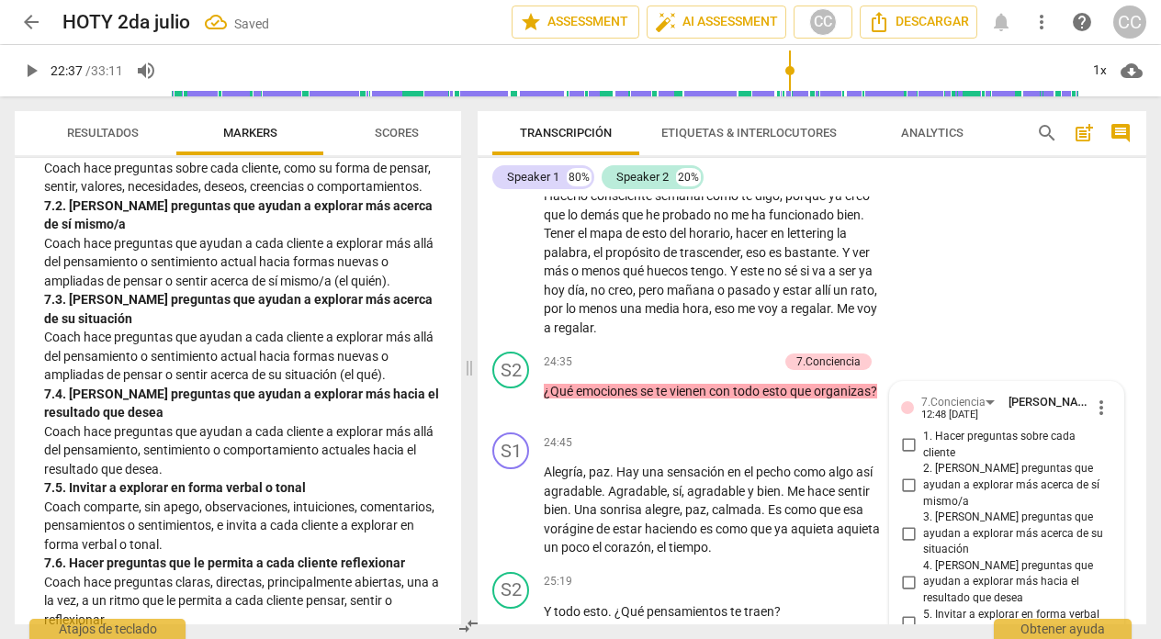
scroll to position [8450, 0]
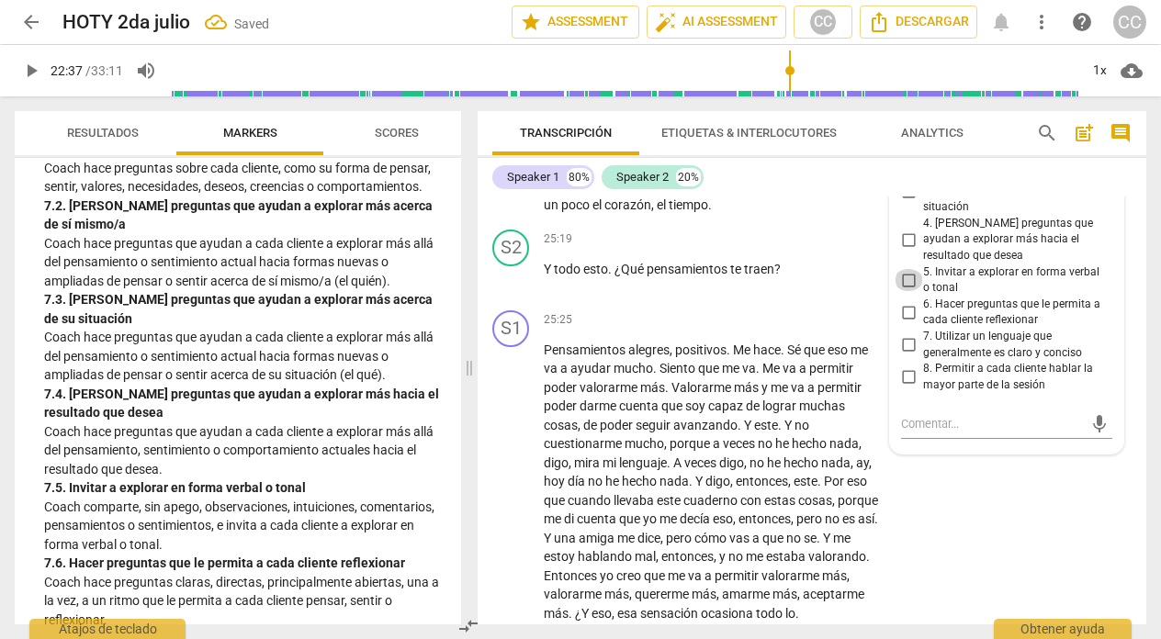
click at [902, 269] on input "5. Invitar a explorar en forma verbal o tonal" at bounding box center [907, 280] width 29 height 22
checkbox input "true"
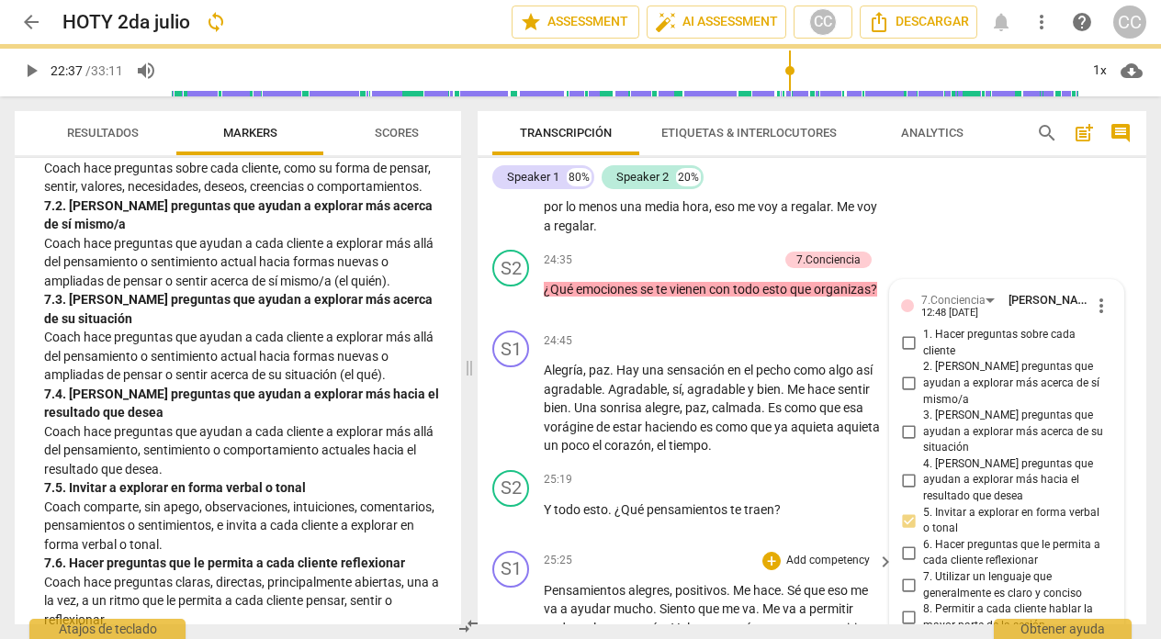
scroll to position [8088, 0]
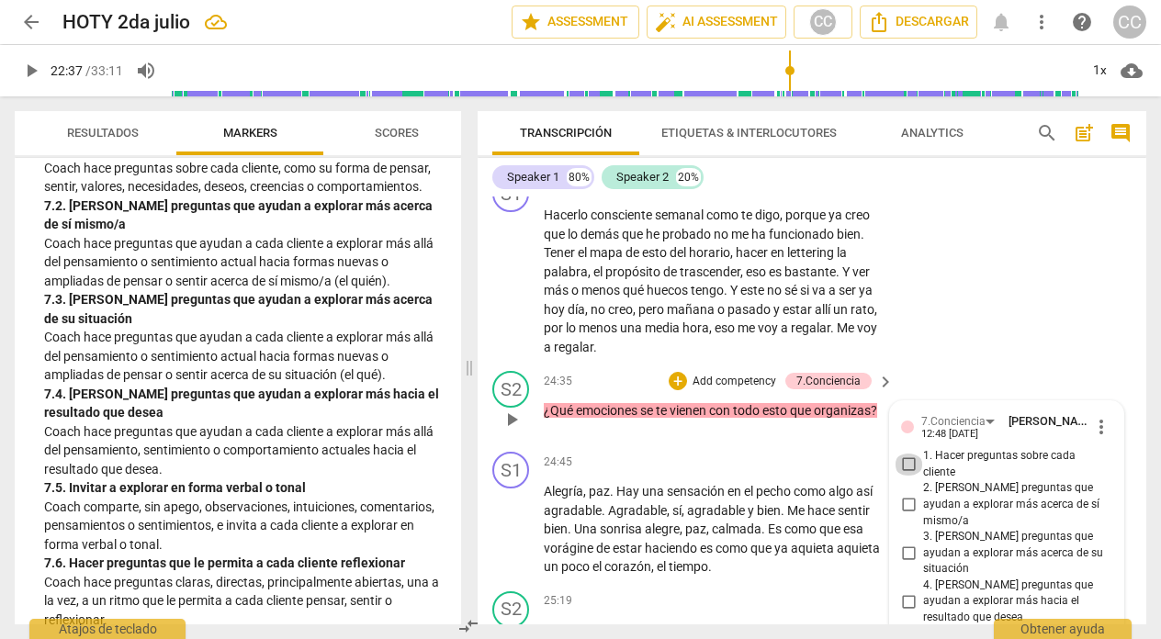
click at [906, 476] on input "1. Hacer preguntas sobre cada cliente" at bounding box center [907, 465] width 29 height 22
checkbox input "true"
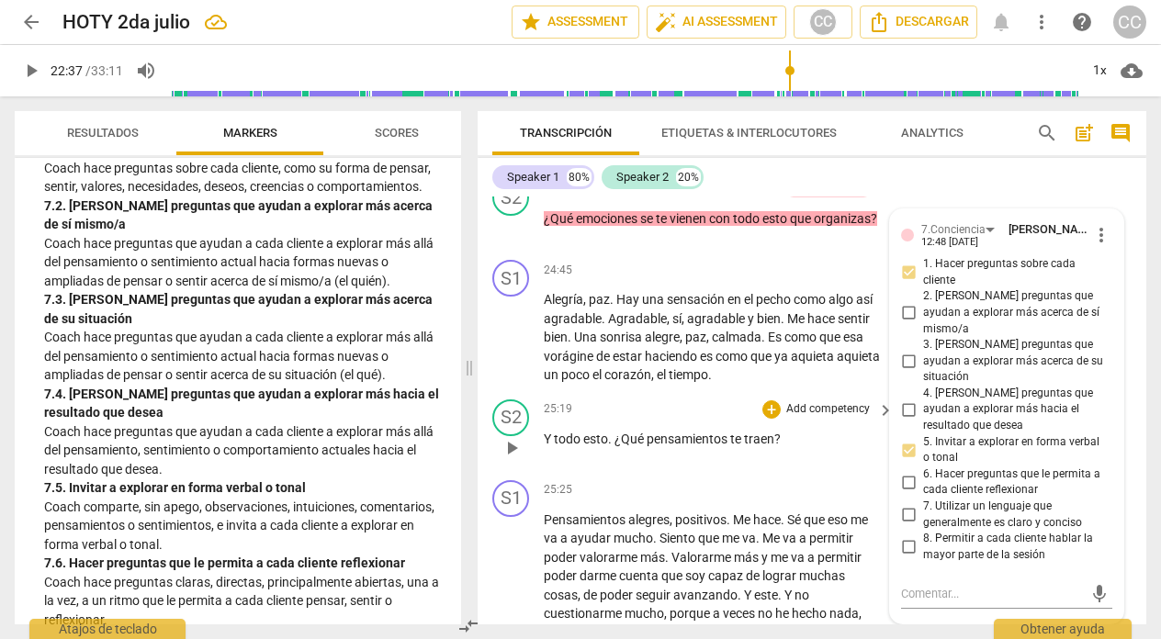
scroll to position [8318, 0]
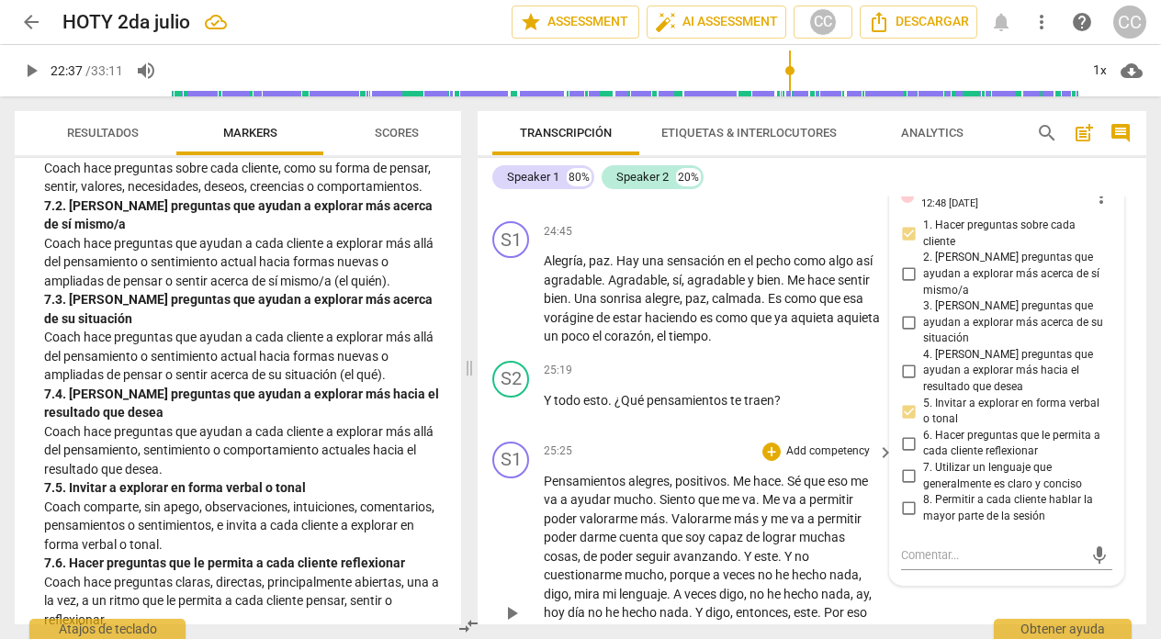
click at [574, 462] on div "25:25 + Add competency keyboard_arrow_right" at bounding box center [720, 452] width 352 height 20
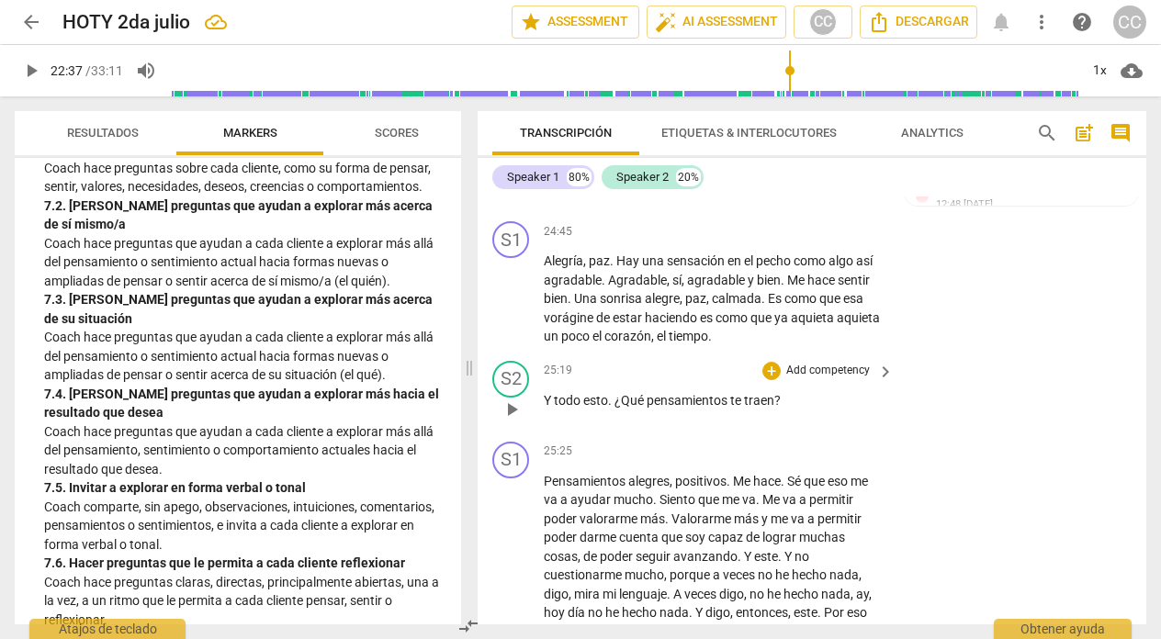
click at [811, 379] on p "Add competency" at bounding box center [827, 371] width 87 height 17
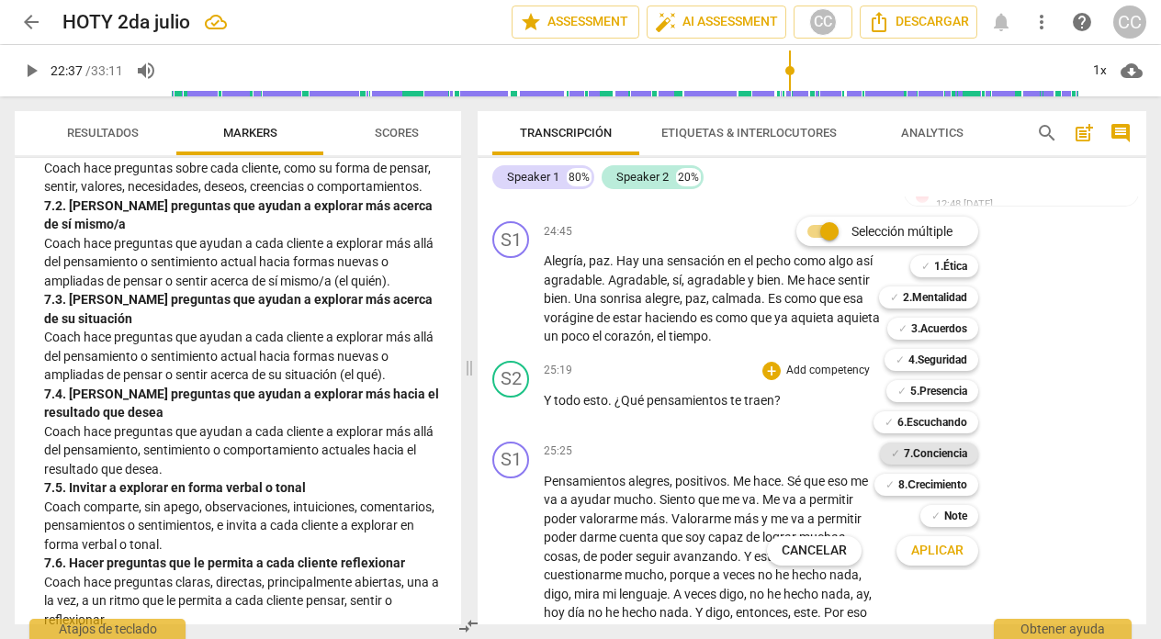
click at [944, 447] on b "7.Conciencia" at bounding box center [934, 454] width 63 height 22
click at [945, 543] on span "Aplicar" at bounding box center [937, 551] width 52 height 18
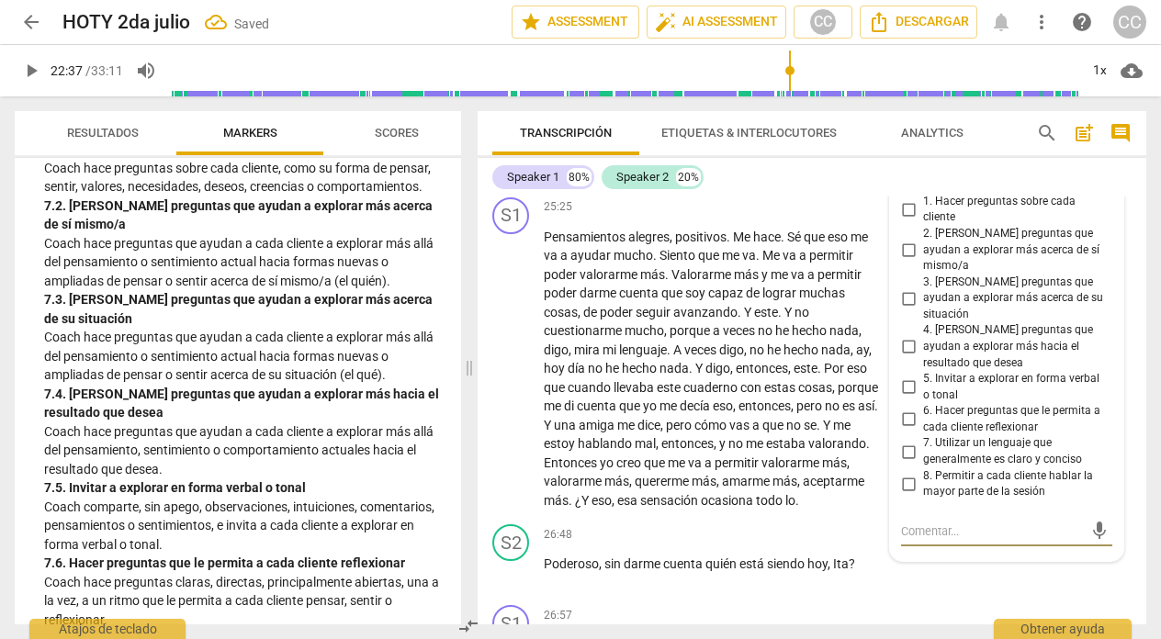
scroll to position [8544, 0]
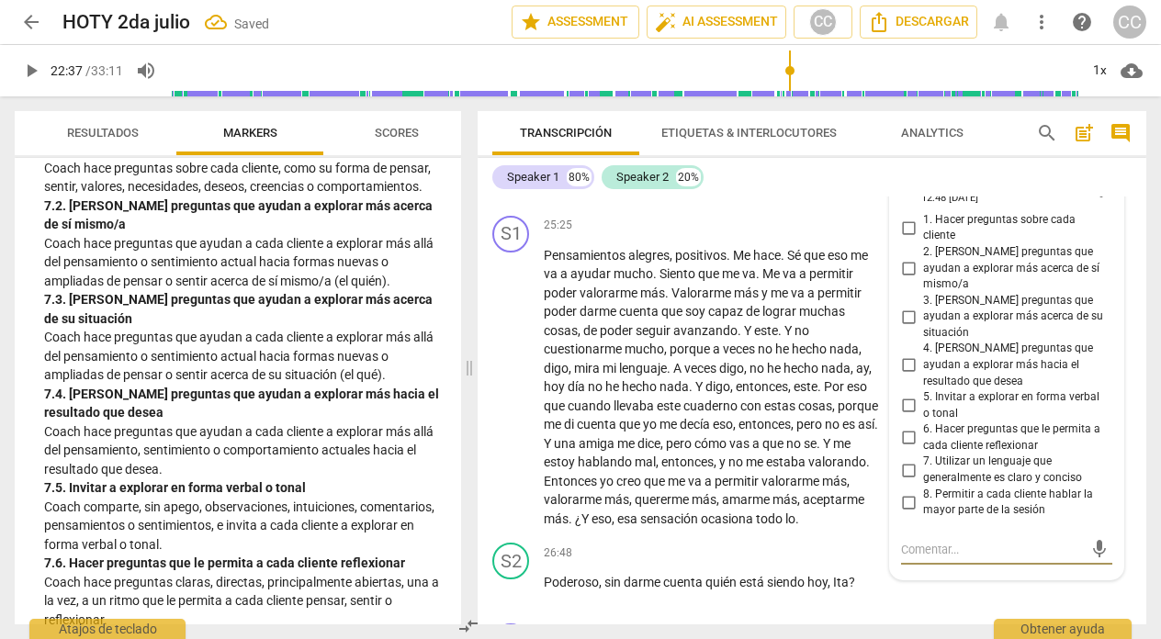
click at [903, 239] on input "1. Hacer preguntas sobre cada cliente" at bounding box center [907, 228] width 29 height 22
checkbox input "true"
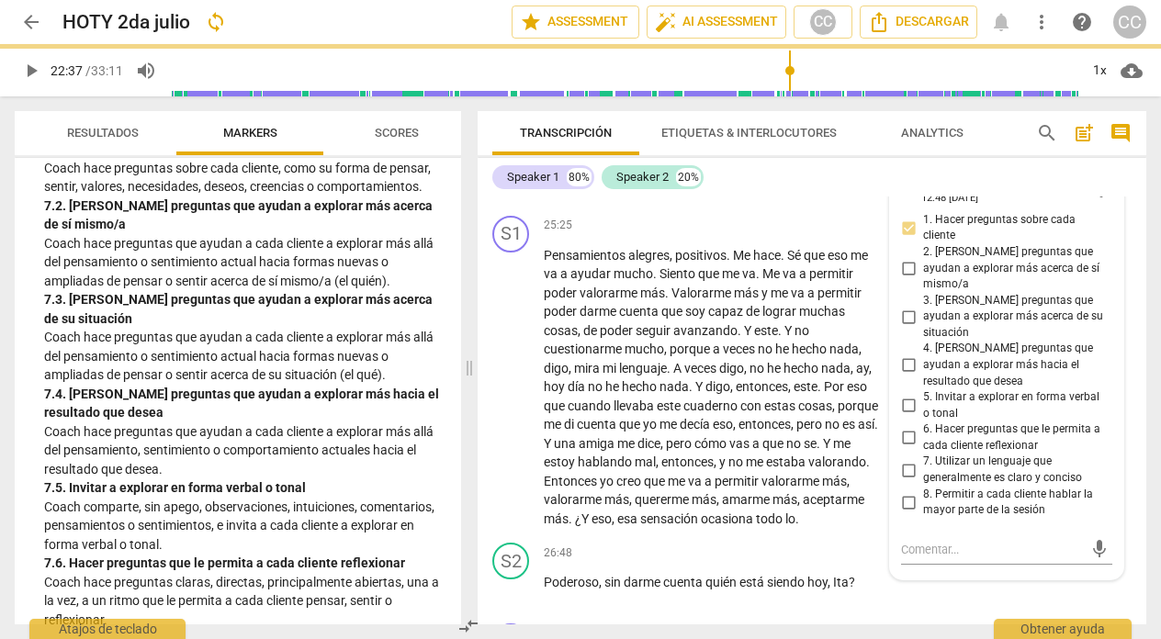
click at [903, 277] on input "2. [PERSON_NAME] preguntas que ayudan a explorar más acerca de sí mismo/a" at bounding box center [907, 268] width 29 height 22
checkbox input "true"
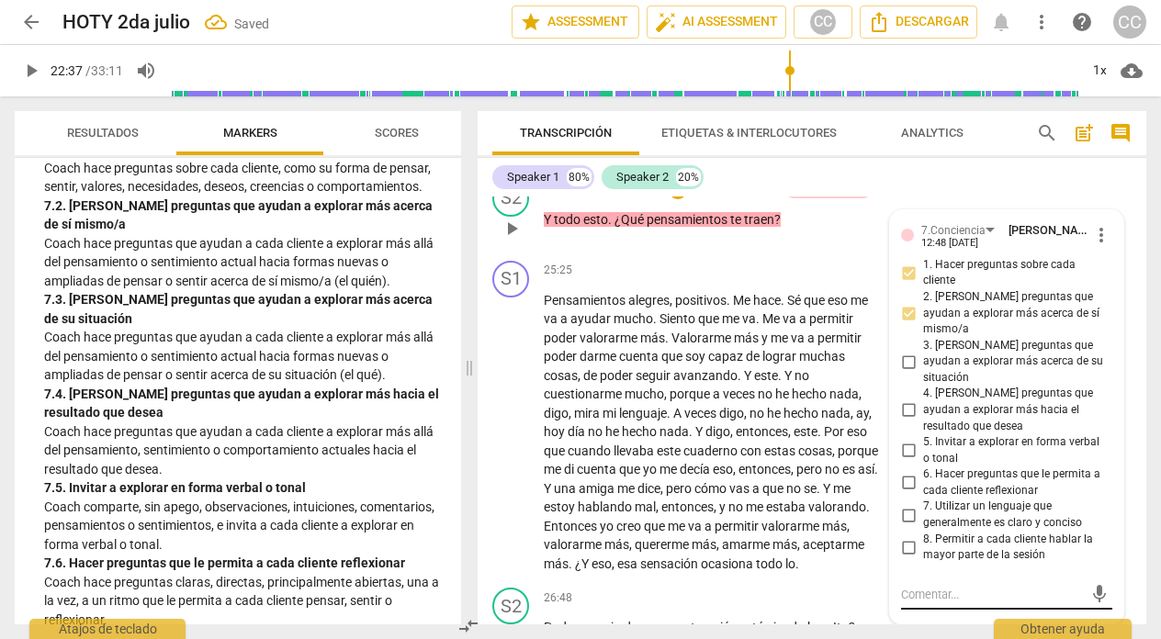
scroll to position [8496, 0]
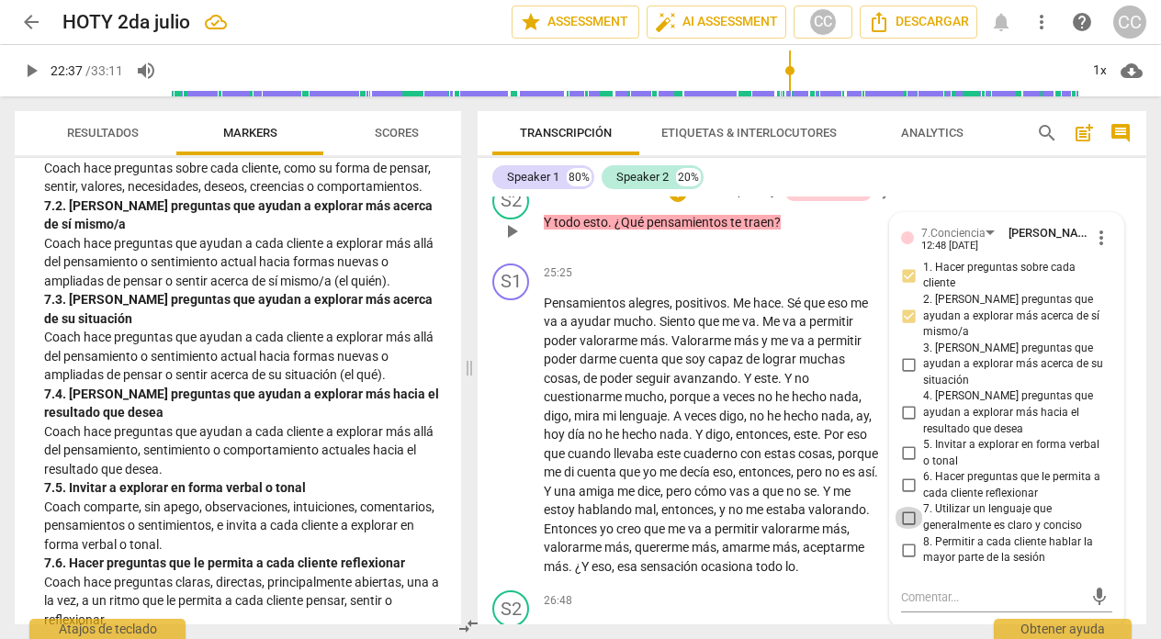
click at [906, 507] on input "7. Utilizar un lenguaje que generalmente es claro y conciso" at bounding box center [907, 518] width 29 height 22
checkbox input "true"
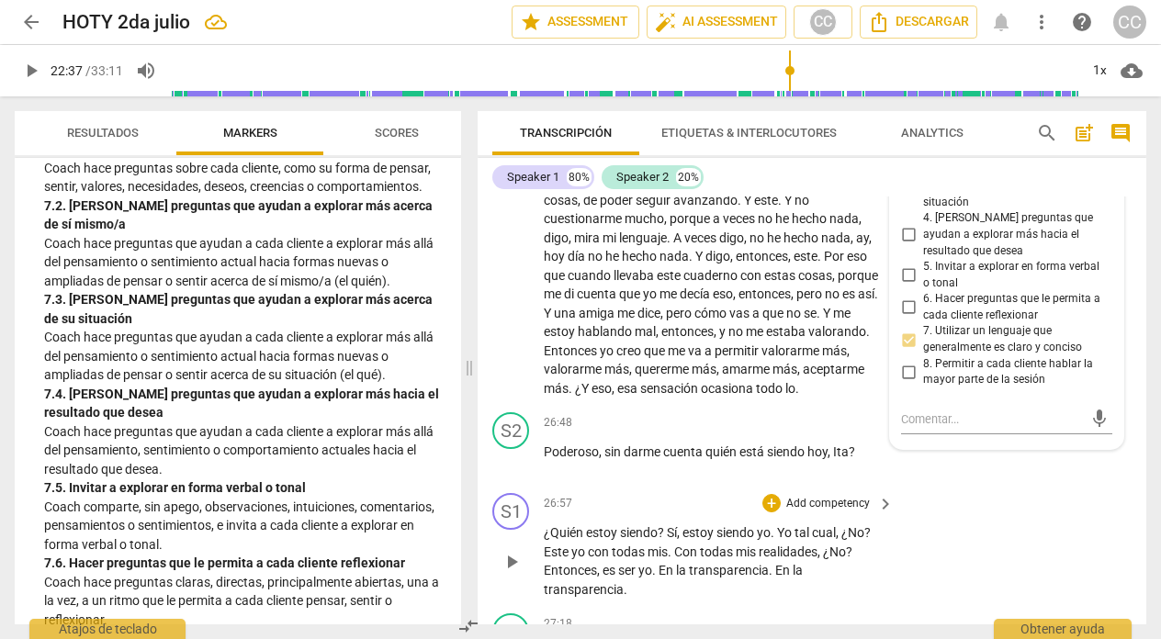
scroll to position [8671, 0]
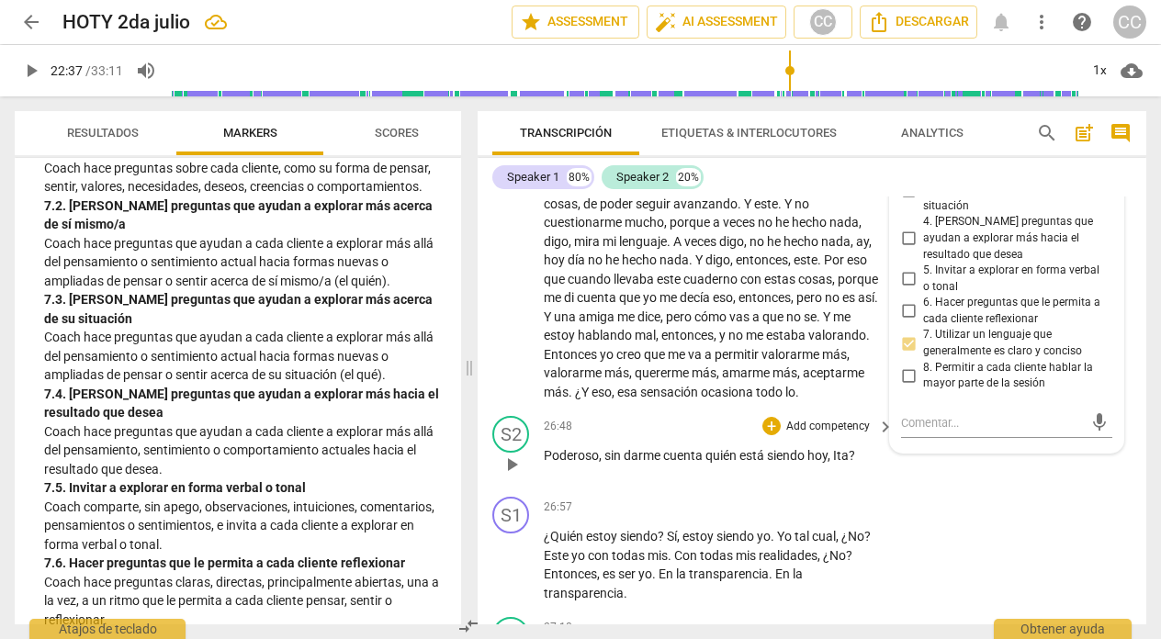
click at [513, 476] on span "play_arrow" at bounding box center [511, 465] width 22 height 22
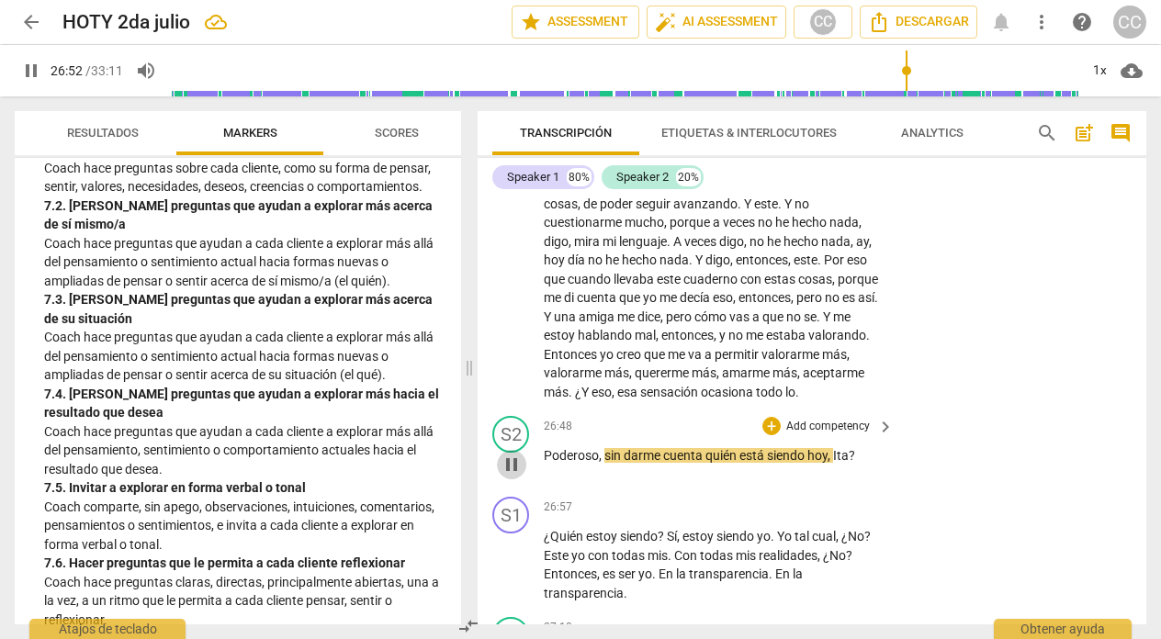
click at [513, 476] on span "pause" at bounding box center [511, 465] width 22 height 22
type input "1613"
click at [773, 482] on div "26:48 + Add competency keyboard_arrow_right Poderoso , sin darme cuenta quién e…" at bounding box center [720, 449] width 352 height 66
click at [643, 517] on div "26:57 + Add competency keyboard_arrow_right" at bounding box center [720, 507] width 352 height 20
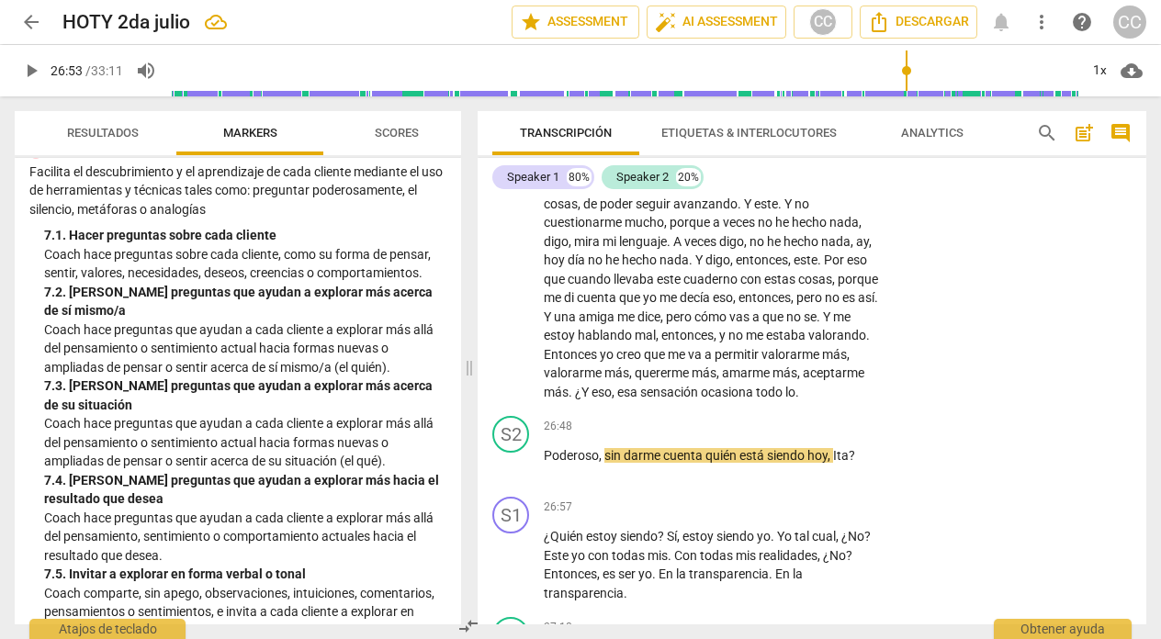
scroll to position [1620, 0]
click at [833, 435] on p "Add competency" at bounding box center [827, 427] width 87 height 17
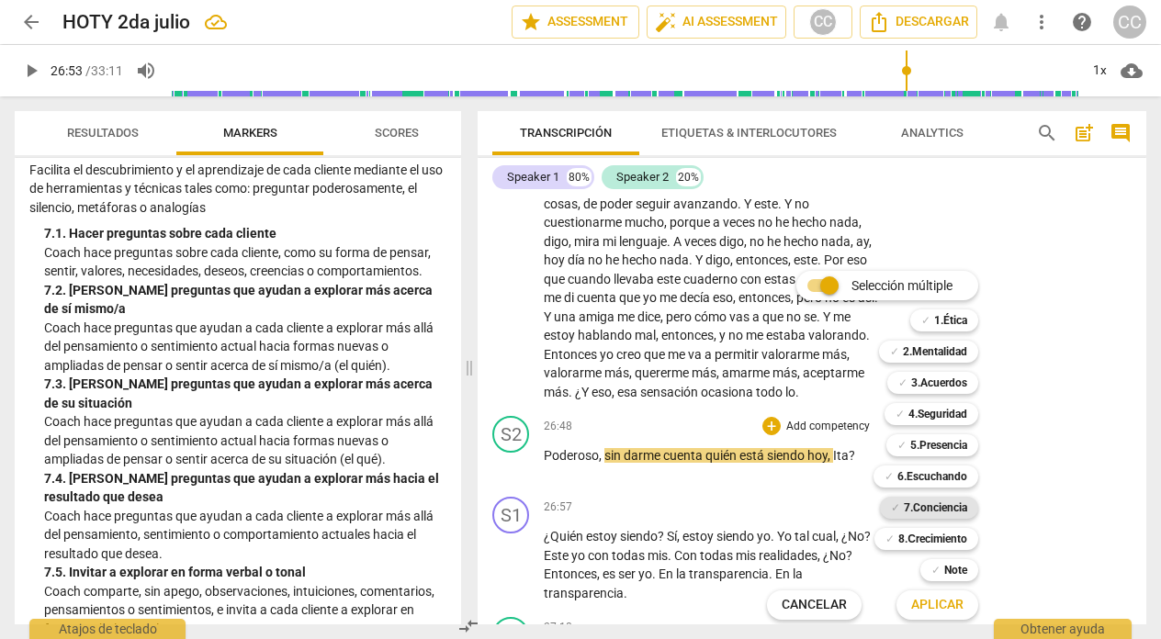
click at [942, 507] on b "7.Conciencia" at bounding box center [934, 508] width 63 height 22
click at [941, 595] on button "Aplicar" at bounding box center [937, 605] width 82 height 33
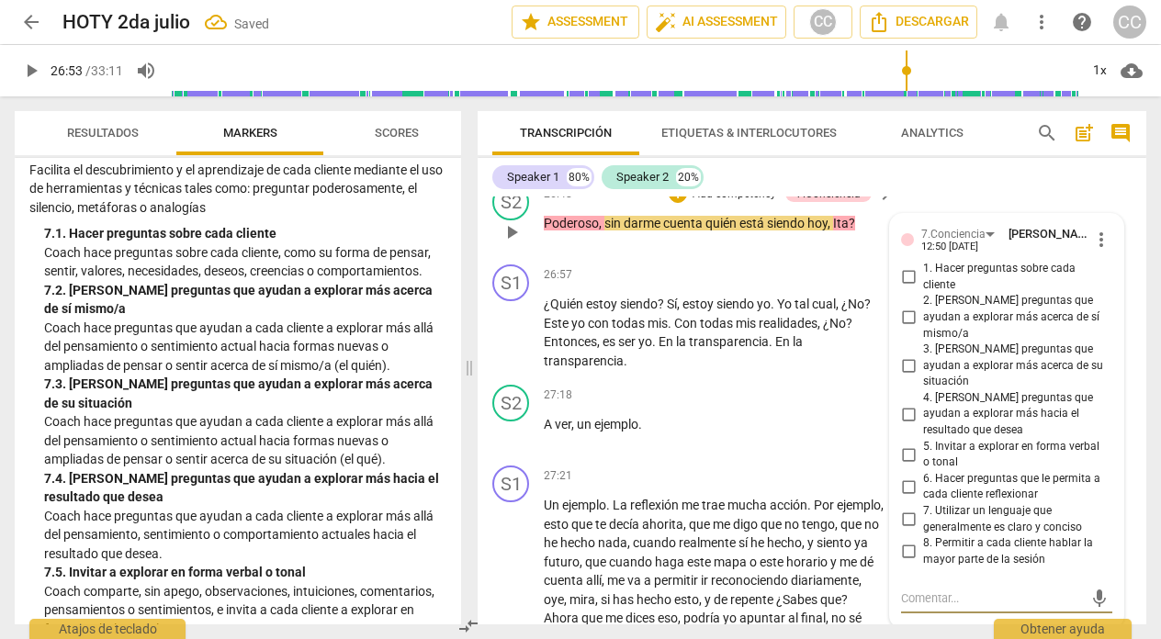
scroll to position [8901, 0]
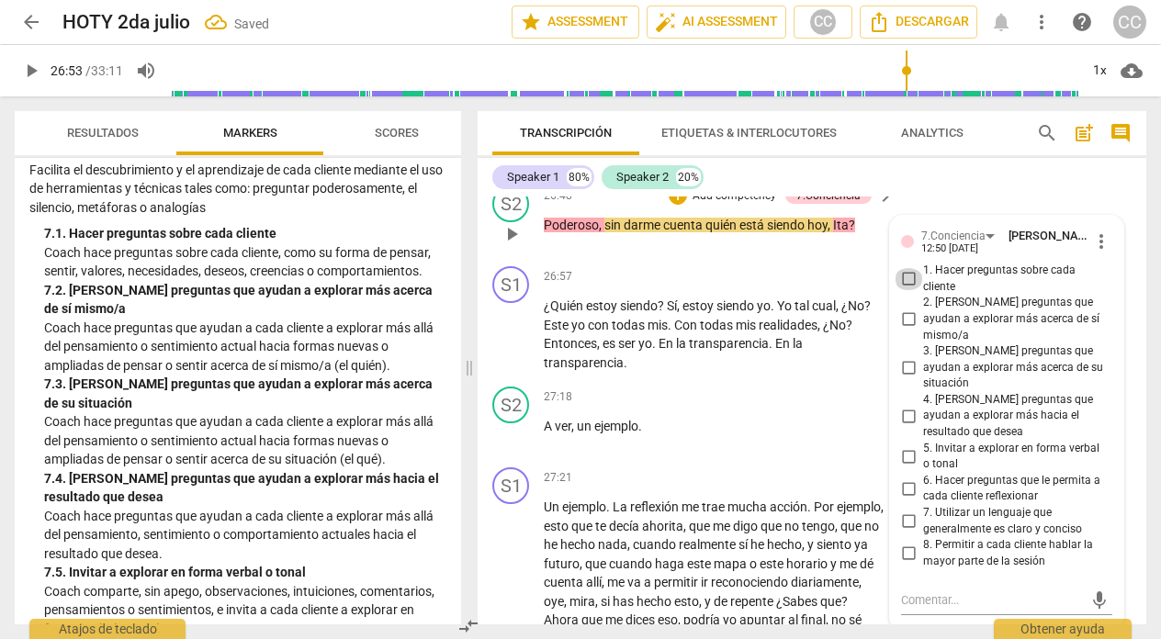
click at [903, 290] on input "1. Hacer preguntas sobre cada cliente" at bounding box center [907, 279] width 29 height 22
checkbox input "true"
click at [904, 491] on input "6. Hacer preguntas que le permita a cada cliente reflexionar" at bounding box center [907, 488] width 29 height 22
checkbox input "true"
click at [667, 453] on div "27:18 + Add competency keyboard_arrow_right A ver , un ejemplo ." at bounding box center [720, 420] width 352 height 66
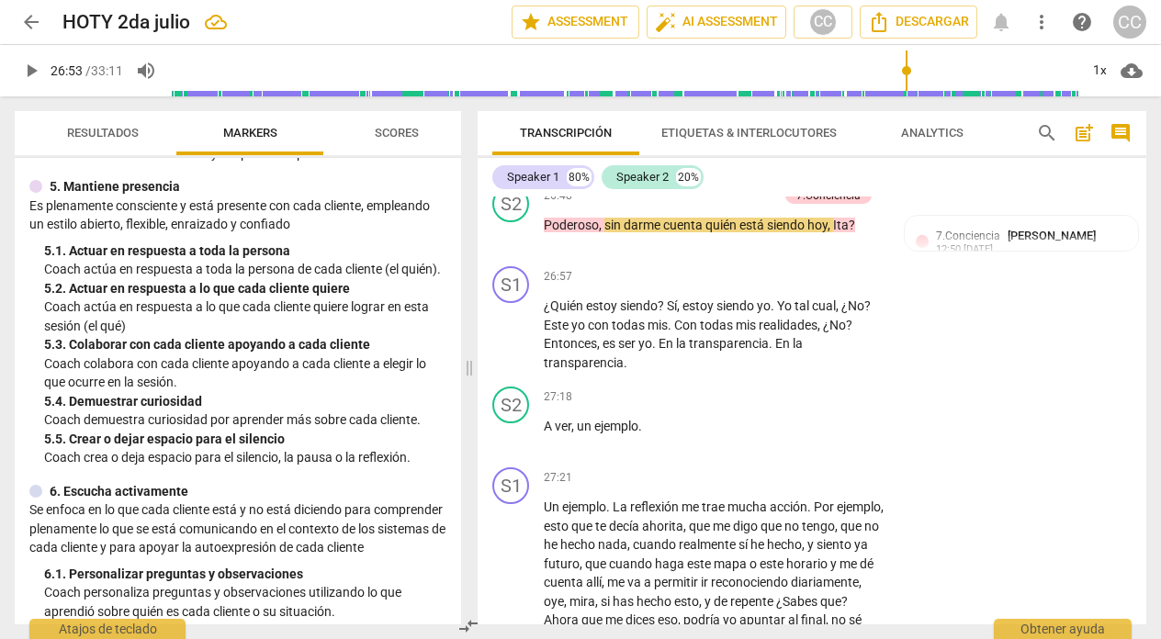
scroll to position [837, 0]
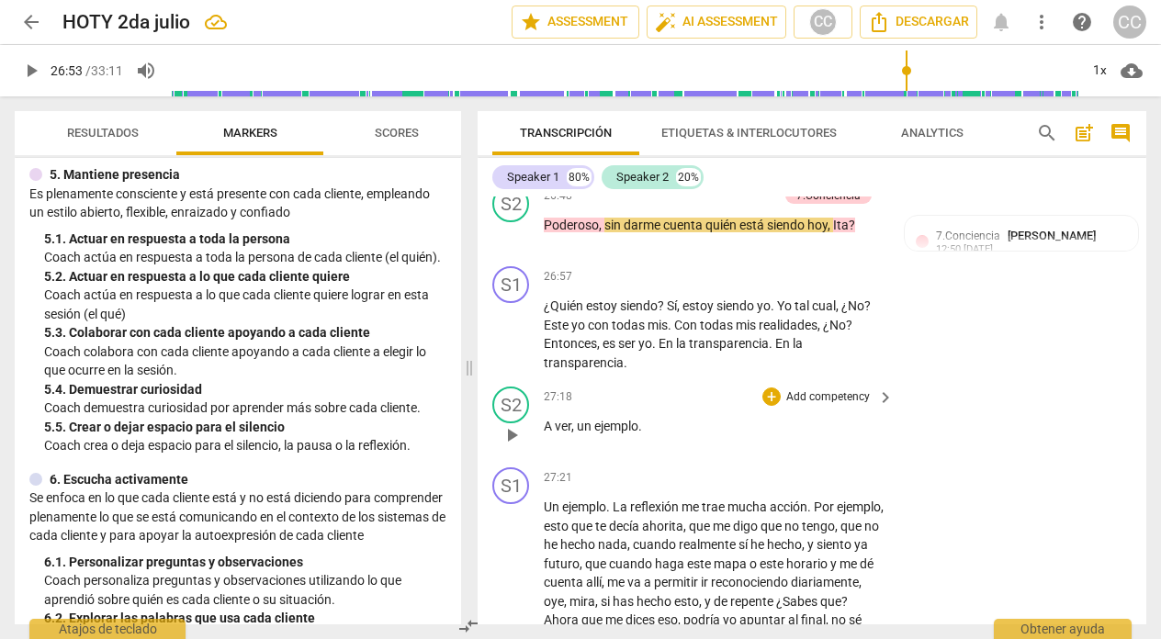
click at [810, 406] on p "Add competency" at bounding box center [827, 397] width 87 height 17
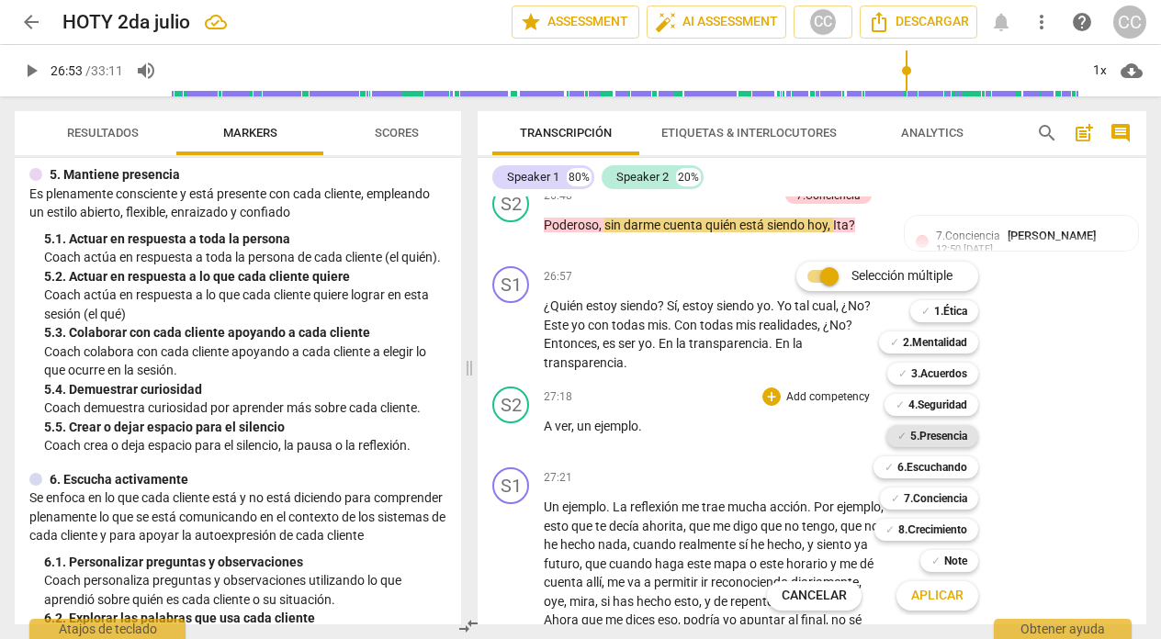
click at [945, 435] on b "5.Presencia" at bounding box center [938, 436] width 57 height 22
click at [938, 590] on span "Aplicar" at bounding box center [937, 596] width 52 height 18
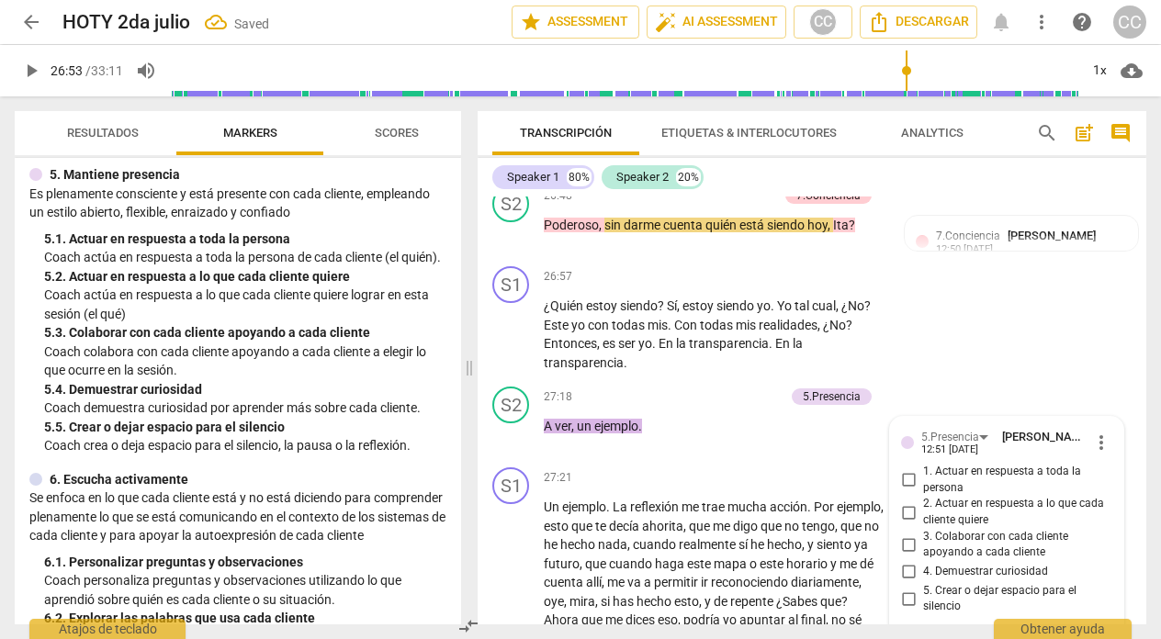
scroll to position [9176, 0]
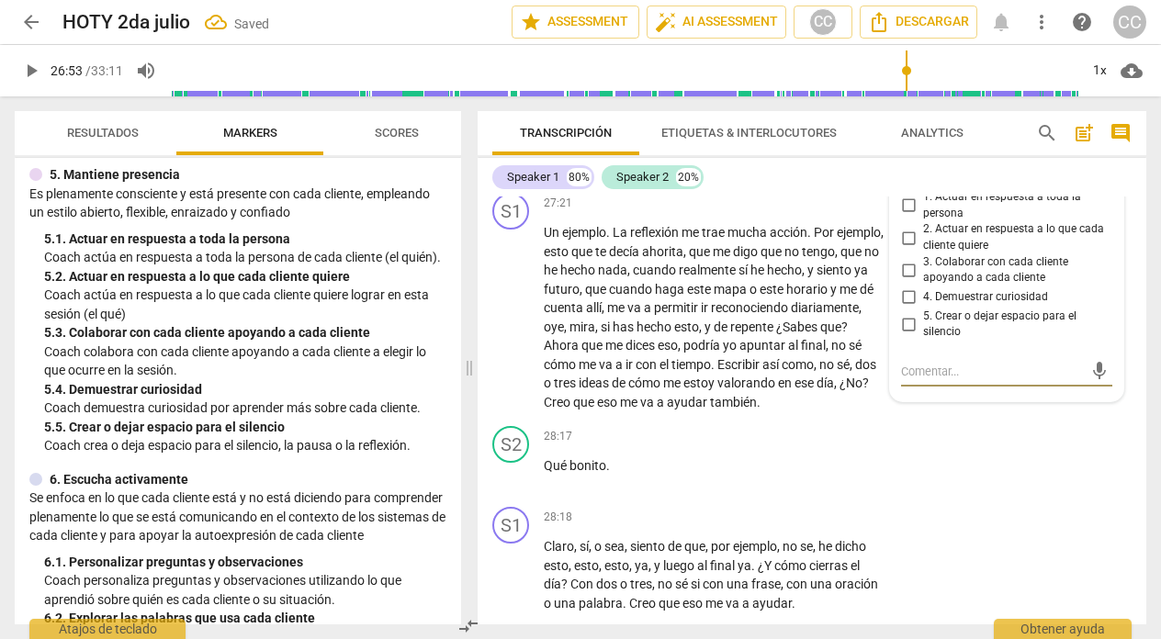
click at [904, 308] on input "4. Demuestrar curiosidad" at bounding box center [907, 297] width 29 height 22
checkbox input "true"
click at [665, 476] on p "Qué bonito ." at bounding box center [714, 465] width 341 height 19
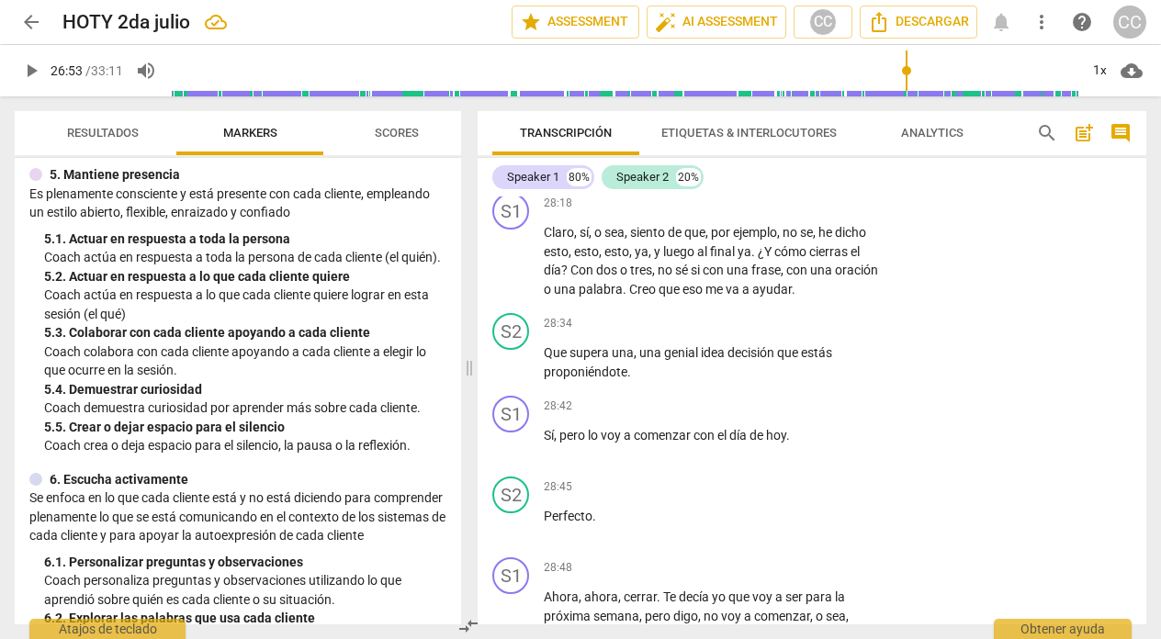
scroll to position [9492, 0]
click at [506, 372] on span "play_arrow" at bounding box center [511, 361] width 22 height 22
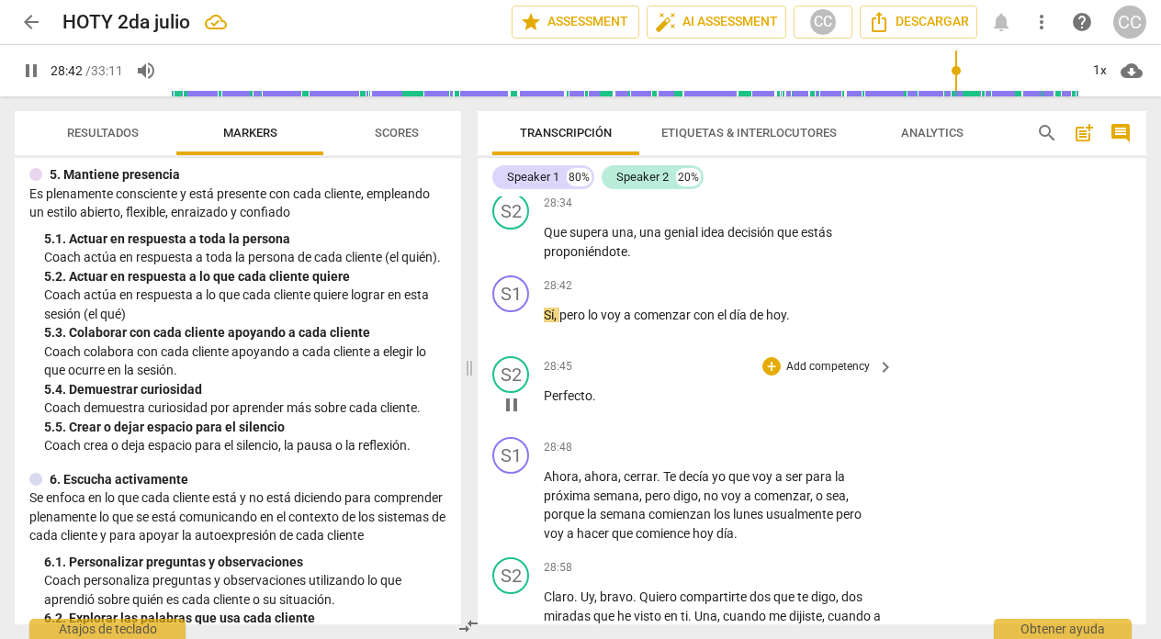
scroll to position [9504, 0]
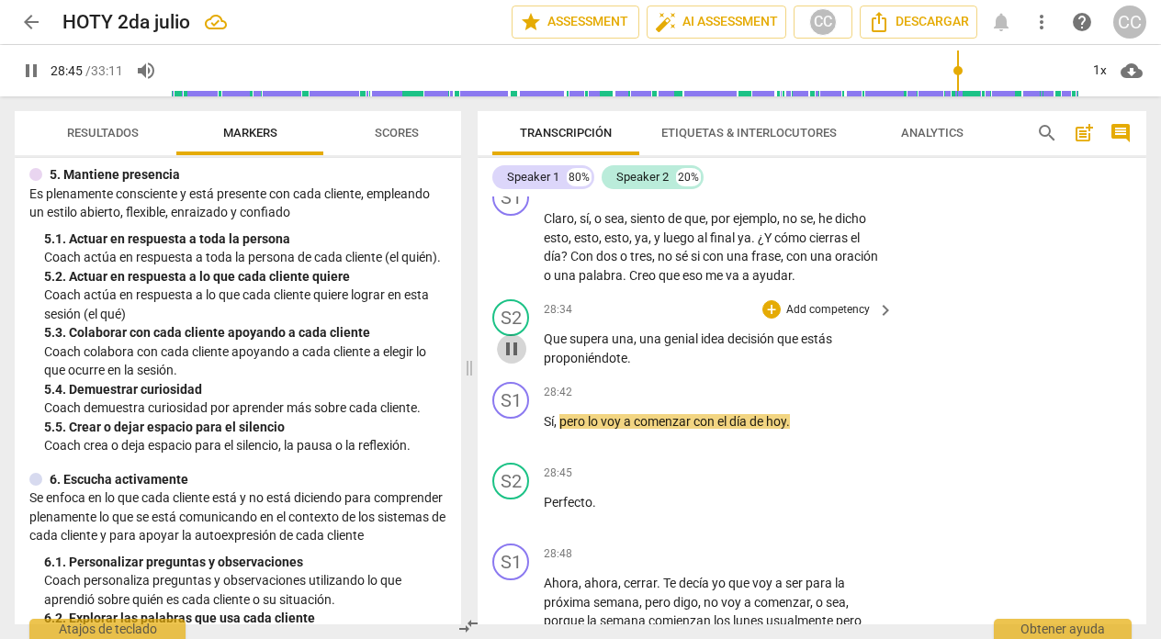
click at [510, 360] on span "pause" at bounding box center [511, 349] width 22 height 22
click at [509, 360] on span "play_arrow" at bounding box center [511, 349] width 22 height 22
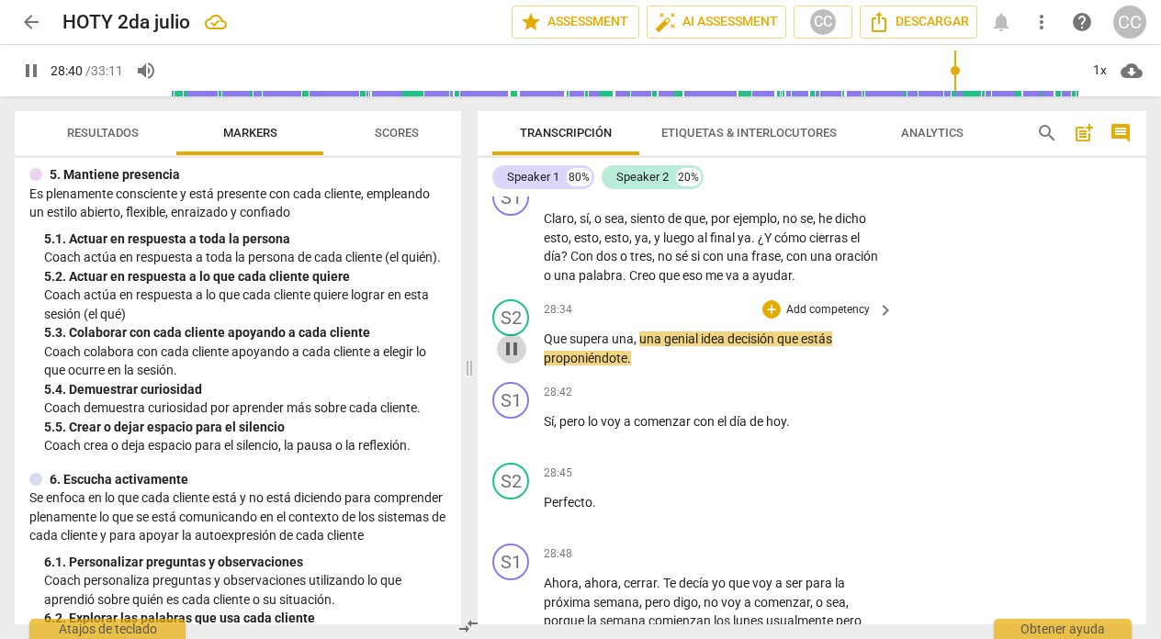
click at [511, 360] on span "pause" at bounding box center [511, 349] width 22 height 22
type input "1721"
click at [833, 319] on p "Add competency" at bounding box center [827, 310] width 87 height 17
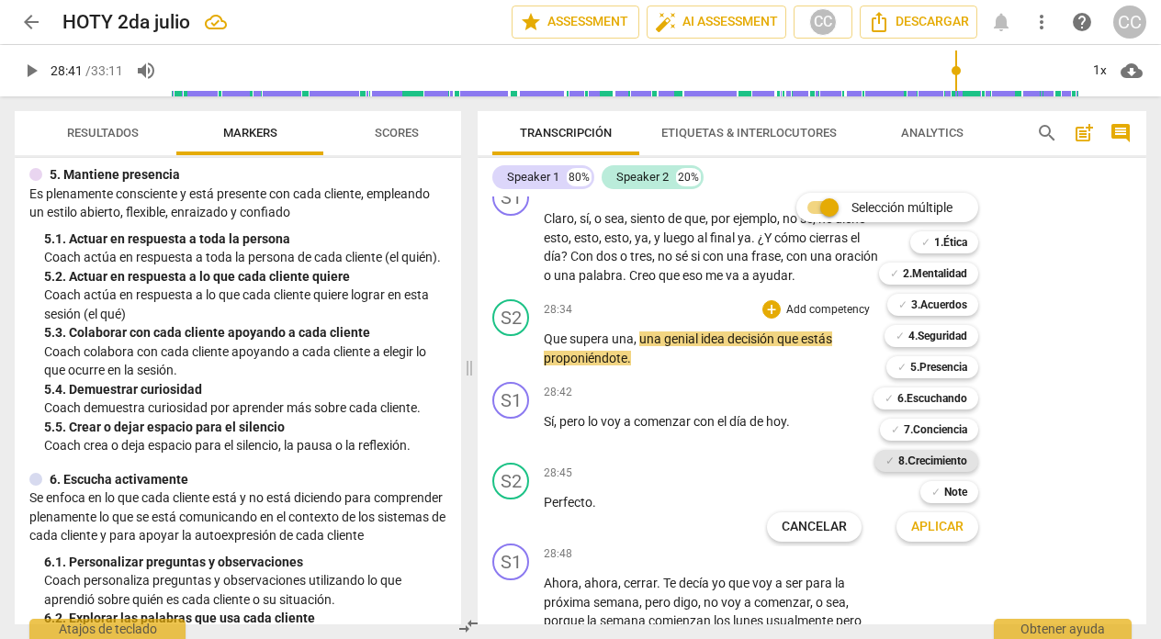
click at [933, 465] on b "8.Сrecimiento" at bounding box center [932, 461] width 69 height 22
click at [940, 527] on span "Aplicar" at bounding box center [937, 527] width 52 height 18
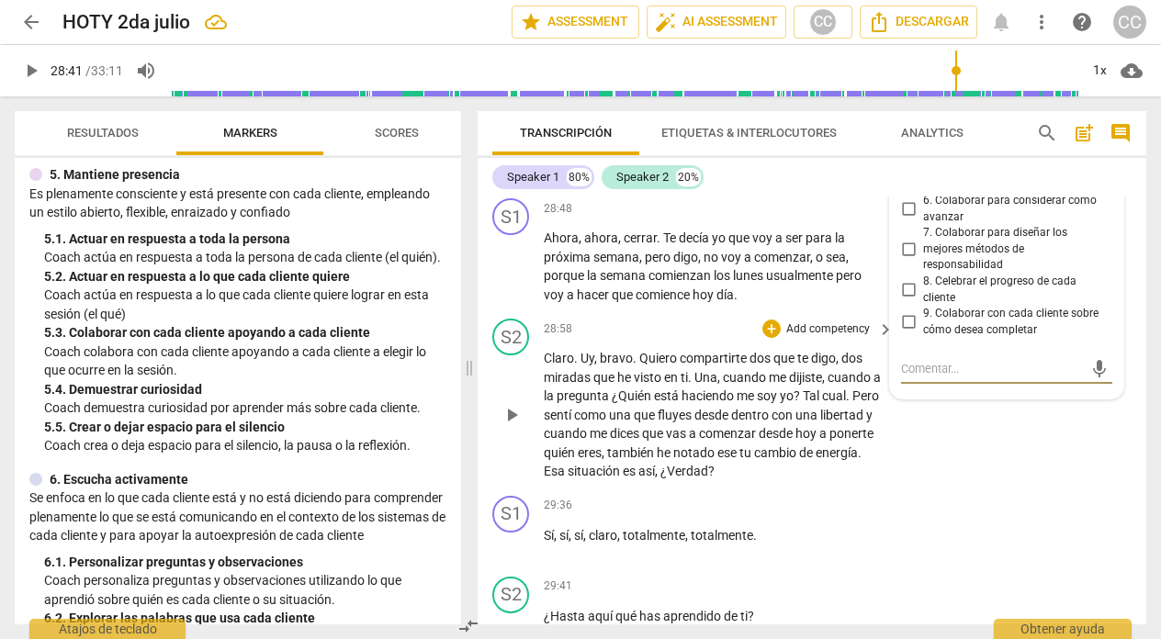
scroll to position [9847, 0]
click at [905, 303] on input "8. Celebrar el progreso de cada cliente" at bounding box center [907, 292] width 29 height 22
checkbox input "true"
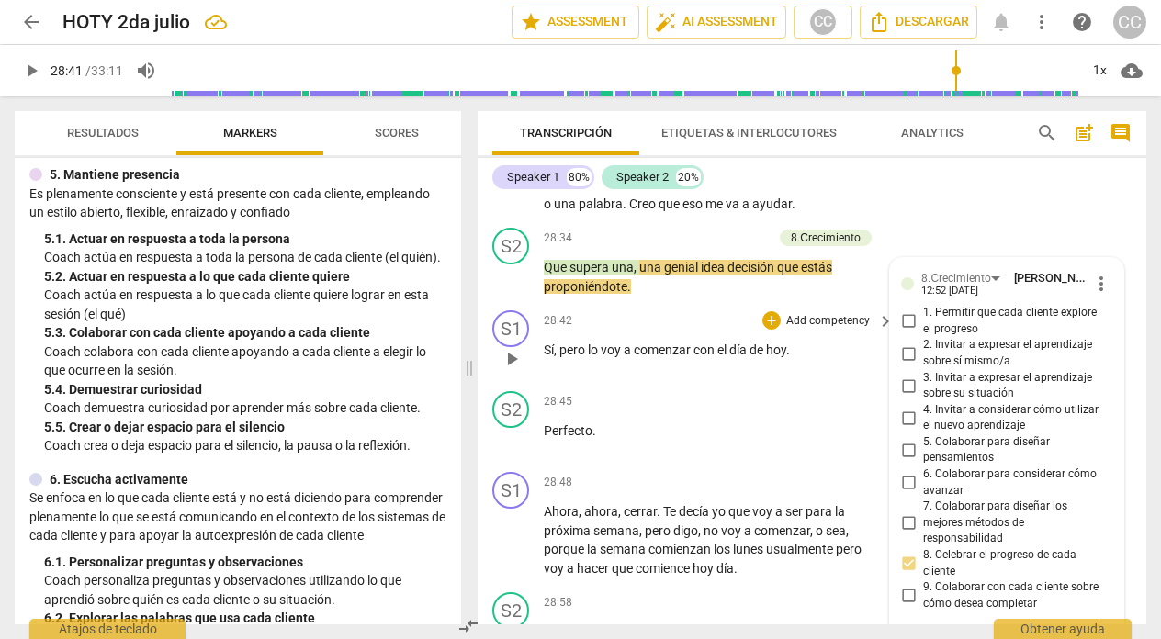
scroll to position [9588, 0]
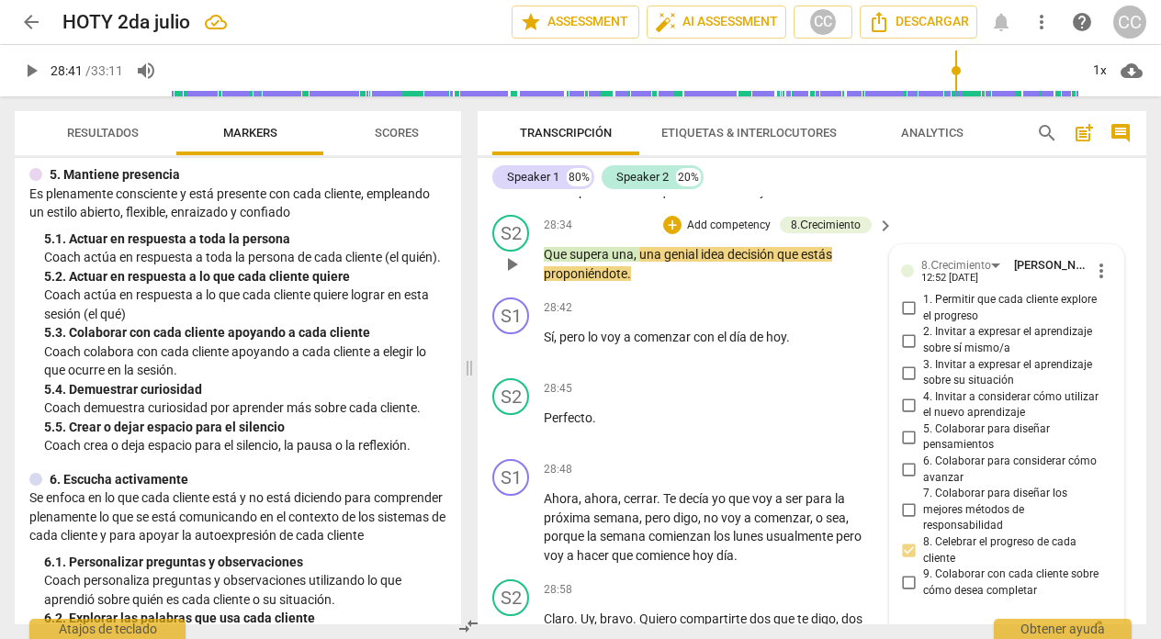
click at [903, 320] on input "1. Permitir que cada cliente explore el progreso" at bounding box center [907, 308] width 29 height 22
checkbox input "true"
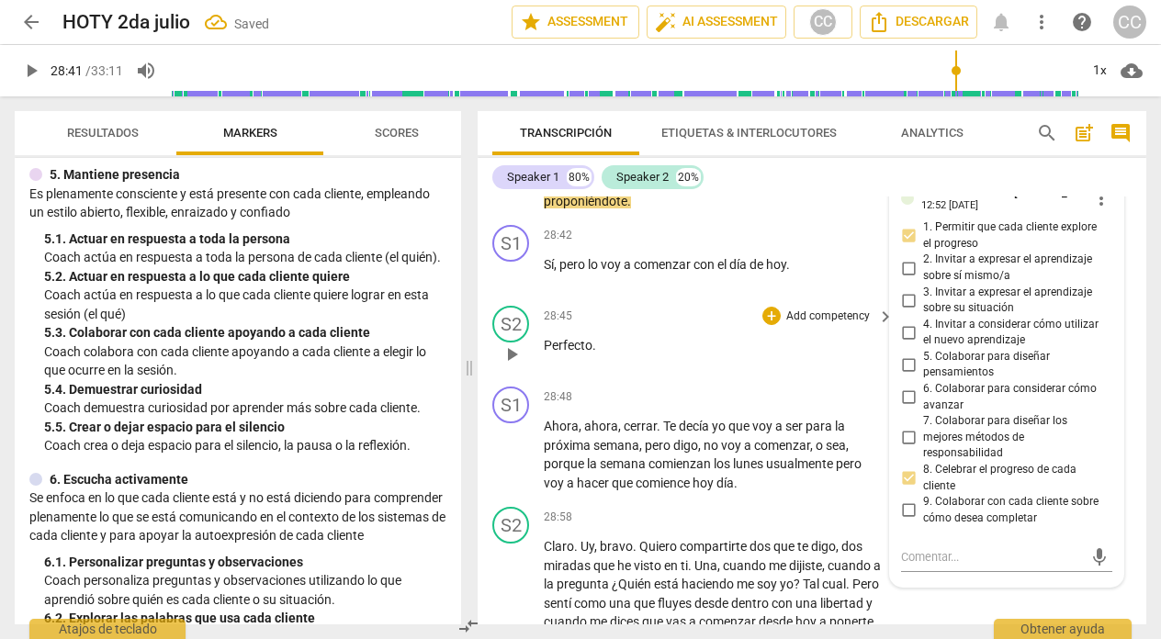
scroll to position [9682, 0]
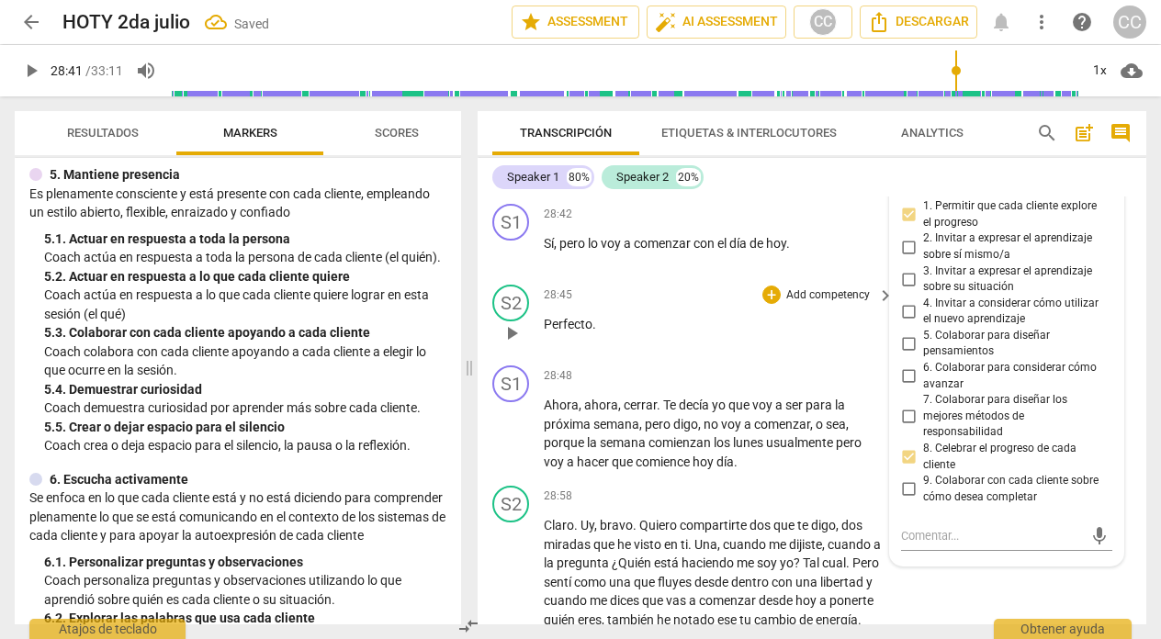
click at [645, 351] on div "28:45 + Add competency keyboard_arrow_right Perfecto ." at bounding box center [720, 318] width 352 height 66
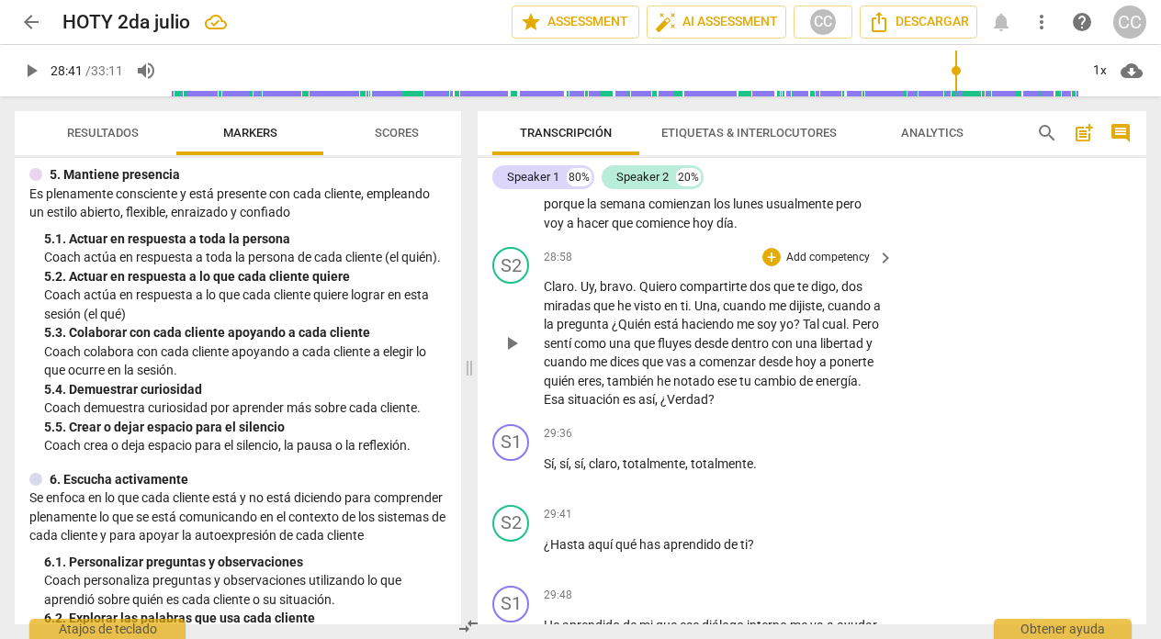
scroll to position [9921, 0]
click at [511, 353] on span "play_arrow" at bounding box center [511, 342] width 22 height 22
click at [508, 353] on span "pause" at bounding box center [511, 342] width 22 height 22
type input "1776"
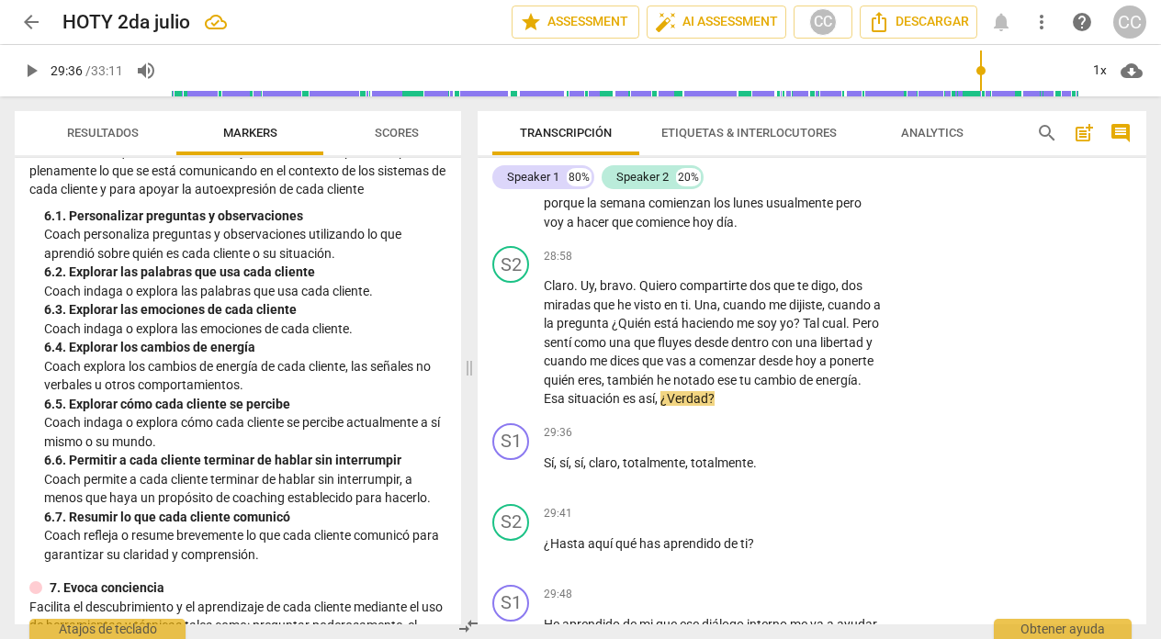
scroll to position [1184, 0]
click at [824, 265] on p "Add competency" at bounding box center [827, 257] width 87 height 17
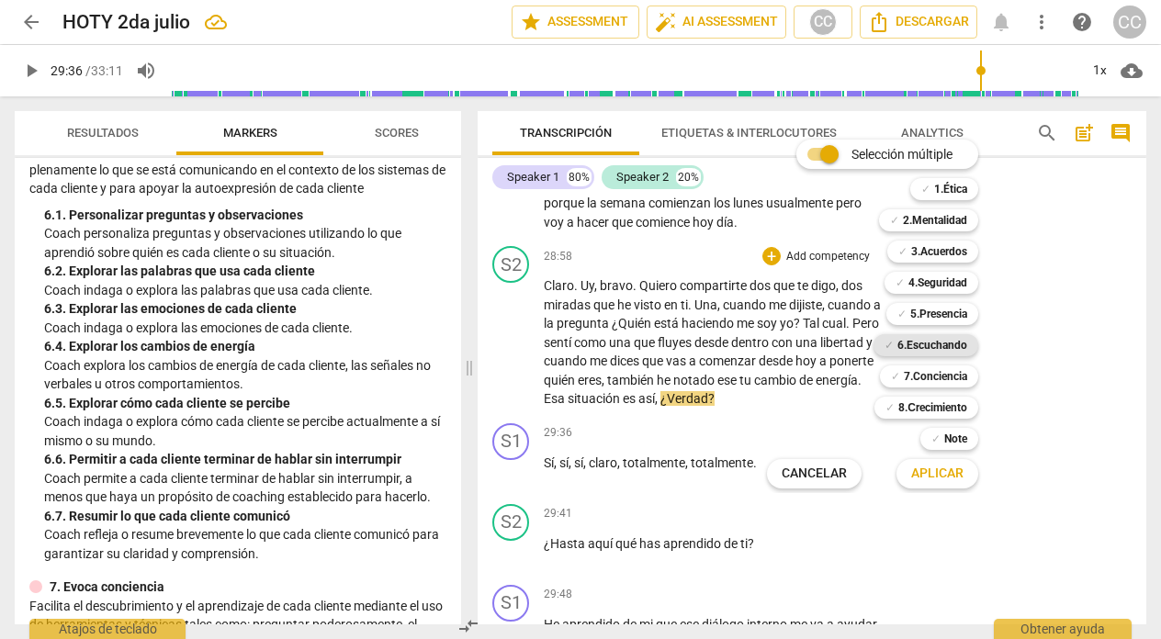
click at [925, 345] on b "6.Escuchando" at bounding box center [932, 345] width 70 height 22
click at [930, 474] on span "Aplicar" at bounding box center [937, 474] width 52 height 18
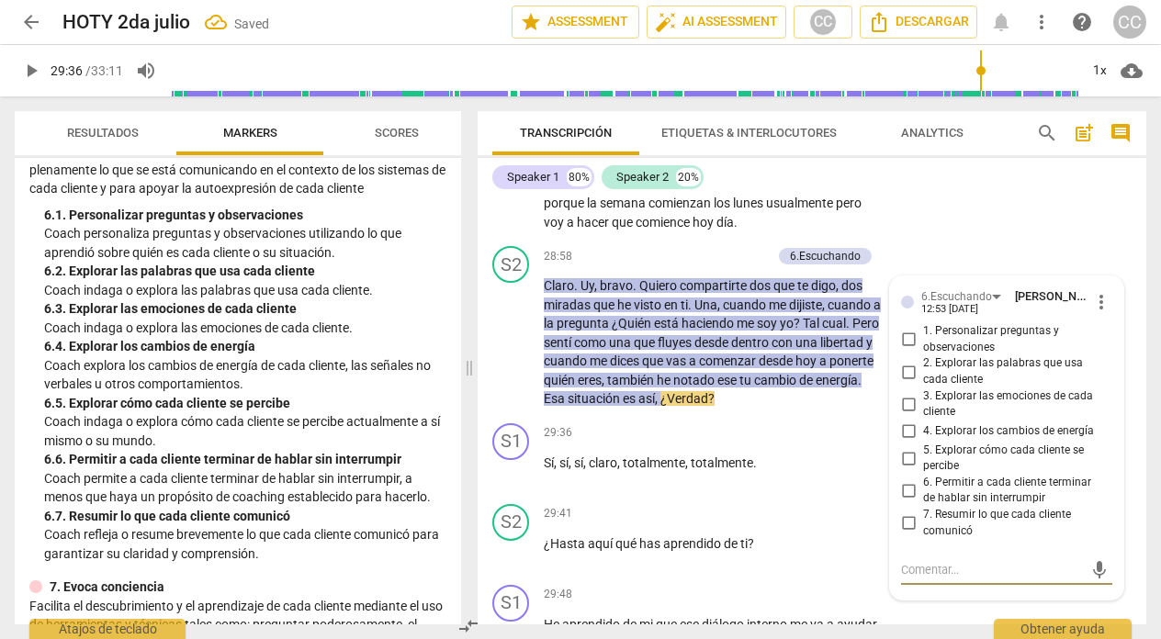
scroll to position [9932, 0]
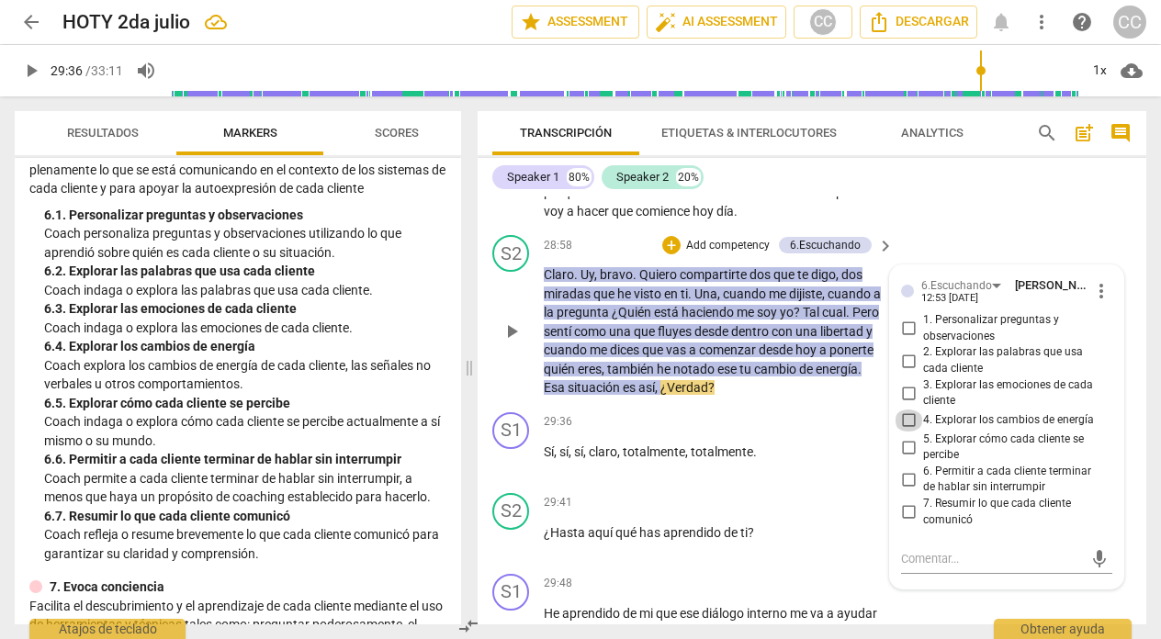
click at [901, 432] on input "4. Explorar los cambios de energía" at bounding box center [907, 420] width 29 height 22
checkbox input "true"
click at [903, 458] on input "5. Explorar cómo cada cliente se percibe" at bounding box center [907, 447] width 29 height 22
checkbox input "true"
click at [793, 462] on p "Sí , sí , sí , claro , totalmente , totalmente ." at bounding box center [714, 452] width 341 height 19
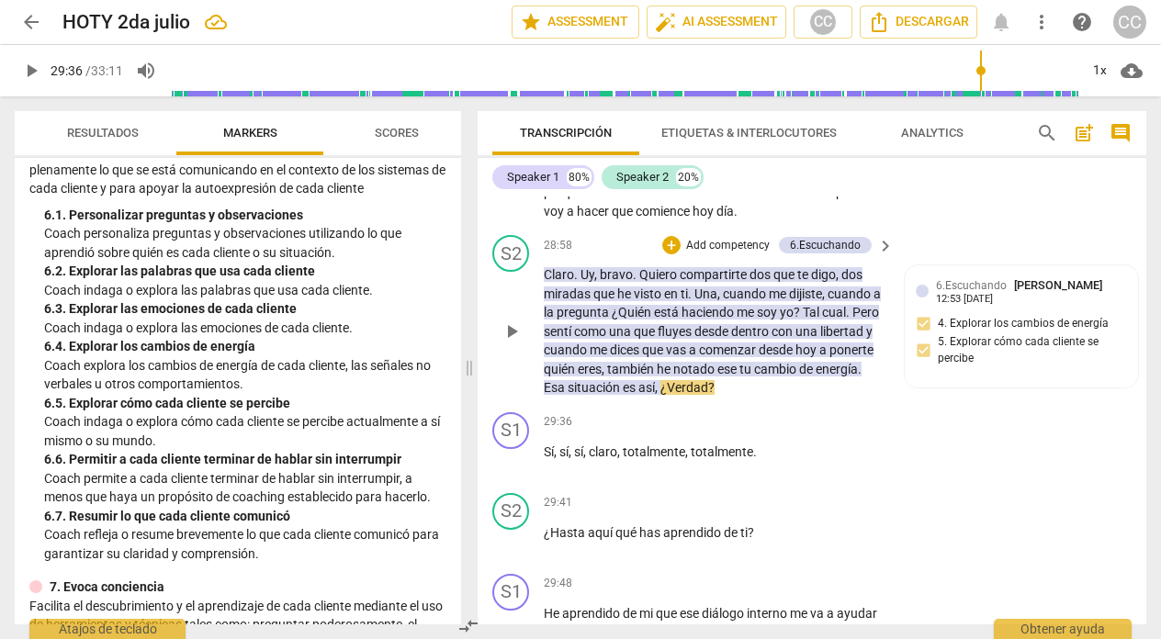
click at [729, 254] on p "Add competency" at bounding box center [727, 246] width 87 height 17
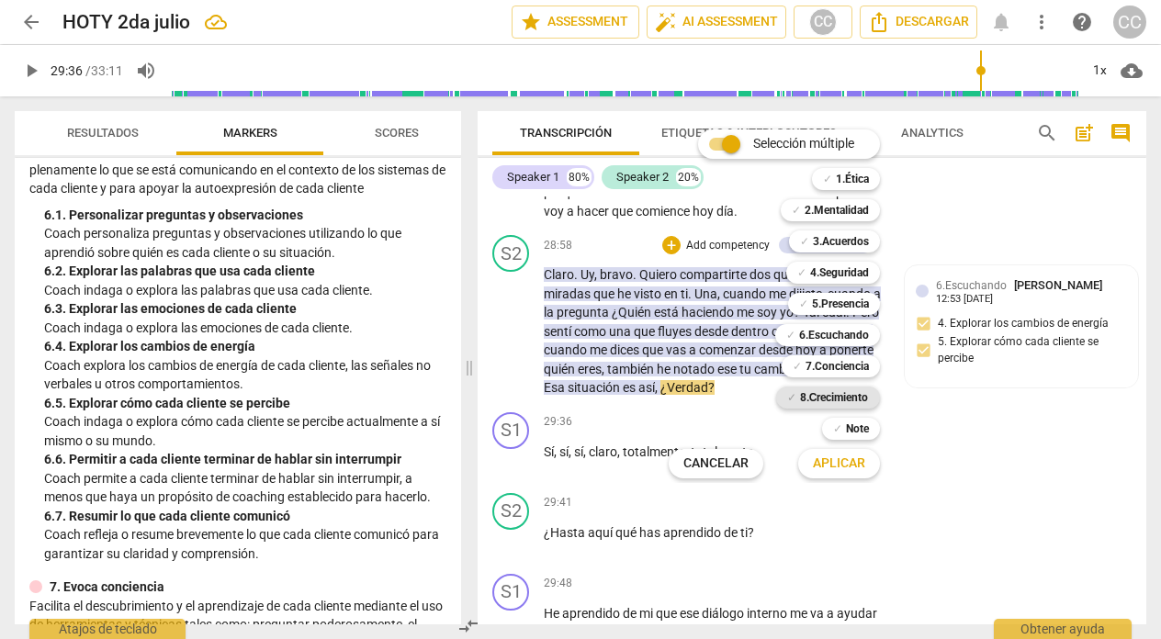
click at [827, 402] on b "8.Сrecimiento" at bounding box center [834, 398] width 69 height 22
click at [830, 465] on span "Aplicar" at bounding box center [839, 463] width 52 height 18
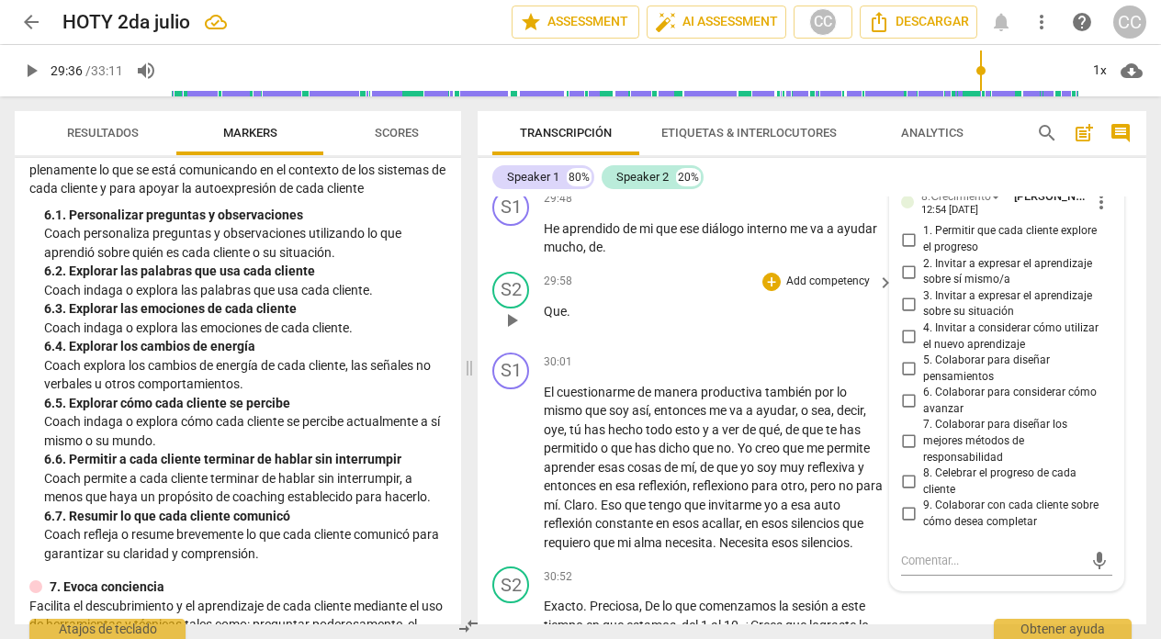
scroll to position [10354, 0]
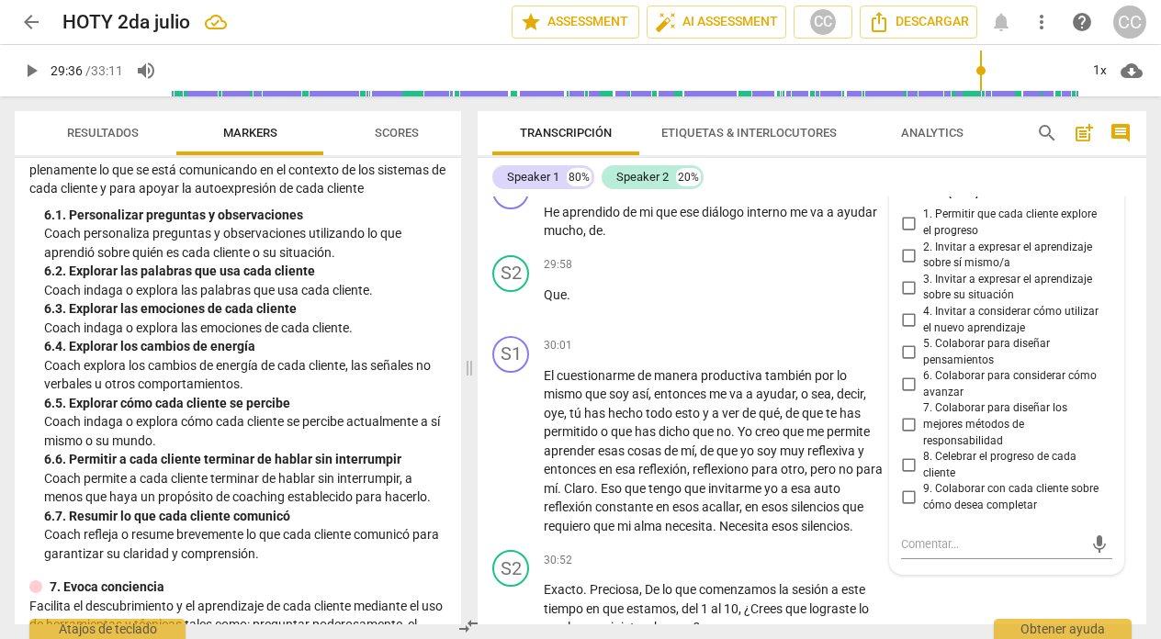
click at [906, 234] on input "1. Permitir que cada cliente explore el progreso" at bounding box center [907, 223] width 29 height 22
checkbox input "true"
click at [659, 321] on div "29:58 + Add competency keyboard_arrow_right Que ." at bounding box center [720, 288] width 352 height 66
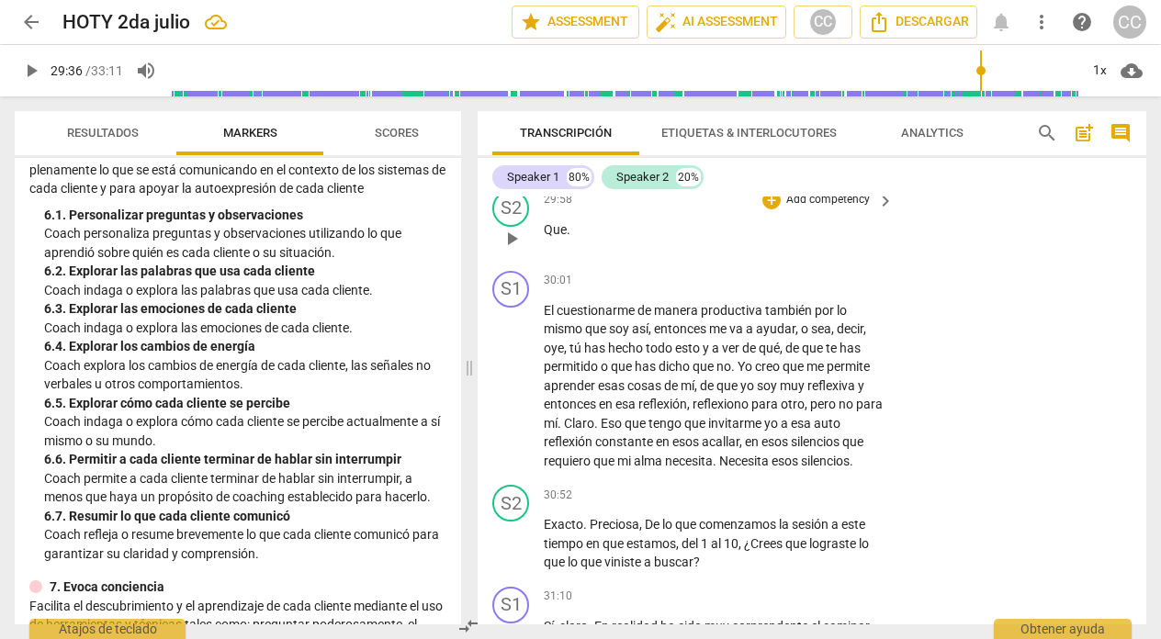
scroll to position [10416, 0]
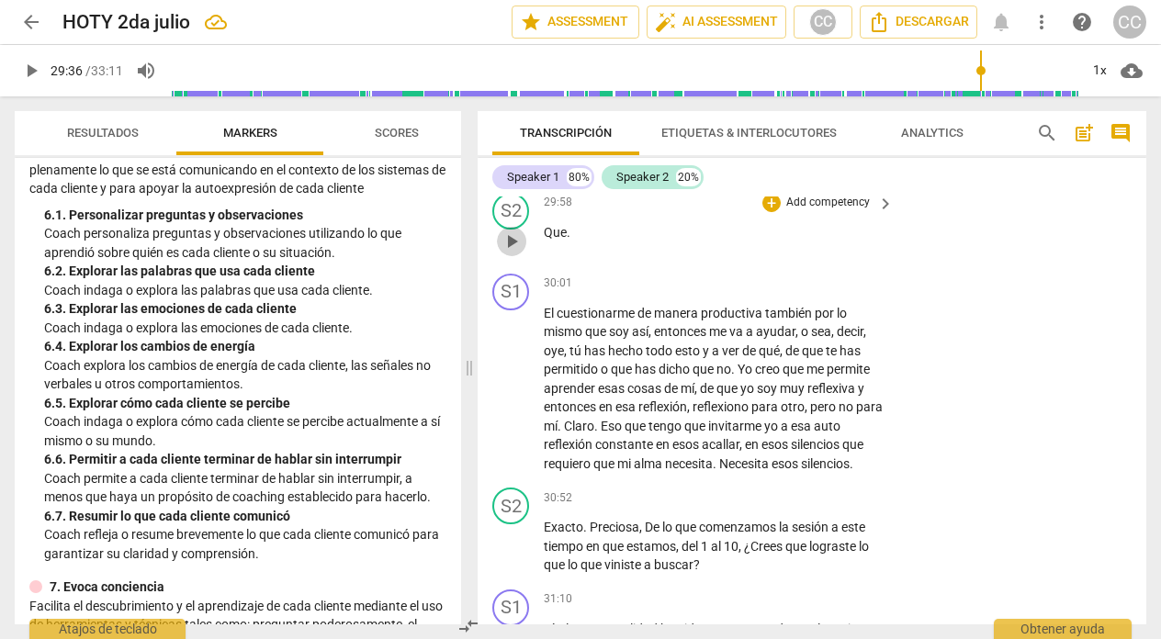
click at [512, 252] on span "play_arrow" at bounding box center [511, 241] width 22 height 22
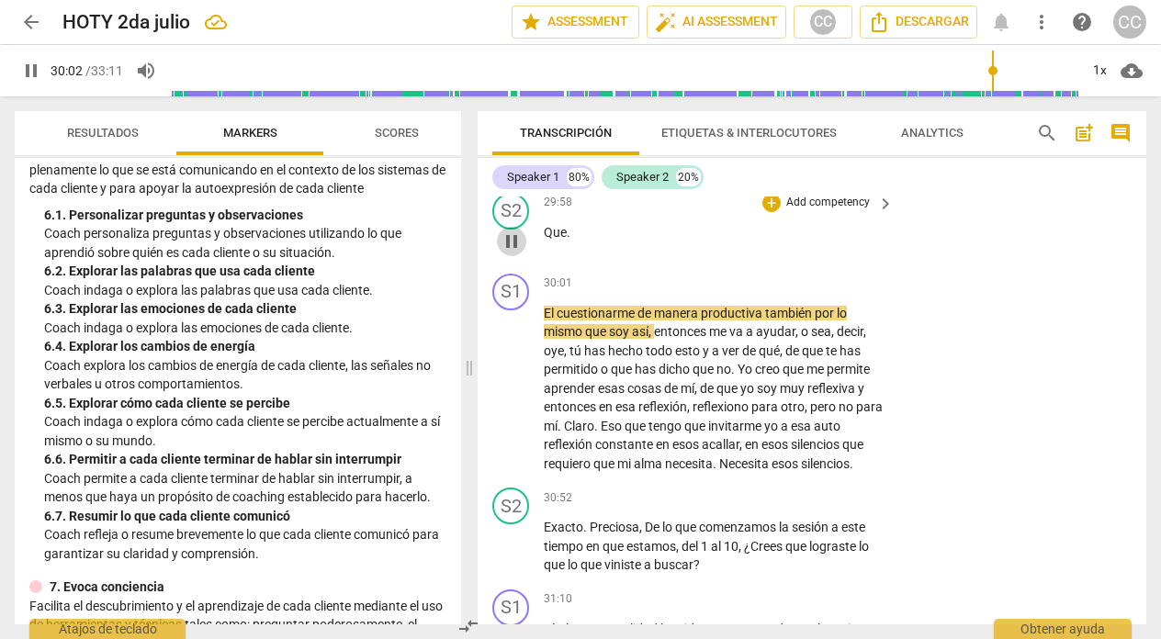
click at [512, 252] on span "pause" at bounding box center [511, 241] width 22 height 22
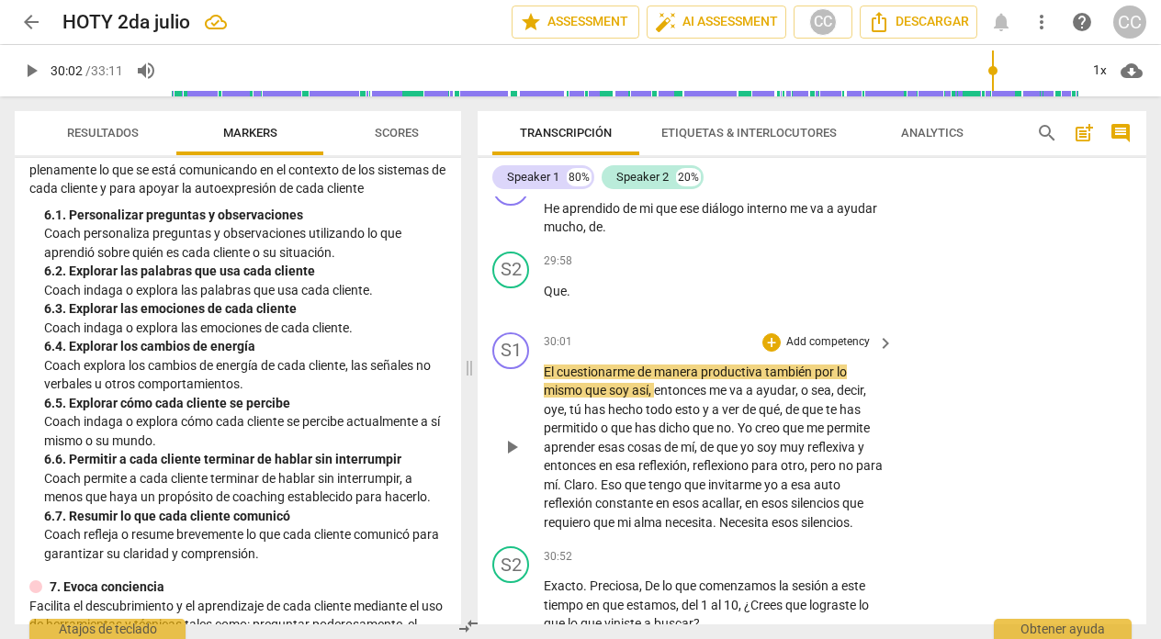
scroll to position [10346, 0]
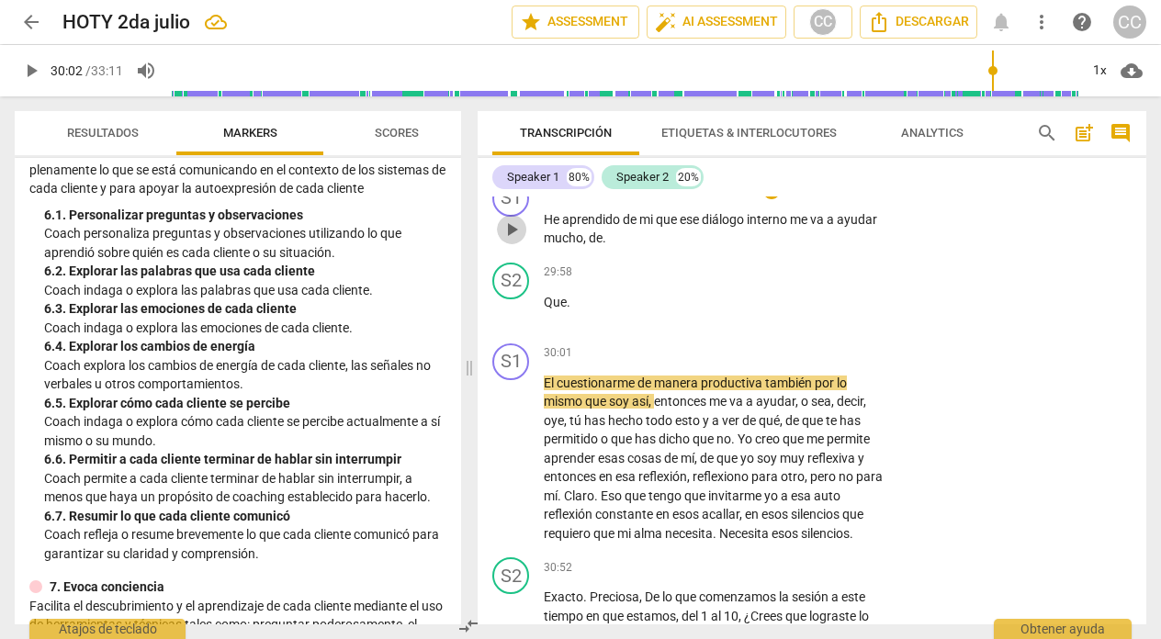
click at [512, 241] on span "play_arrow" at bounding box center [511, 230] width 22 height 22
click at [504, 322] on span "pause" at bounding box center [511, 311] width 22 height 22
type input "1804"
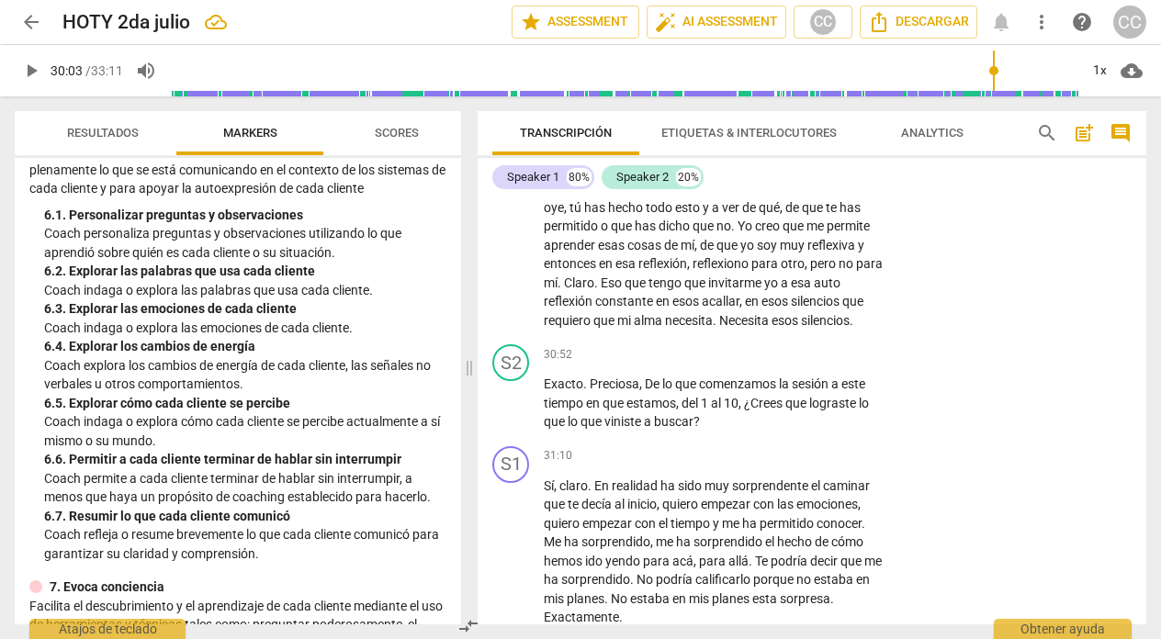
scroll to position [10561, 0]
click at [816, 362] on p "Add competency" at bounding box center [827, 353] width 87 height 17
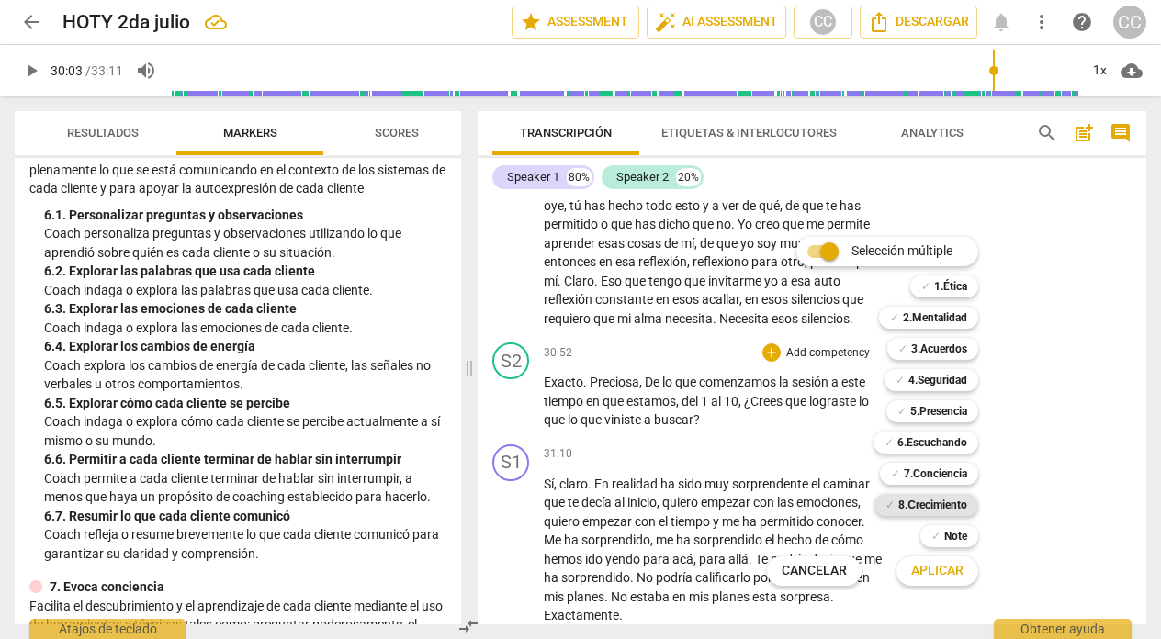
click at [940, 502] on b "8.Сrecimiento" at bounding box center [932, 505] width 69 height 22
click at [944, 566] on span "Aplicar" at bounding box center [937, 571] width 52 height 18
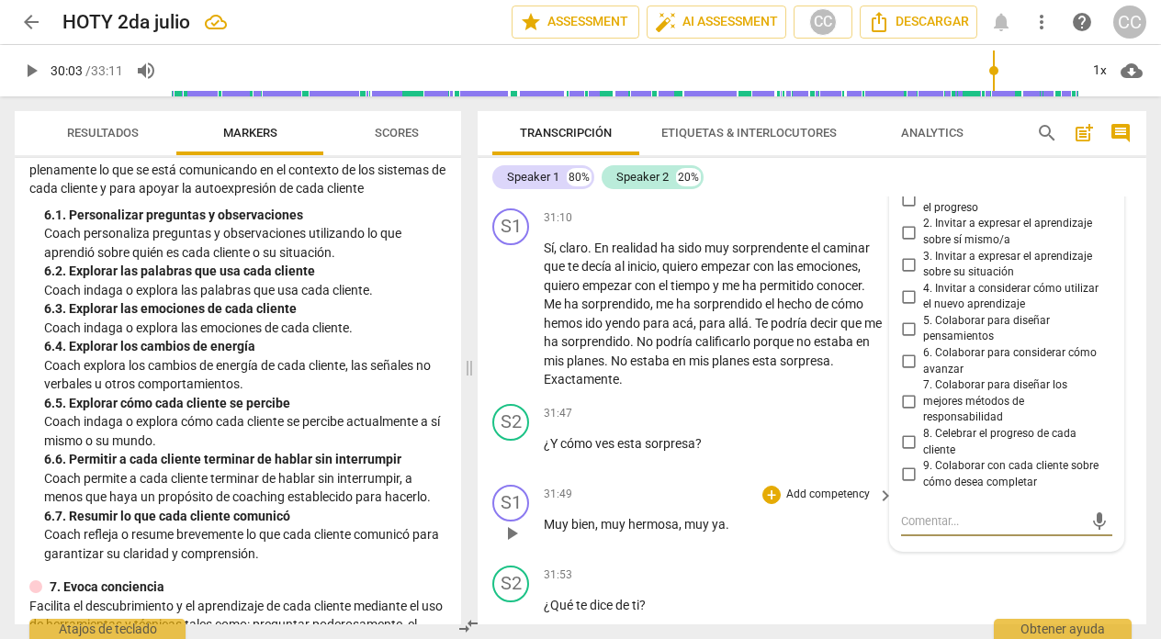
scroll to position [10795, 0]
click at [903, 277] on input "3. Invitar a expresar el aprendizaje sobre su situación" at bounding box center [907, 266] width 29 height 22
checkbox input "true"
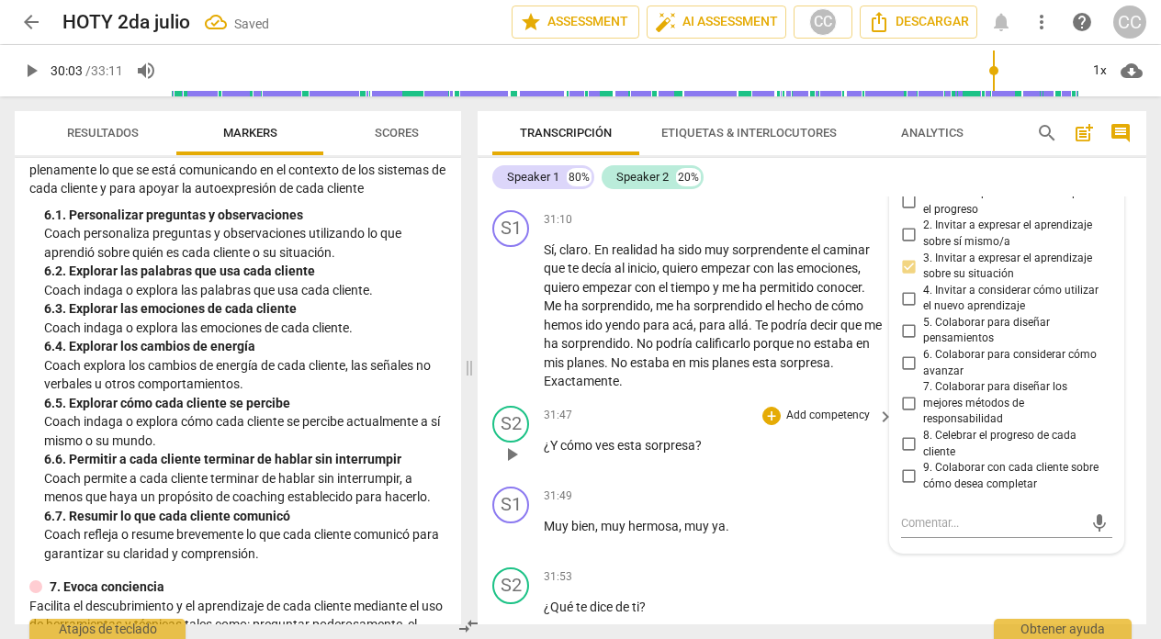
click at [723, 455] on p "¿Y cómo ves esta sorpresa ?" at bounding box center [714, 445] width 341 height 19
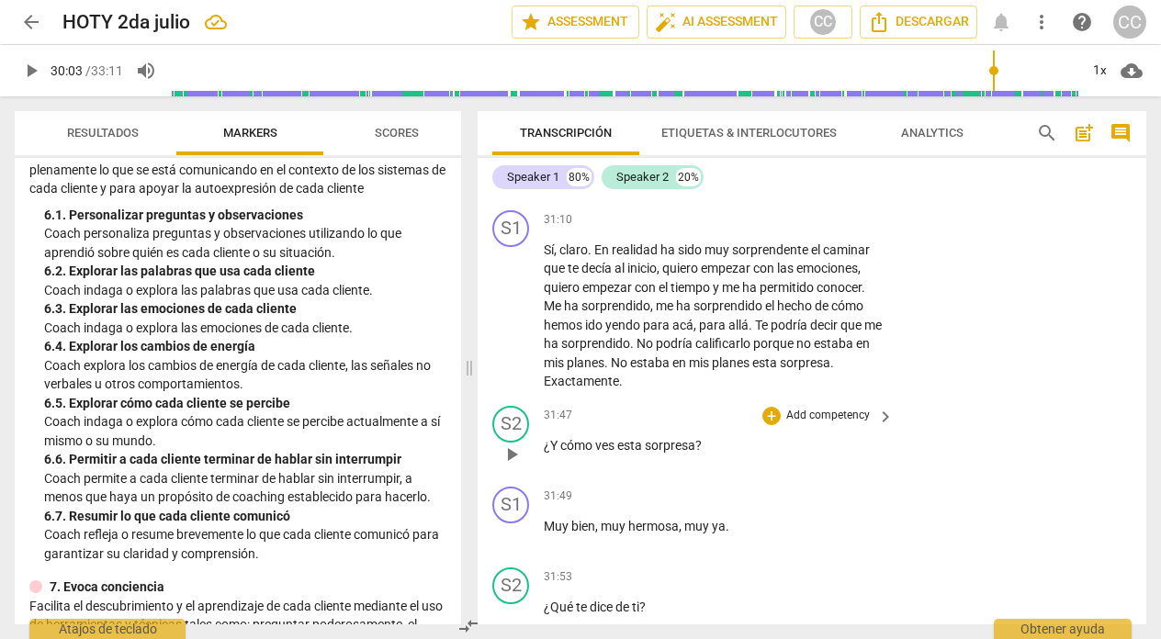
click at [810, 424] on p "Add competency" at bounding box center [827, 416] width 87 height 17
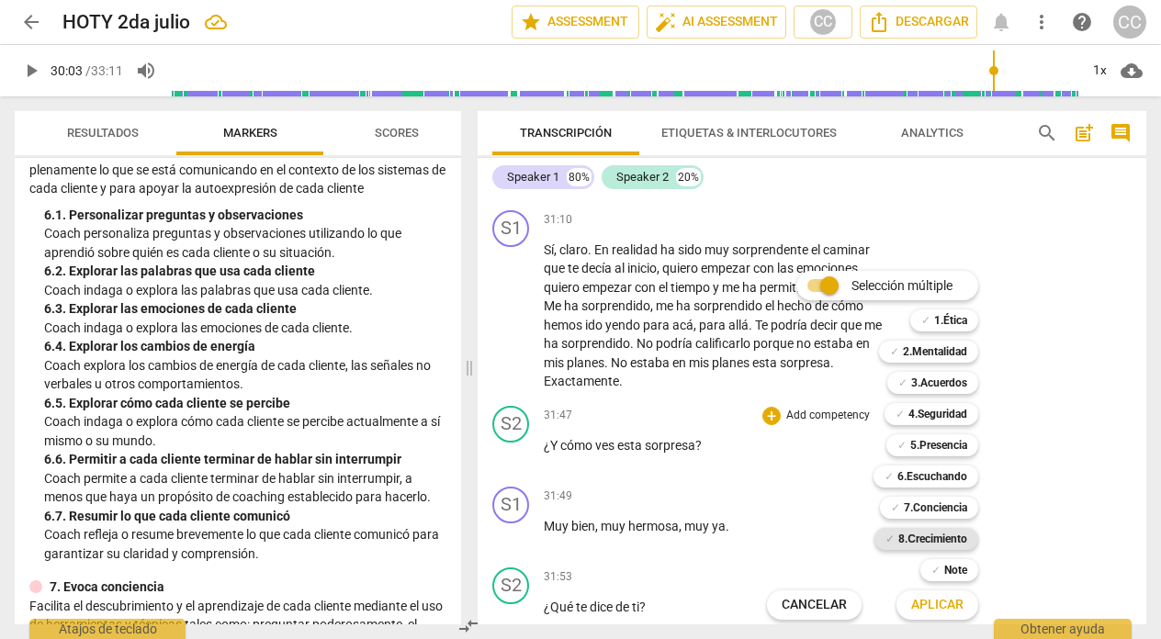
click at [925, 534] on b "8.Сrecimiento" at bounding box center [932, 539] width 69 height 22
click at [939, 600] on span "Aplicar" at bounding box center [937, 605] width 52 height 18
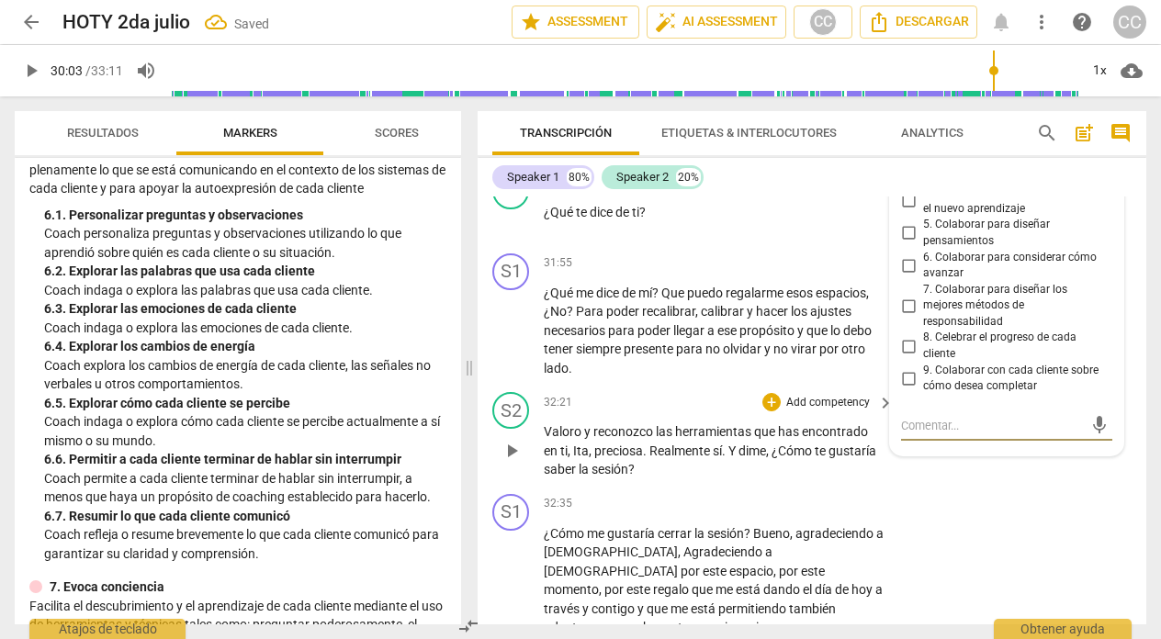
scroll to position [11183, 0]
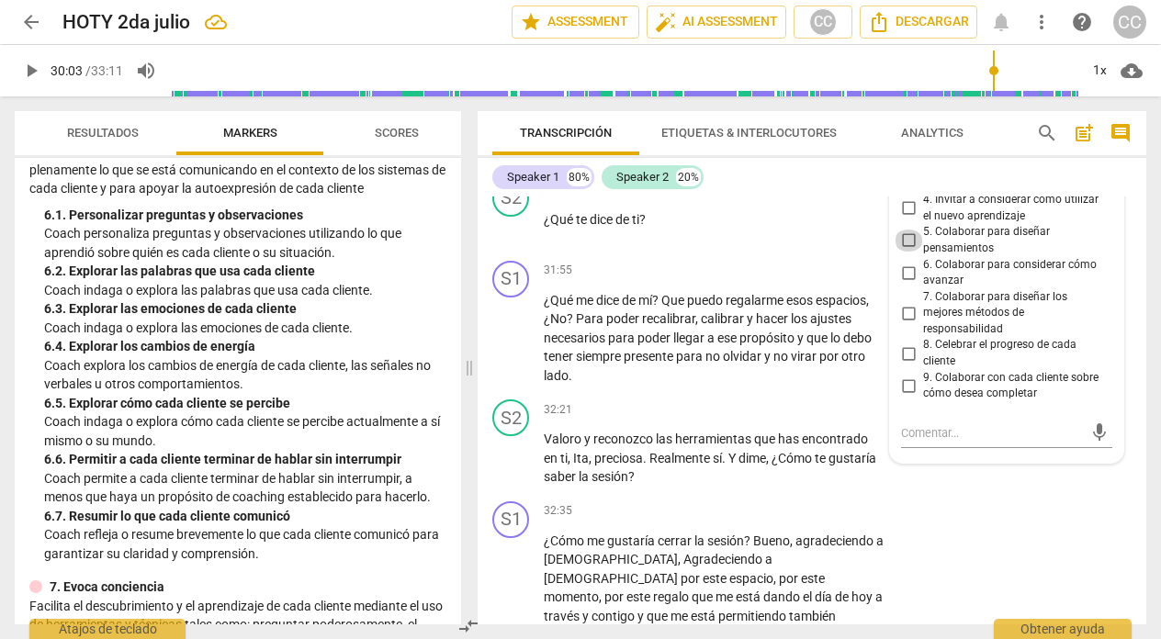
click at [903, 252] on input "5. Colaborar para diseñar pensamientos" at bounding box center [907, 241] width 29 height 22
checkbox input "true"
click at [706, 246] on div "31:53 + Add competency keyboard_arrow_right ¿Qué te dice de ti ?" at bounding box center [720, 213] width 352 height 66
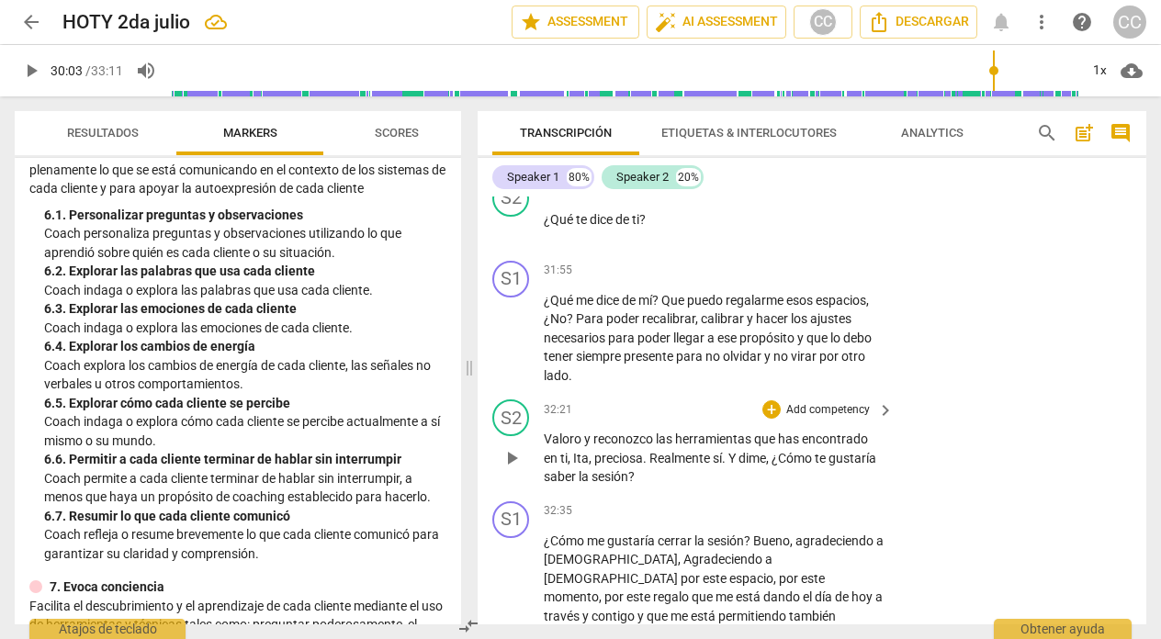
click at [817, 419] on p "Add competency" at bounding box center [827, 410] width 87 height 17
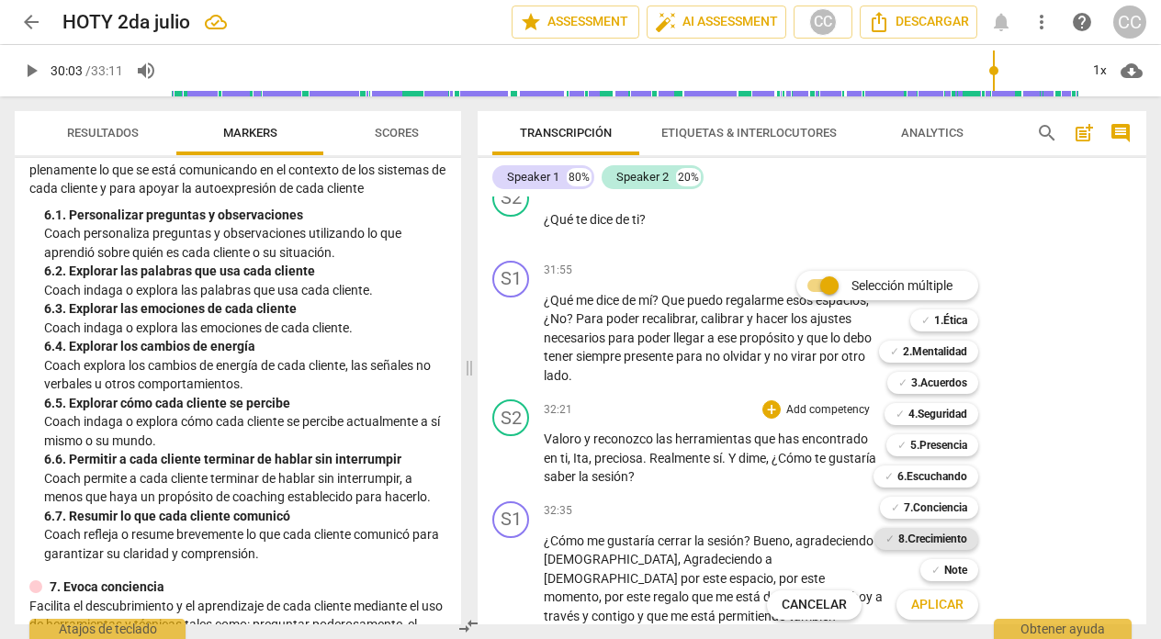
click at [925, 534] on b "8.Сrecimiento" at bounding box center [932, 539] width 69 height 22
click at [938, 603] on span "Aplicar" at bounding box center [937, 605] width 52 height 18
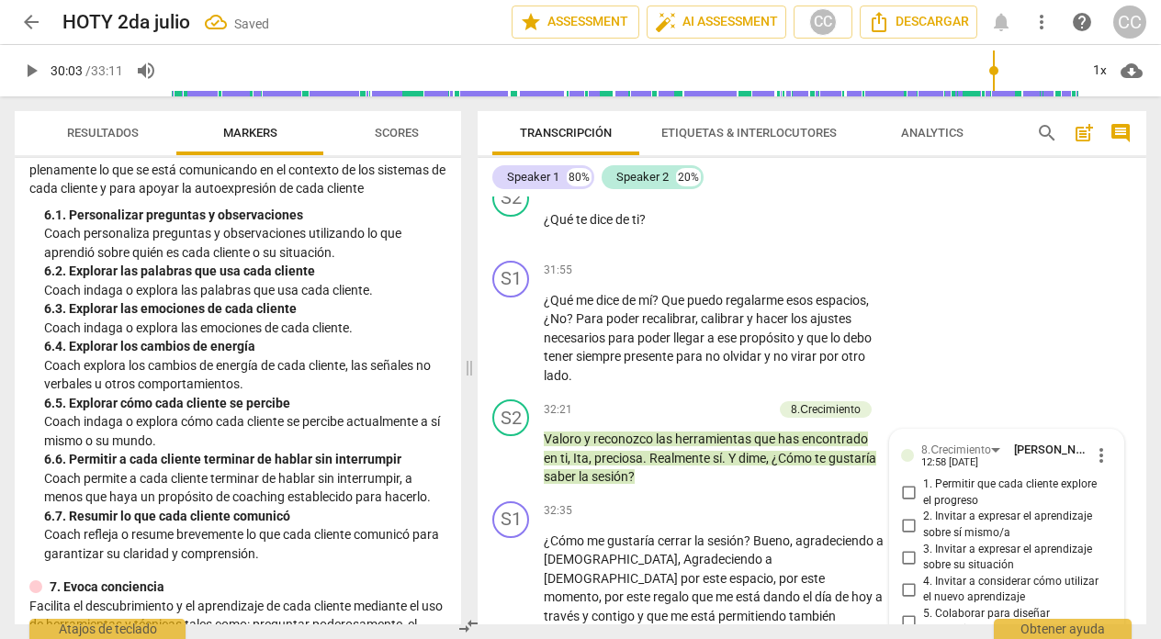
scroll to position [11561, 0]
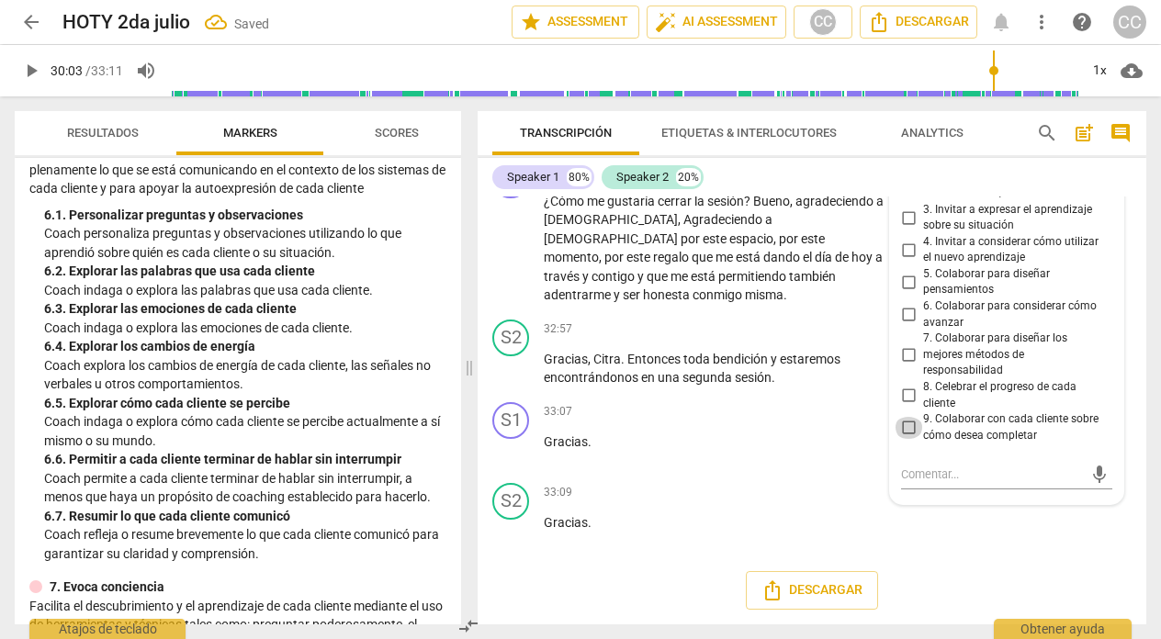
click at [902, 439] on input "9. Colaborar con cada cliente sobre cómo desea completar" at bounding box center [907, 428] width 29 height 22
checkbox input "true"
click at [903, 407] on input "8. Celebrar el progreso de cada cliente" at bounding box center [907, 396] width 29 height 22
checkbox input "true"
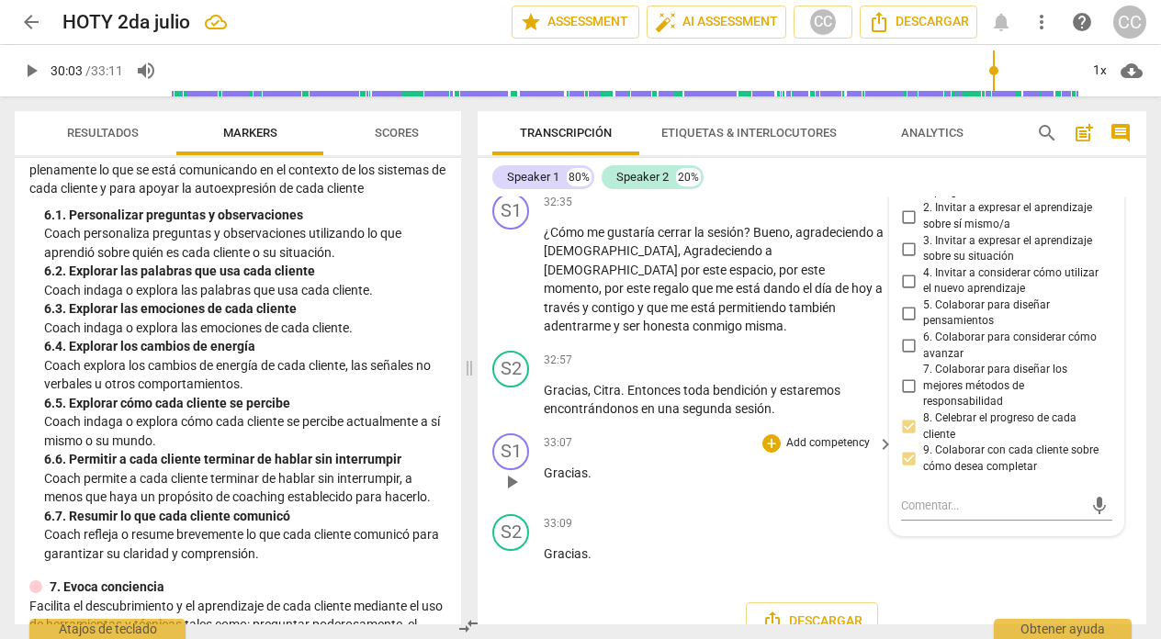
scroll to position [11494, 0]
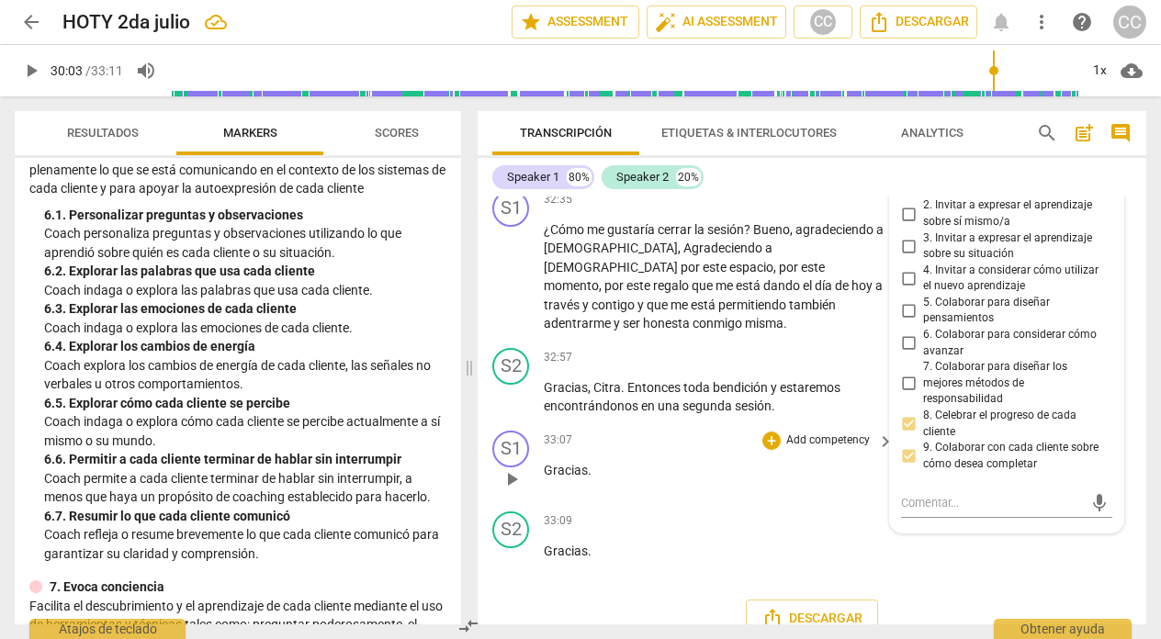
click at [647, 493] on div "33:07 + Add competency keyboard_arrow_right Gracias ." at bounding box center [720, 464] width 352 height 66
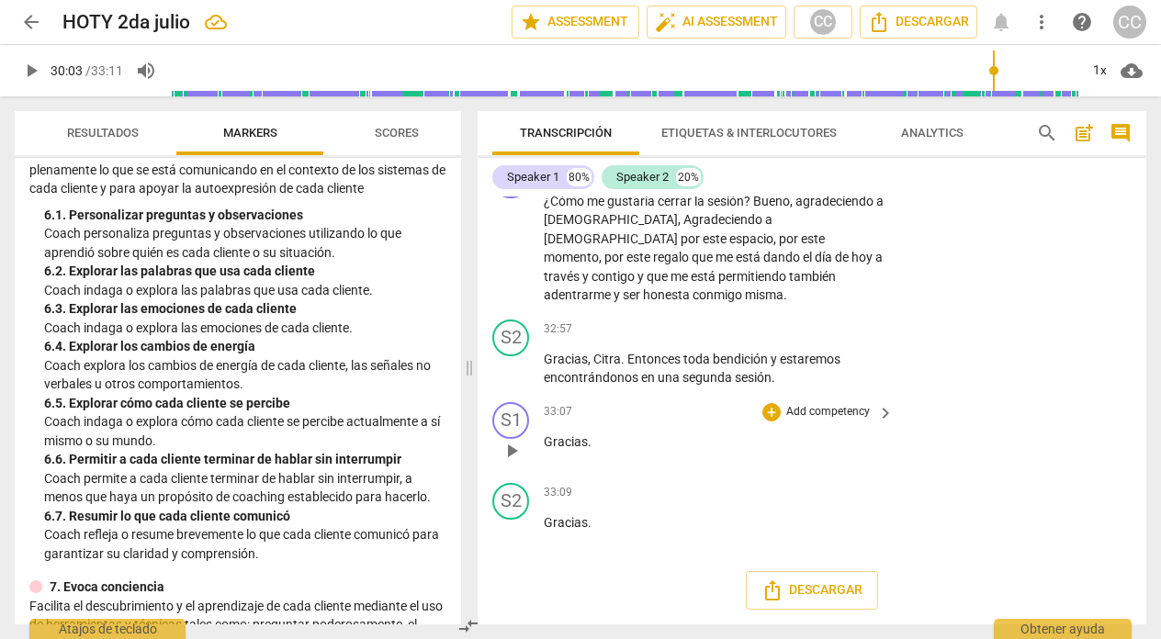
scroll to position [11561, 0]
